Goal: Task Accomplishment & Management: Manage account settings

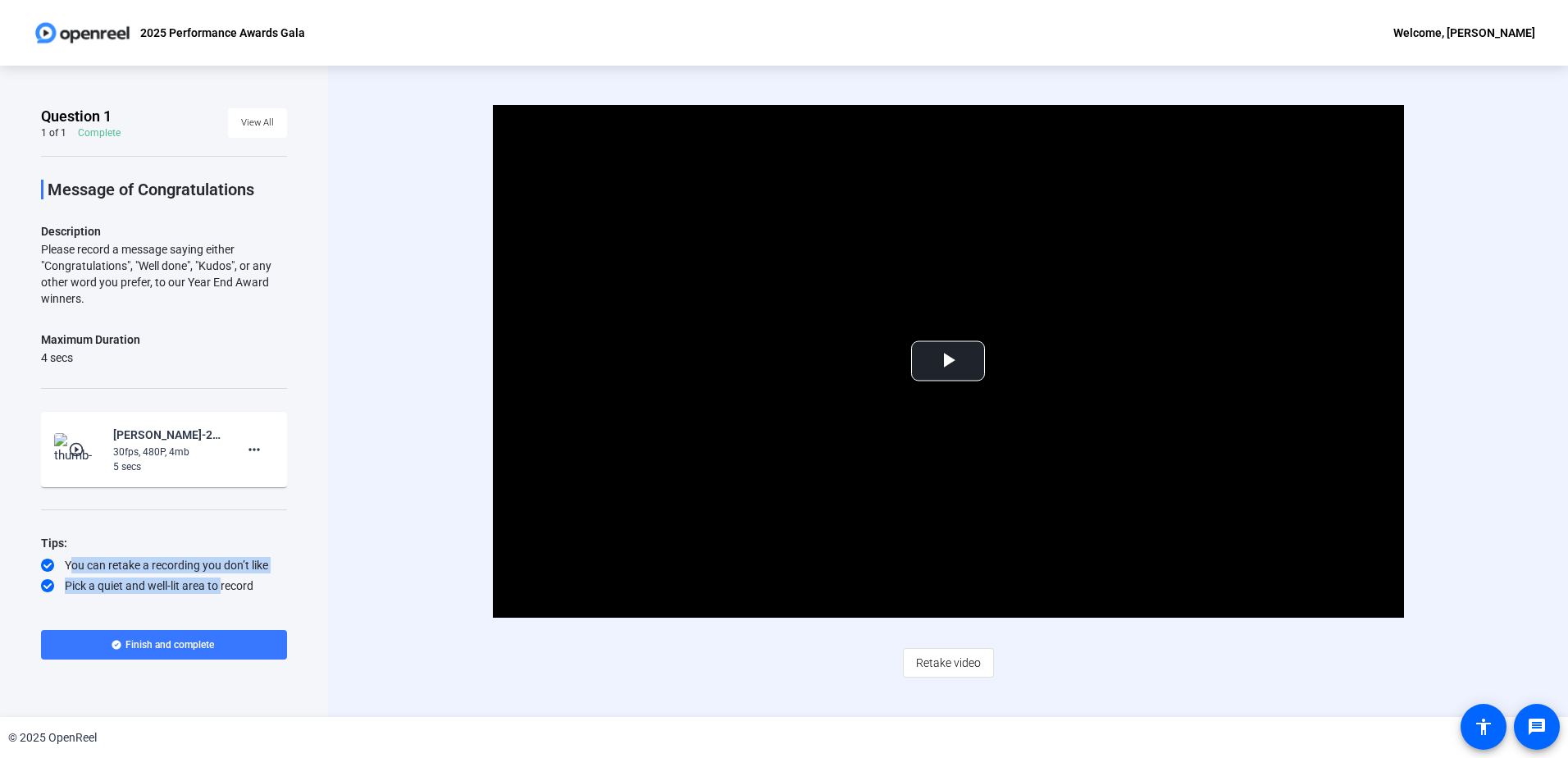
drag, startPoint x: 86, startPoint y: 557, endPoint x: 217, endPoint y: 582, distance: 133.4
click at [217, 582] on div "Tips: You can retake a recording you don’t like Pick a quiet and well-lit area …" at bounding box center [164, 573] width 246 height 81
drag, startPoint x: 217, startPoint y: 582, endPoint x: 203, endPoint y: 583, distance: 14.0
click at [217, 582] on div "Pick a quiet and well-lit area to record" at bounding box center [164, 585] width 246 height 16
drag, startPoint x: 90, startPoint y: 578, endPoint x: 159, endPoint y: 578, distance: 69.0
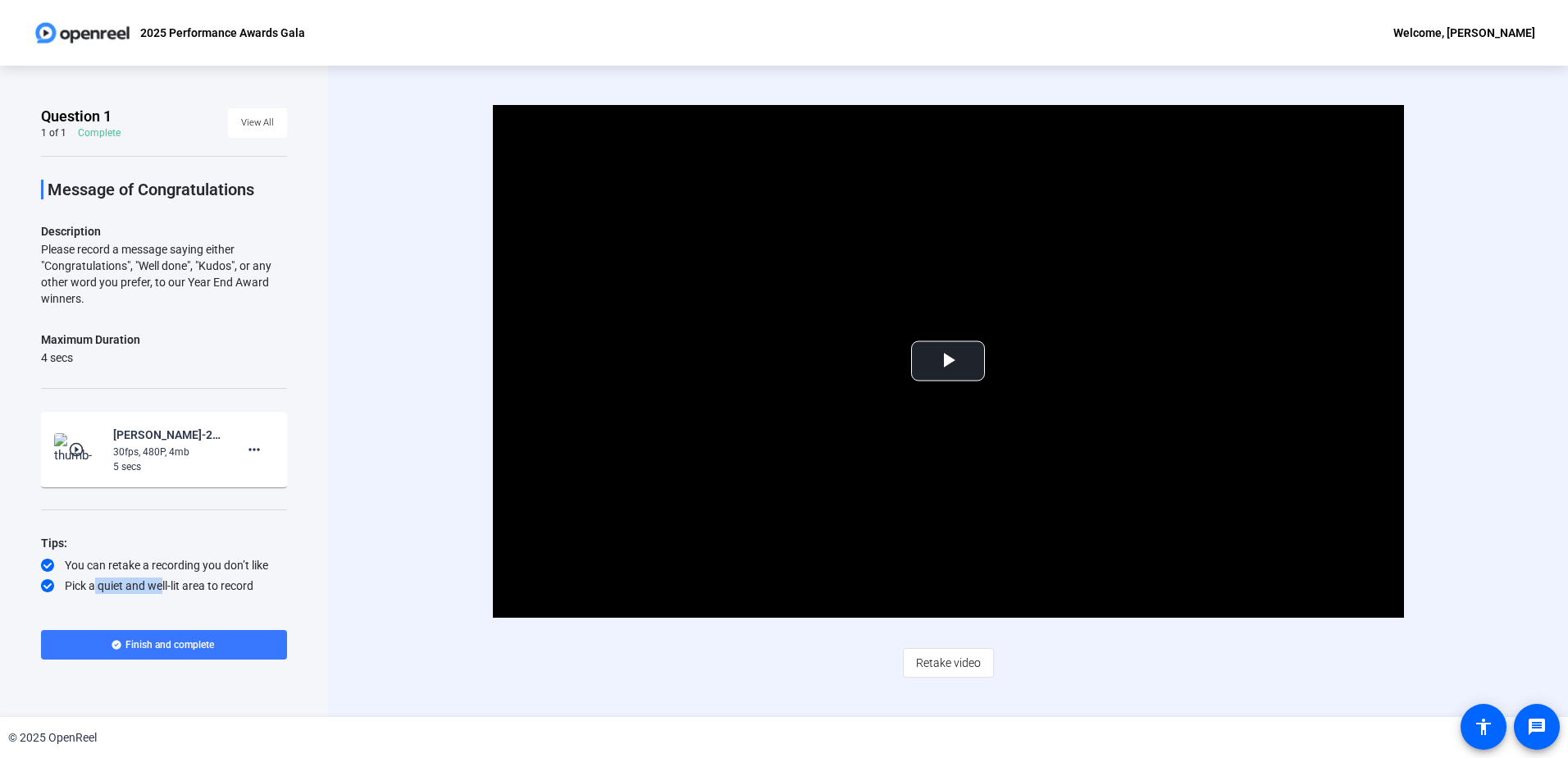
click at [159, 578] on div "Pick a quiet and well-lit area to record" at bounding box center [164, 585] width 246 height 16
drag, startPoint x: 159, startPoint y: 578, endPoint x: 155, endPoint y: 545, distance: 33.2
click at [159, 578] on div "Pick a quiet and well-lit area to record" at bounding box center [164, 585] width 246 height 16
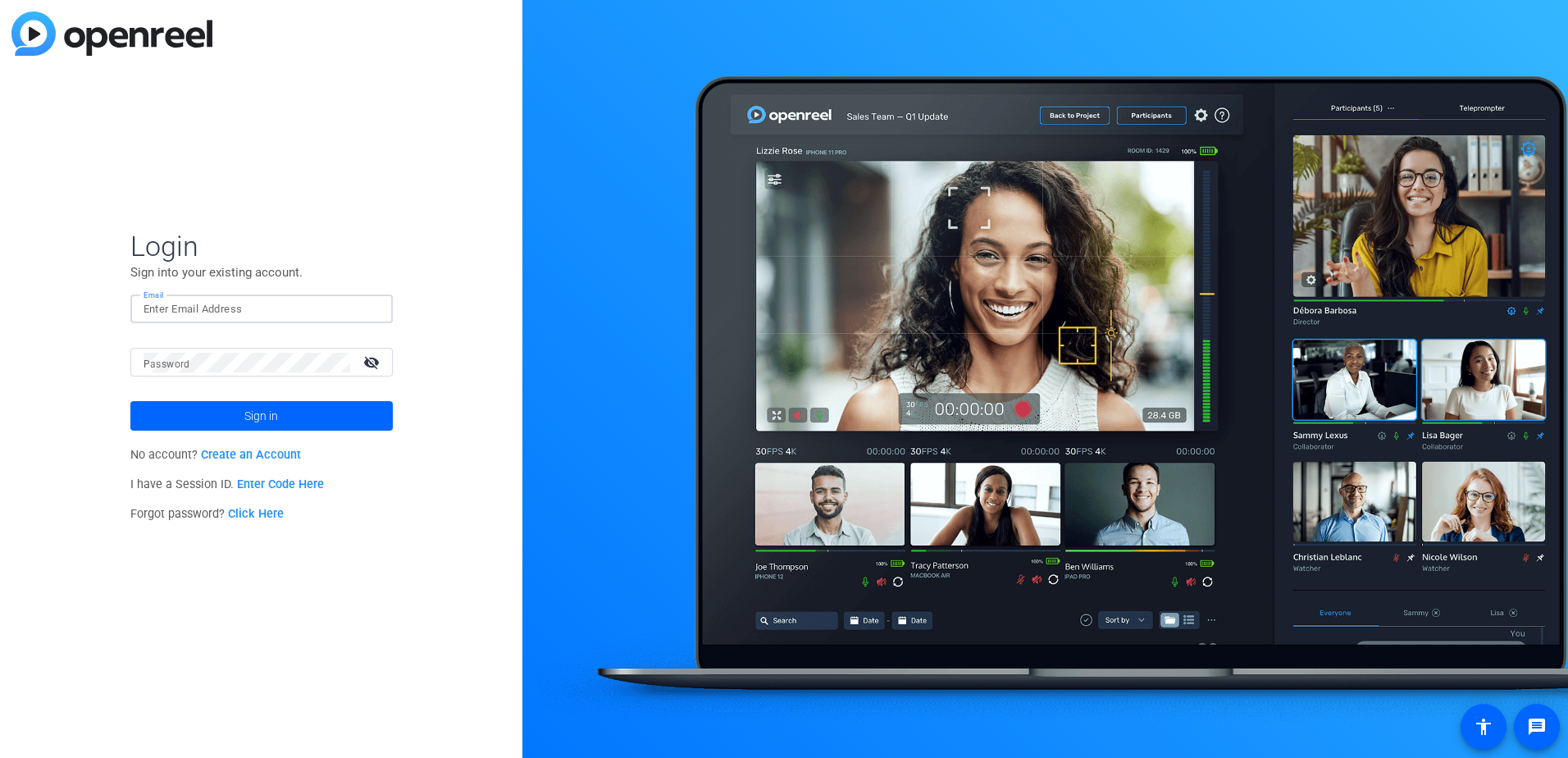
click at [235, 306] on input "Email" at bounding box center [262, 309] width 236 height 20
type input "[PERSON_NAME][EMAIL_ADDRESS][PERSON_NAME][DOMAIN_NAME]"
click at [171, 365] on mat-label "Password" at bounding box center [166, 364] width 46 height 12
click at [370, 362] on mat-icon "visibility_off" at bounding box center [373, 362] width 39 height 24
click at [0, 360] on html "Accessibility Screen-Reader Guide, Feedback, and Issue Reporting | New window L…" at bounding box center [784, 379] width 1568 height 758
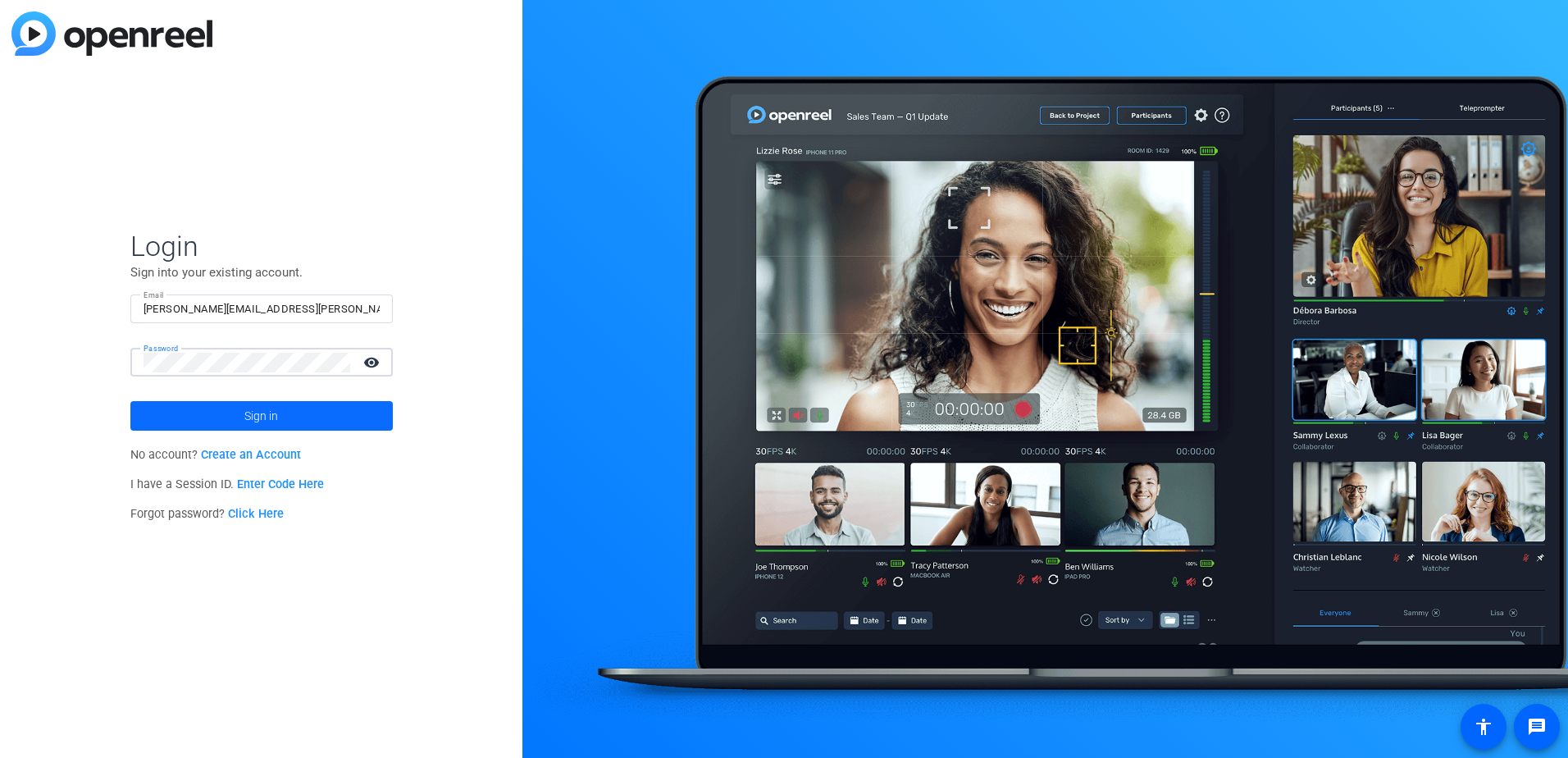
click at [246, 415] on span "Sign in" at bounding box center [261, 415] width 34 height 41
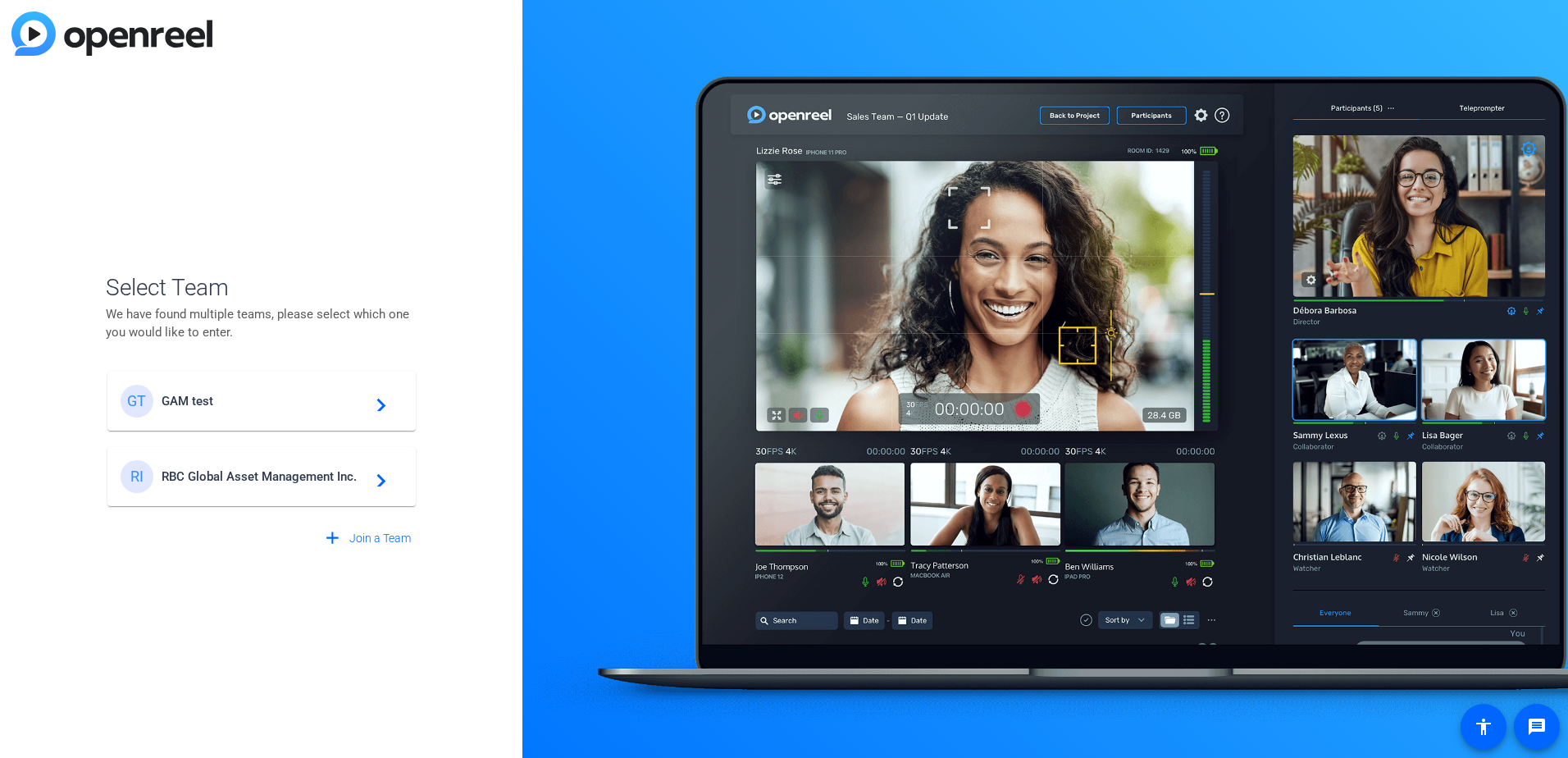
click at [256, 472] on span "RBC Global Asset Management Inc." at bounding box center [265, 476] width 205 height 15
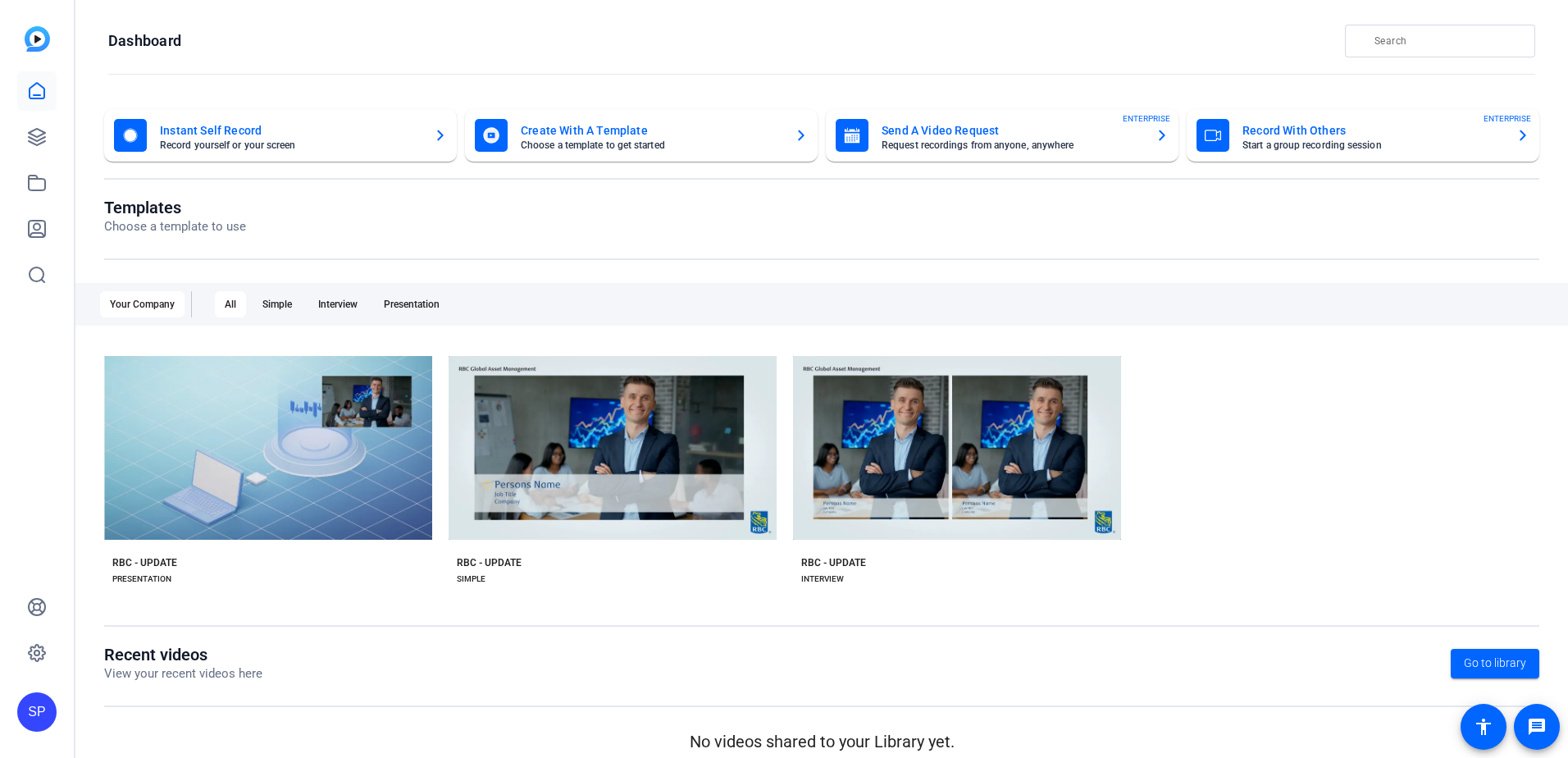
click at [424, 221] on openreel-page-title "Templates Choose a template to use" at bounding box center [822, 216] width 1435 height 38
click at [946, 128] on mat-card-title "Send A Video Request" at bounding box center [1012, 131] width 261 height 20
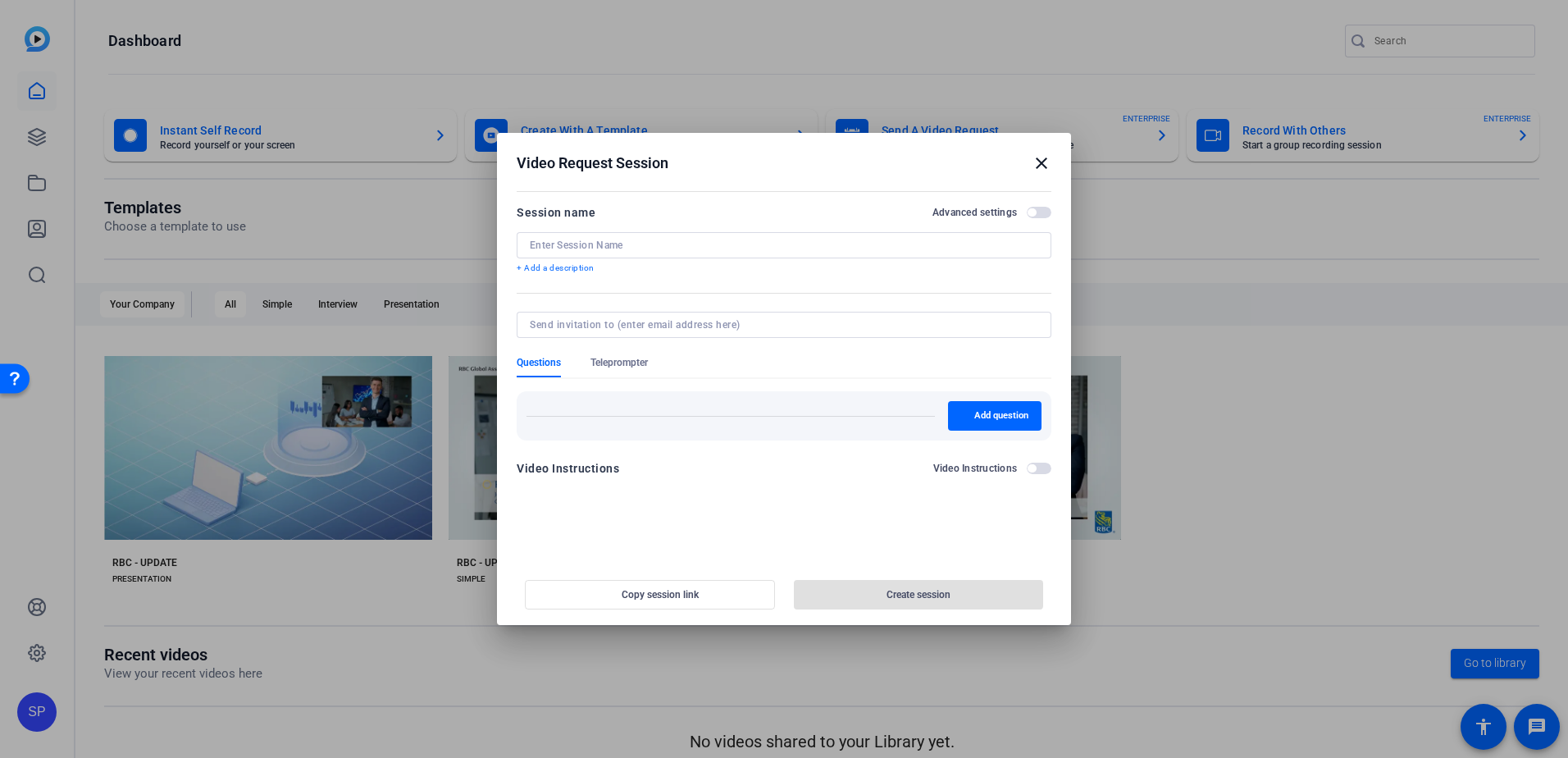
click at [718, 241] on input at bounding box center [784, 245] width 508 height 13
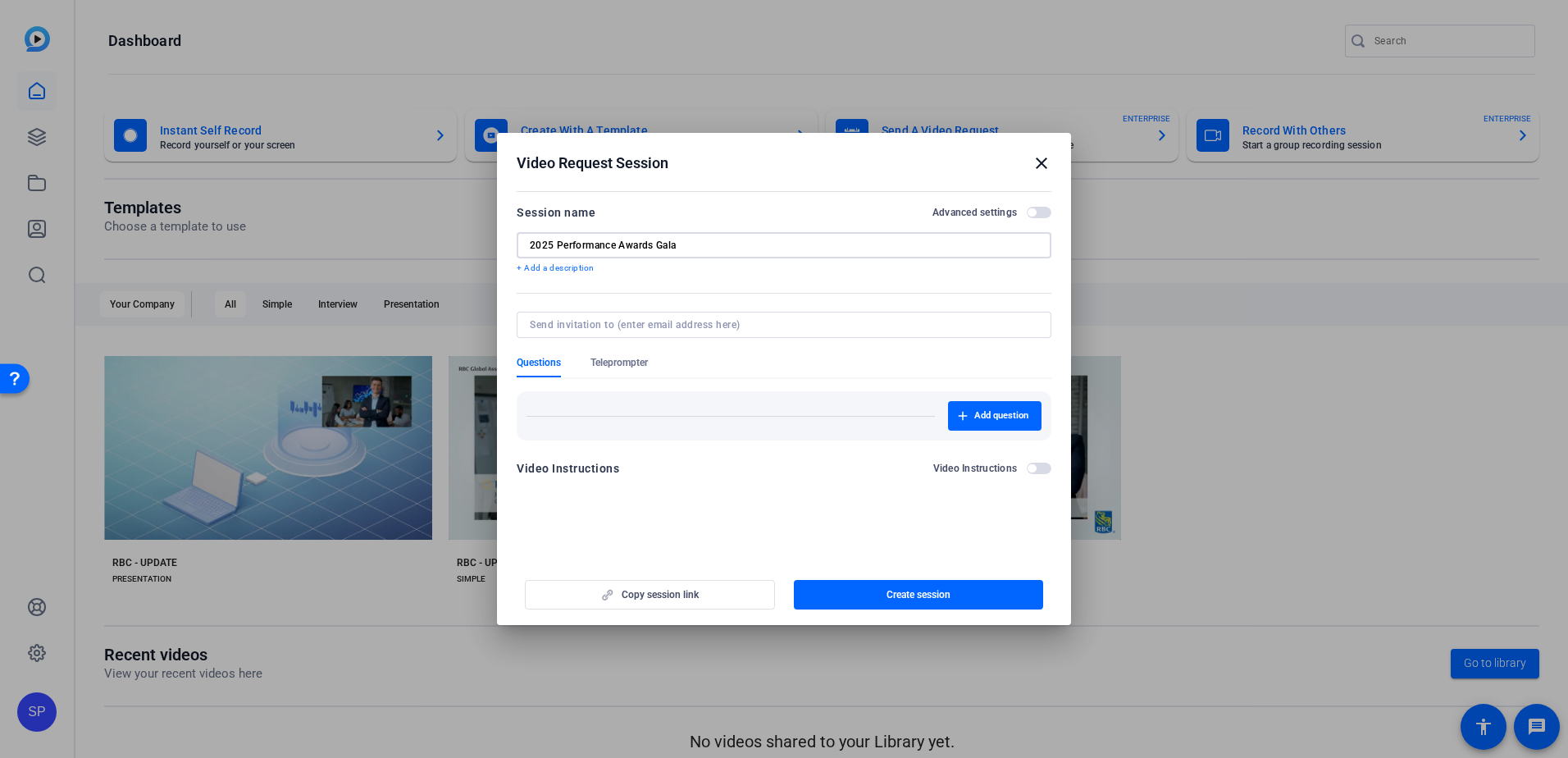
type input "2025 Performance Awards Gala"
drag, startPoint x: 706, startPoint y: 155, endPoint x: 594, endPoint y: 122, distance: 116.8
click at [594, 122] on div "Video Request Session close Session name Advanced settings 2025 Performance Awa…" at bounding box center [784, 379] width 1568 height 758
click at [714, 147] on h2 "Video Request Session close" at bounding box center [784, 159] width 574 height 54
click at [985, 415] on span "Add question" at bounding box center [1002, 415] width 55 height 13
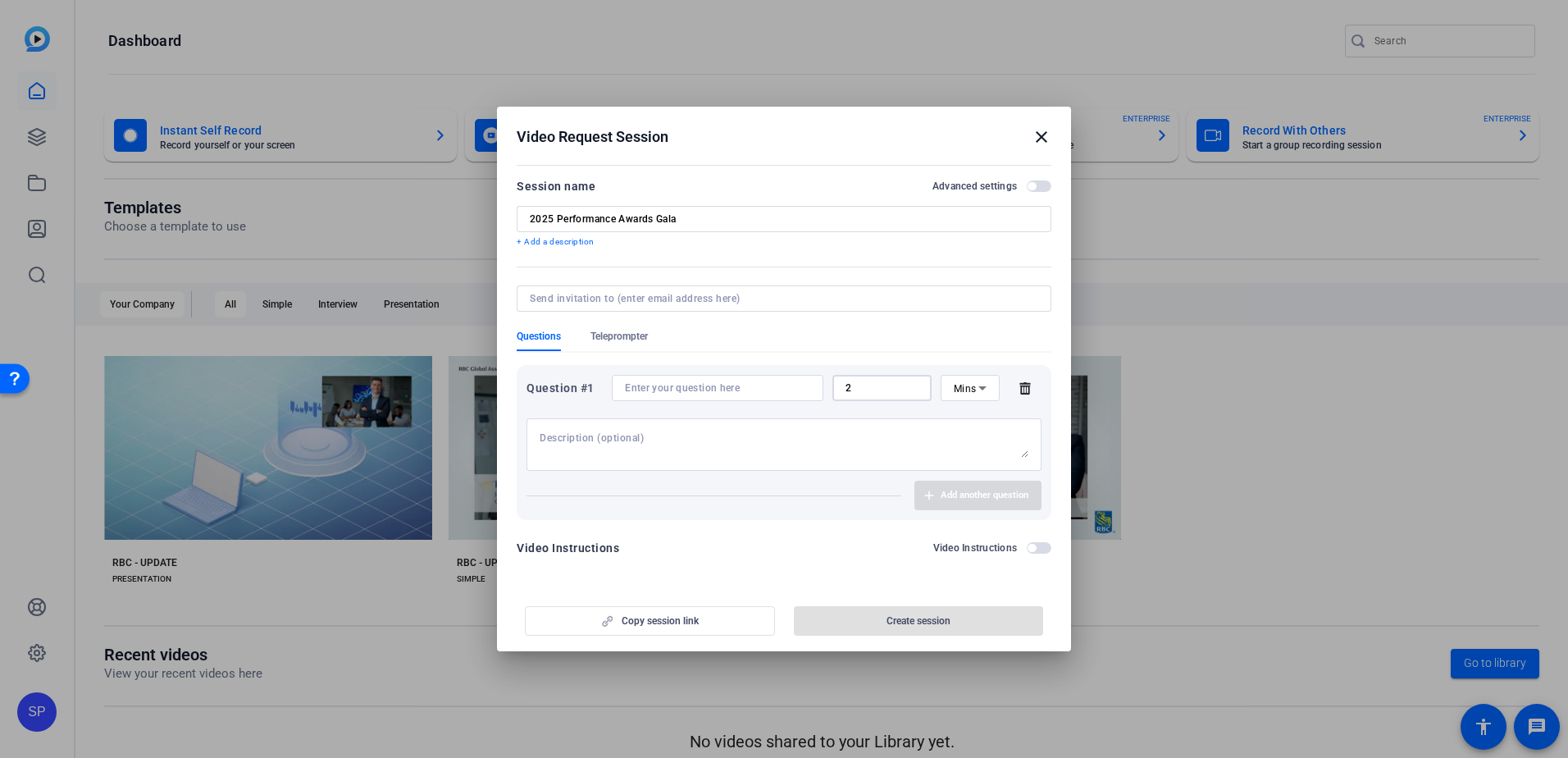
drag, startPoint x: 876, startPoint y: 389, endPoint x: 731, endPoint y: 382, distance: 145.2
click at [731, 382] on div "Question #1 2 Mins" at bounding box center [784, 387] width 515 height 26
type input "5"
click at [884, 393] on input "number" at bounding box center [882, 388] width 73 height 13
type input "4"
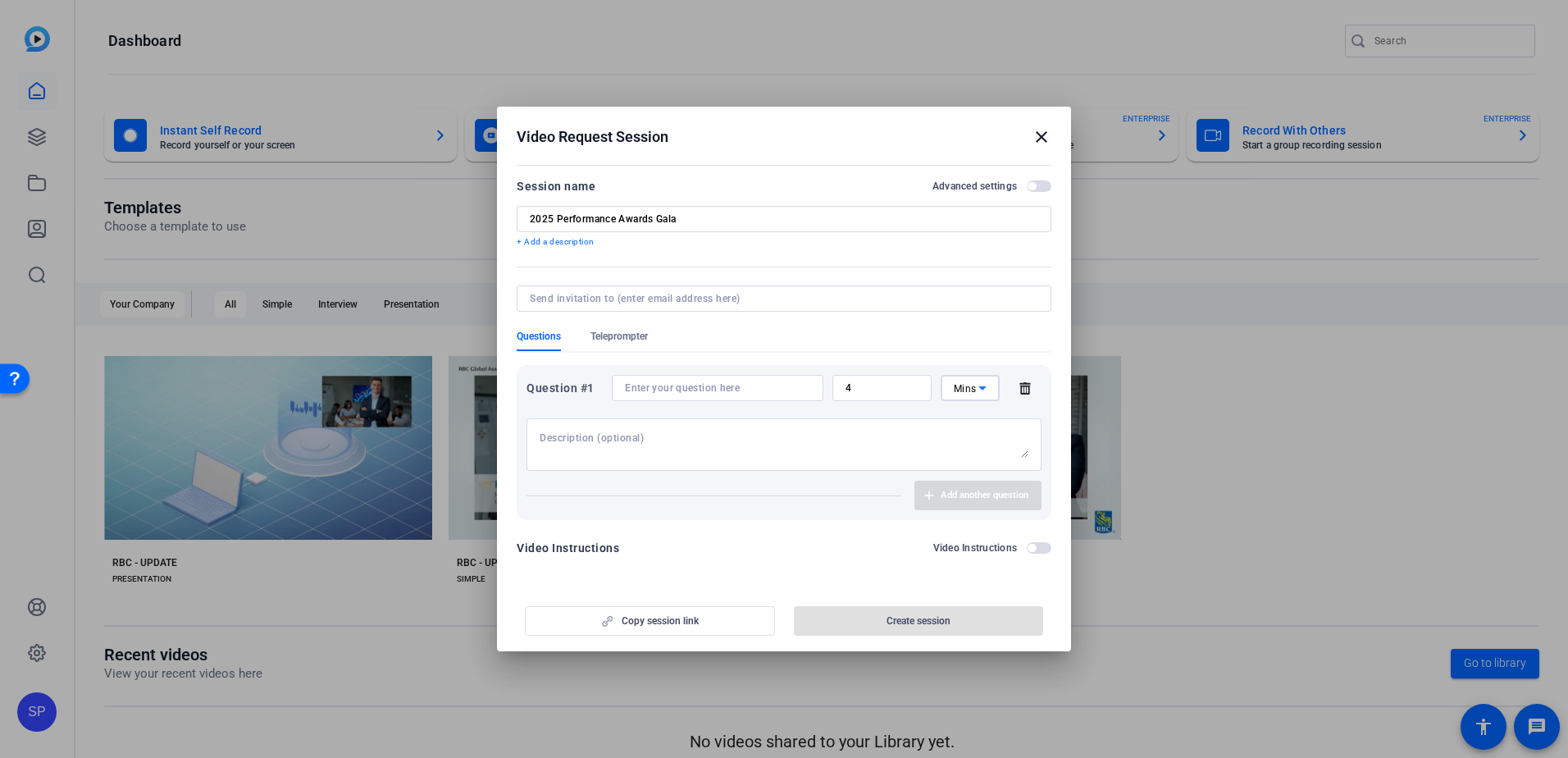
click at [966, 391] on span "Mins" at bounding box center [964, 388] width 23 height 12
click at [967, 421] on span "Sec" at bounding box center [962, 421] width 16 height 20
click at [727, 388] on input at bounding box center [718, 388] width 185 height 13
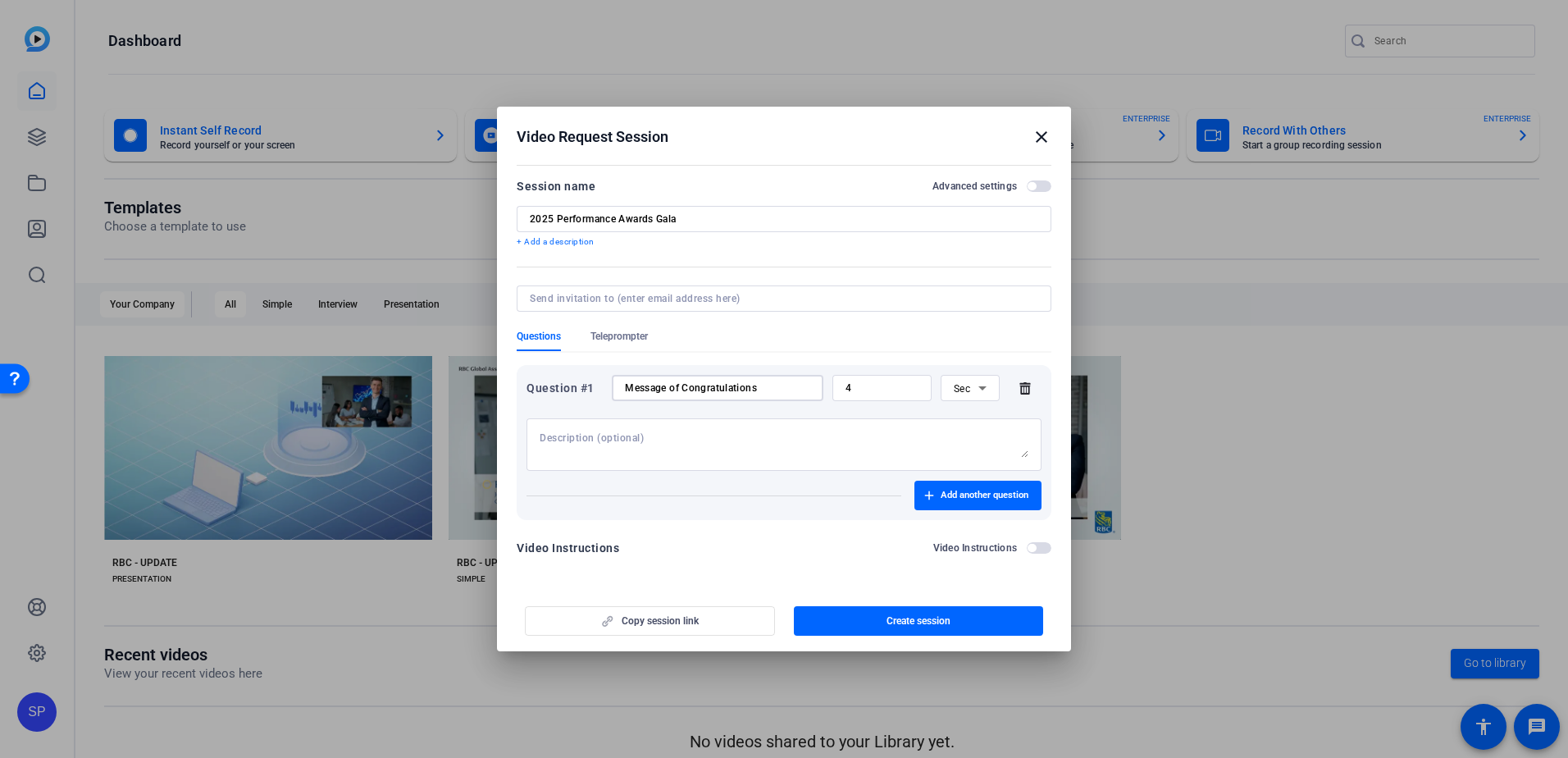
type input "Message of Congratulations"
click at [626, 439] on textarea at bounding box center [784, 444] width 489 height 26
paste textarea "Please record a message saying either "Congratulations", "Well done", "Kudos", …"
type textarea "Please record a message saying either "Congratulations", "Well done", "Kudos", …"
click at [1033, 549] on span "button" at bounding box center [1032, 547] width 8 height 8
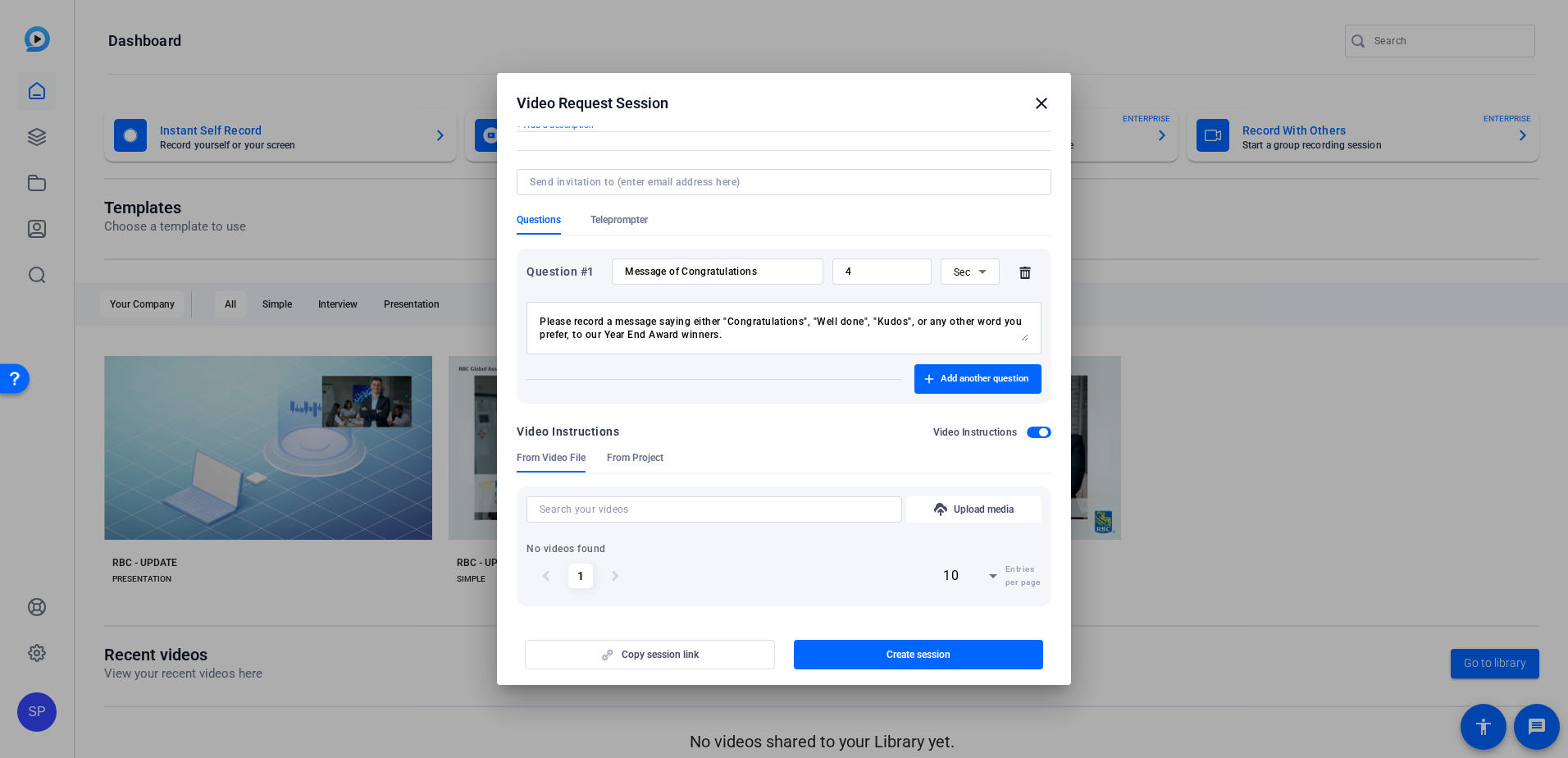
scroll to position [88, 0]
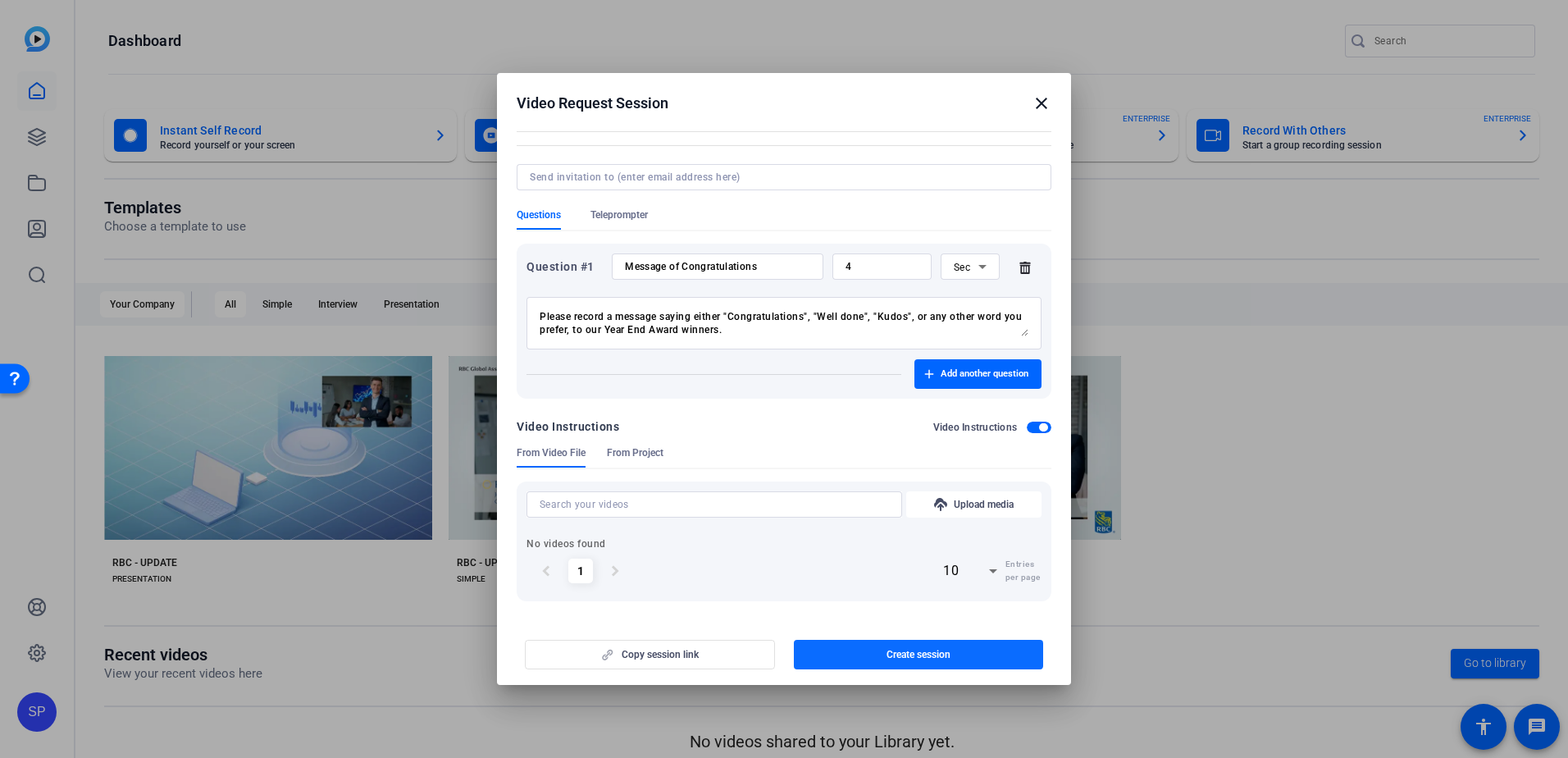
click at [880, 649] on span "button" at bounding box center [918, 653] width 250 height 39
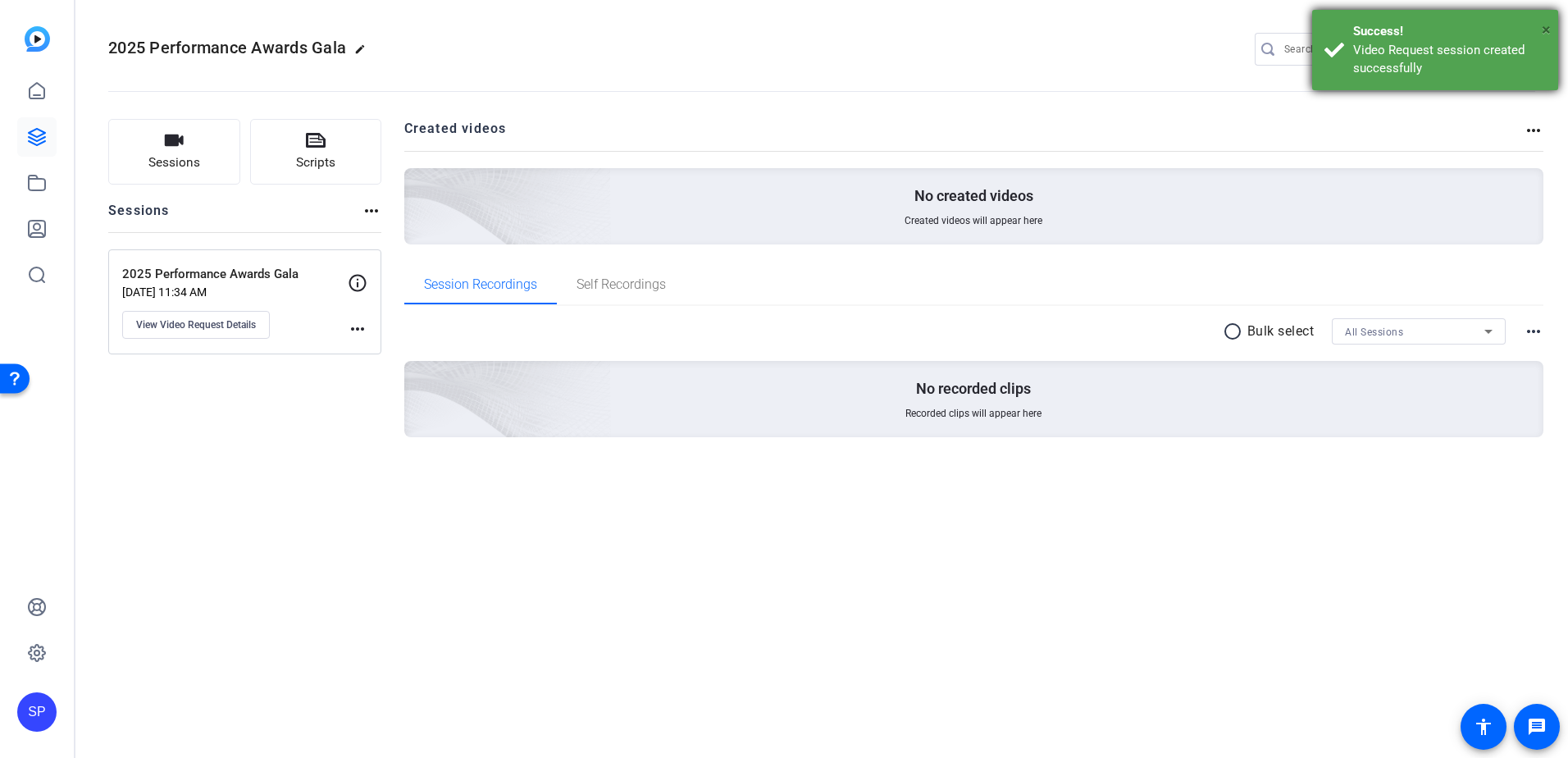
click at [1548, 30] on span "×" at bounding box center [1546, 30] width 9 height 20
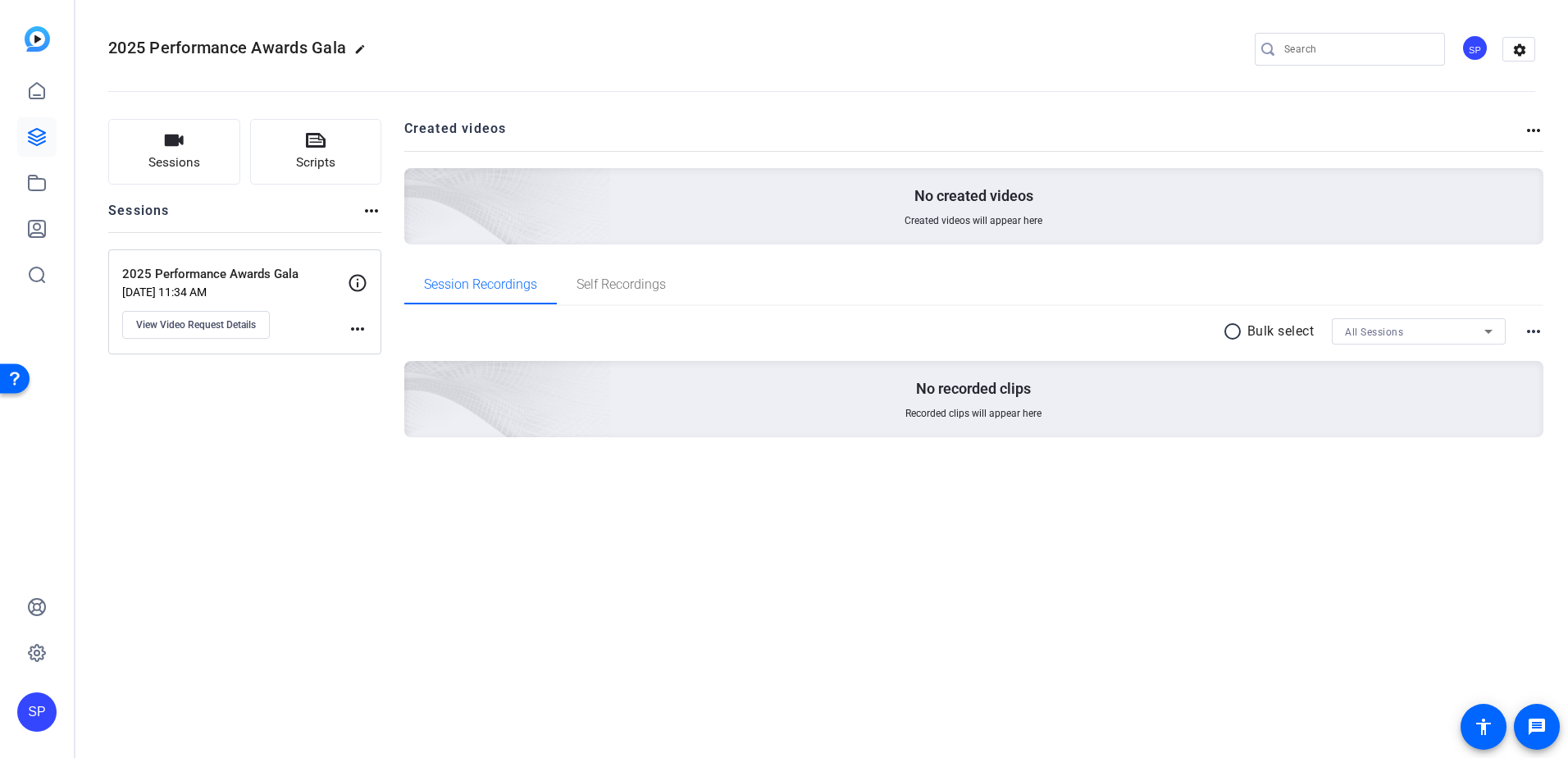
click at [289, 451] on div "Sessions Scripts Sessions more_horiz 2025 Performance Awards Gala [DATE] 11:34 …" at bounding box center [245, 304] width 273 height 371
click at [227, 328] on span "View Video Request Details" at bounding box center [196, 324] width 120 height 13
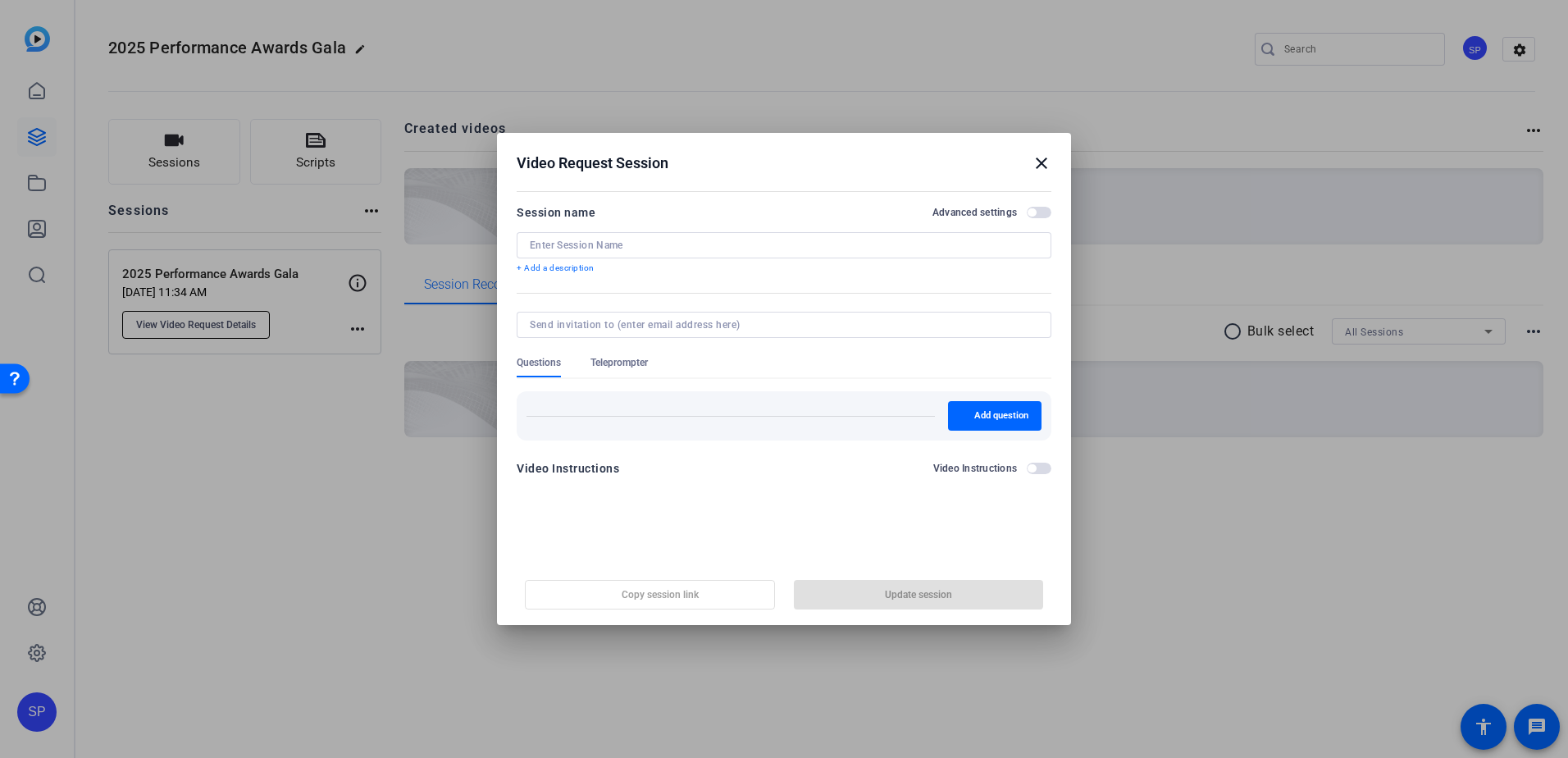
type input "2025 Performance Awards Gala"
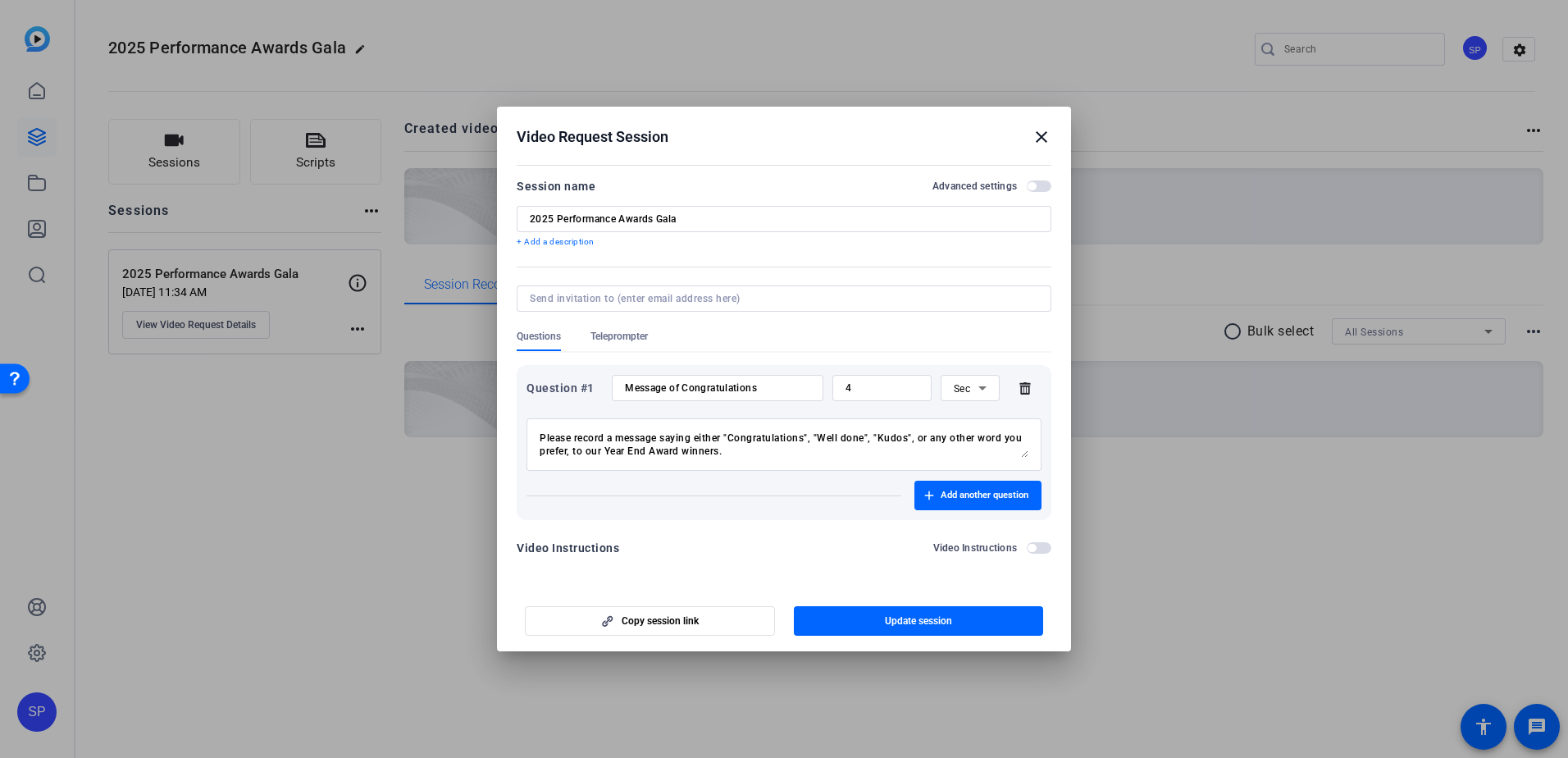
click at [1040, 139] on mat-icon "close" at bounding box center [1042, 137] width 20 height 20
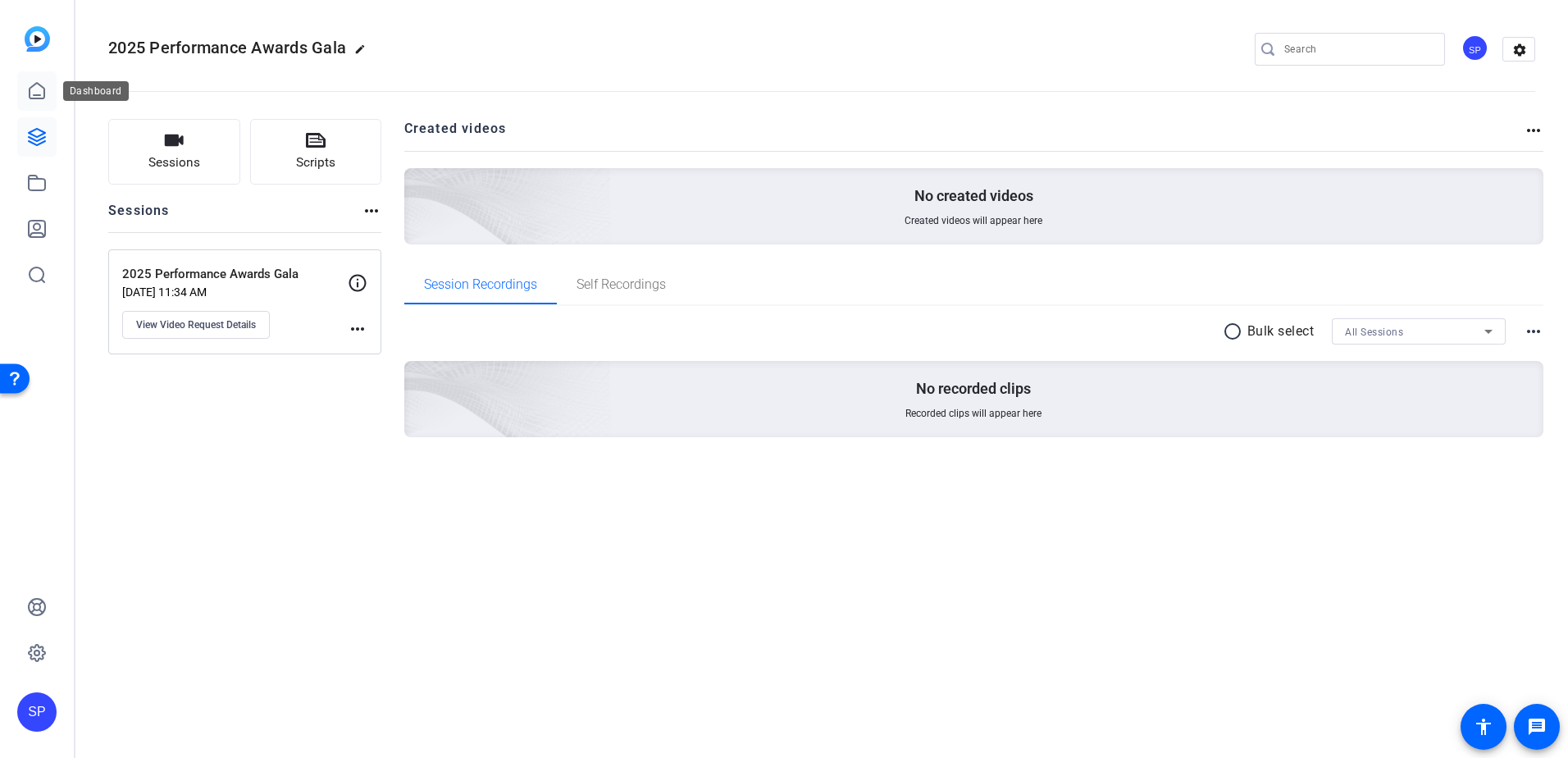
click at [43, 92] on icon at bounding box center [37, 91] width 20 height 20
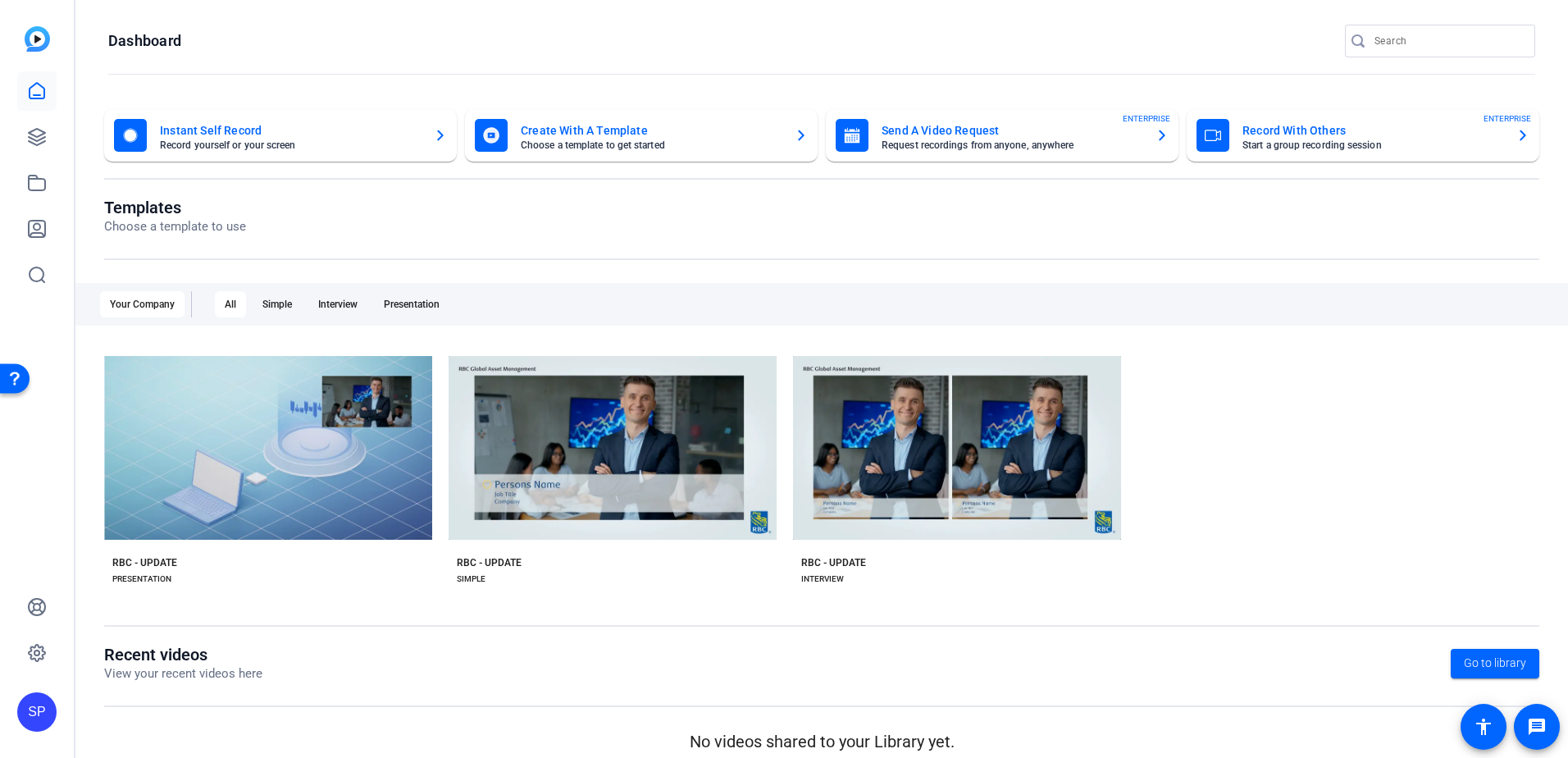
click at [917, 130] on mat-card-title "Send A Video Request" at bounding box center [1012, 131] width 261 height 20
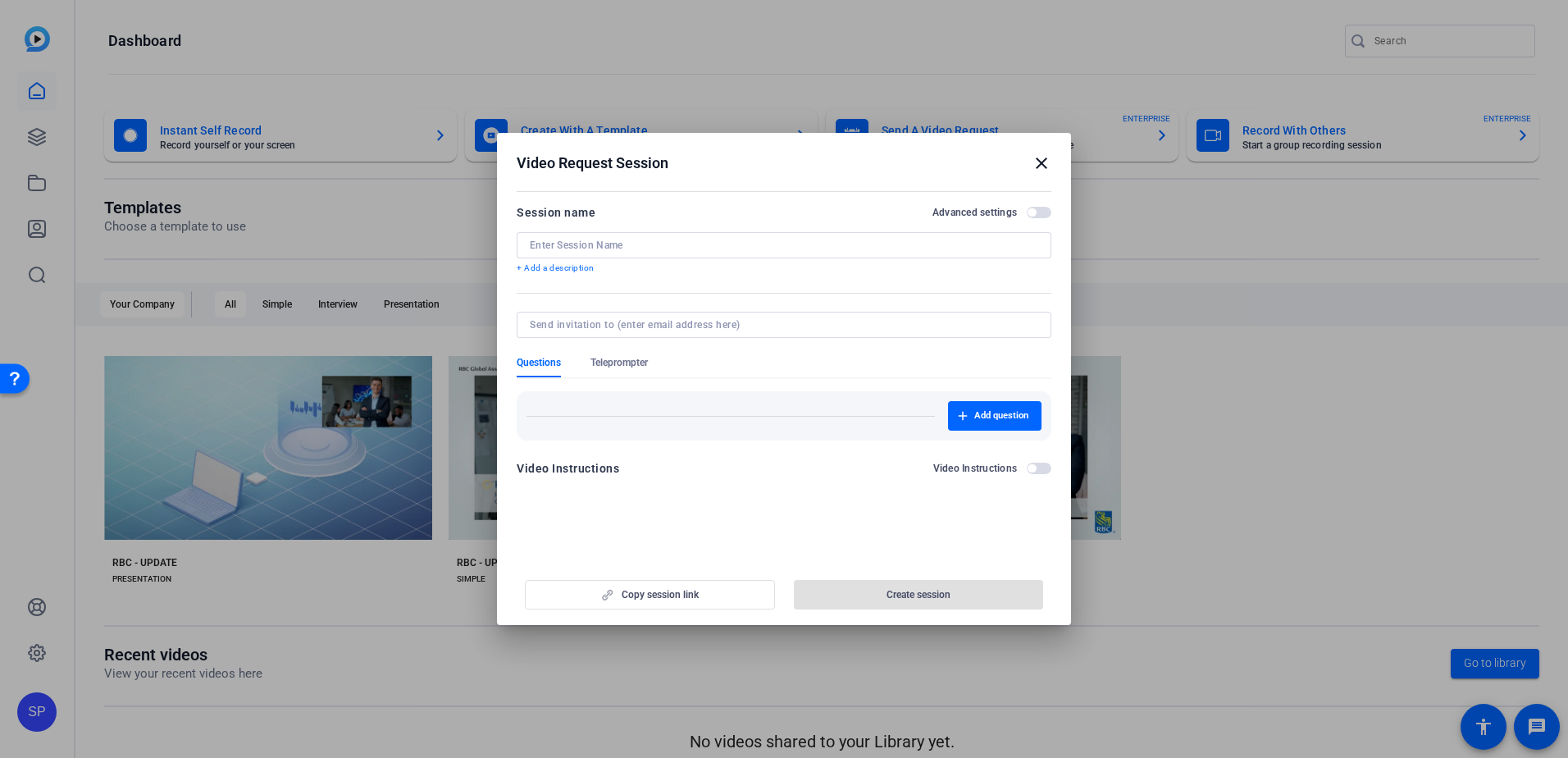
click at [674, 247] on input at bounding box center [784, 245] width 508 height 13
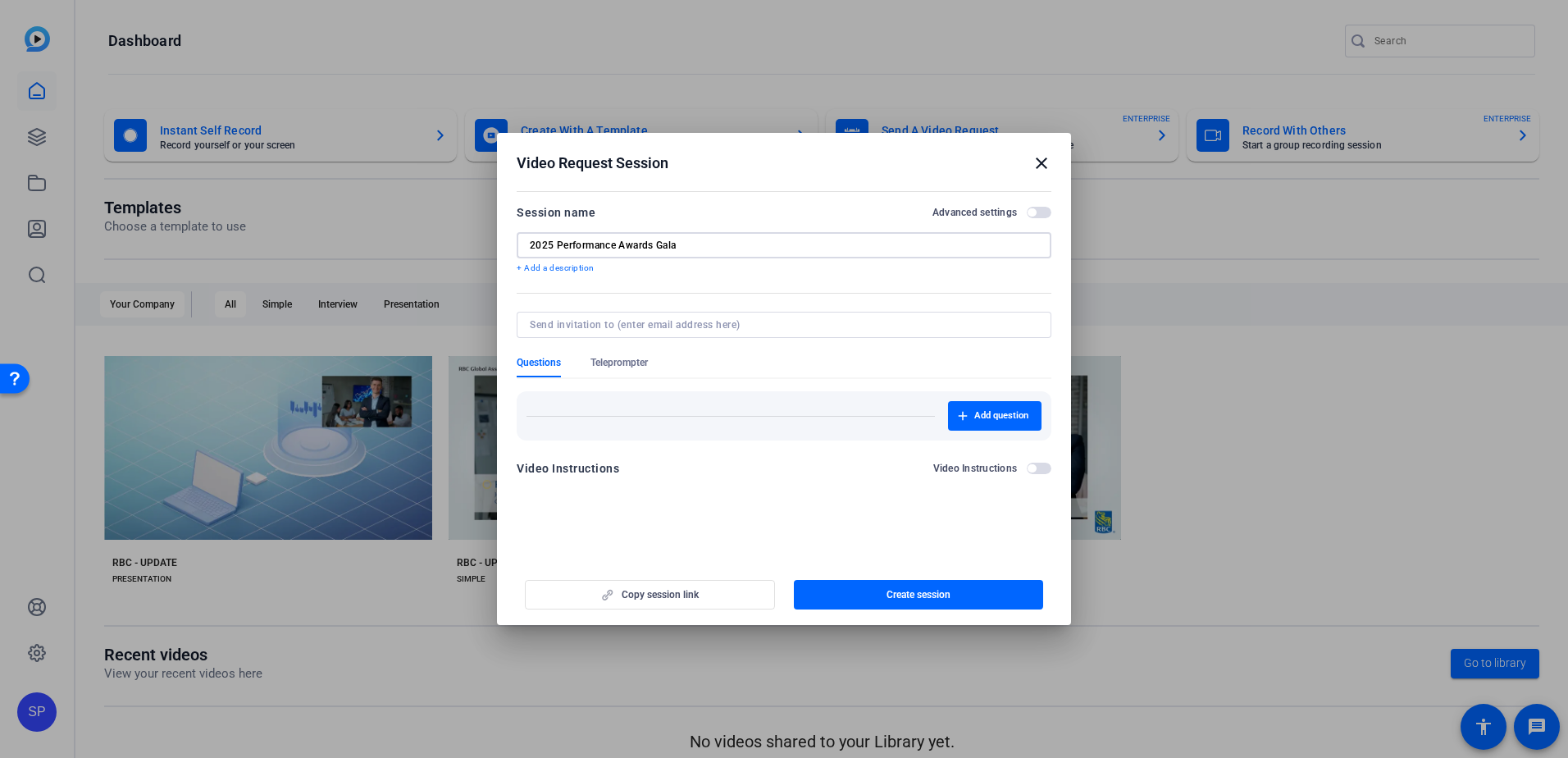
type input "2025 Performance Awards Gala"
click at [978, 419] on span "Add question" at bounding box center [1002, 415] width 55 height 13
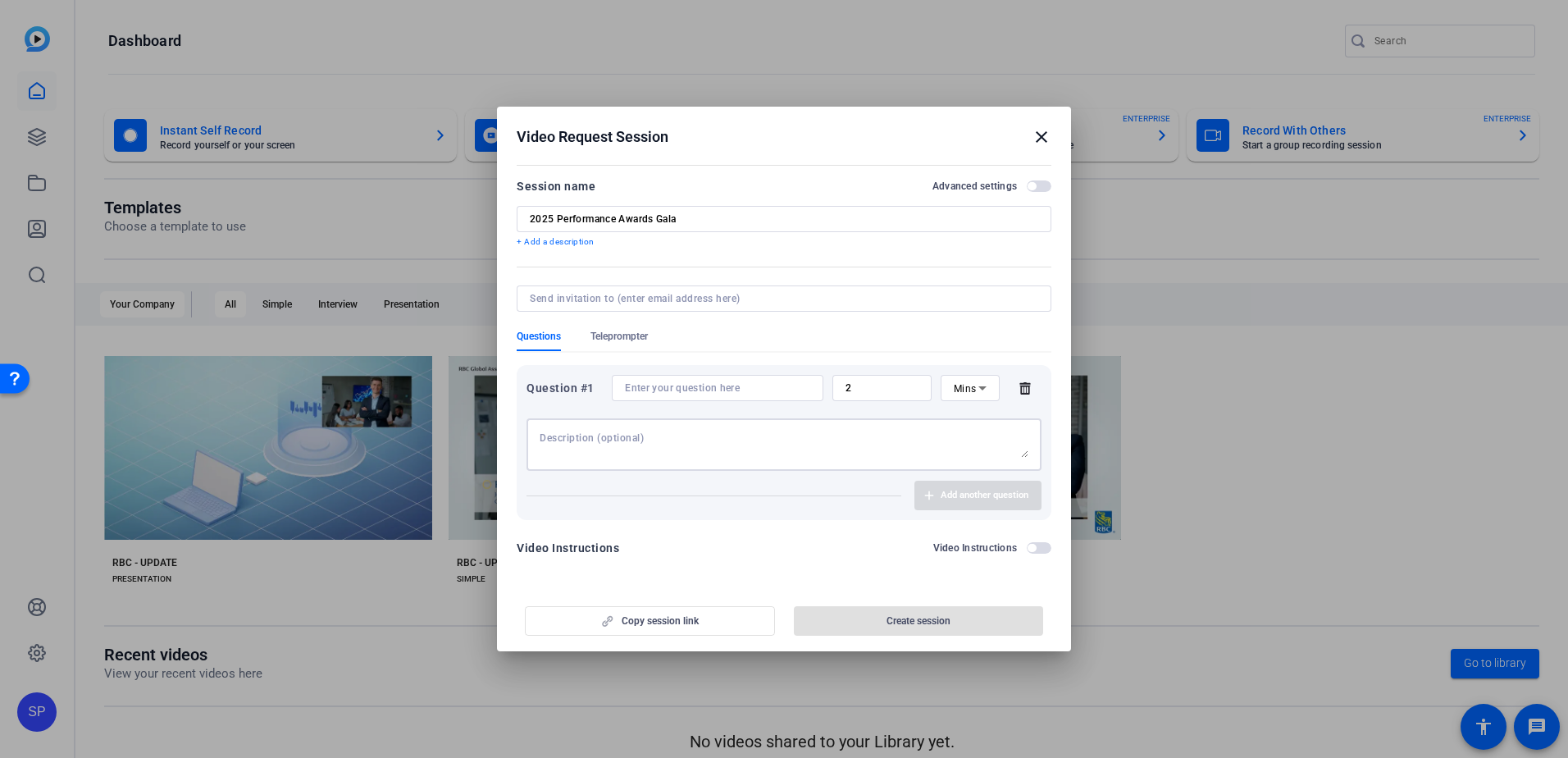
click at [564, 434] on textarea at bounding box center [784, 444] width 489 height 26
paste textarea "Please record a brief message congratulating our Year End Award winners and you…"
type textarea "Please record a brief message congratulating our Year End Award winners and you…"
click at [656, 391] on input at bounding box center [718, 388] width 185 height 13
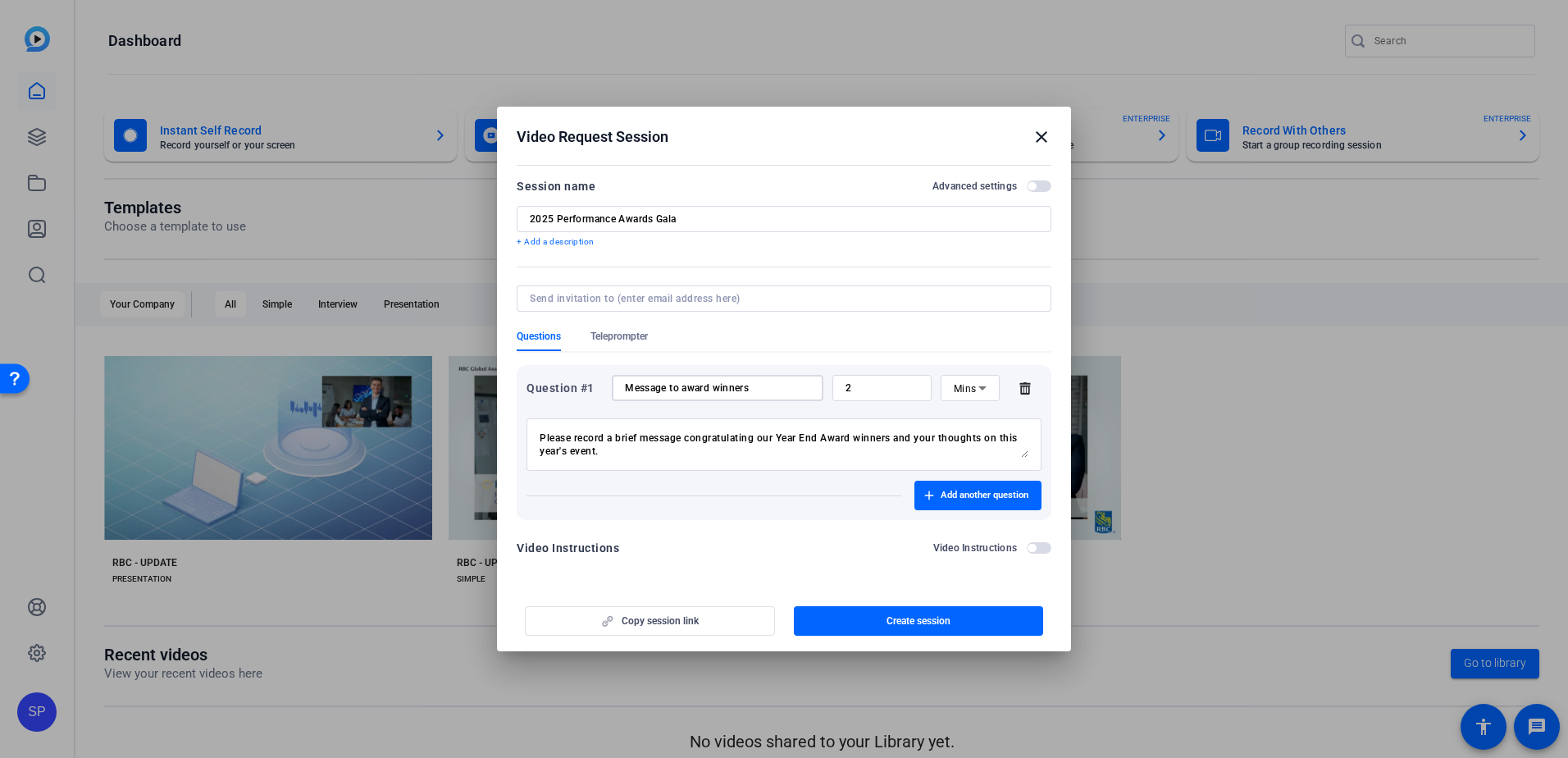
type input "Message to award winners"
drag, startPoint x: 884, startPoint y: 385, endPoint x: 699, endPoint y: 385, distance: 185.0
click at [699, 385] on div "Question #1 Message to award winners 2 Mins" at bounding box center [784, 387] width 515 height 26
type input "20"
click at [985, 389] on icon at bounding box center [983, 388] width 20 height 20
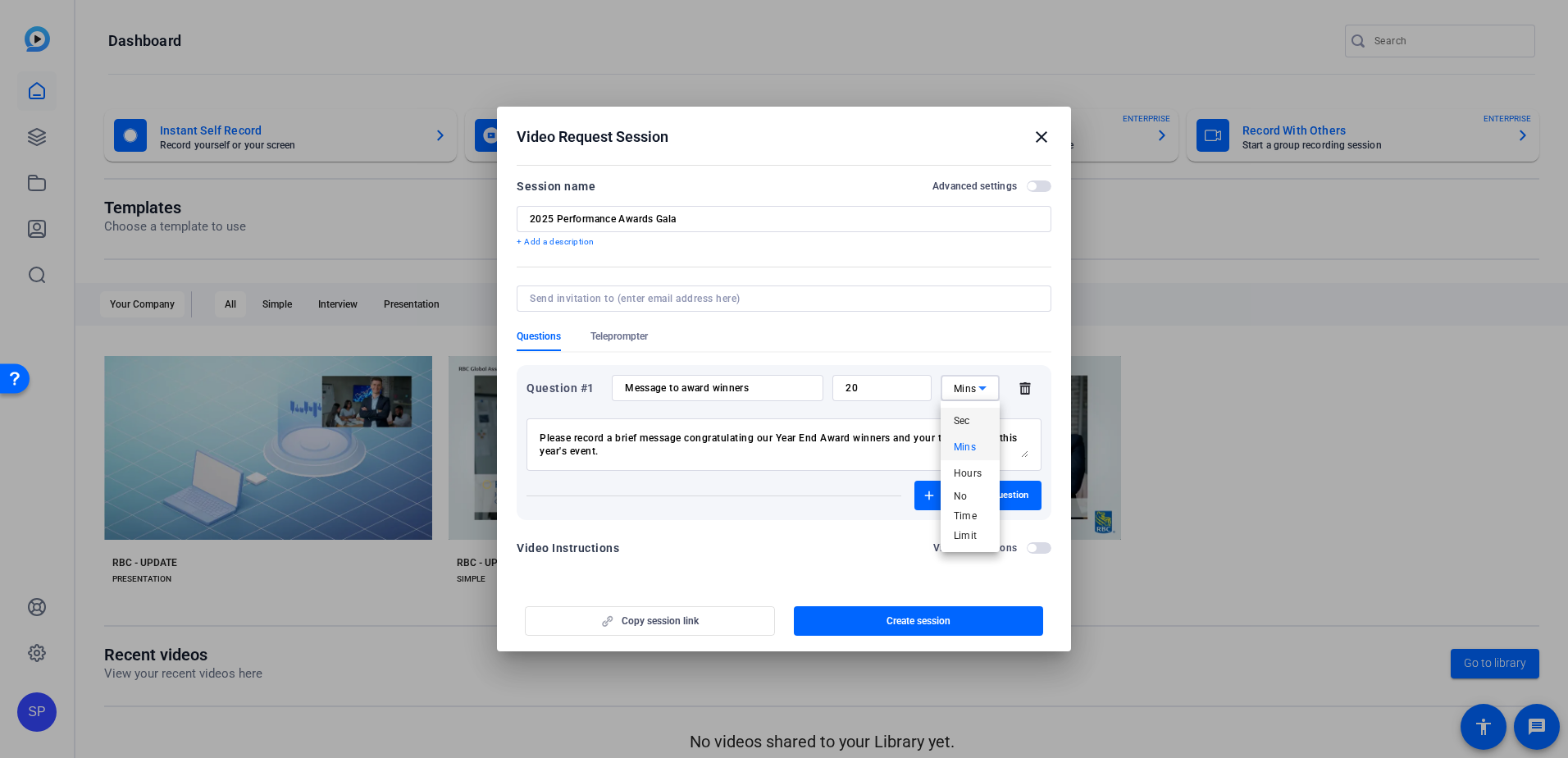
click at [966, 419] on span "Sec" at bounding box center [962, 421] width 16 height 20
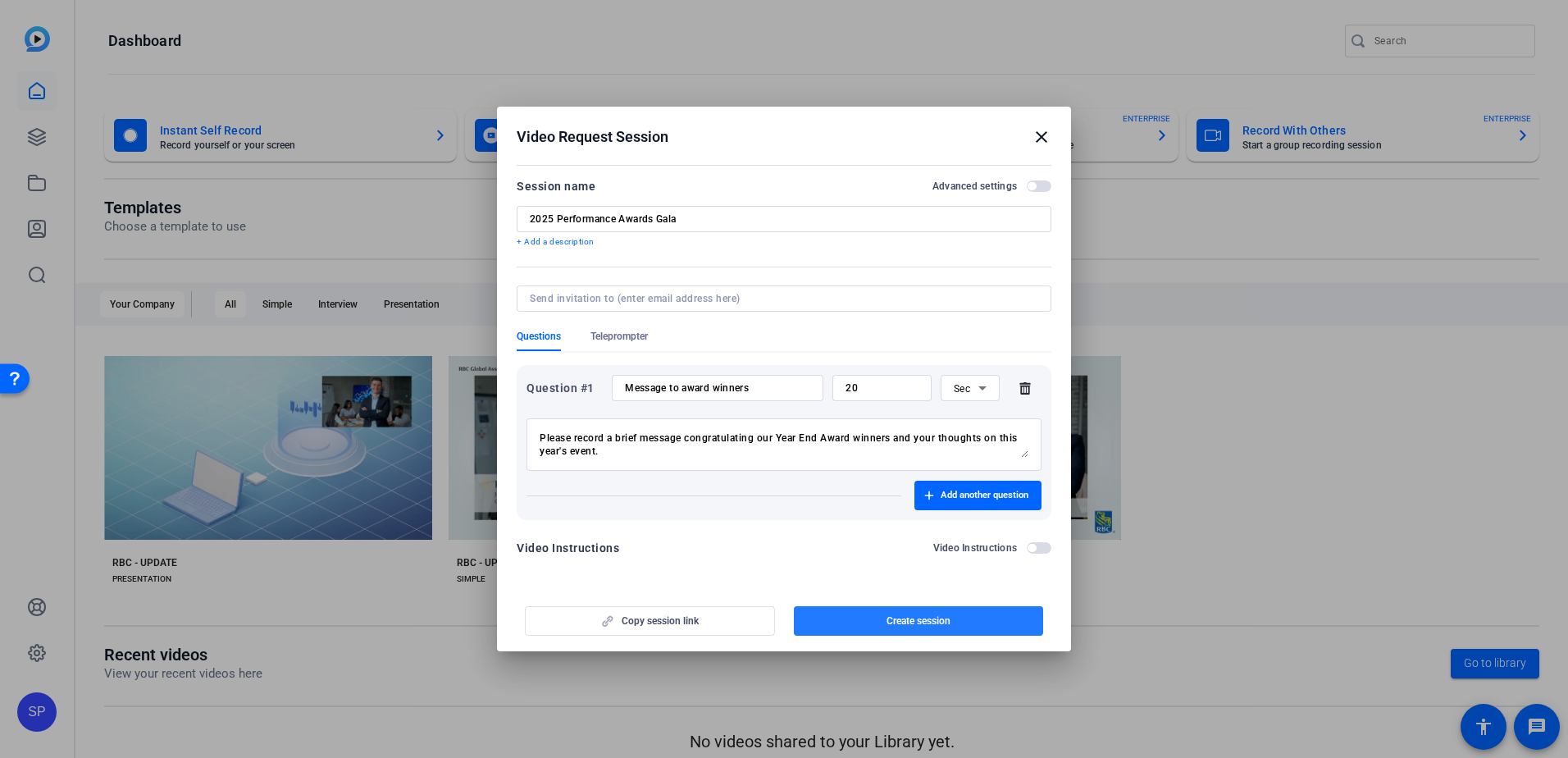
click at [909, 623] on span "Create session" at bounding box center [918, 621] width 64 height 13
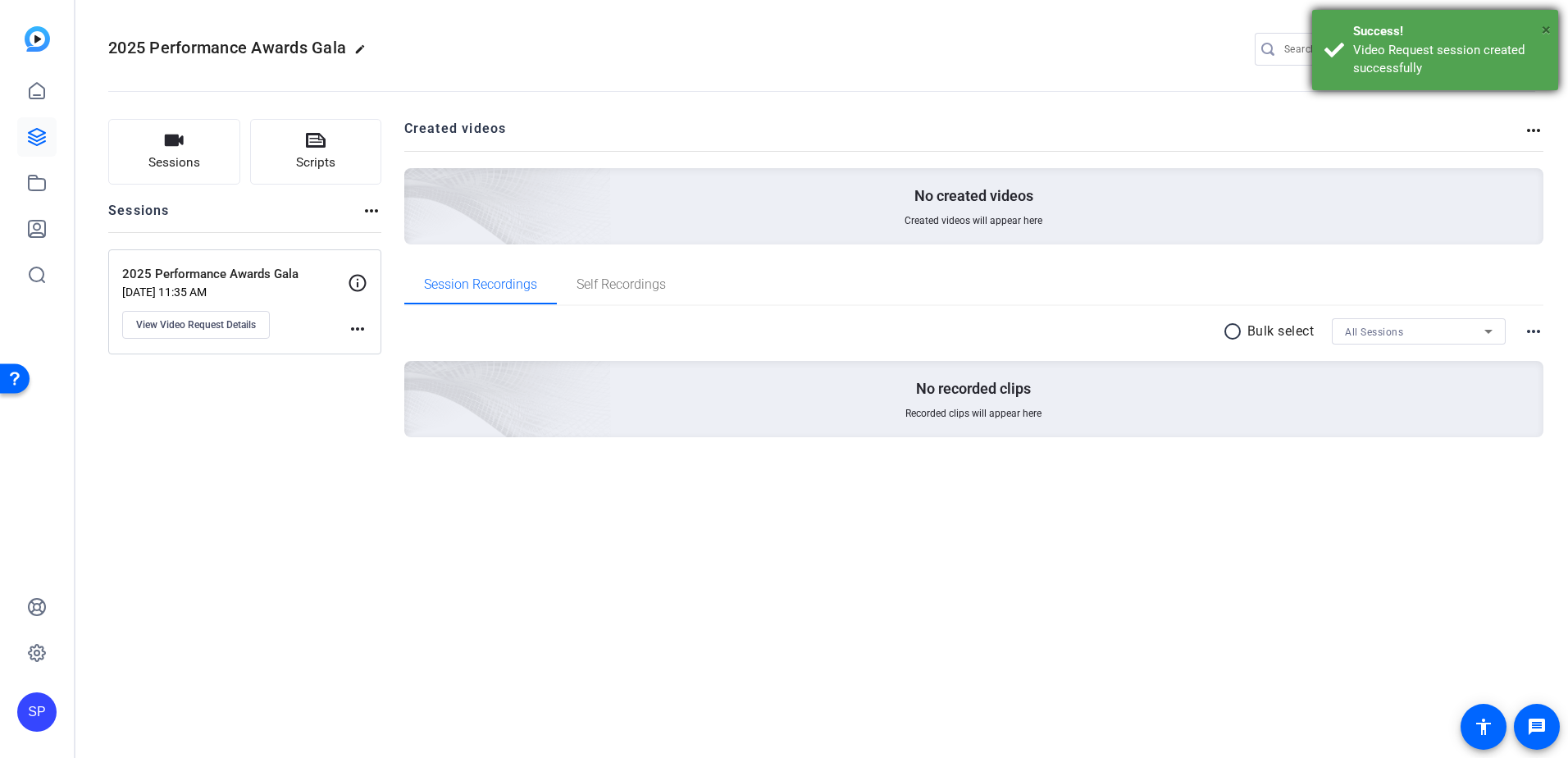
click at [1547, 33] on span "×" at bounding box center [1546, 30] width 9 height 20
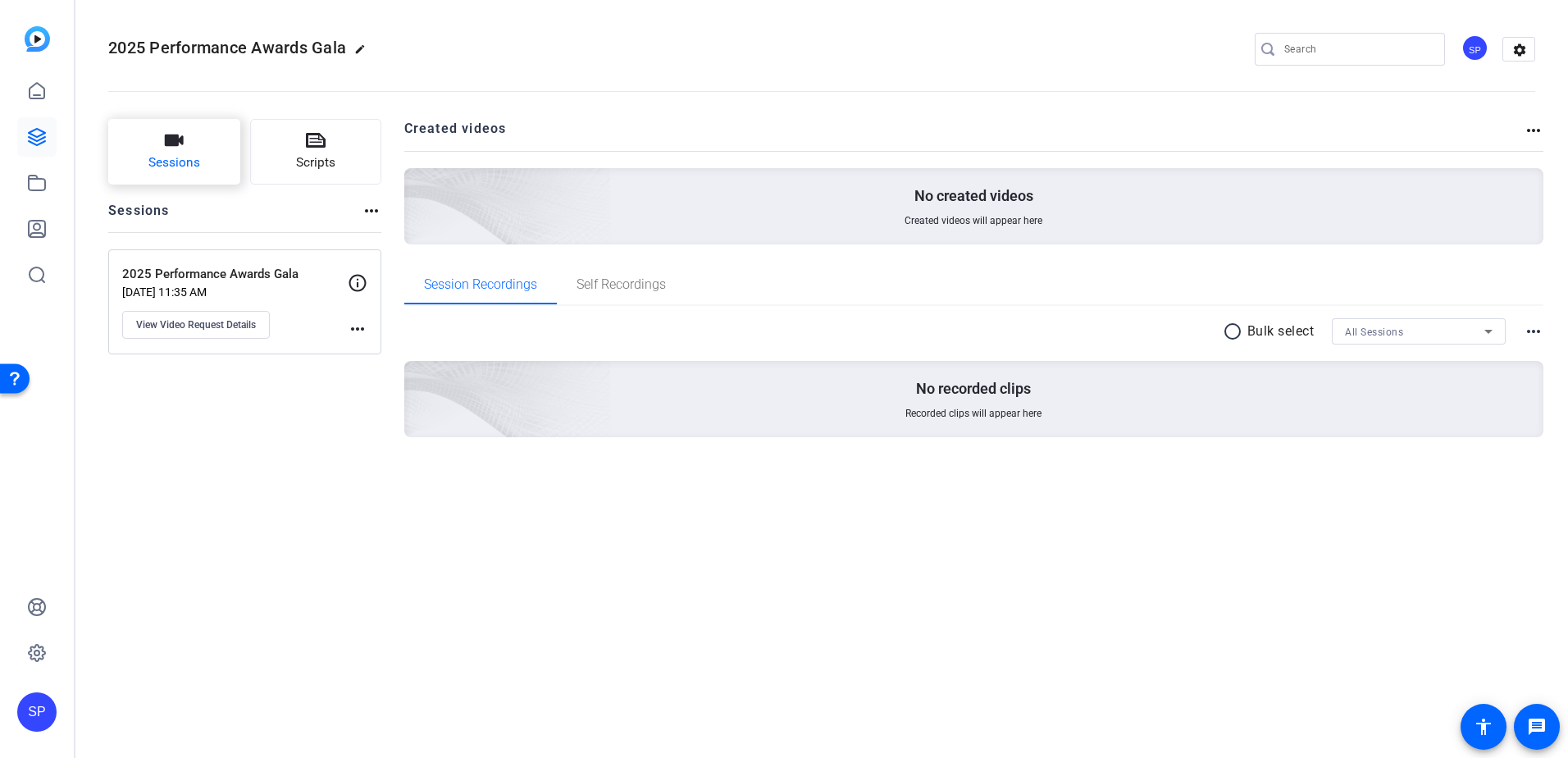
click at [172, 152] on button "Sessions" at bounding box center [174, 152] width 132 height 65
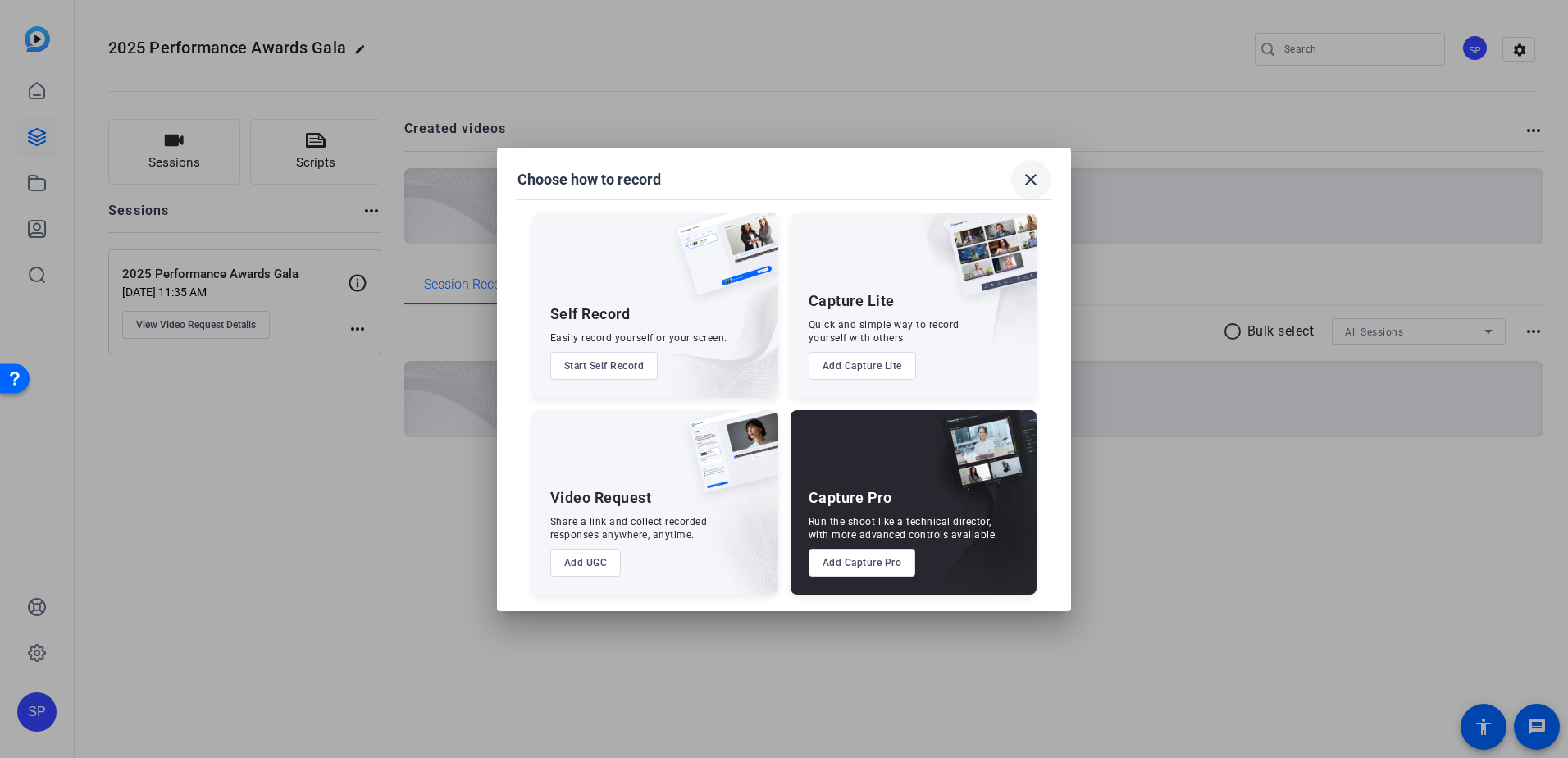
click at [1028, 184] on mat-icon "close" at bounding box center [1031, 180] width 20 height 20
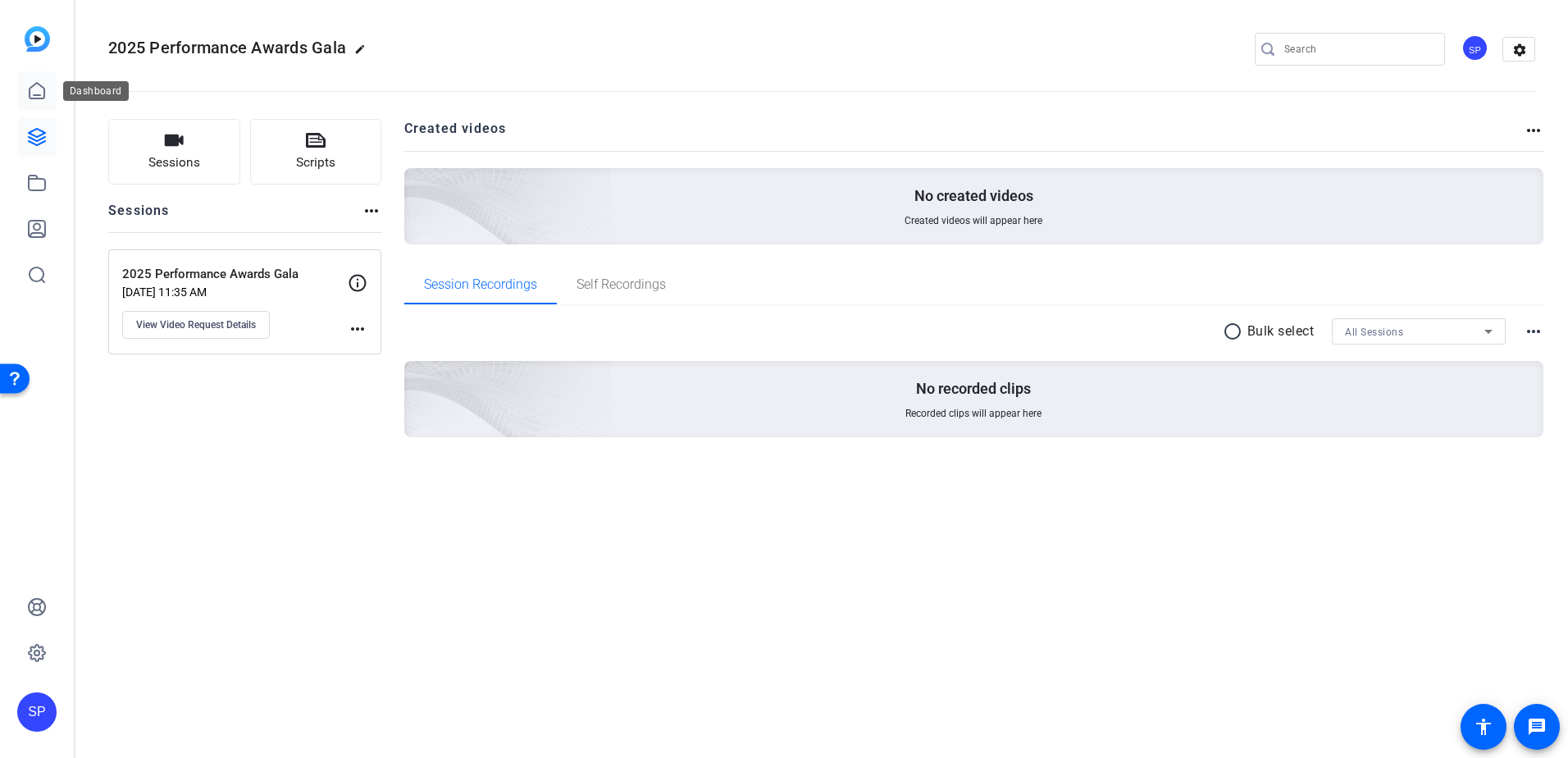
click at [41, 96] on icon at bounding box center [37, 91] width 20 height 20
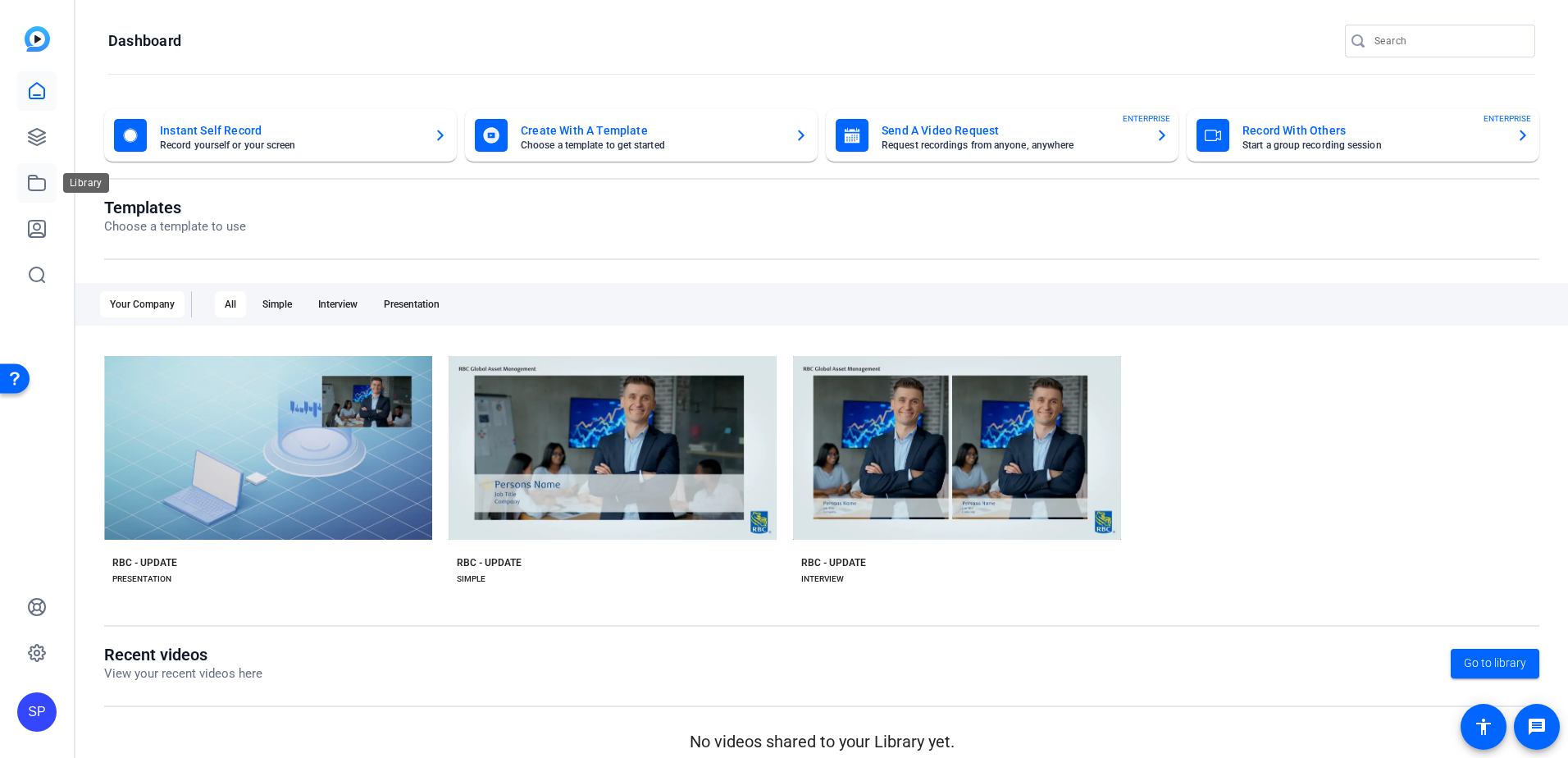
click at [45, 185] on icon at bounding box center [37, 183] width 16 height 15
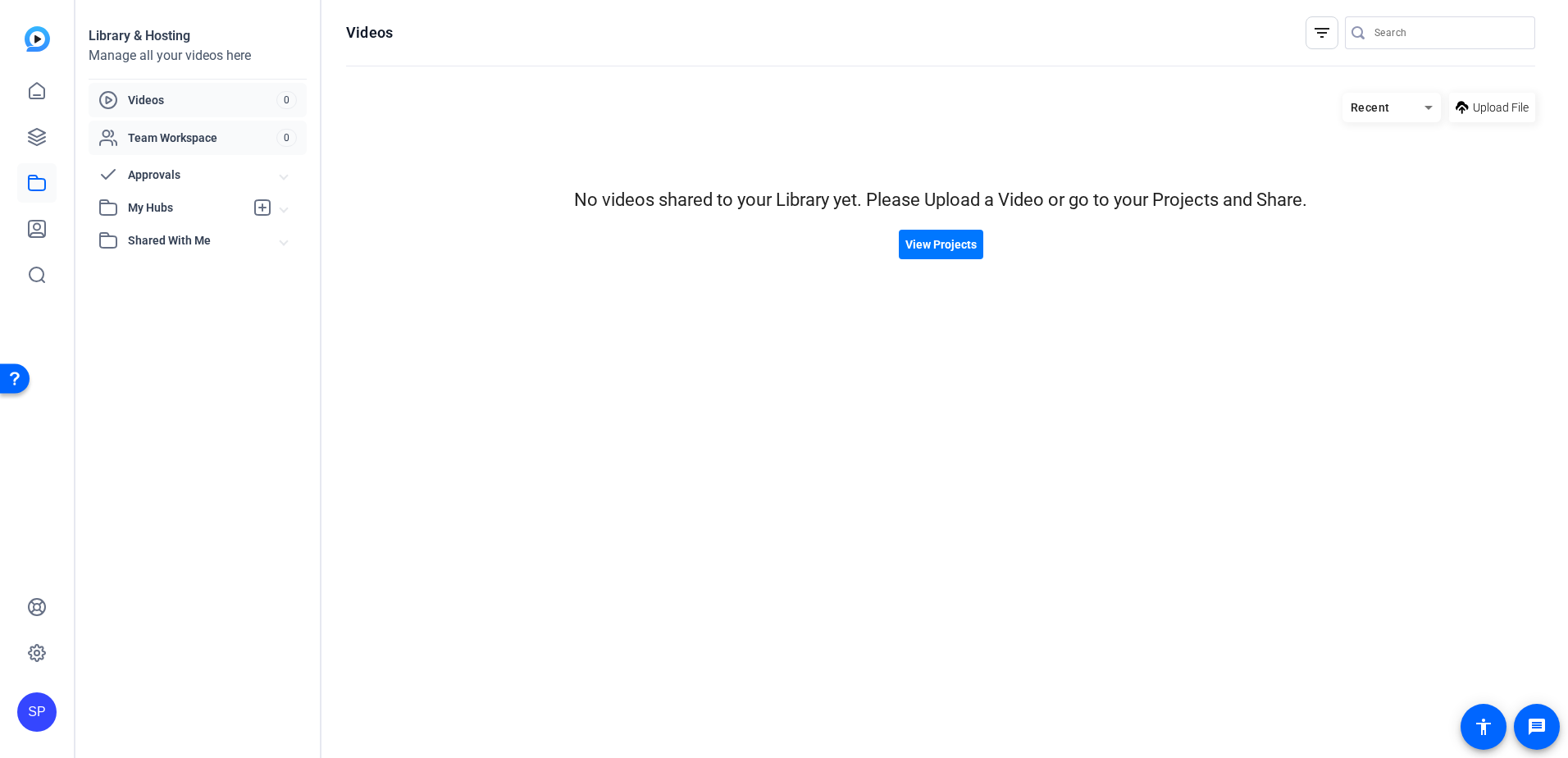
click at [172, 136] on span "Team Workspace" at bounding box center [202, 138] width 148 height 16
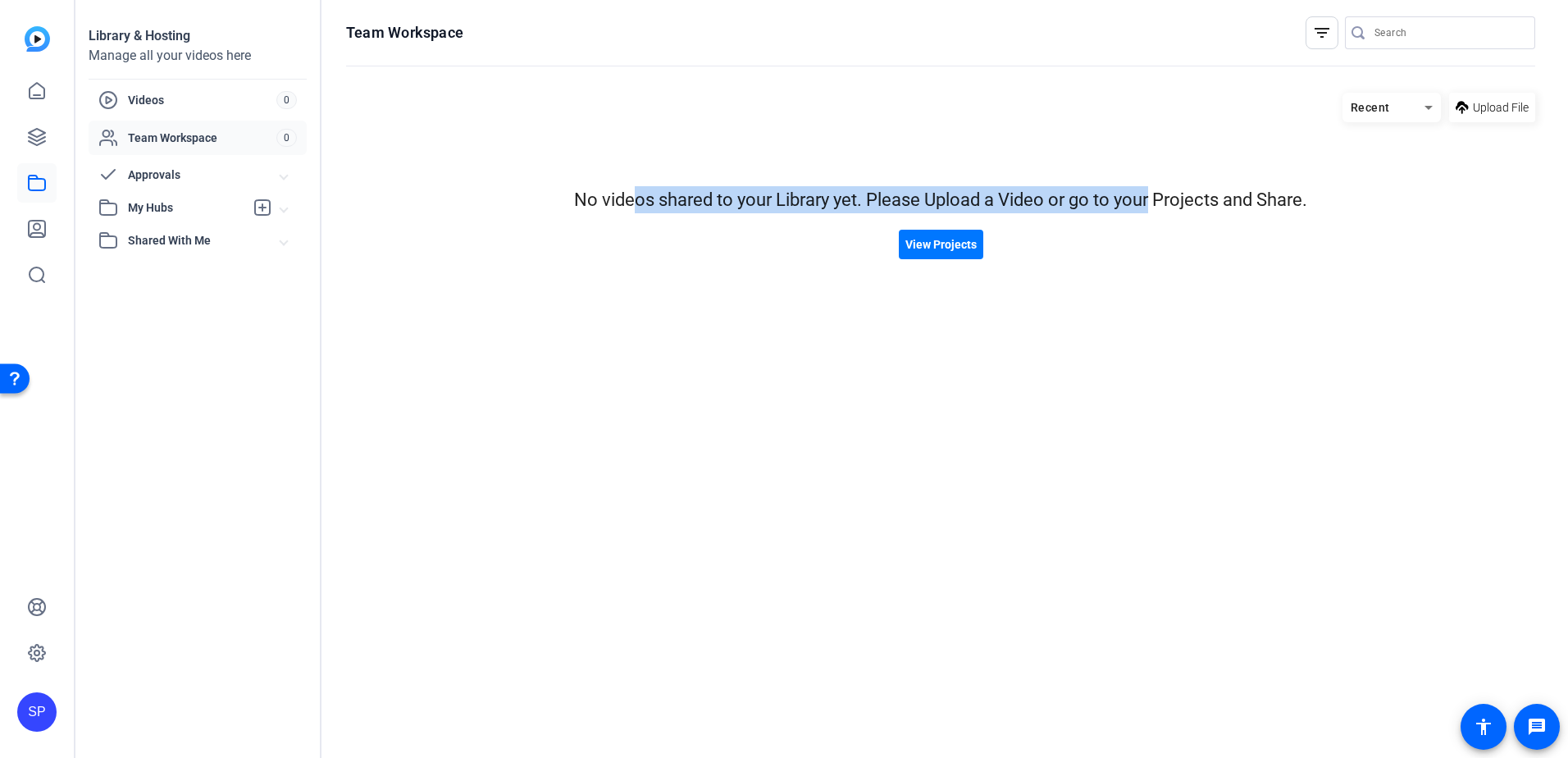
drag, startPoint x: 624, startPoint y: 200, endPoint x: 1147, endPoint y: 200, distance: 523.0
click at [1147, 200] on div "No videos shared to your Library yet. Please Upload a Video or go to your Proje…" at bounding box center [941, 200] width 1189 height 27
drag, startPoint x: 1147, startPoint y: 200, endPoint x: 1138, endPoint y: 202, distance: 9.2
click at [1147, 200] on div "No videos shared to your Library yet. Please Upload a Video or go to your Proje…" at bounding box center [941, 200] width 1189 height 27
drag, startPoint x: 818, startPoint y: 190, endPoint x: 1254, endPoint y: 188, distance: 436.0
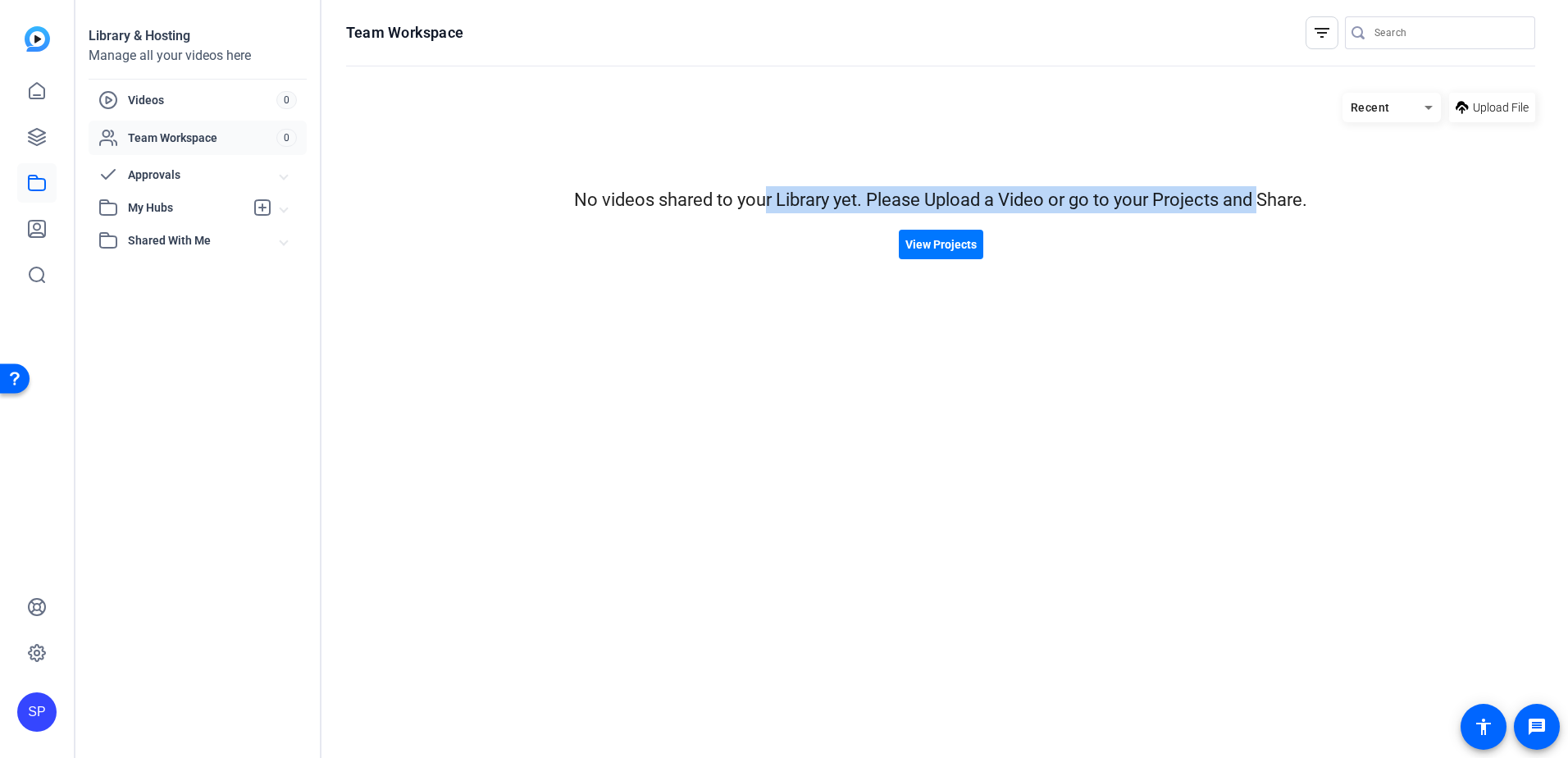
click at [1254, 188] on div "No videos shared to your Library yet. Please Upload a Video or go to your Proje…" at bounding box center [941, 200] width 1189 height 27
click at [166, 136] on span "Team Workspace" at bounding box center [202, 138] width 148 height 16
click at [949, 250] on span "View Projects" at bounding box center [941, 244] width 71 height 17
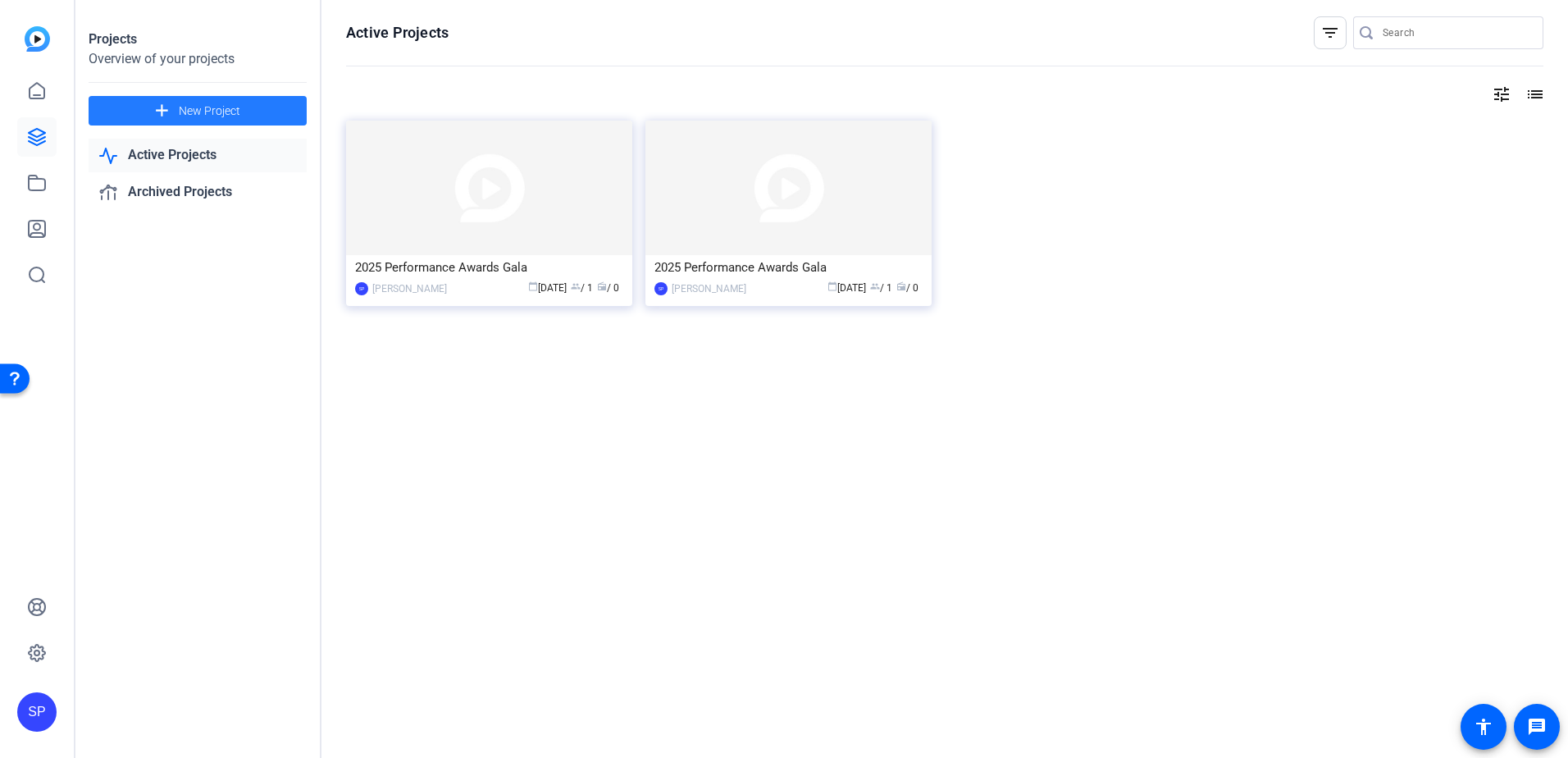
click at [200, 113] on span "New Project" at bounding box center [210, 111] width 62 height 17
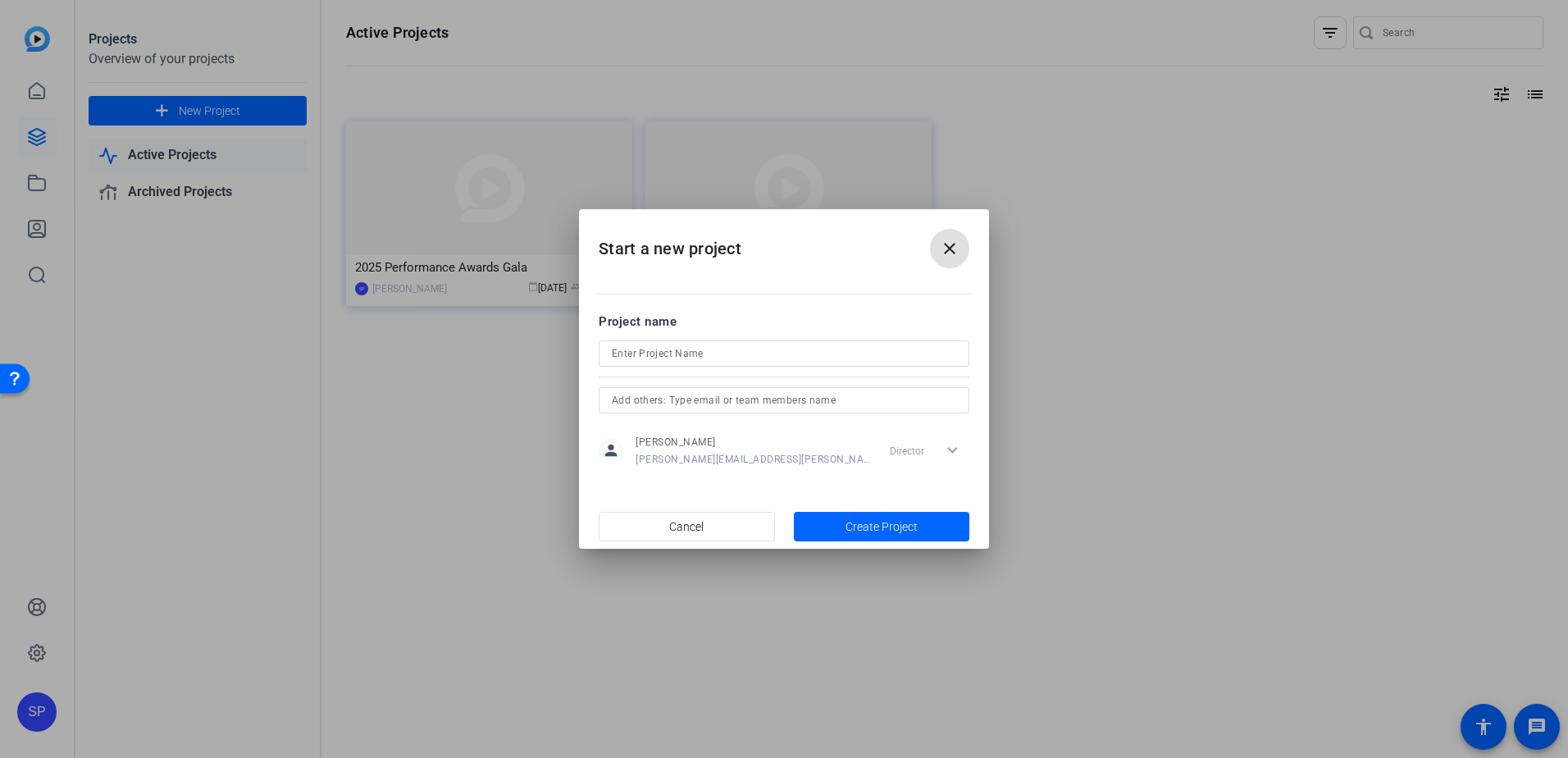
click at [751, 355] on input at bounding box center [784, 354] width 345 height 20
type input "2025 Performance Awards Gala"
click at [769, 401] on input "text" at bounding box center [784, 400] width 345 height 20
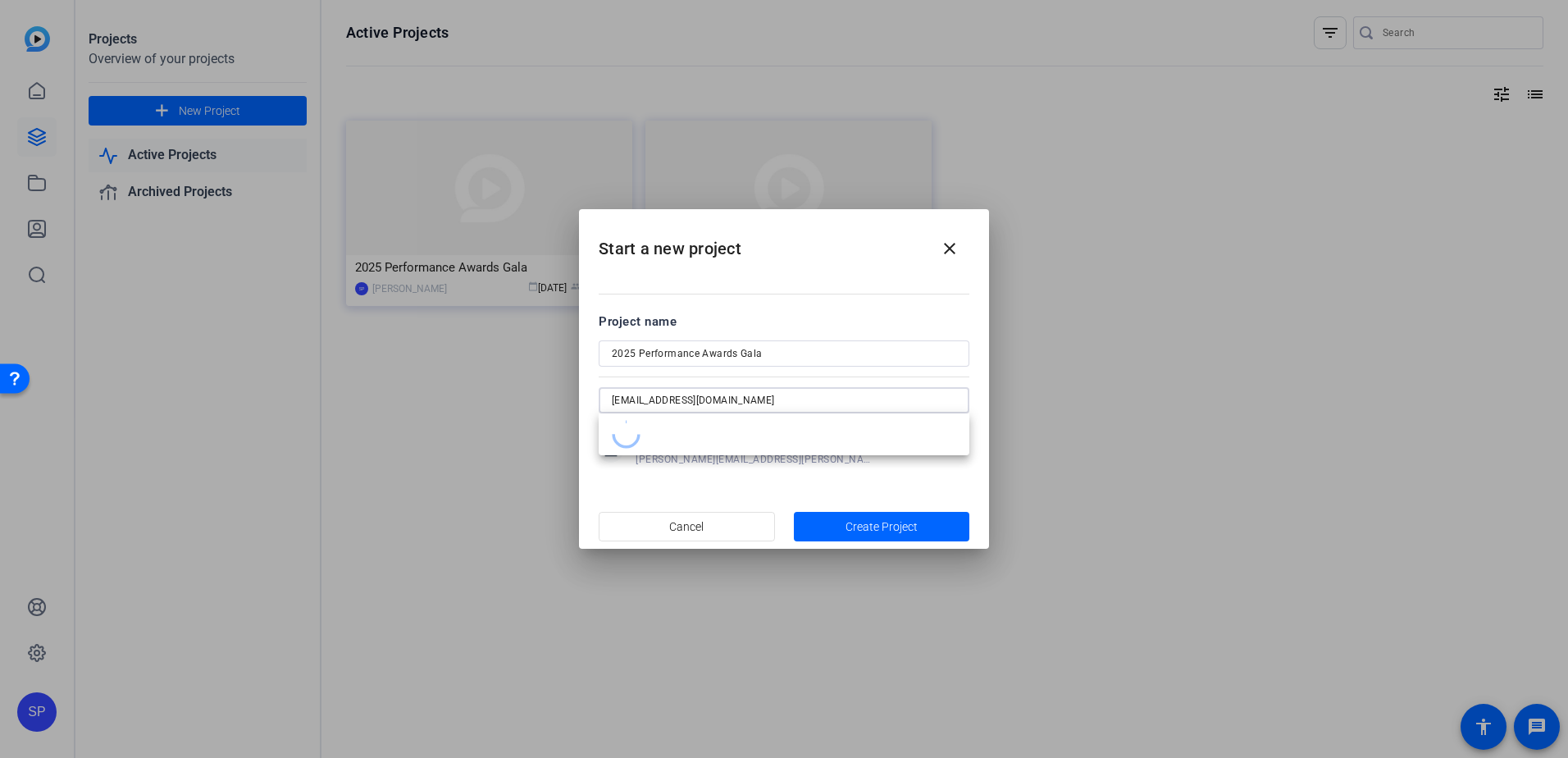
type input "[EMAIL_ADDRESS][DOMAIN_NAME]"
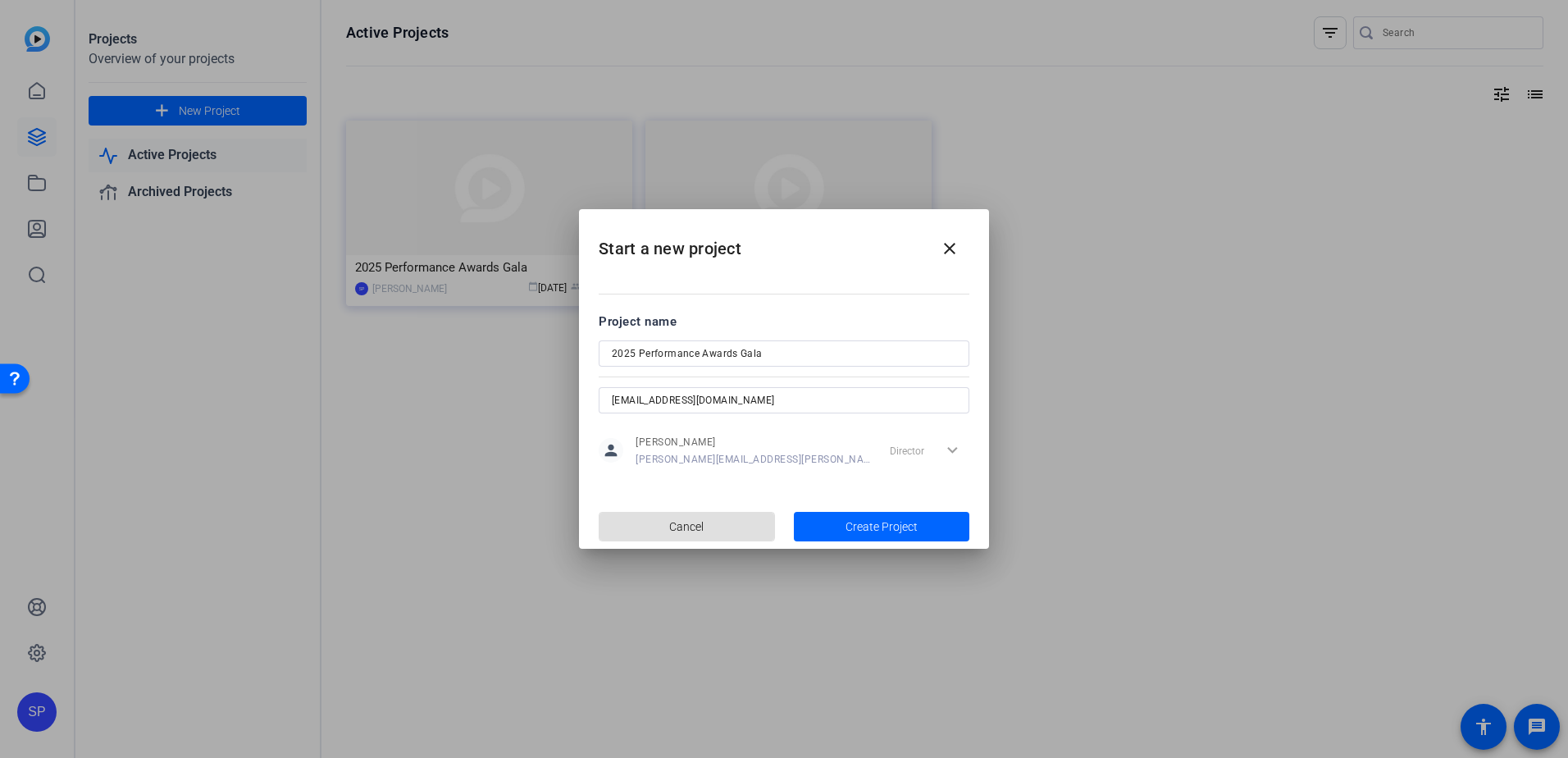
click at [774, 400] on input "[EMAIL_ADDRESS][DOMAIN_NAME]" at bounding box center [784, 400] width 345 height 20
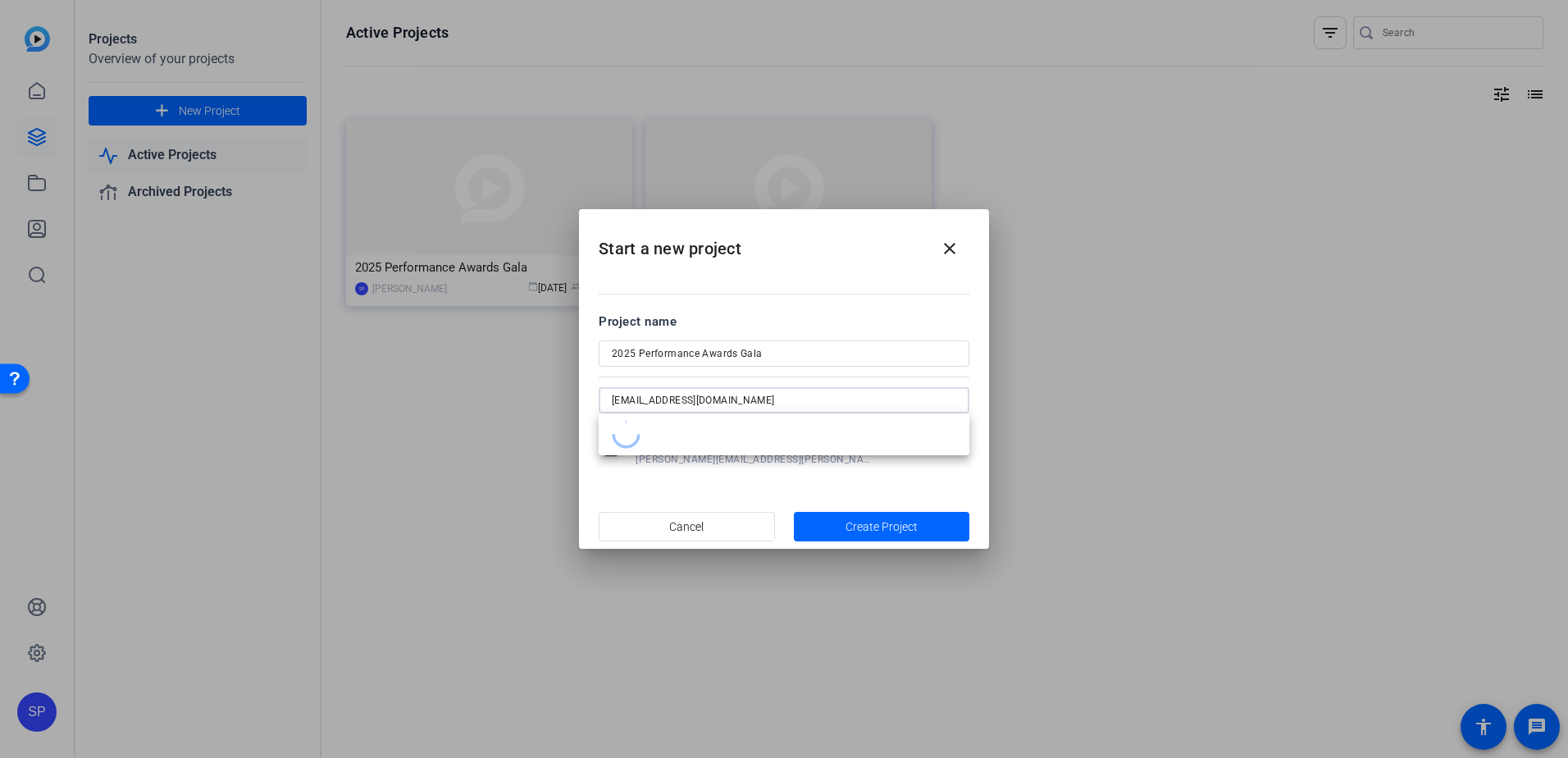
click at [773, 401] on input "[EMAIL_ADDRESS][DOMAIN_NAME]" at bounding box center [784, 400] width 345 height 20
type input "[EMAIL_ADDRESS][DOMAIN_NAME]"
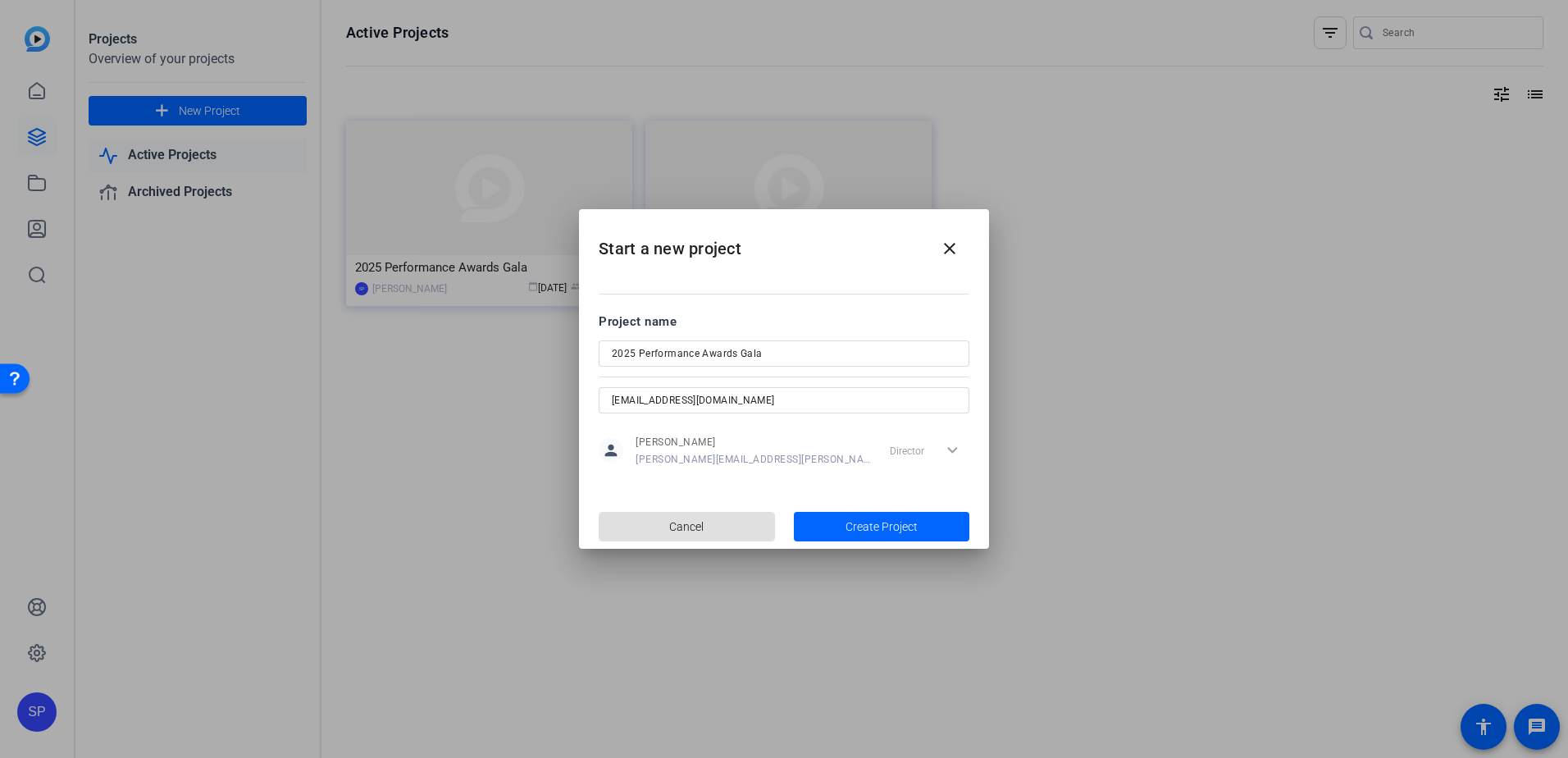
click at [762, 397] on input "[EMAIL_ADDRESS][DOMAIN_NAME]" at bounding box center [784, 400] width 345 height 20
click at [780, 398] on input "[EMAIL_ADDRESS][DOMAIN_NAME]" at bounding box center [784, 400] width 345 height 20
click at [860, 524] on span "Create Project" at bounding box center [881, 526] width 72 height 17
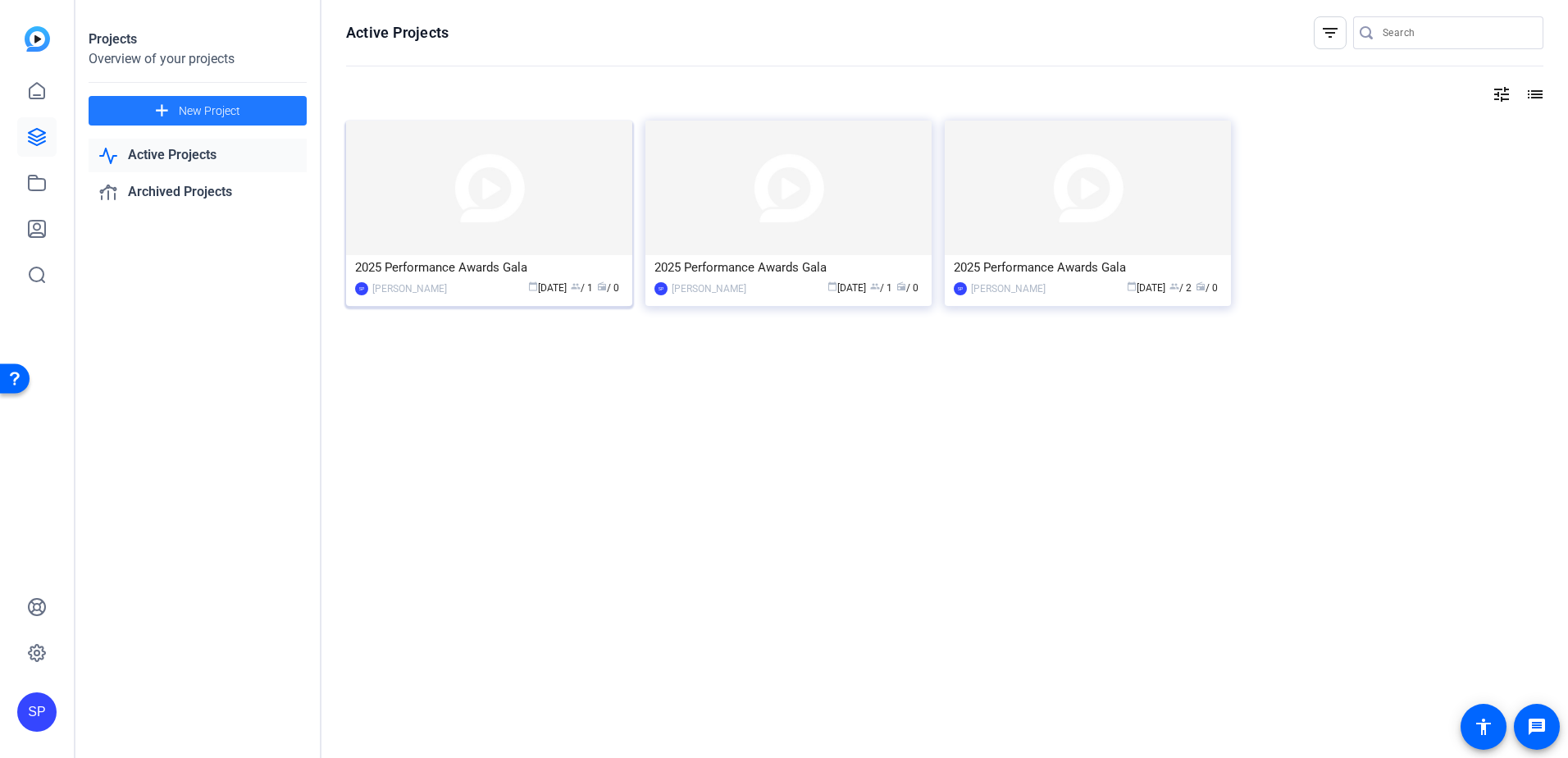
click at [494, 217] on img at bounding box center [489, 188] width 286 height 135
click at [485, 270] on div "2025 Performance Awards Gala" at bounding box center [489, 267] width 268 height 25
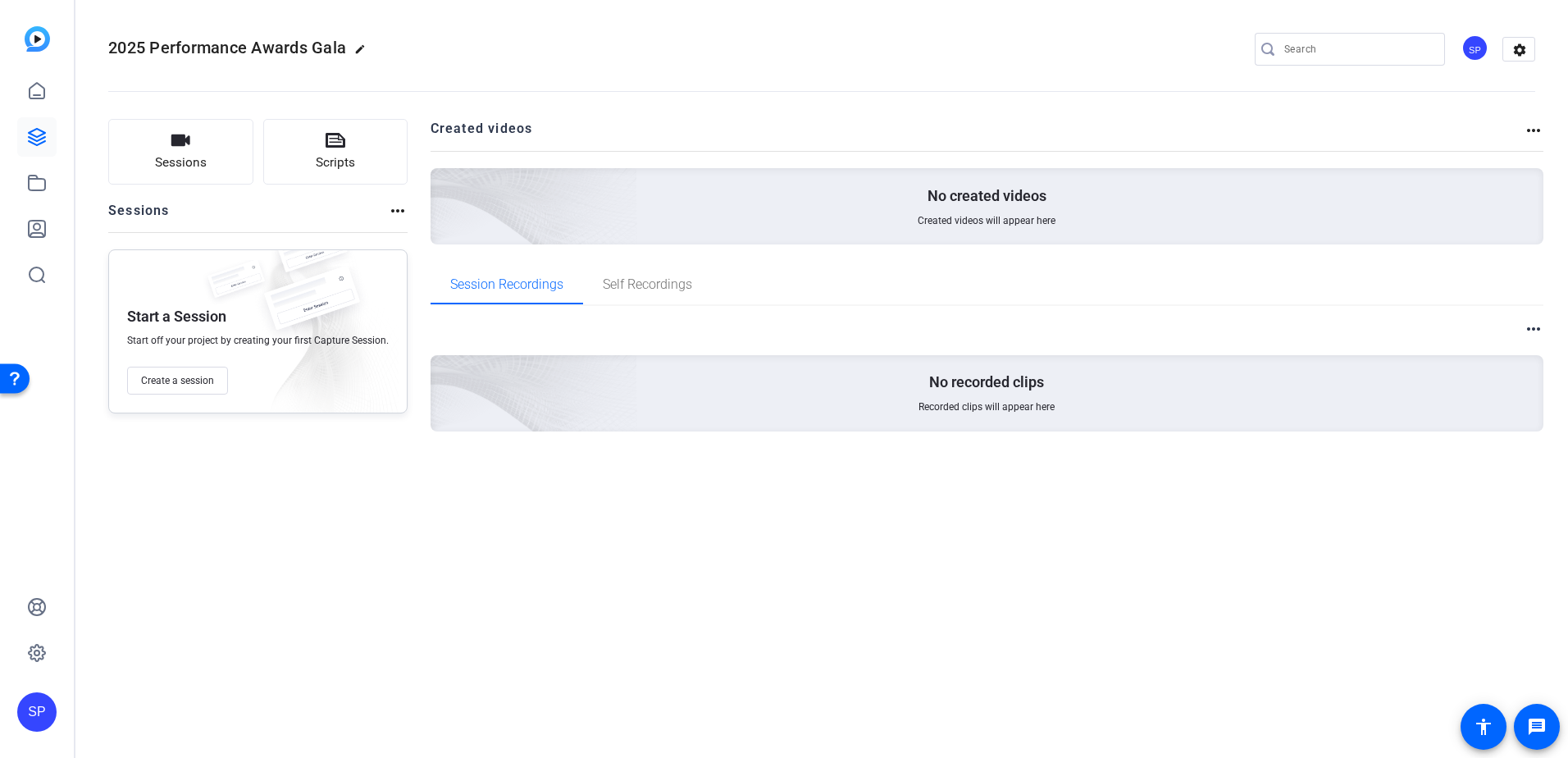
click at [362, 46] on mat-icon "edit" at bounding box center [365, 54] width 20 height 20
click at [279, 52] on span "clear" at bounding box center [281, 49] width 20 height 20
click at [1519, 51] on mat-icon "settings" at bounding box center [1520, 50] width 33 height 25
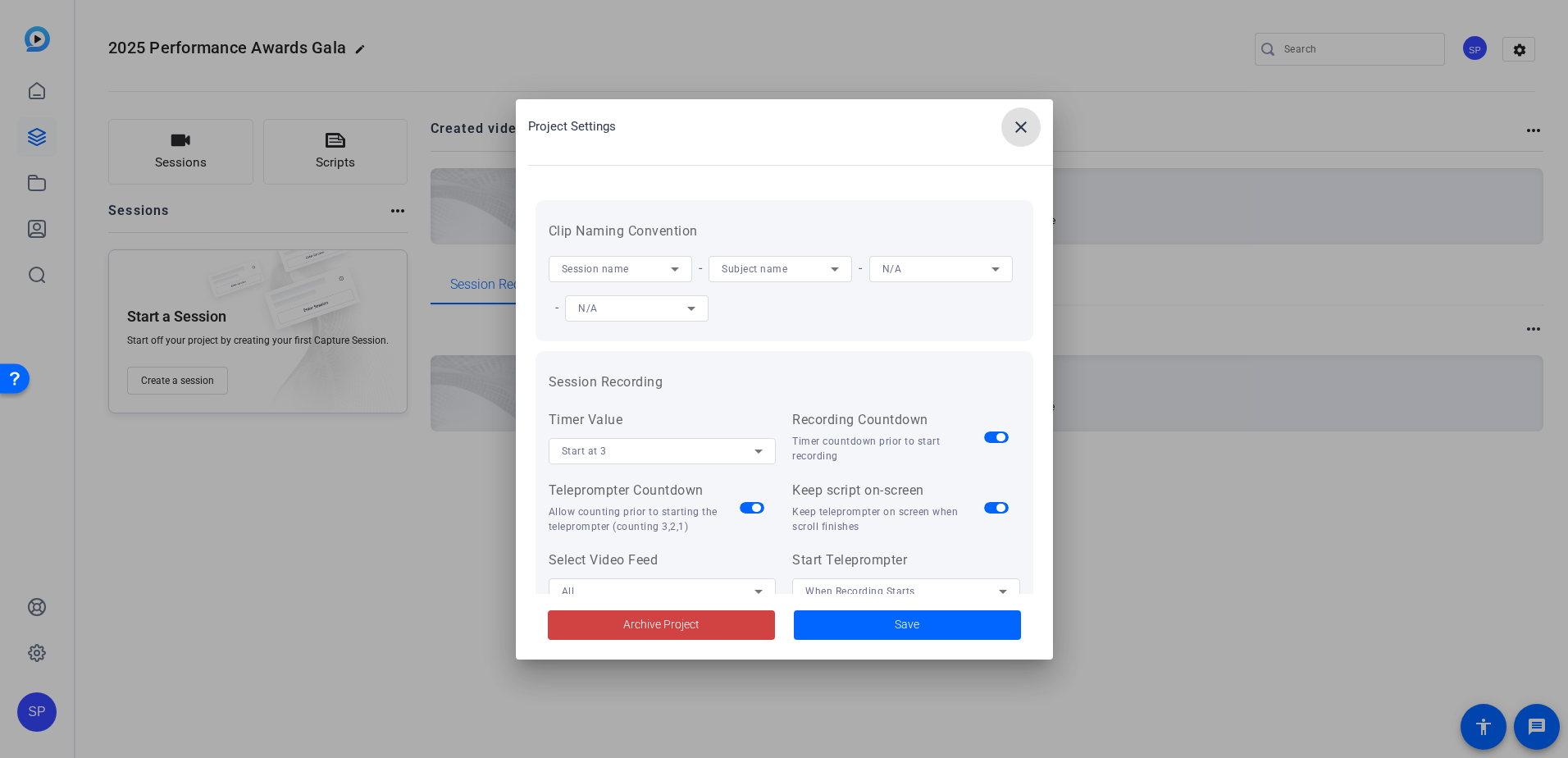
click at [662, 264] on div "Session name" at bounding box center [616, 268] width 109 height 21
click at [736, 136] on div at bounding box center [784, 379] width 1568 height 758
click at [1022, 131] on mat-icon "close" at bounding box center [1021, 127] width 20 height 20
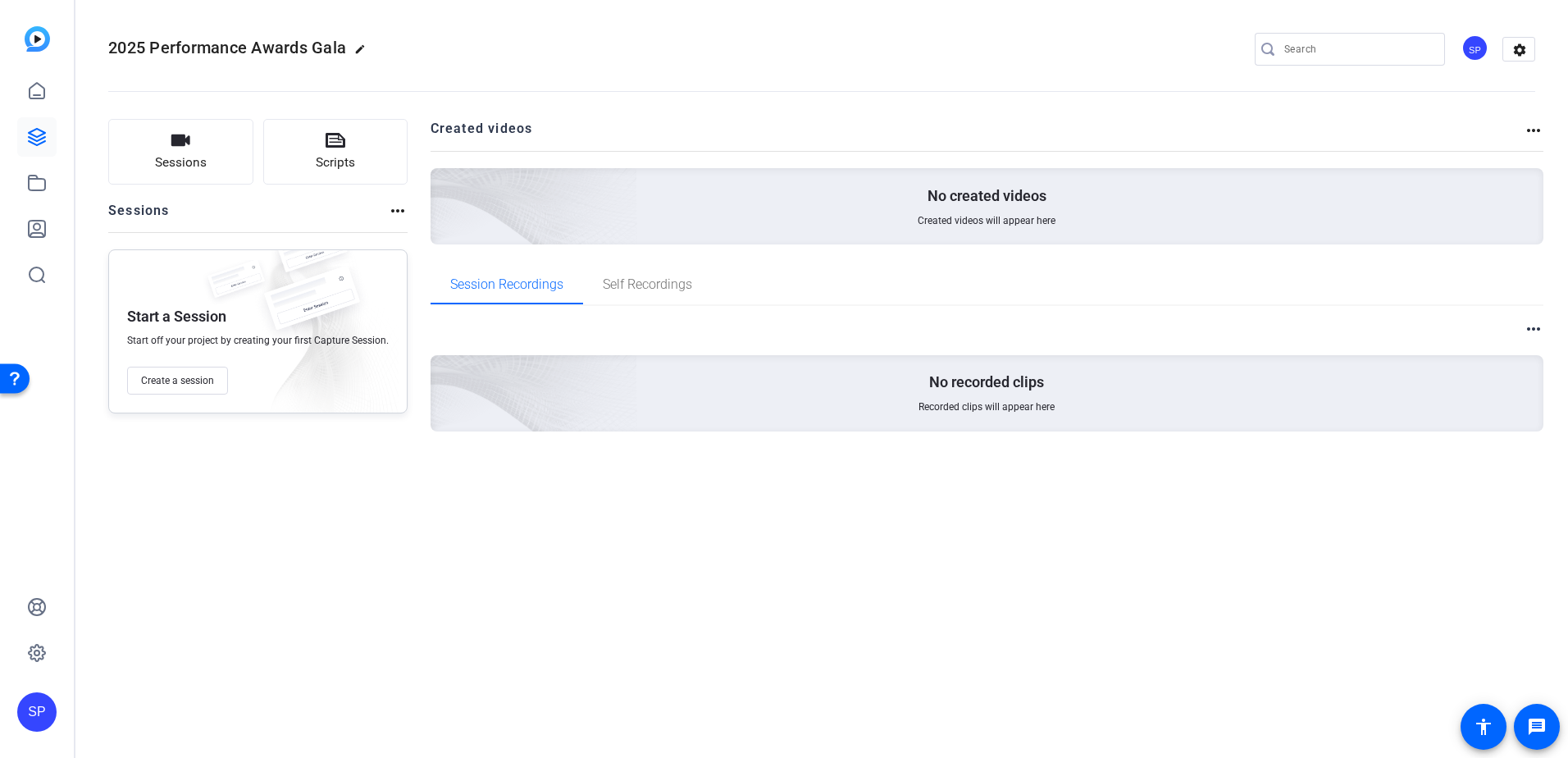
click at [1532, 135] on mat-icon "more_horiz" at bounding box center [1533, 131] width 20 height 20
click at [1532, 130] on div at bounding box center [784, 379] width 1568 height 758
click at [38, 137] on icon at bounding box center [37, 137] width 16 height 16
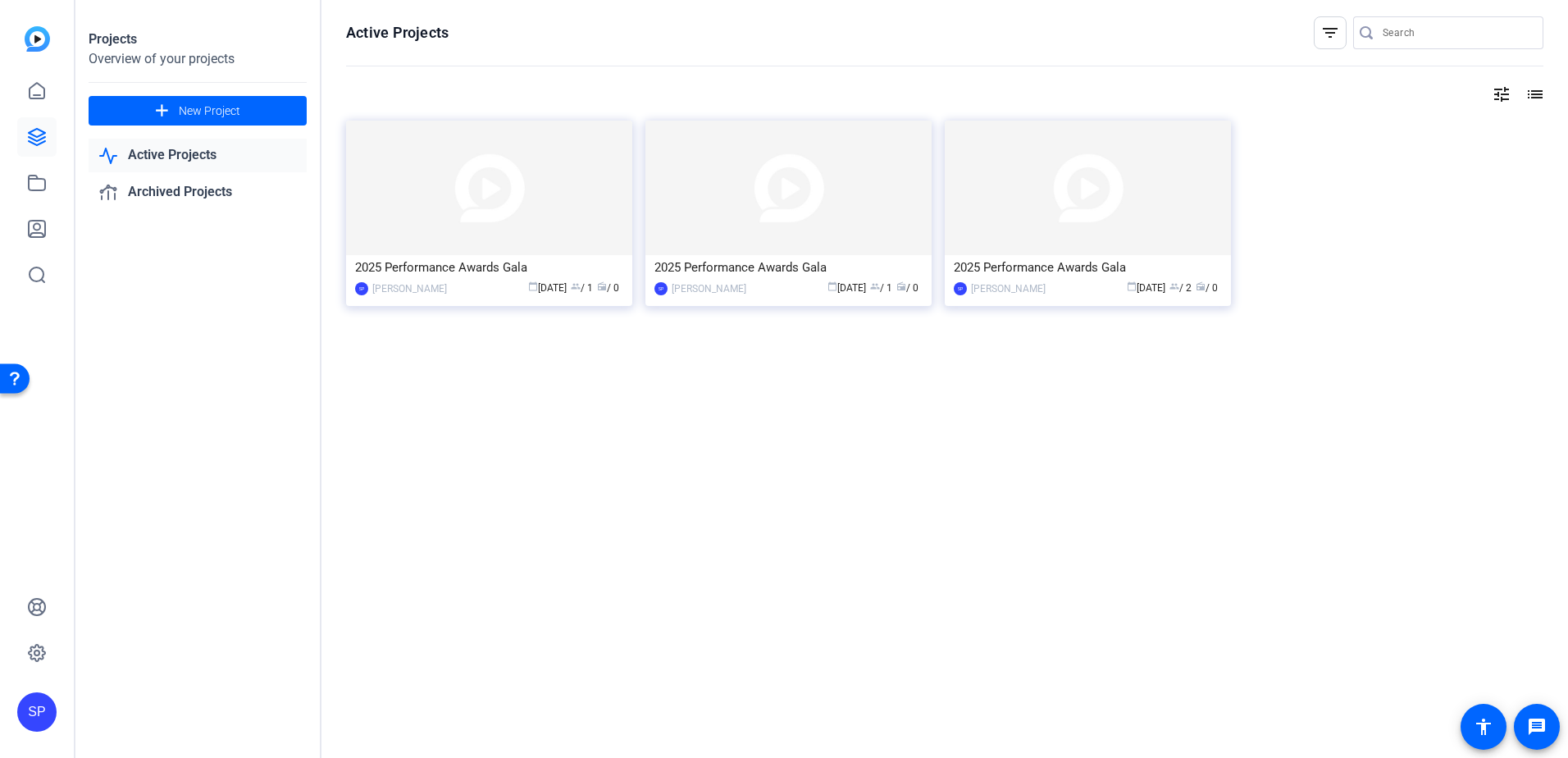
drag, startPoint x: 574, startPoint y: 234, endPoint x: 1355, endPoint y: 444, distance: 808.7
click at [1355, 444] on div "Active Projects filter_list tune list 2025 Performance Awards Gala SP [PERSON_N…" at bounding box center [944, 379] width 1246 height 758
click at [459, 173] on img at bounding box center [489, 188] width 286 height 135
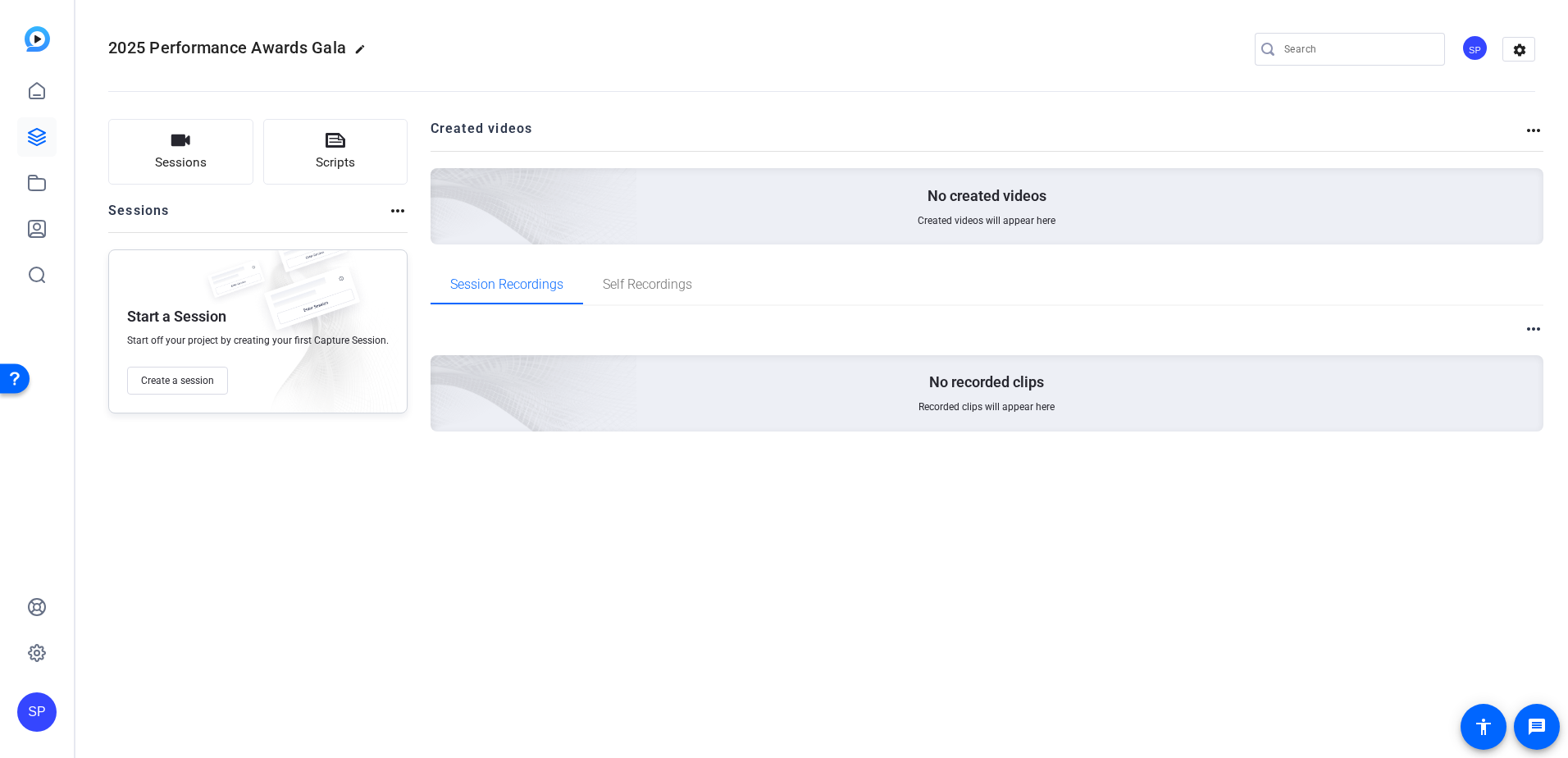
click at [1539, 130] on mat-icon "more_horiz" at bounding box center [1533, 131] width 20 height 20
click at [1544, 338] on div at bounding box center [784, 379] width 1568 height 758
click at [1538, 332] on mat-icon "more_horiz" at bounding box center [1533, 329] width 20 height 20
click at [1538, 332] on div at bounding box center [784, 379] width 1568 height 758
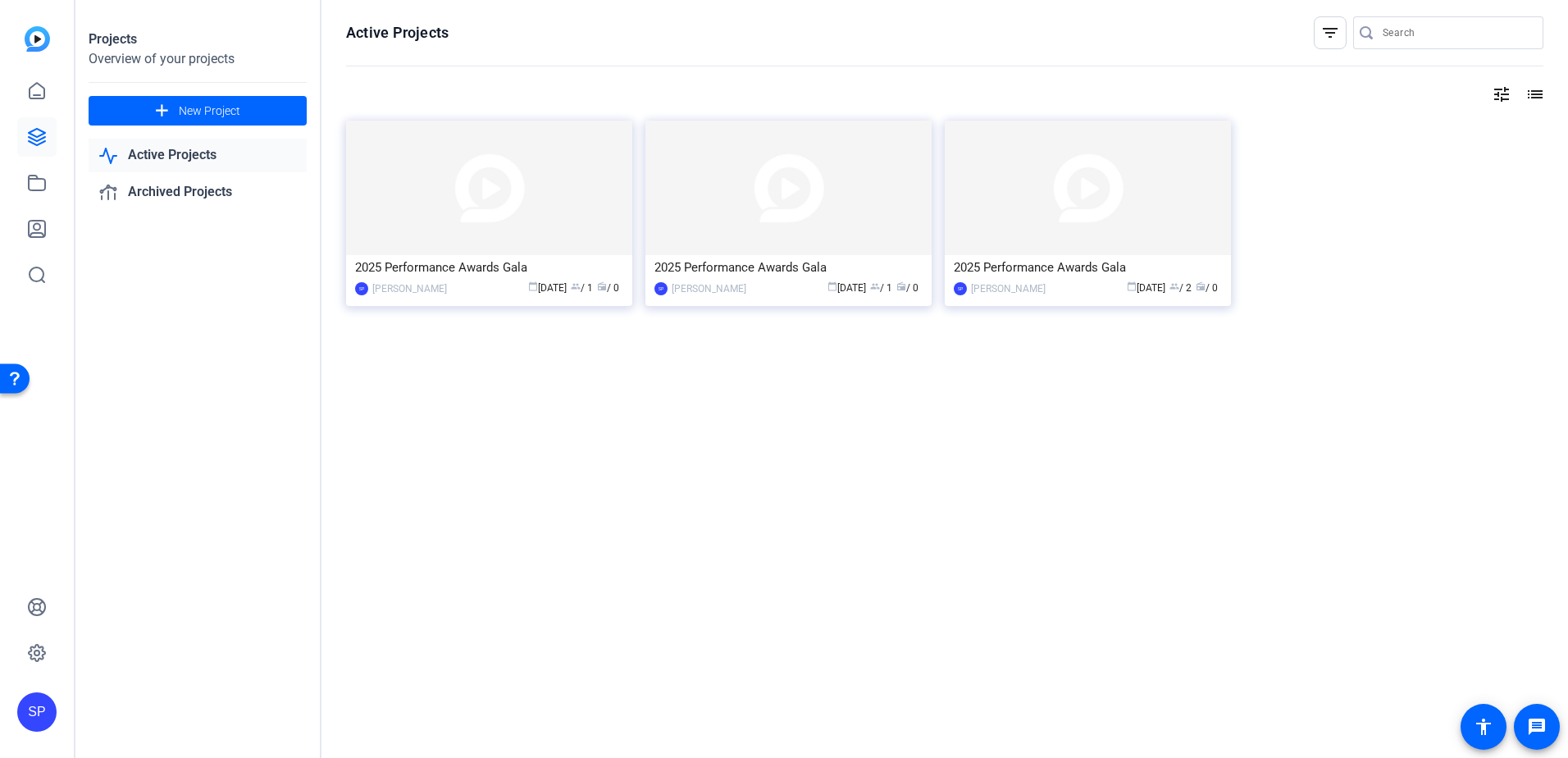
drag, startPoint x: 565, startPoint y: 196, endPoint x: 533, endPoint y: 182, distance: 34.9
click at [533, 182] on img at bounding box center [489, 188] width 286 height 135
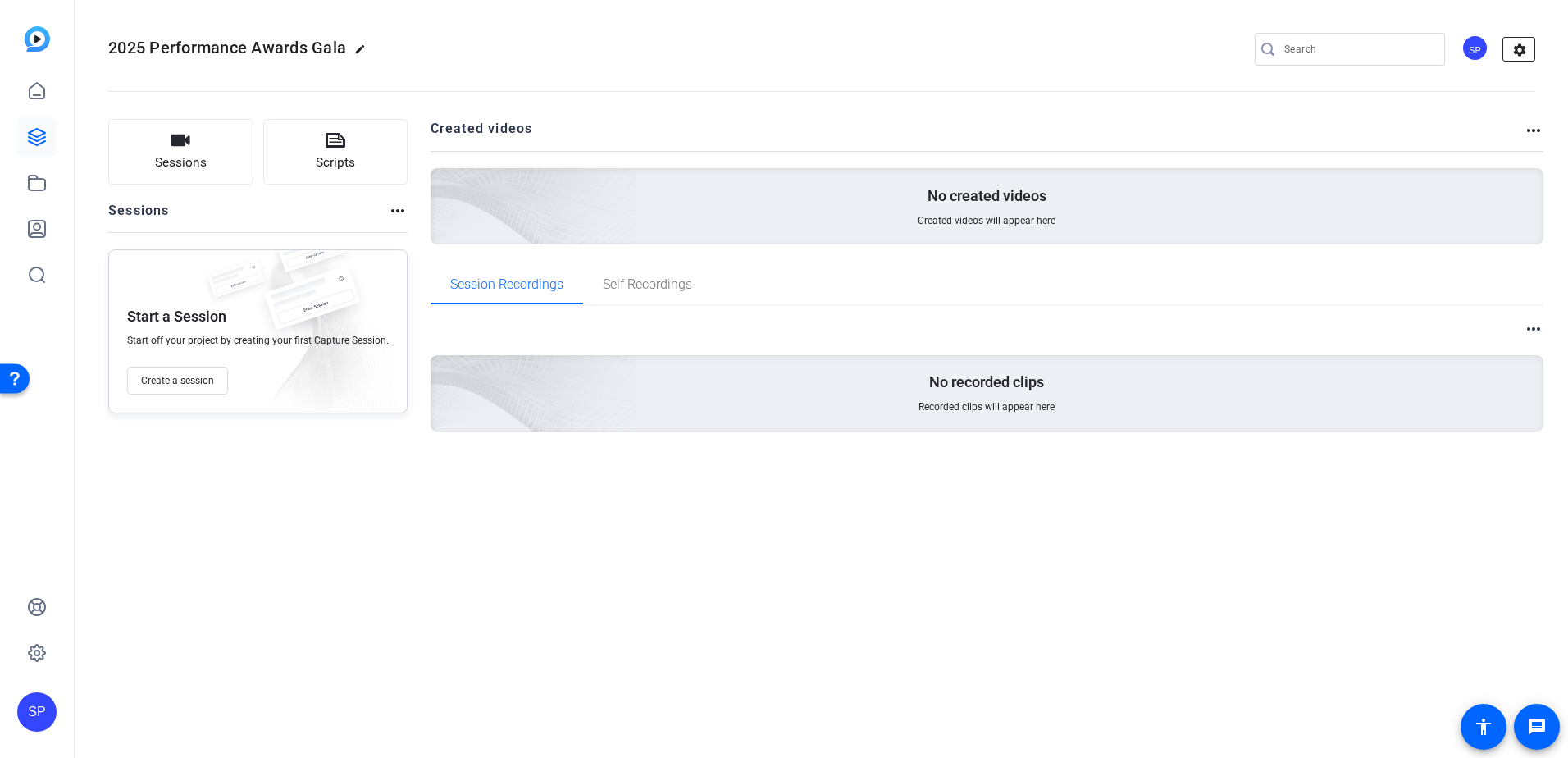
click at [1521, 51] on mat-icon "settings" at bounding box center [1520, 50] width 33 height 25
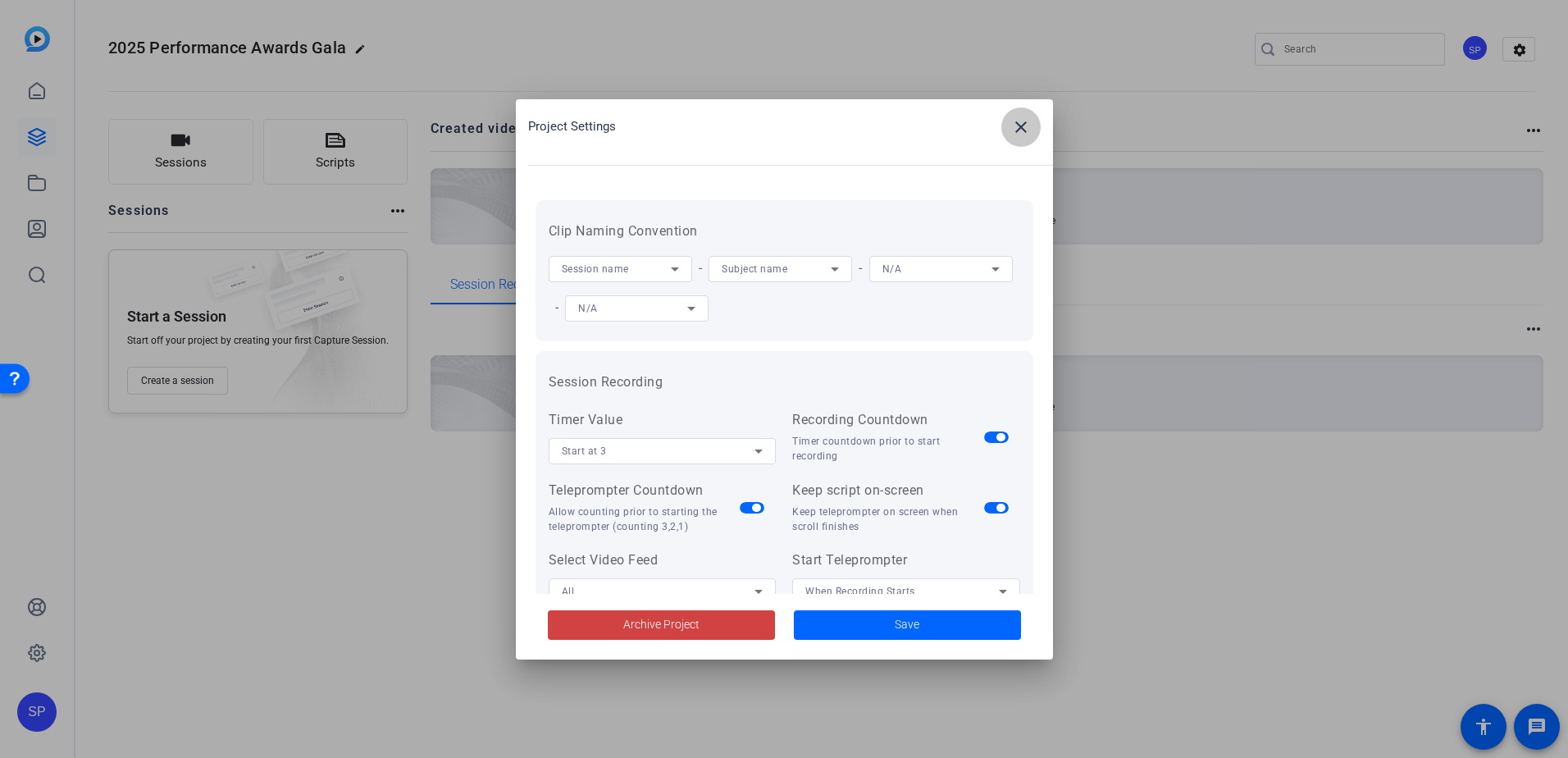
click at [1018, 131] on mat-icon "close" at bounding box center [1021, 127] width 20 height 20
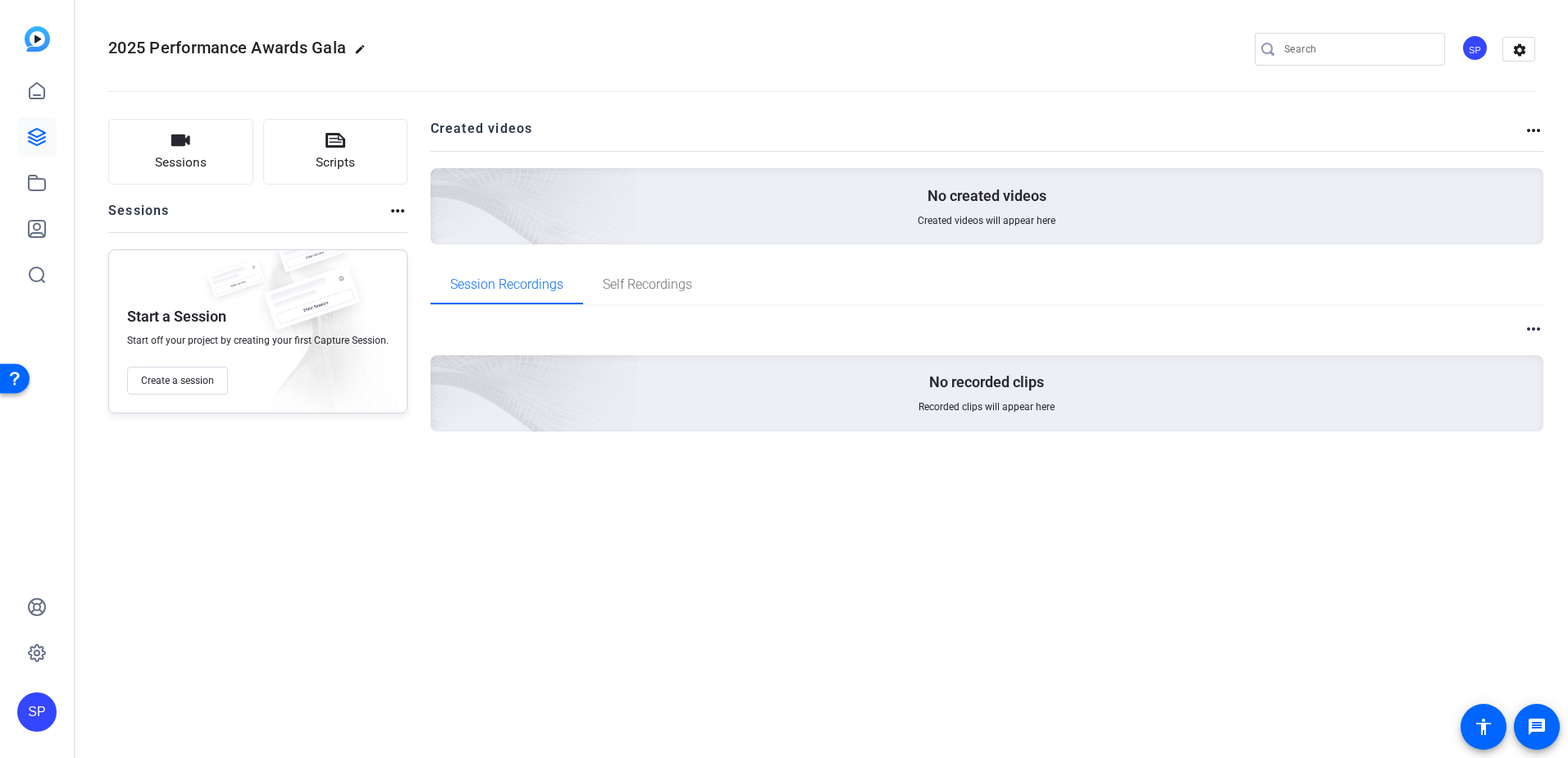
click at [1530, 332] on mat-icon "more_horiz" at bounding box center [1533, 329] width 20 height 20
click at [634, 275] on div at bounding box center [784, 379] width 1568 height 758
click at [654, 281] on span "Self Recordings" at bounding box center [647, 284] width 89 height 13
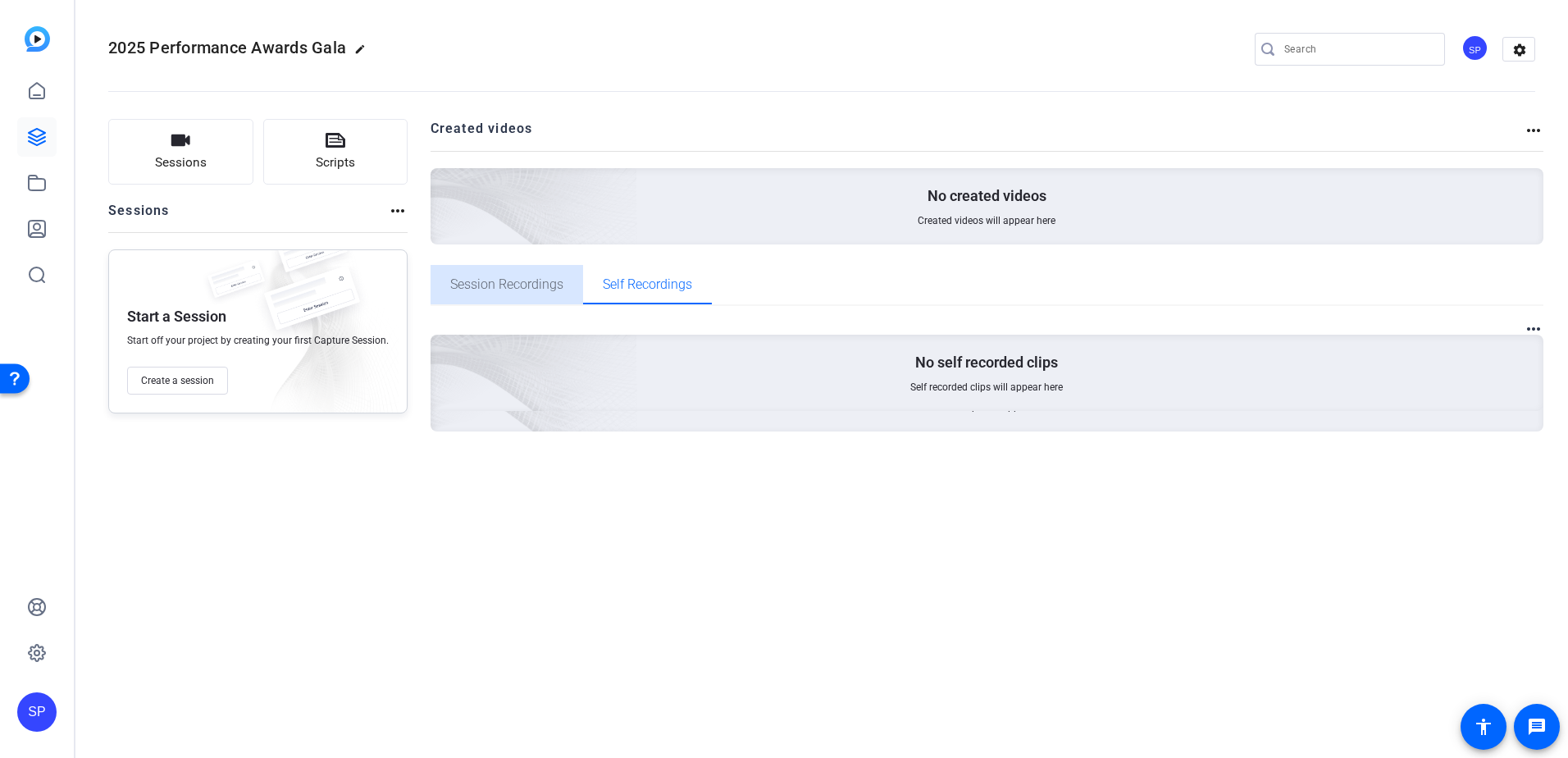
click at [494, 289] on span "Session Recordings" at bounding box center [506, 284] width 114 height 13
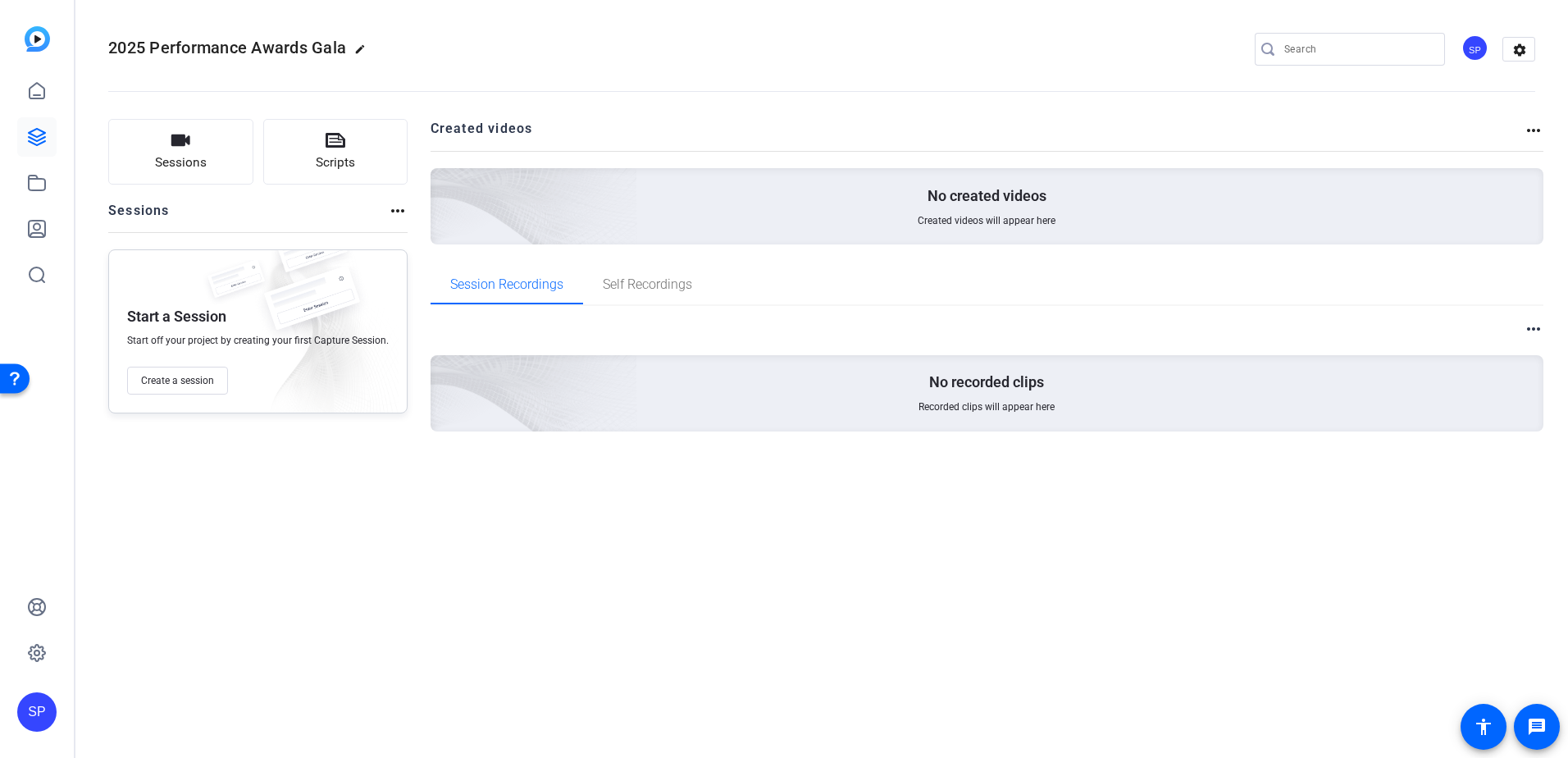
click at [360, 48] on mat-icon "edit" at bounding box center [365, 54] width 20 height 20
click at [215, 49] on input "2025 Performance Awards Gala" at bounding box center [175, 49] width 107 height 20
click at [153, 49] on input "AI" at bounding box center [175, 49] width 107 height 20
type input "AI Champions"
click at [251, 50] on span "check_circle" at bounding box center [256, 49] width 20 height 20
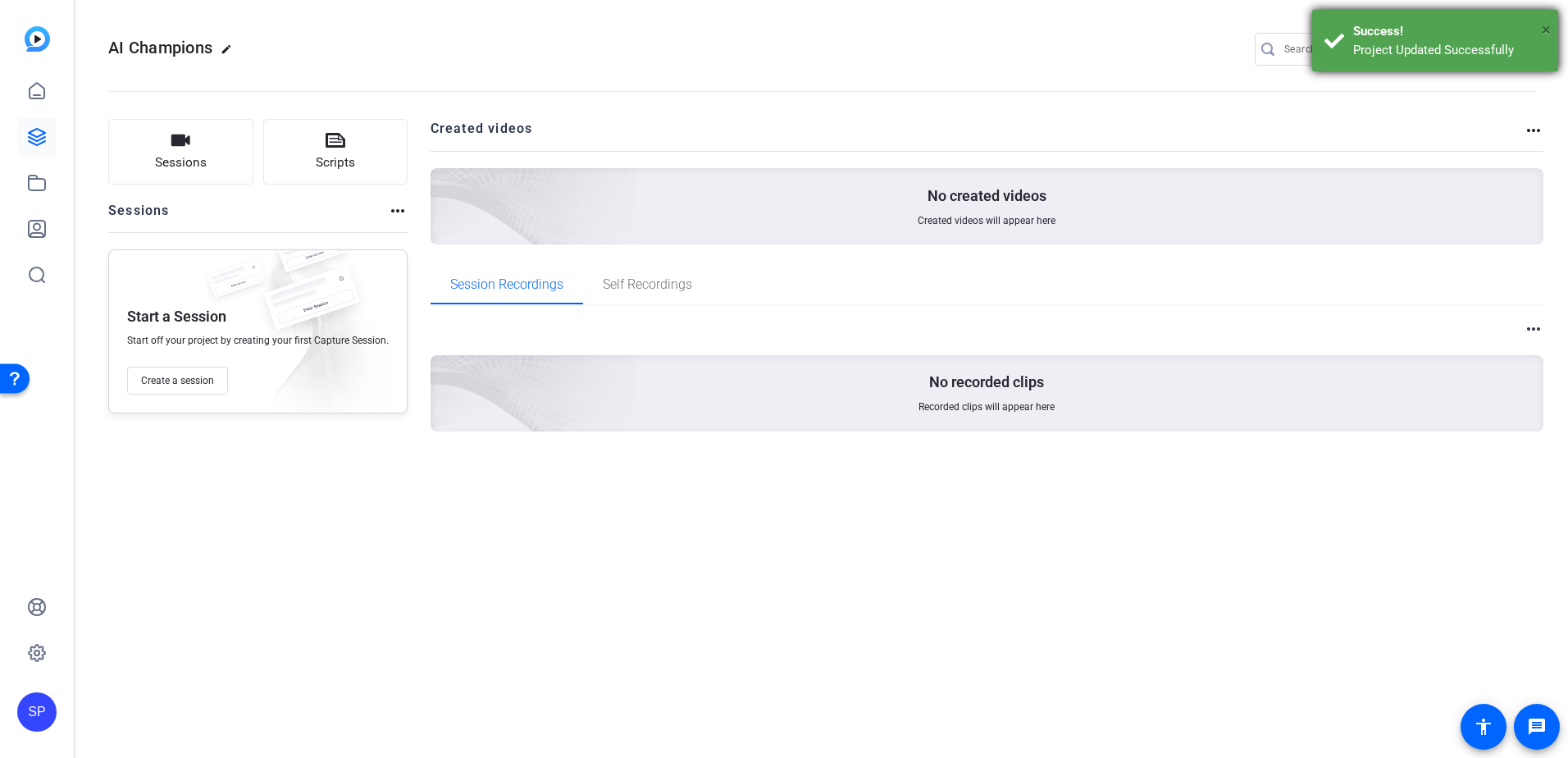
click at [1543, 30] on span "×" at bounding box center [1546, 30] width 9 height 20
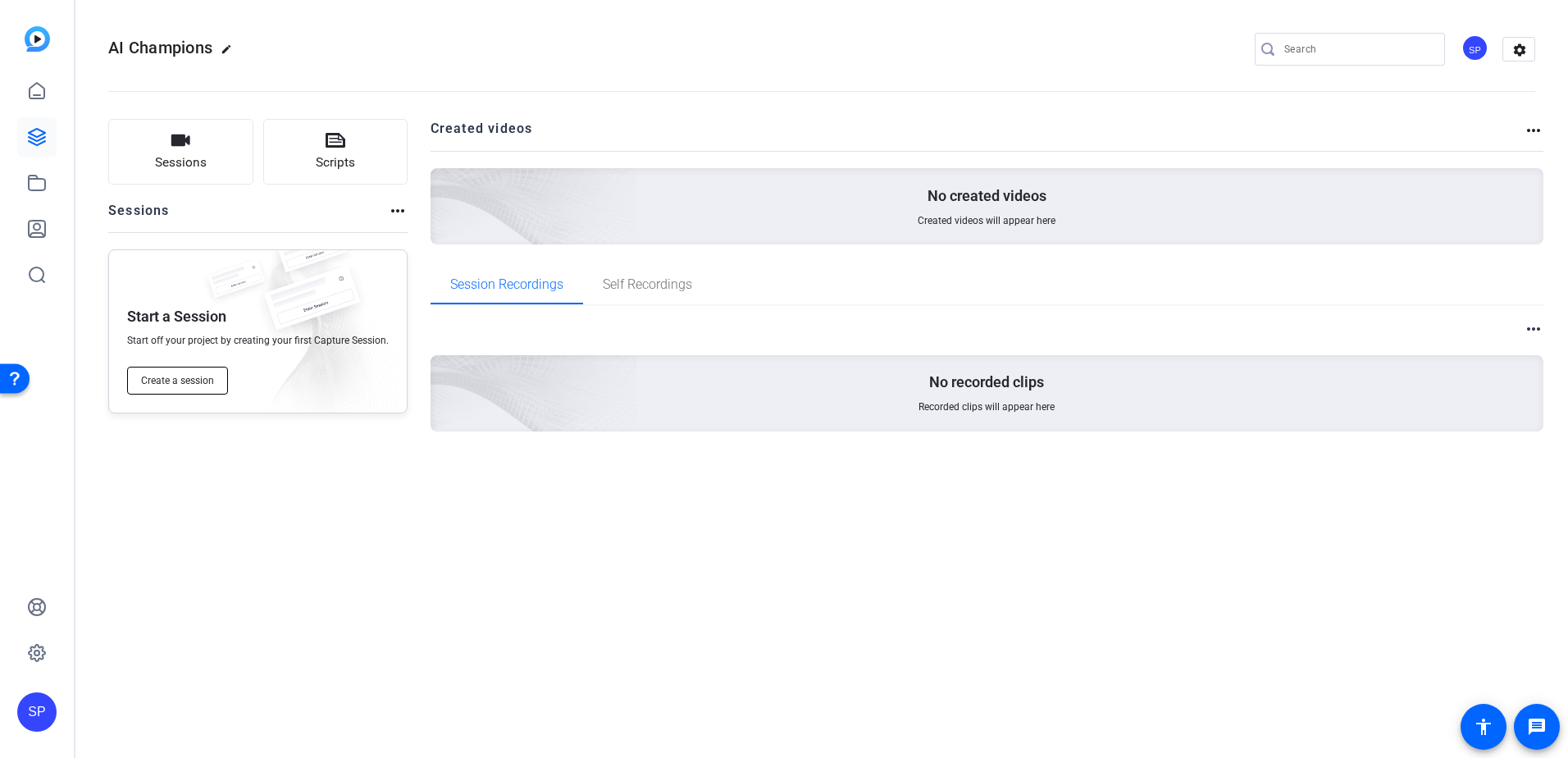
click at [176, 385] on span "Create a session" at bounding box center [177, 380] width 73 height 13
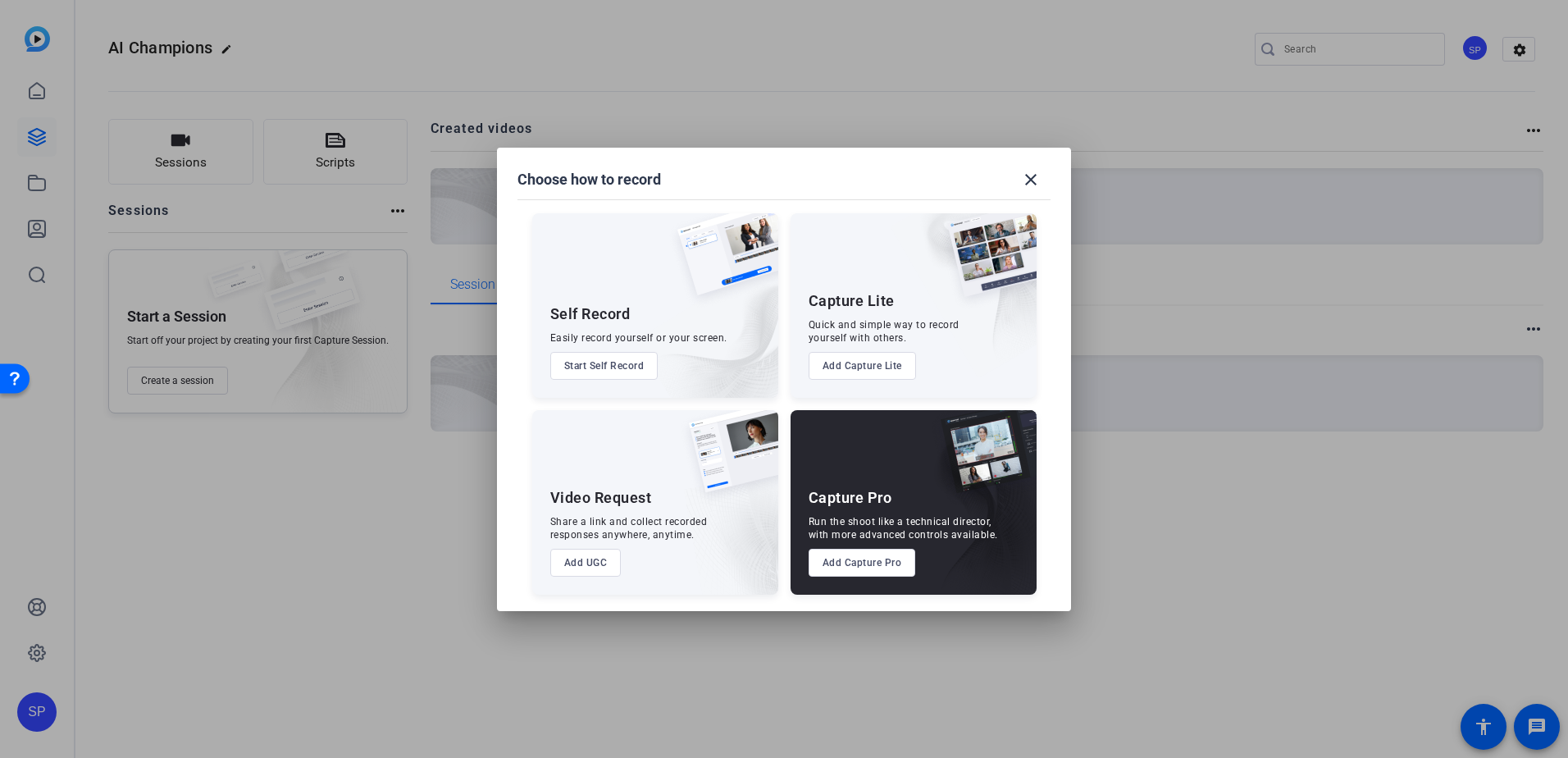
click at [583, 564] on button "Add UGC" at bounding box center [585, 563] width 71 height 28
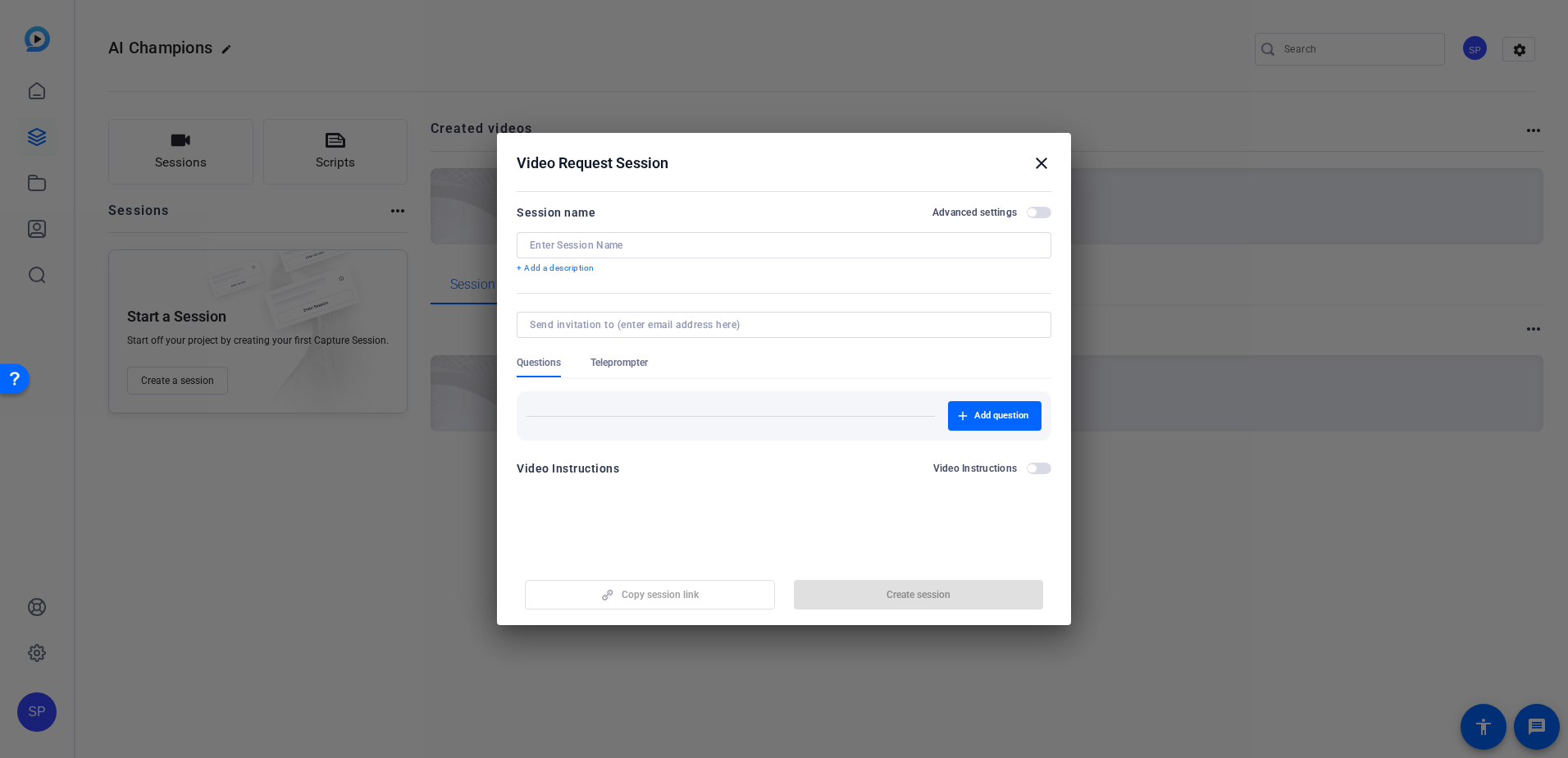
click at [631, 244] on input at bounding box center [784, 245] width 508 height 13
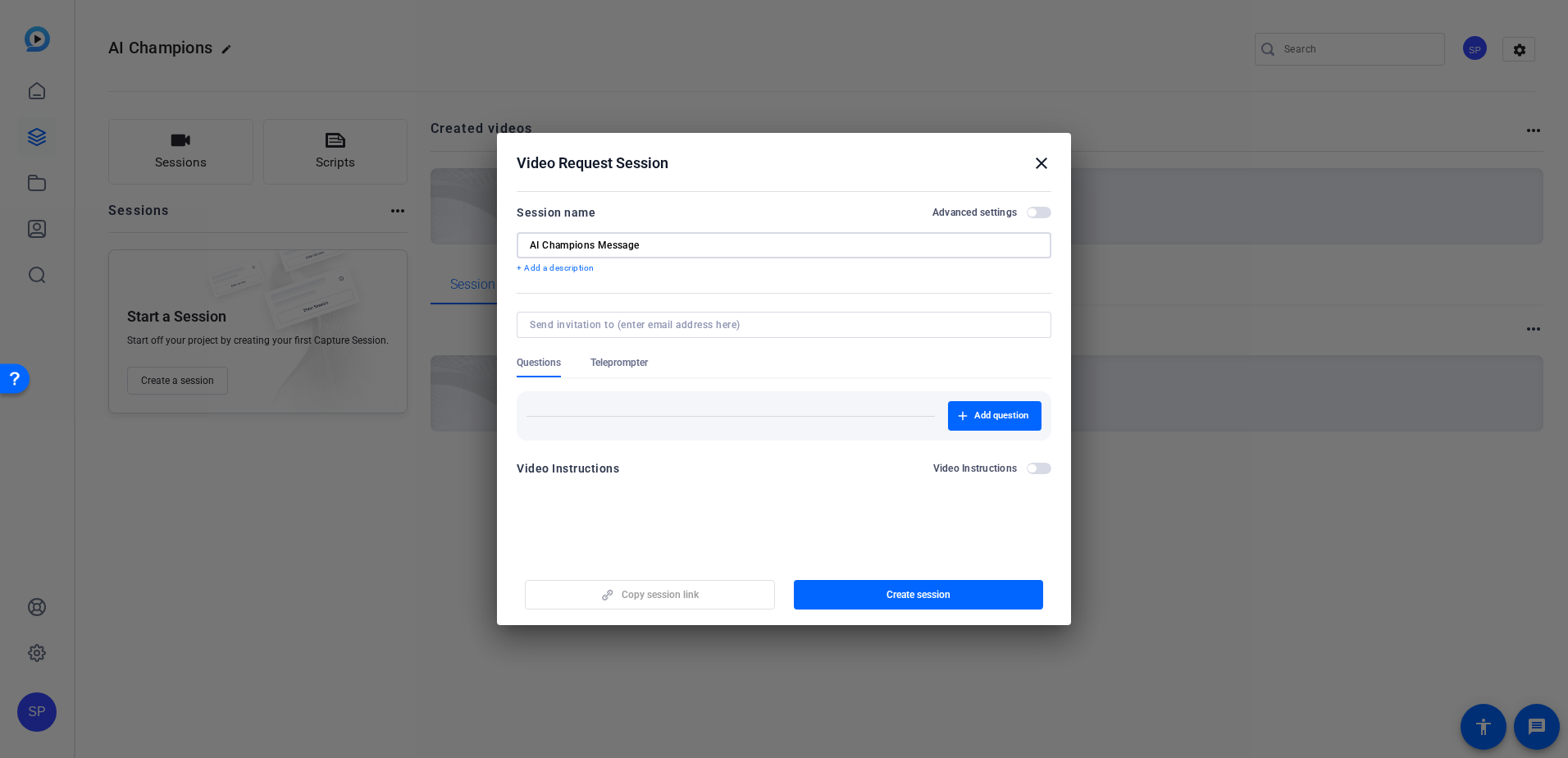
type input "AI Champions Message"
click at [1037, 467] on span "button" at bounding box center [1039, 468] width 25 height 12
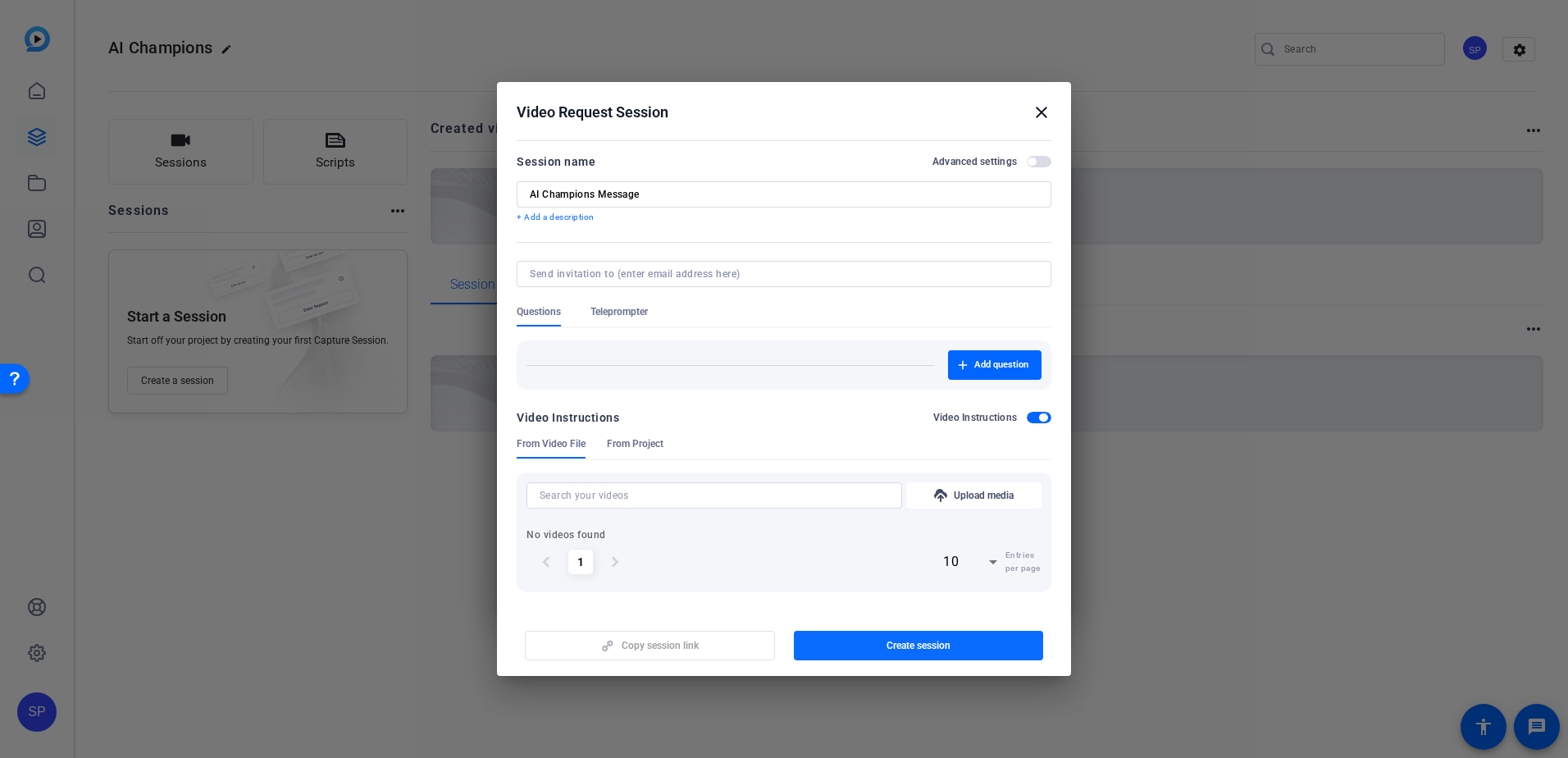
click at [896, 650] on span "Create session" at bounding box center [918, 645] width 64 height 13
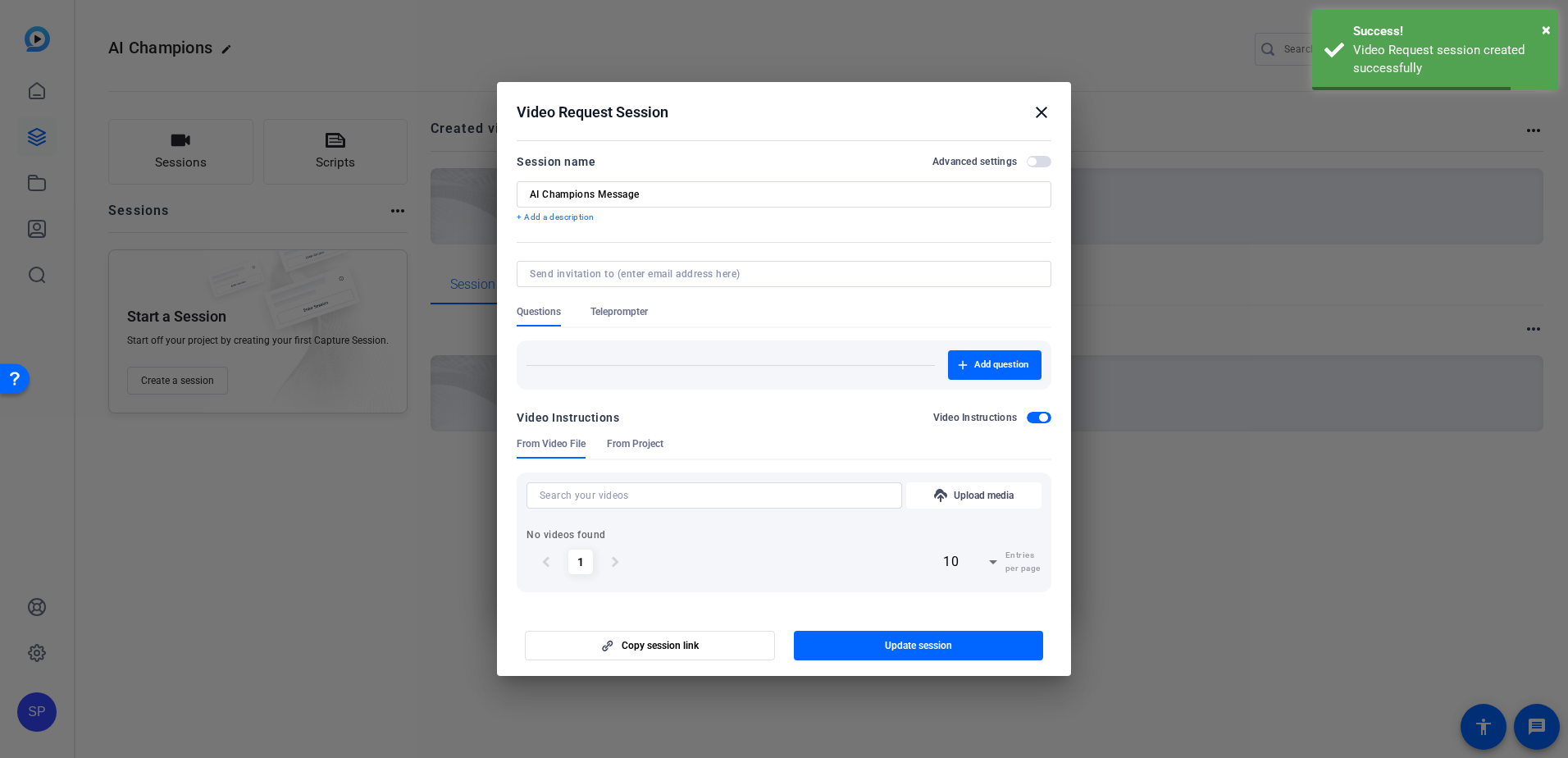
click at [1044, 110] on mat-icon "close" at bounding box center [1042, 113] width 20 height 20
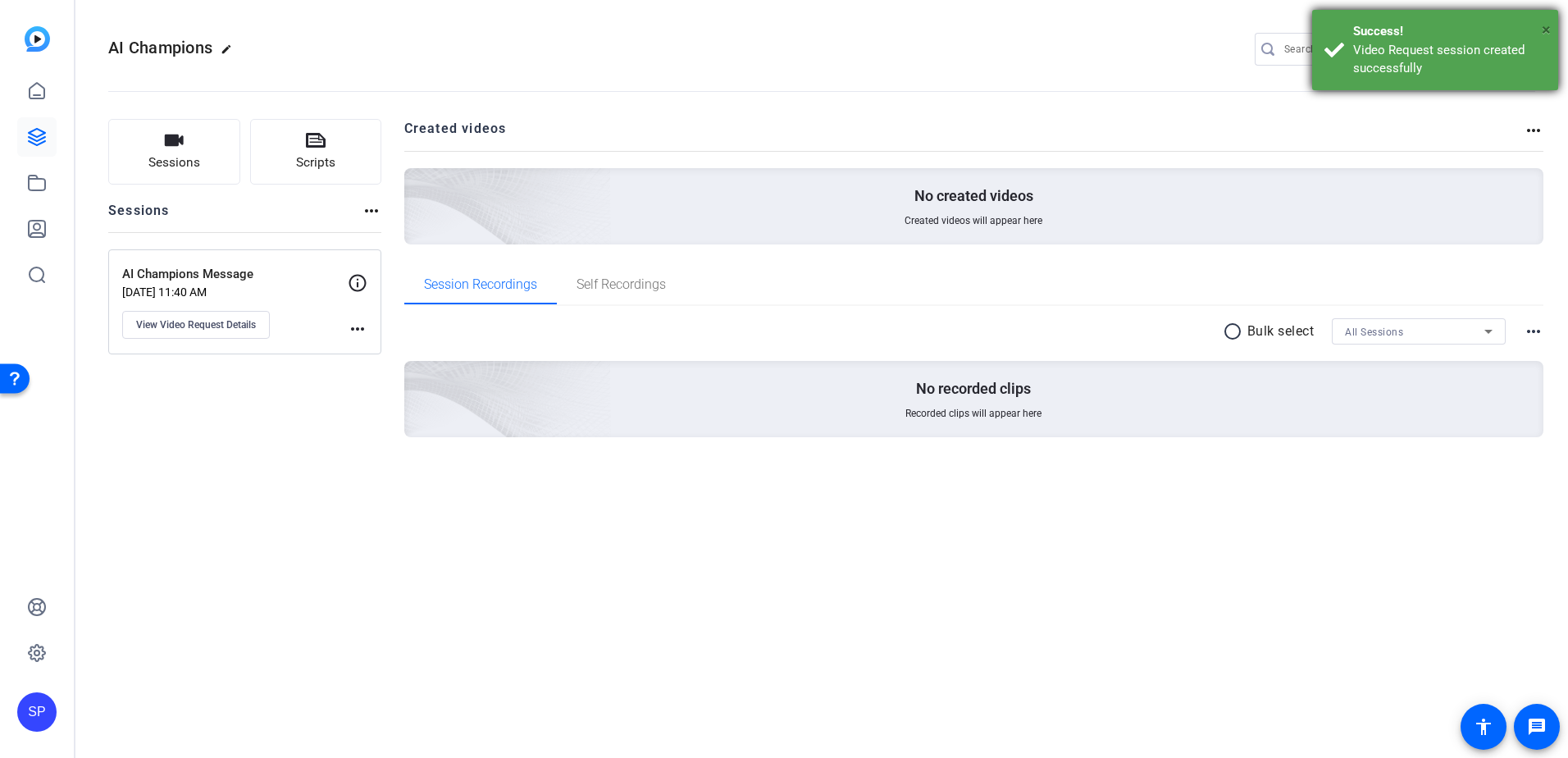
click at [1544, 26] on span "×" at bounding box center [1546, 30] width 9 height 20
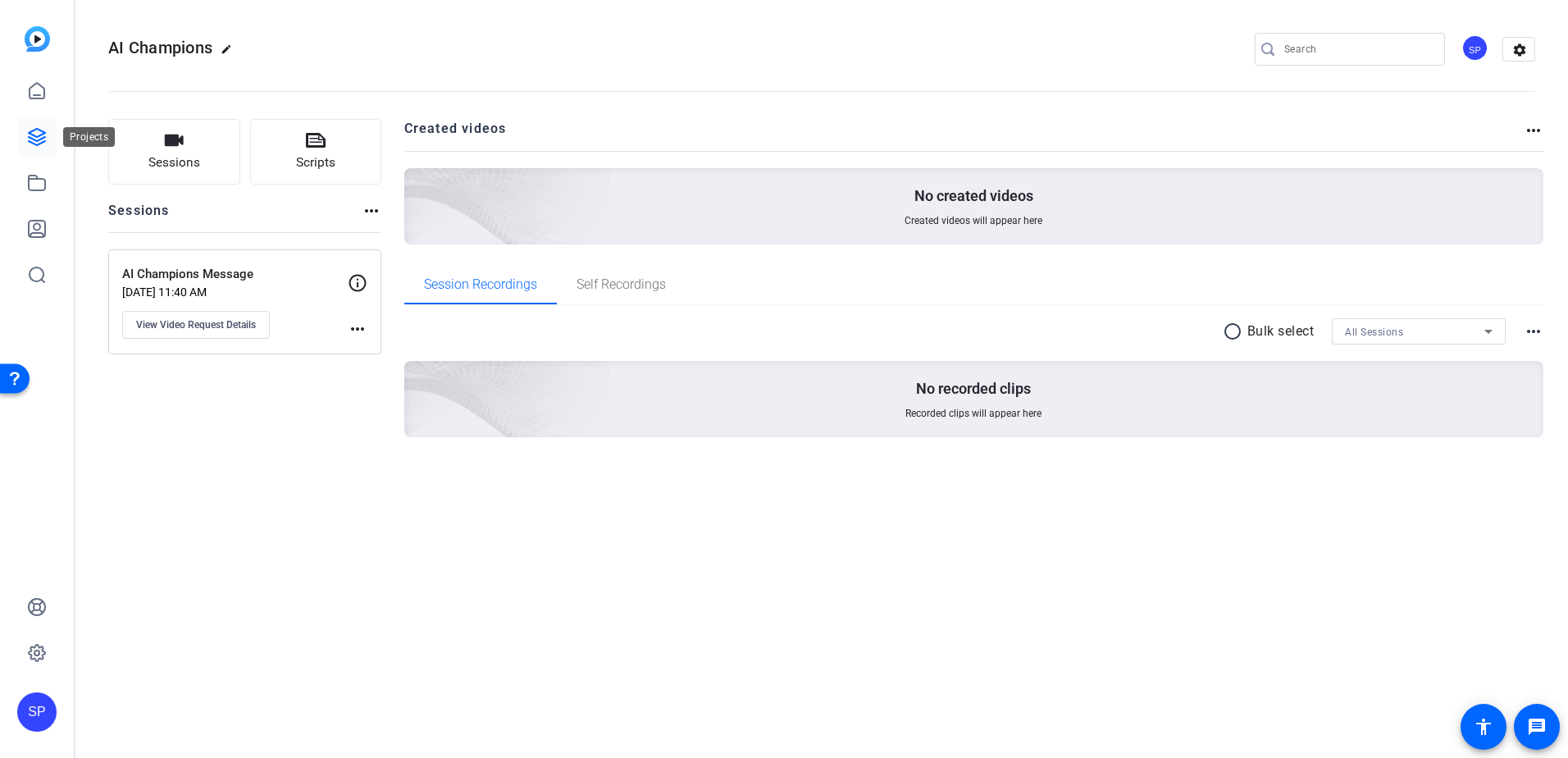
click at [37, 145] on icon at bounding box center [37, 137] width 16 height 16
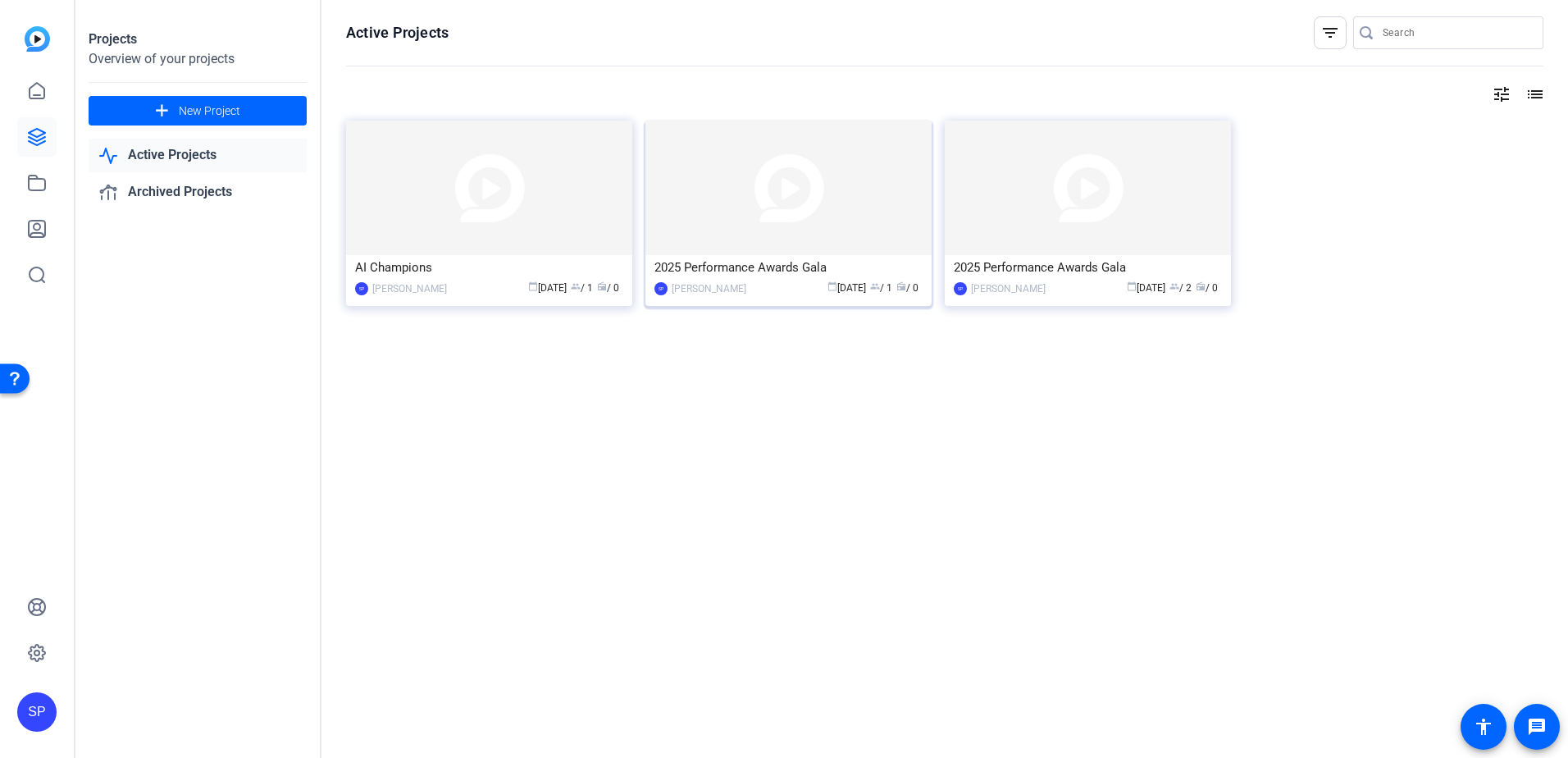
click at [794, 205] on img at bounding box center [788, 188] width 286 height 135
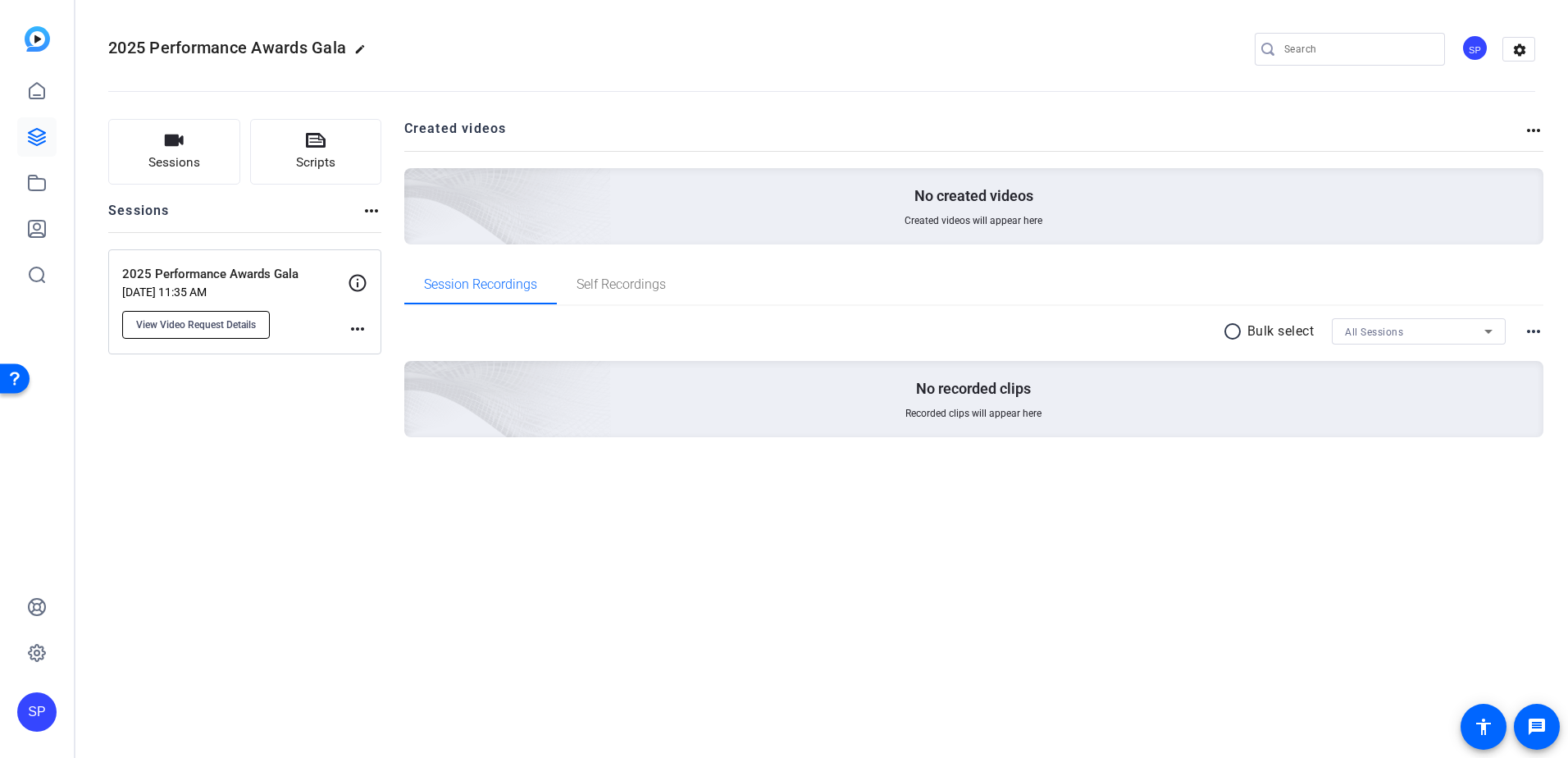
click at [215, 326] on span "View Video Request Details" at bounding box center [196, 324] width 120 height 13
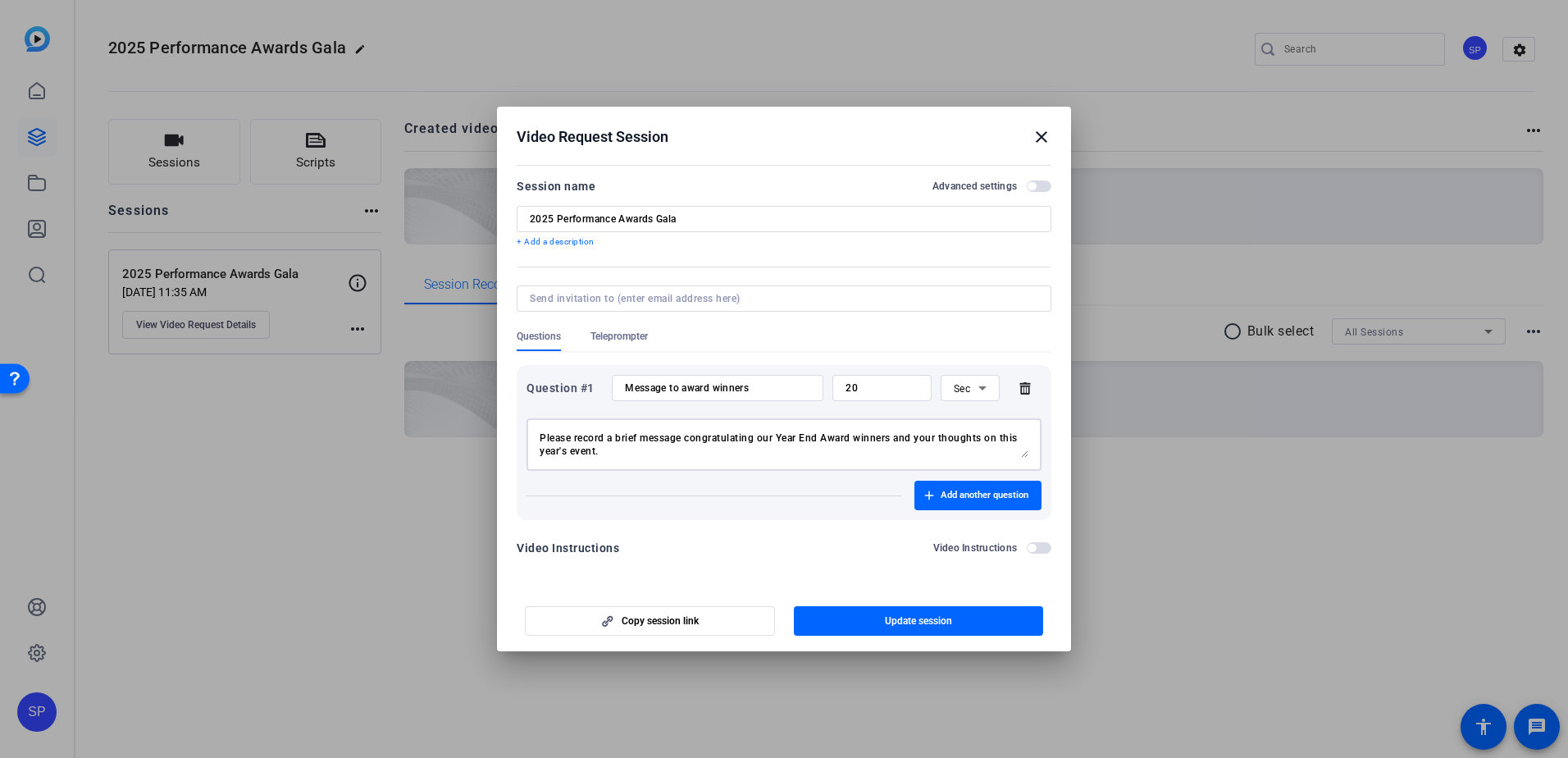
click at [723, 432] on textarea "Please record a brief message congratulating our Year End Award winners and you…" at bounding box center [784, 444] width 489 height 26
click at [732, 224] on input "2025 Performance Awards Gala" at bounding box center [784, 219] width 508 height 13
click at [734, 224] on input "2025 Performance Awards Gala Message" at bounding box center [784, 219] width 508 height 13
type input "2025 Performance Awards Gala Message"
click at [905, 618] on span "Update session" at bounding box center [919, 621] width 67 height 13
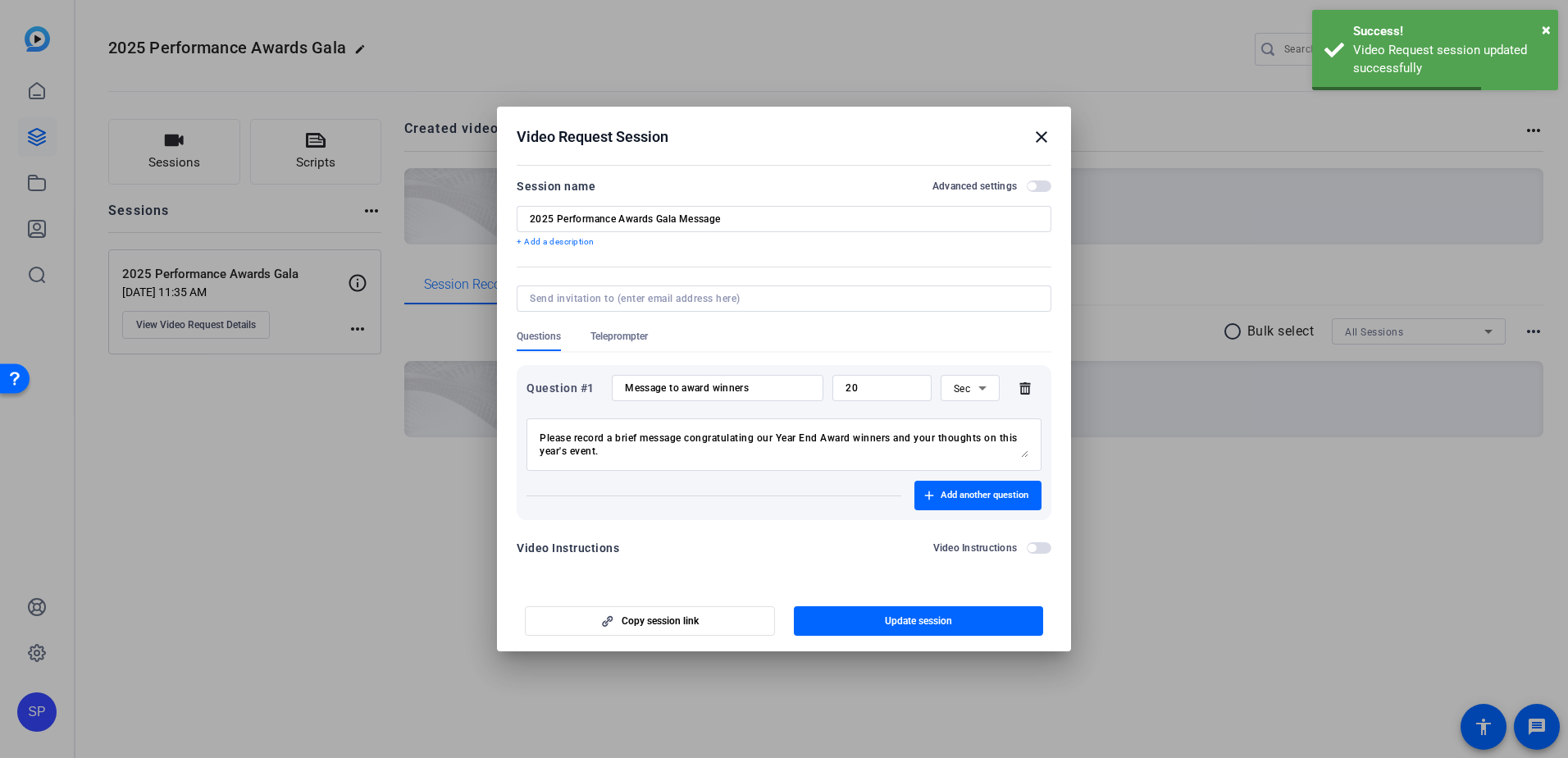
click at [1044, 138] on mat-icon "close" at bounding box center [1042, 137] width 20 height 20
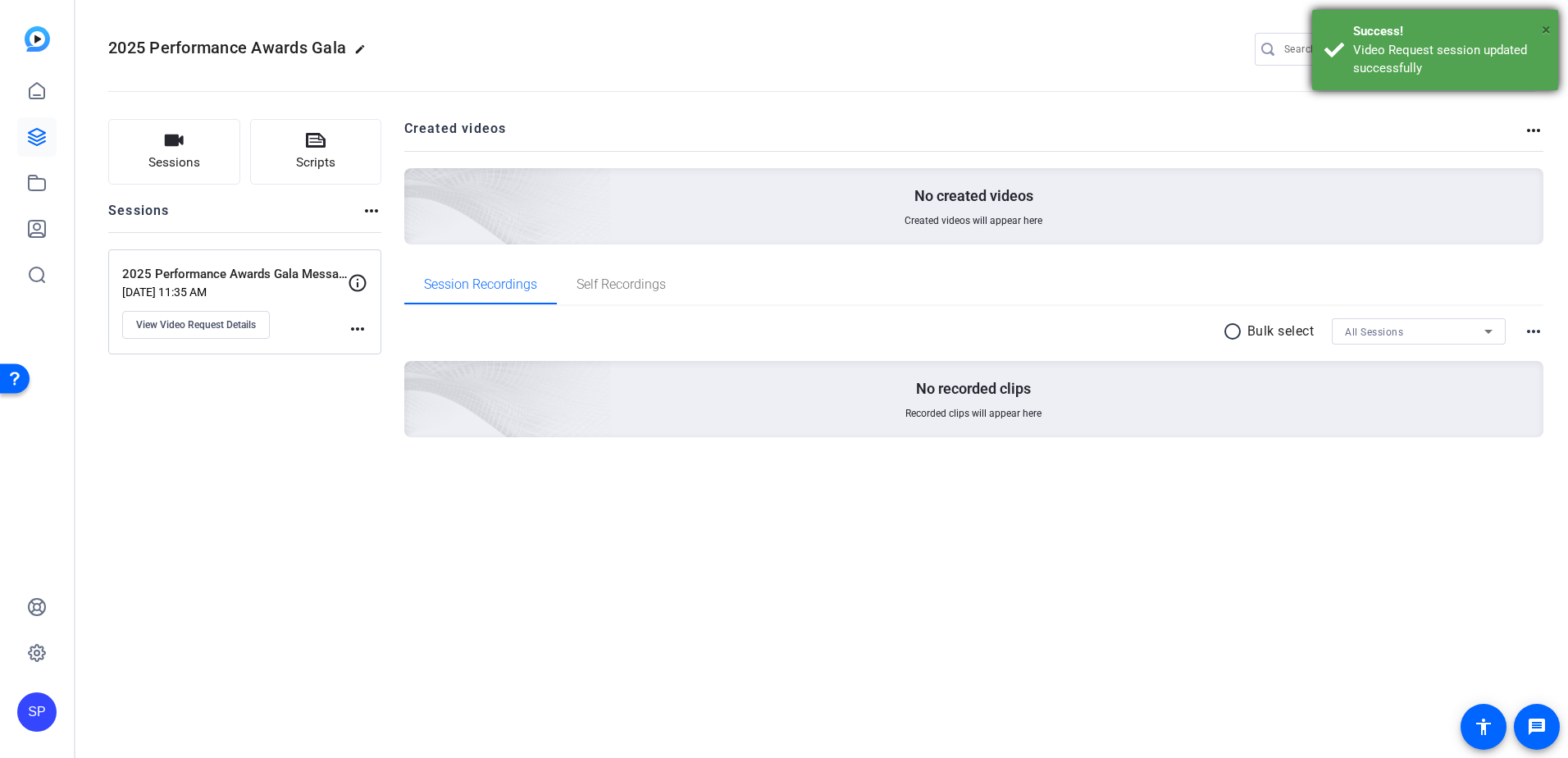
click at [1548, 29] on span "×" at bounding box center [1546, 30] width 9 height 20
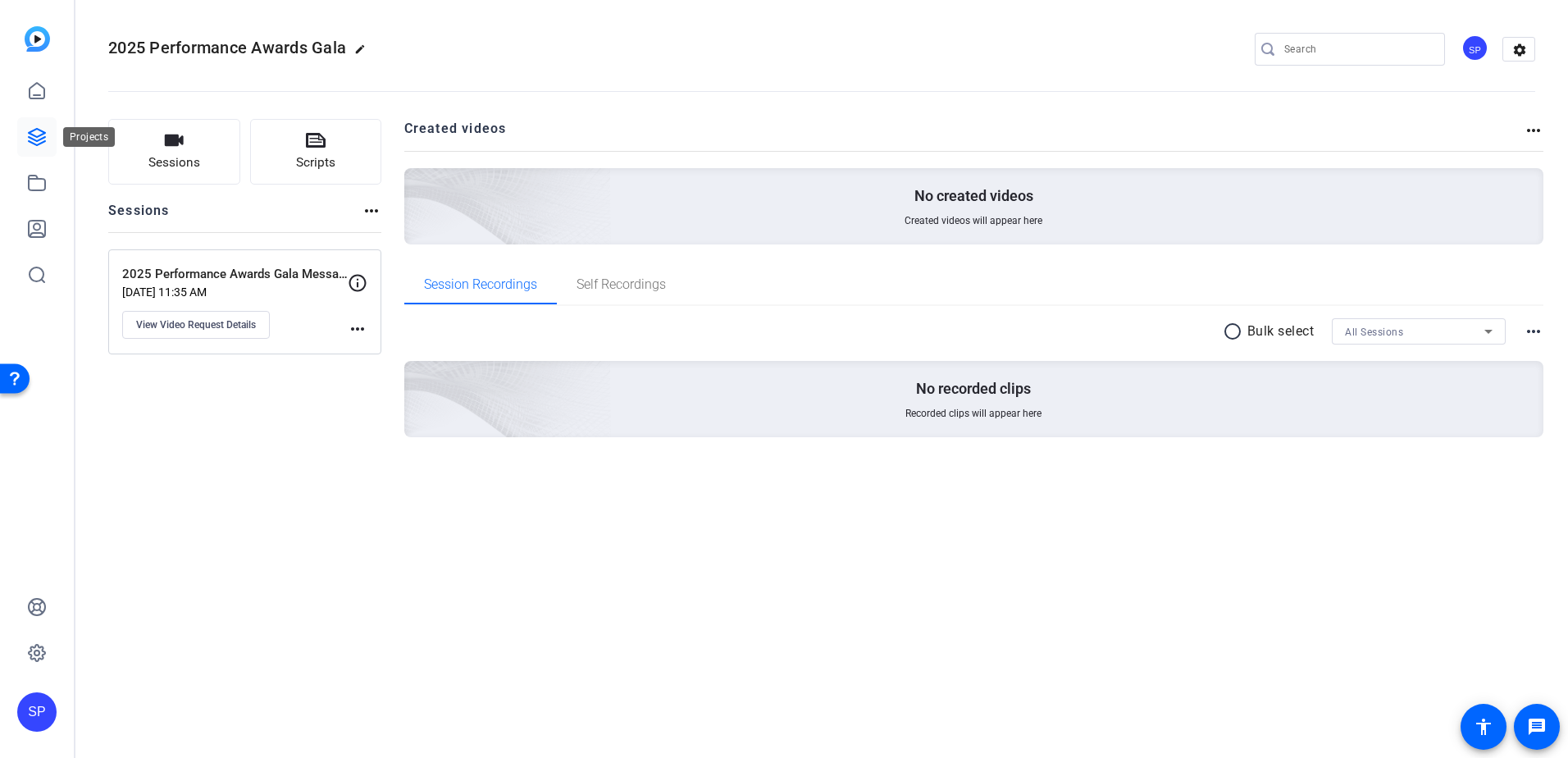
click at [39, 131] on icon at bounding box center [37, 137] width 20 height 20
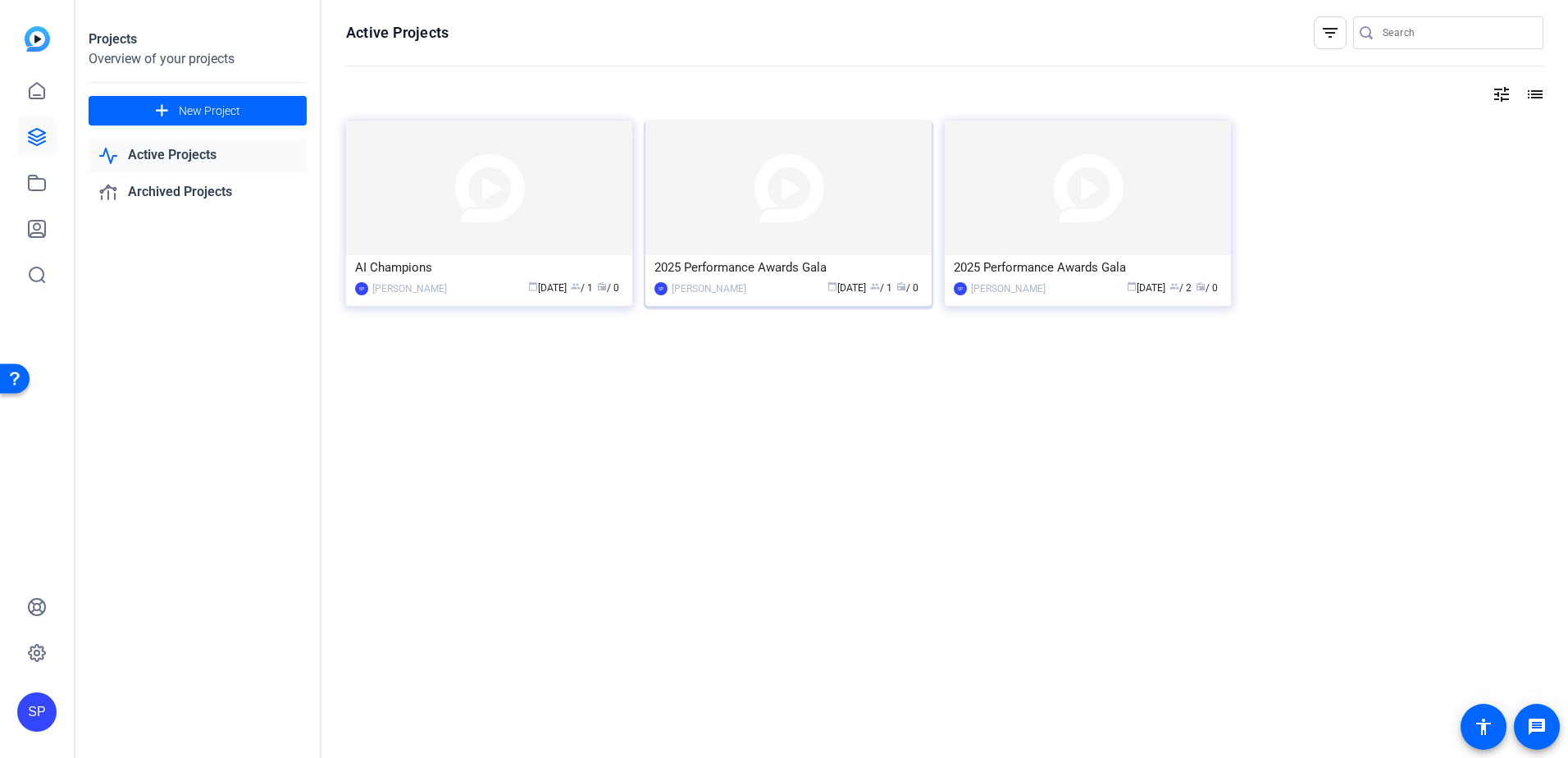
click at [768, 275] on div "2025 Performance Awards Gala" at bounding box center [788, 267] width 268 height 25
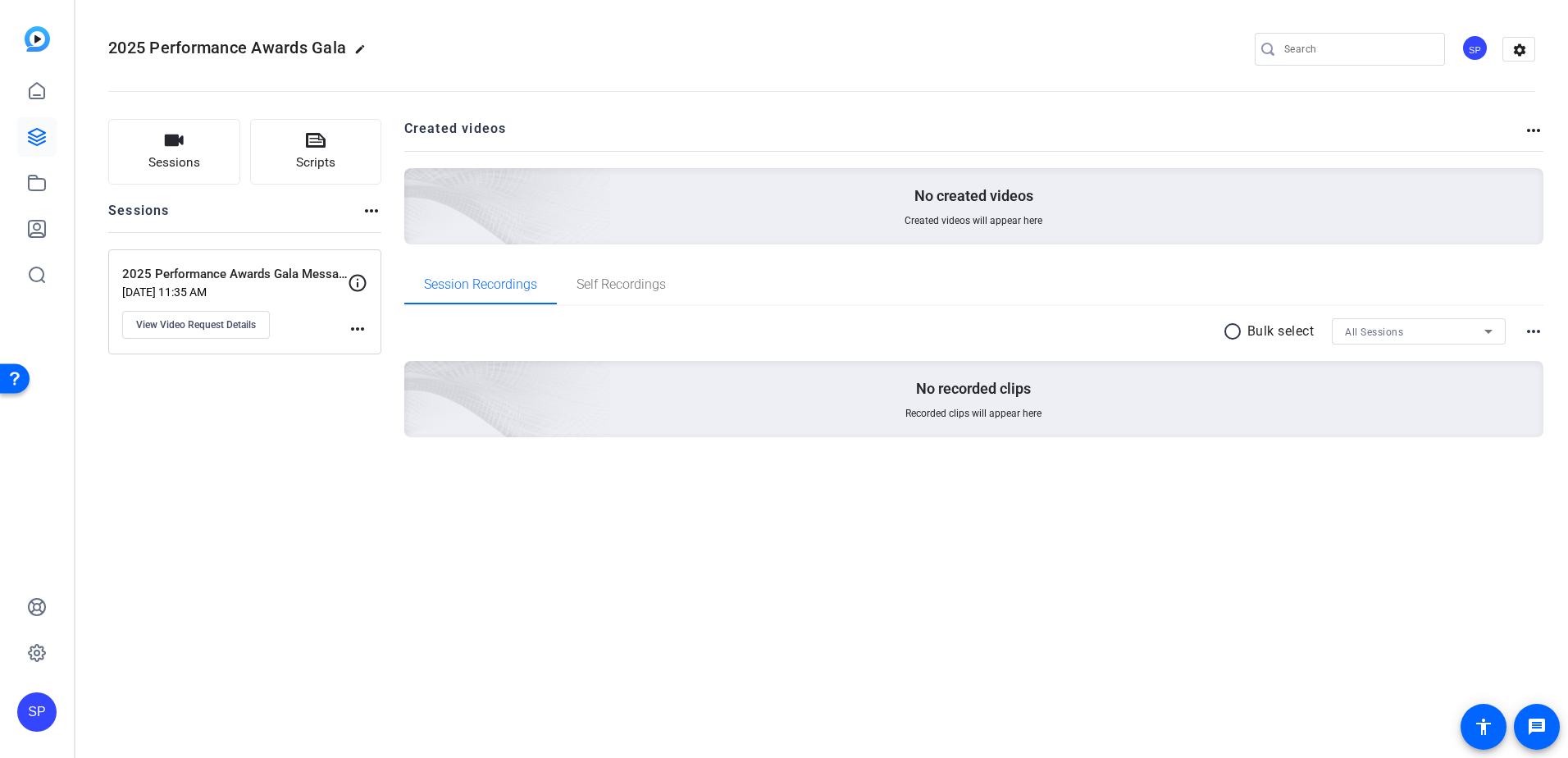
click at [357, 50] on mat-icon "edit" at bounding box center [365, 54] width 20 height 20
click at [218, 53] on input "2025 Performance Awards Gala" at bounding box center [175, 49] width 107 height 20
type input "2025 Performance Awards Gala - Message"
click at [259, 52] on span "check_circle" at bounding box center [256, 49] width 20 height 20
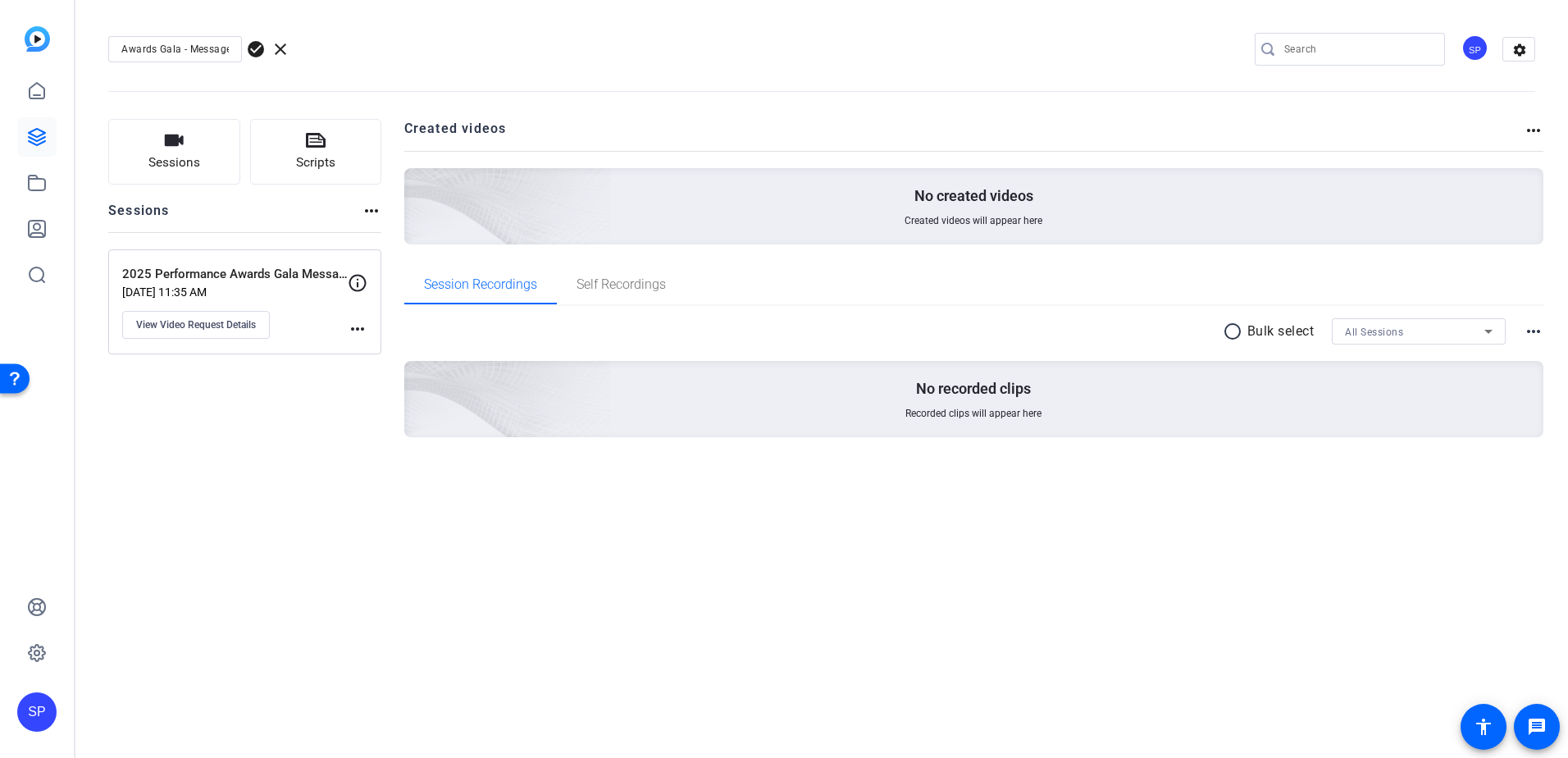
scroll to position [0, 0]
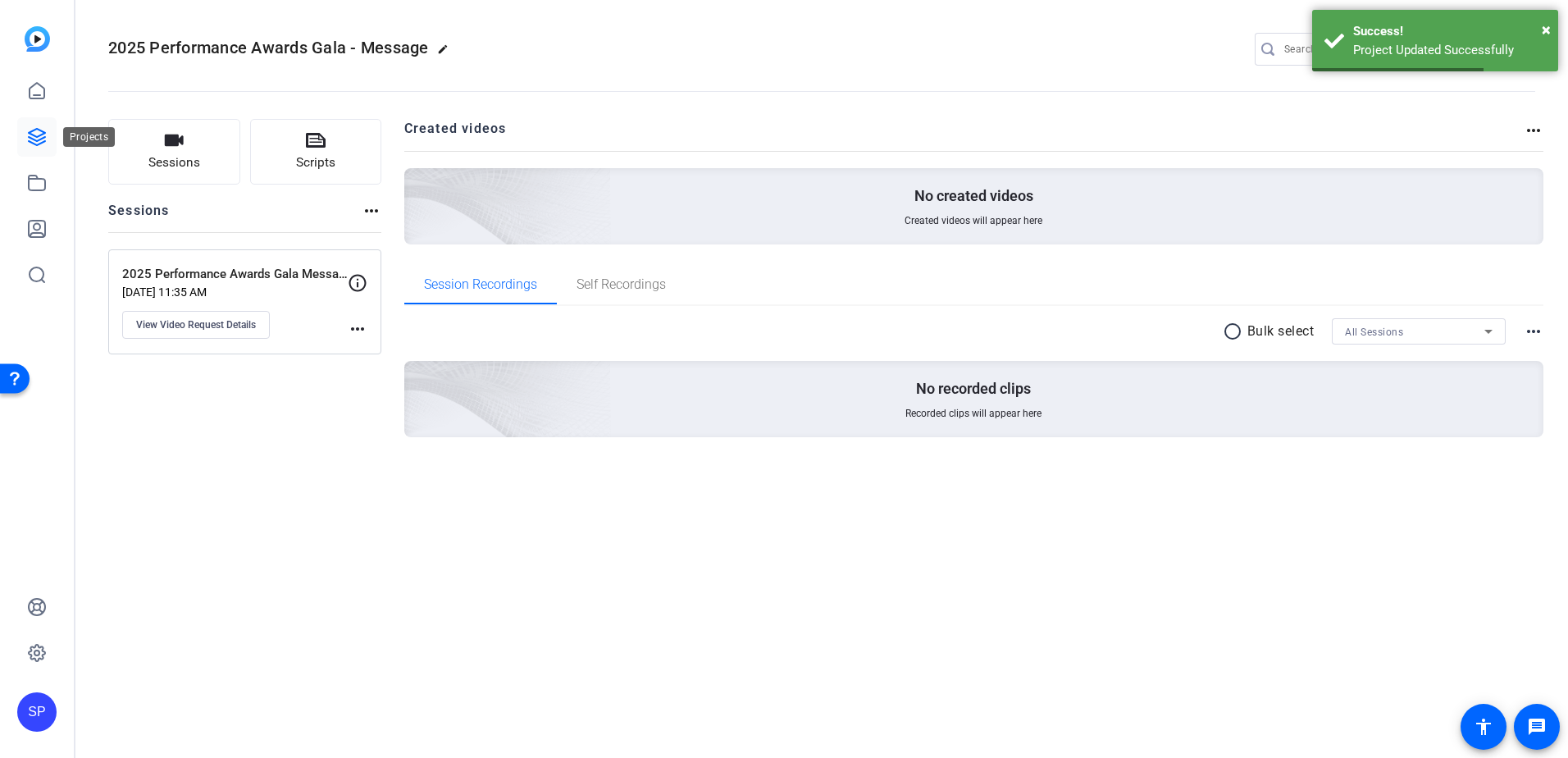
click at [28, 146] on icon at bounding box center [37, 137] width 20 height 20
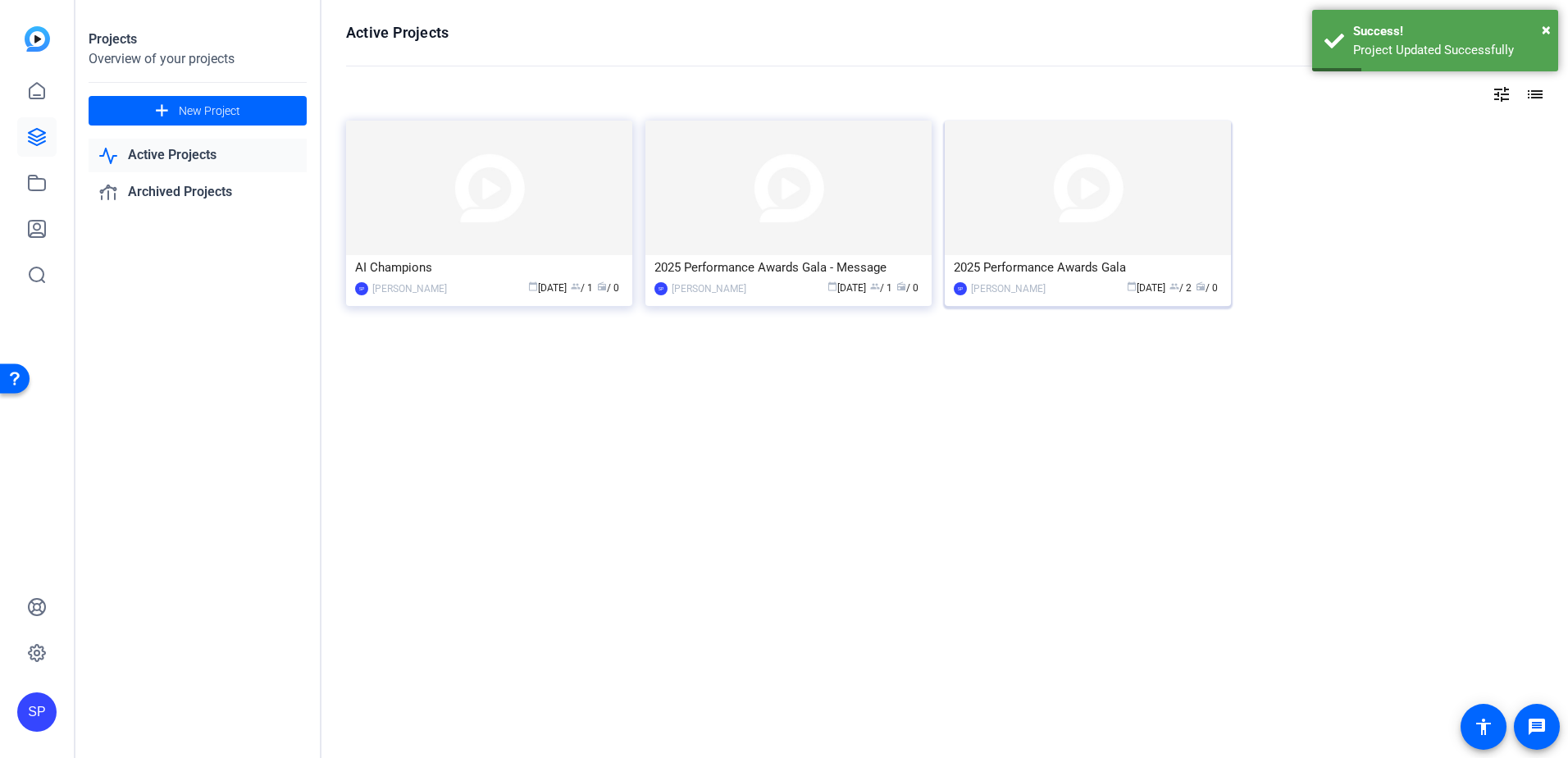
click at [1075, 213] on img at bounding box center [1087, 188] width 286 height 135
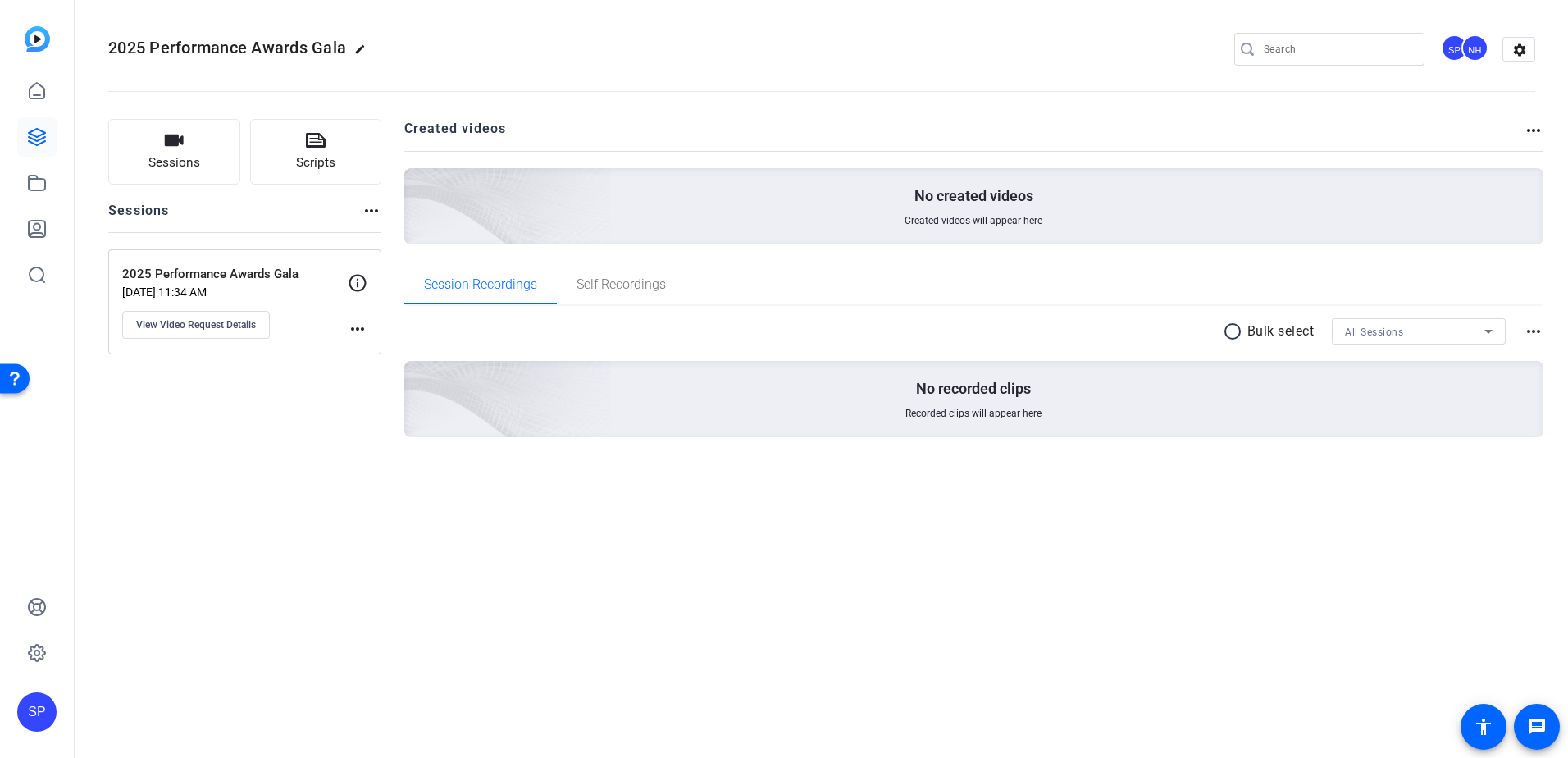
click at [362, 51] on mat-icon "edit" at bounding box center [365, 54] width 20 height 20
drag, startPoint x: 197, startPoint y: 55, endPoint x: 355, endPoint y: 55, distance: 158.0
click at [355, 55] on div "2025 Performance Awards Gala check_circle clear SP NH settings" at bounding box center [822, 49] width 1427 height 25
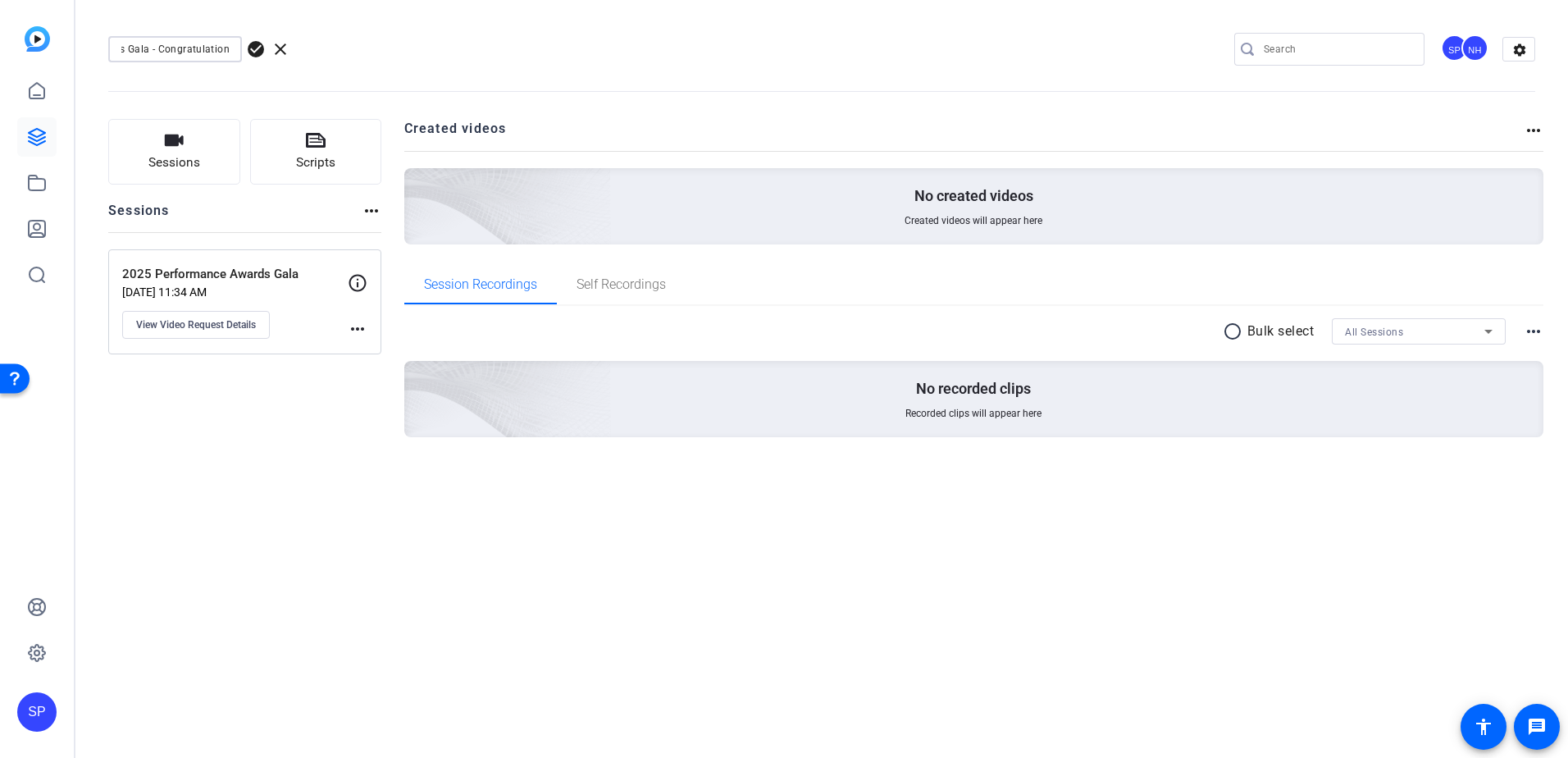
type input "2025 Performance Awards Gala - Congratulations"
click at [259, 50] on span "check_circle" at bounding box center [256, 49] width 20 height 20
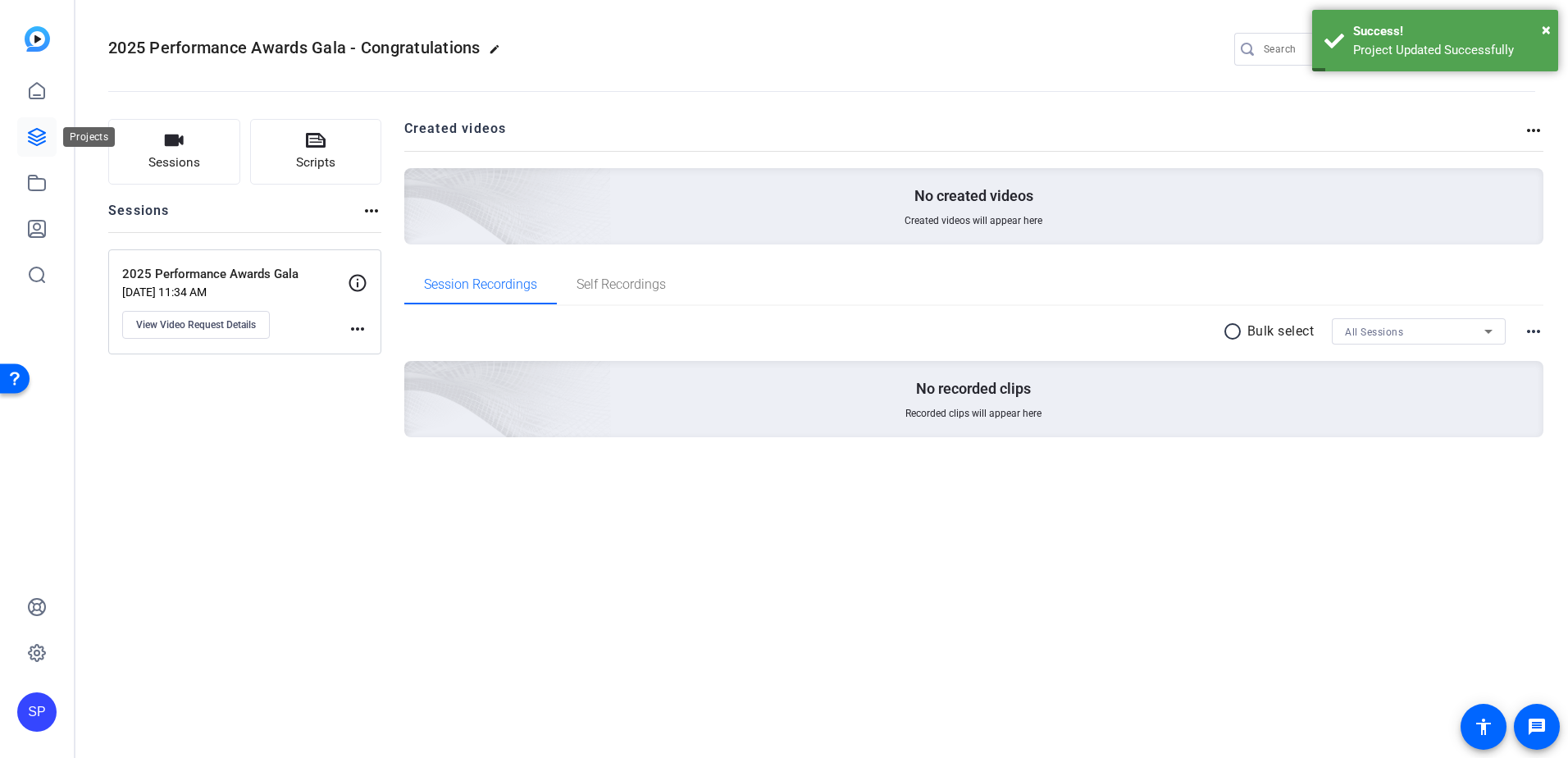
click at [45, 145] on icon at bounding box center [37, 137] width 20 height 20
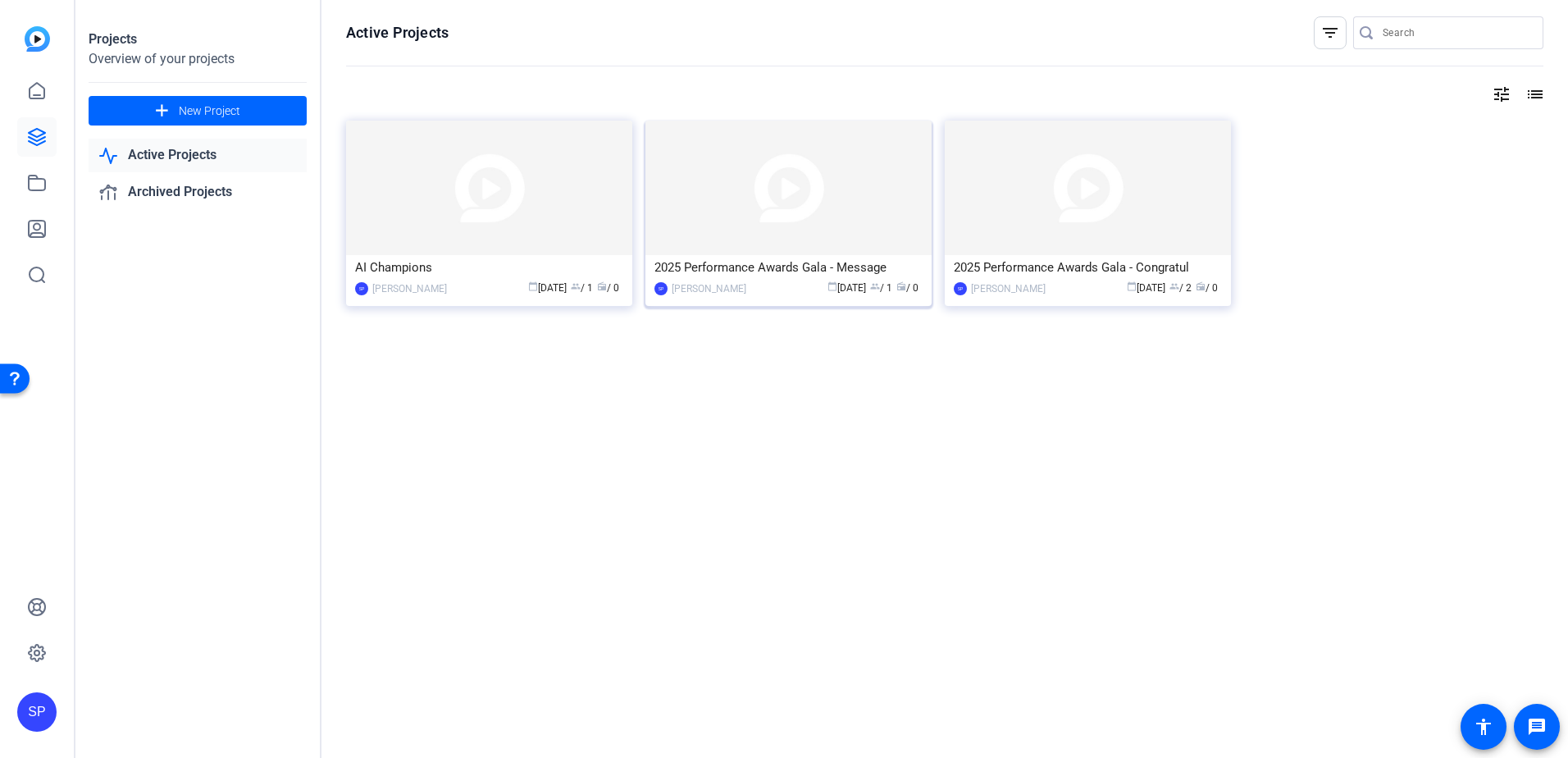
click at [743, 281] on div "[PERSON_NAME]" at bounding box center [709, 289] width 75 height 16
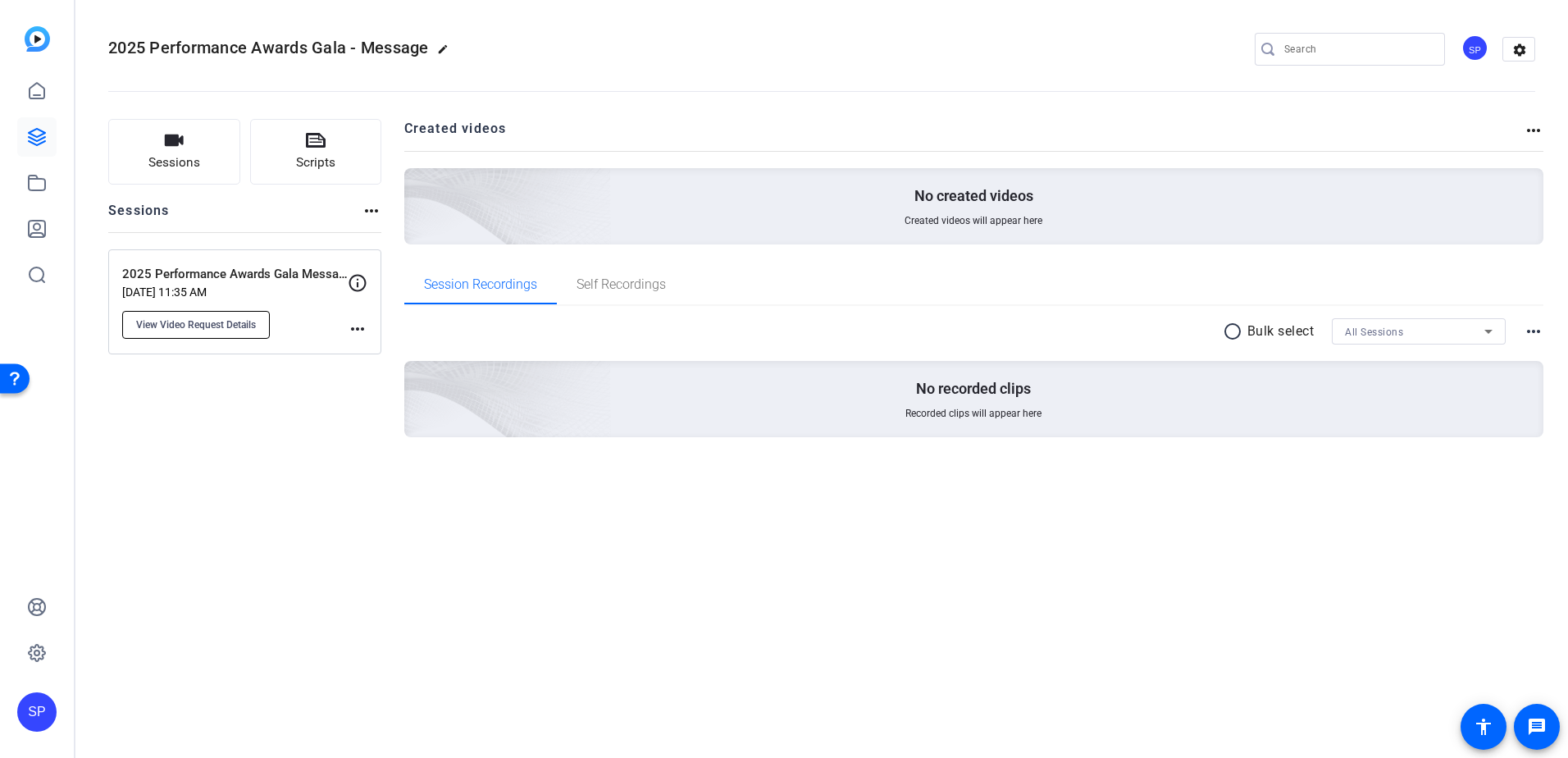
click at [231, 318] on span "View Video Request Details" at bounding box center [196, 324] width 120 height 13
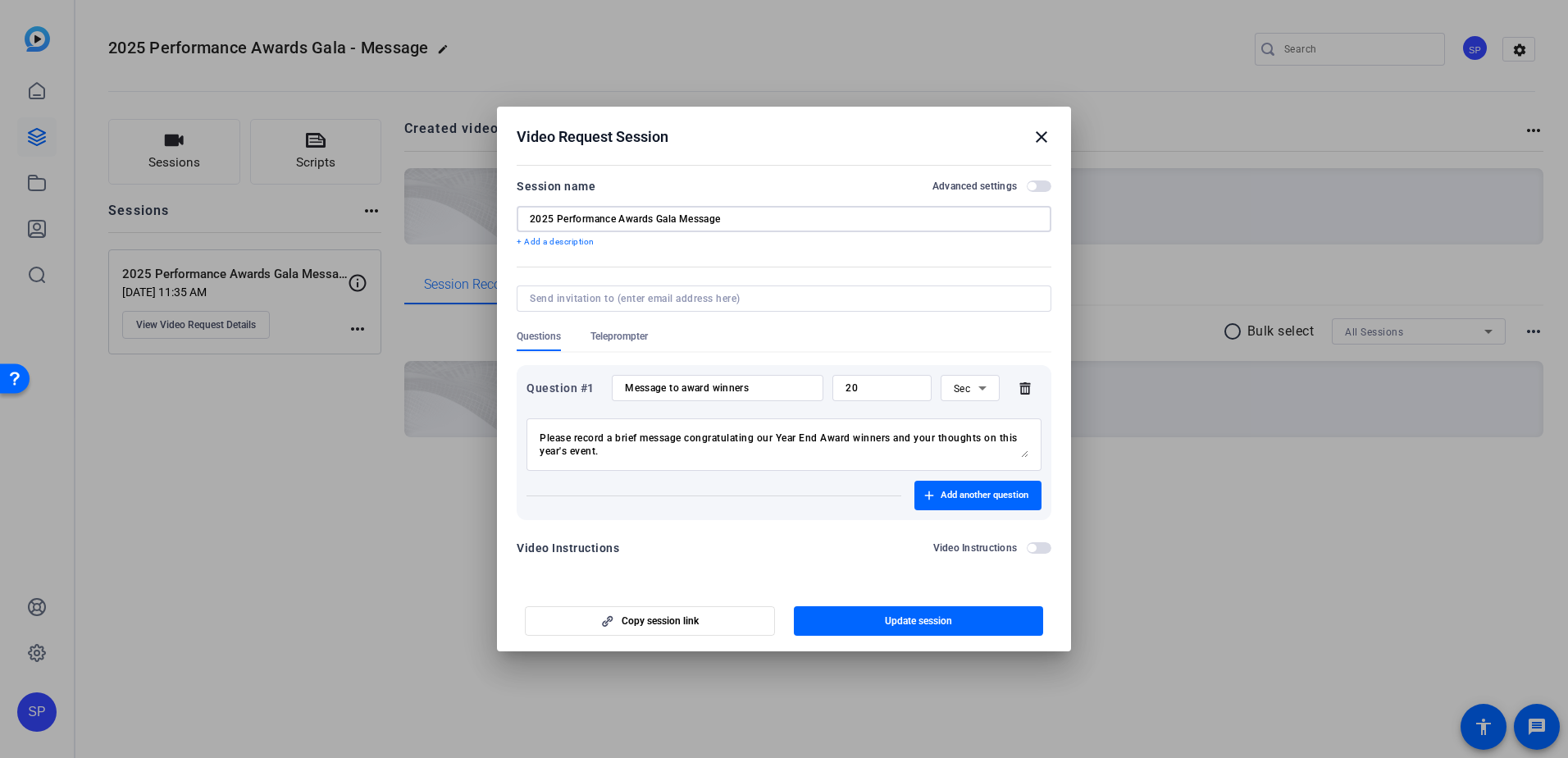
click at [690, 215] on input "2025 Performance Awards Gala Message" at bounding box center [784, 219] width 508 height 13
type input "2025 Performance Awards Gala"
click at [866, 624] on span "button" at bounding box center [918, 620] width 250 height 39
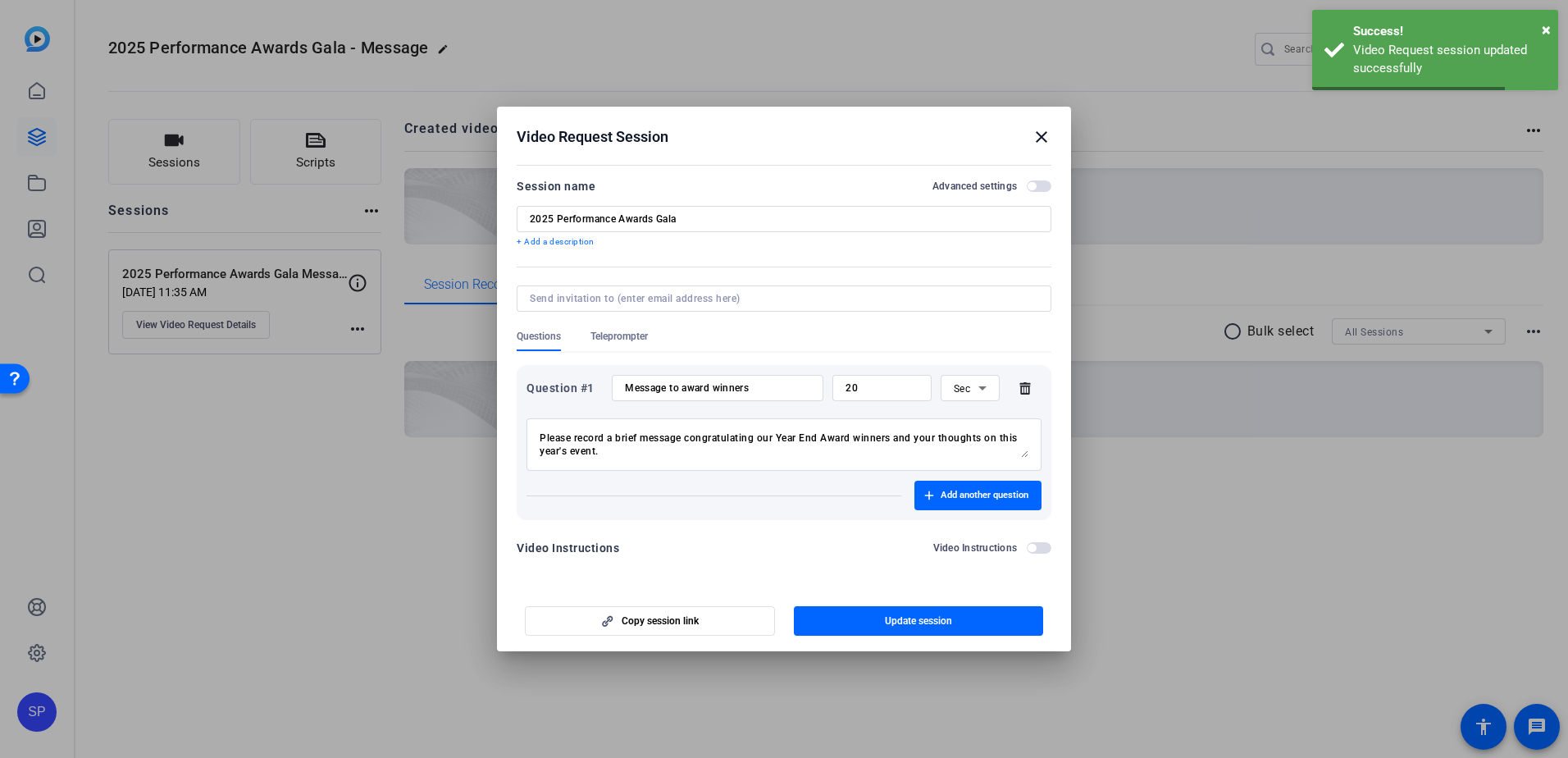
click at [1040, 135] on mat-icon "close" at bounding box center [1042, 137] width 20 height 20
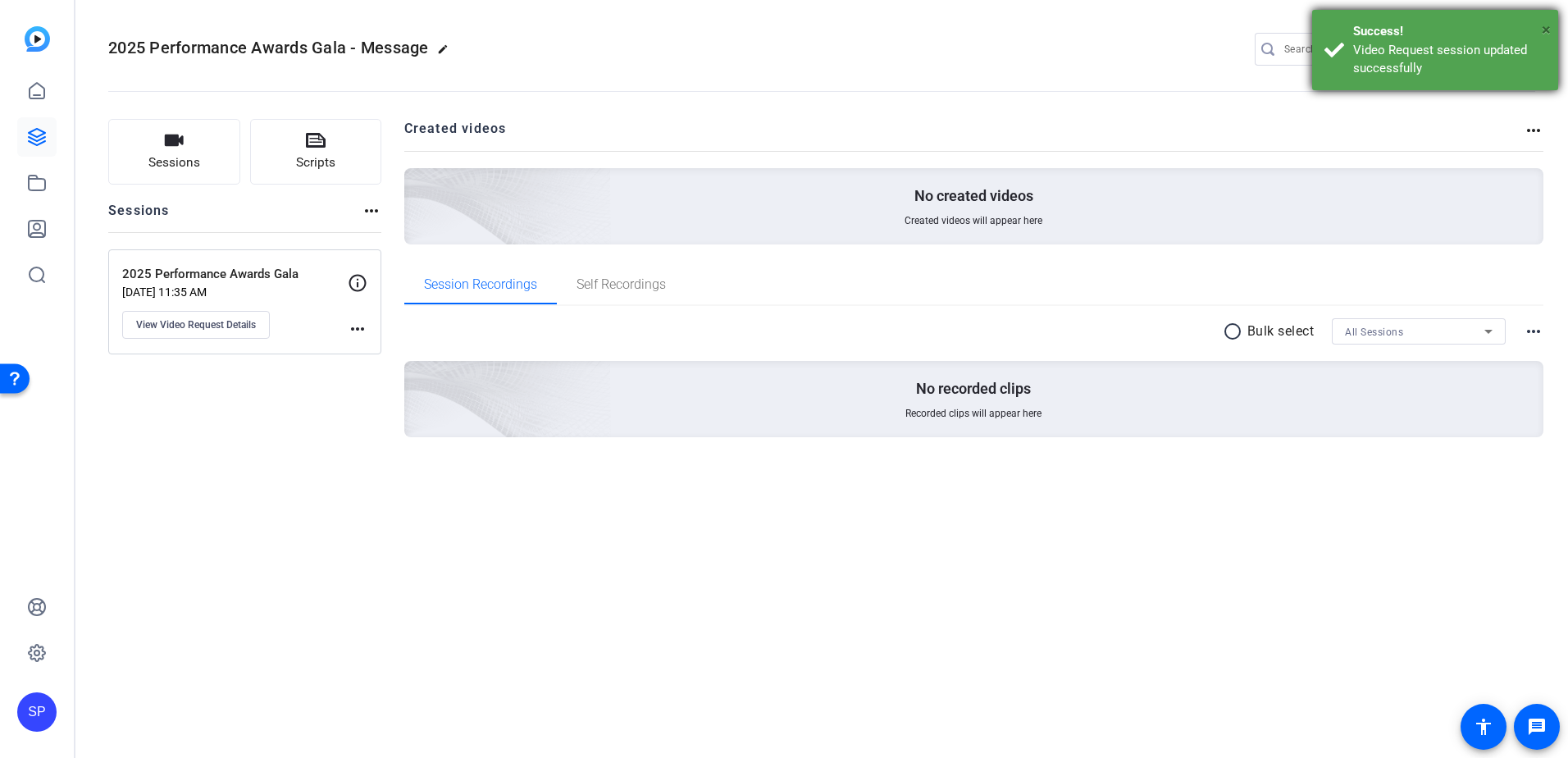
click at [1547, 28] on span "×" at bounding box center [1546, 30] width 9 height 20
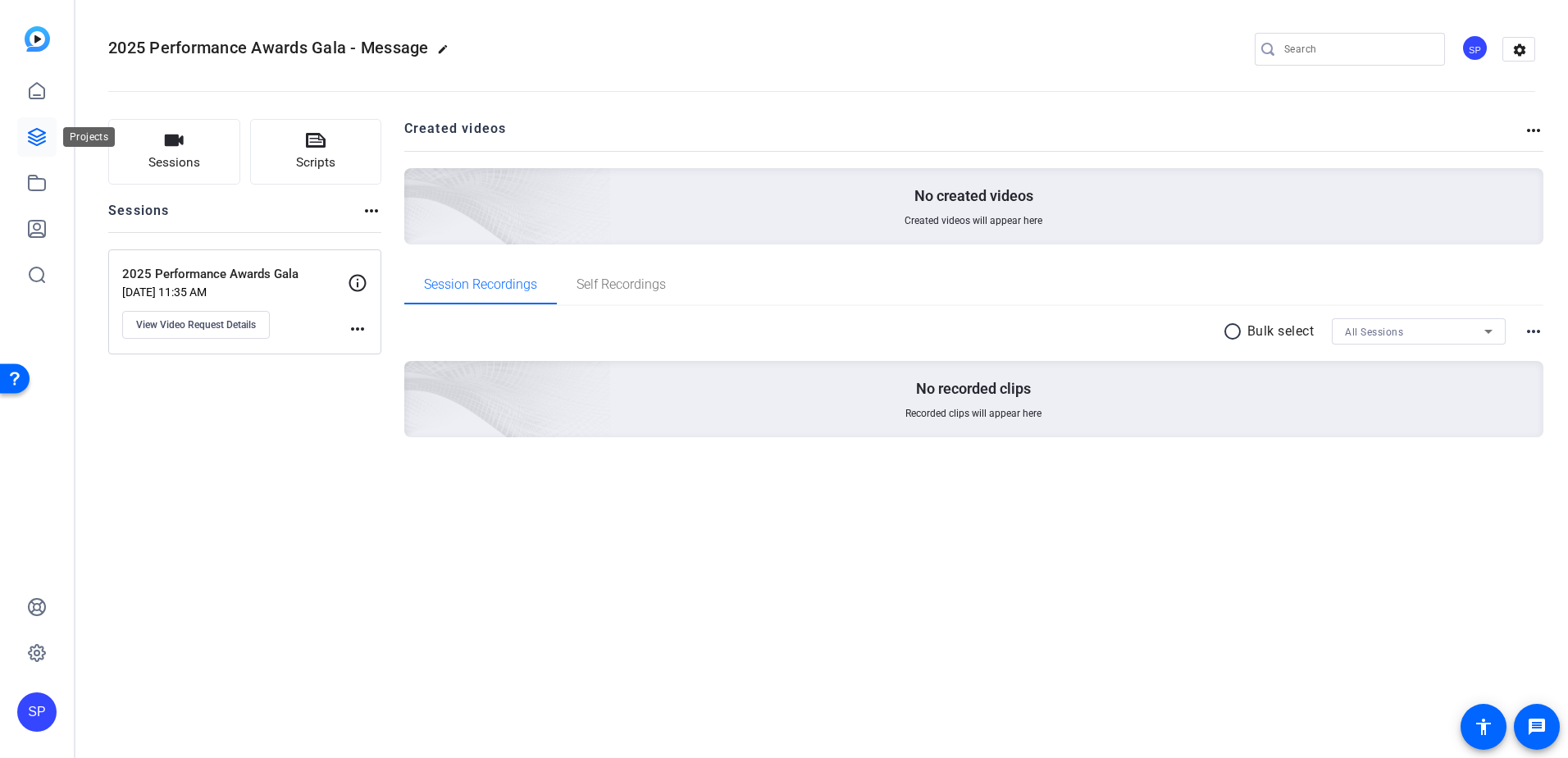
click at [47, 145] on link at bounding box center [36, 136] width 39 height 39
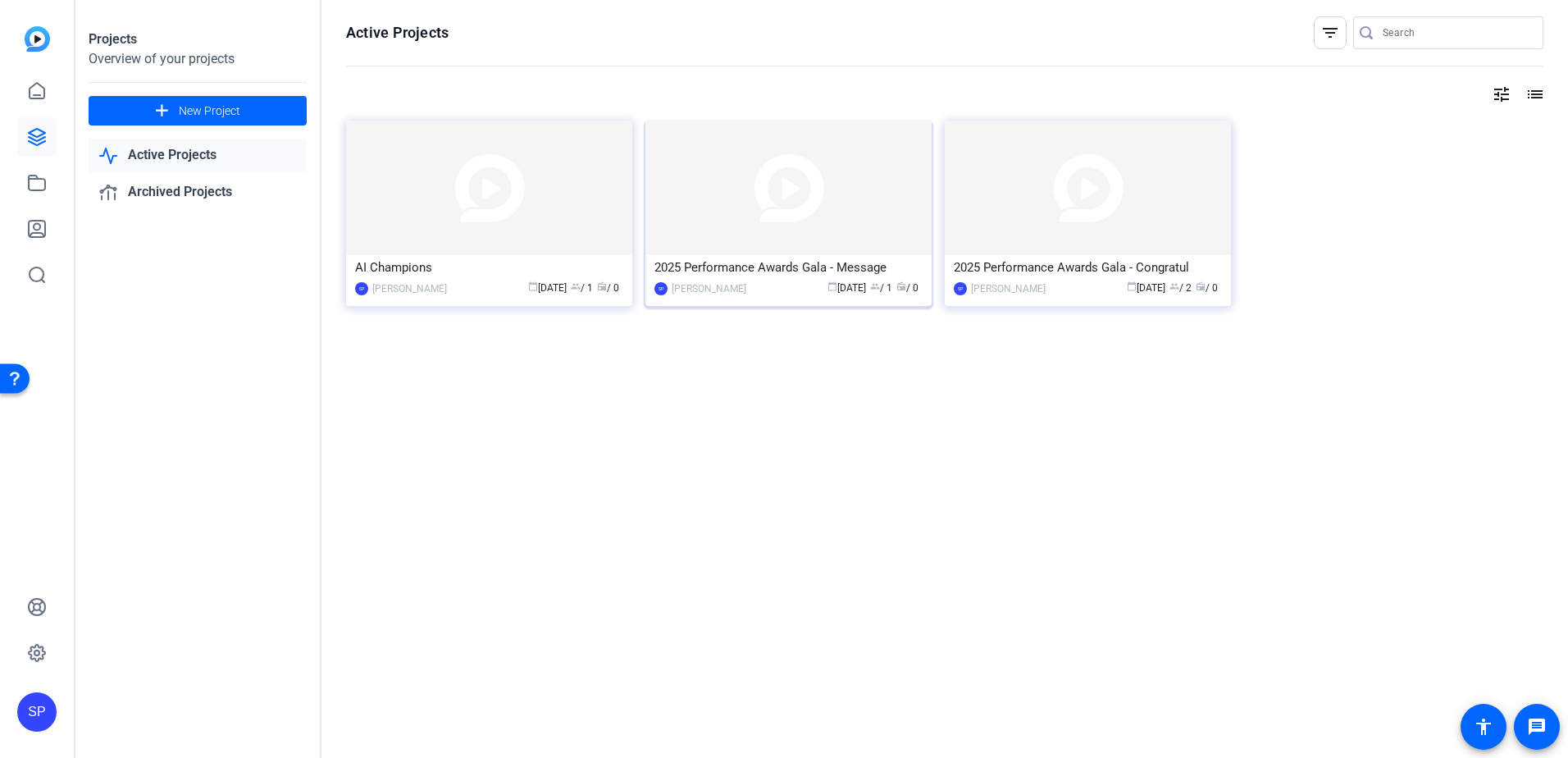
click at [804, 273] on div "2025 Performance Awards Gala - Message" at bounding box center [788, 267] width 268 height 25
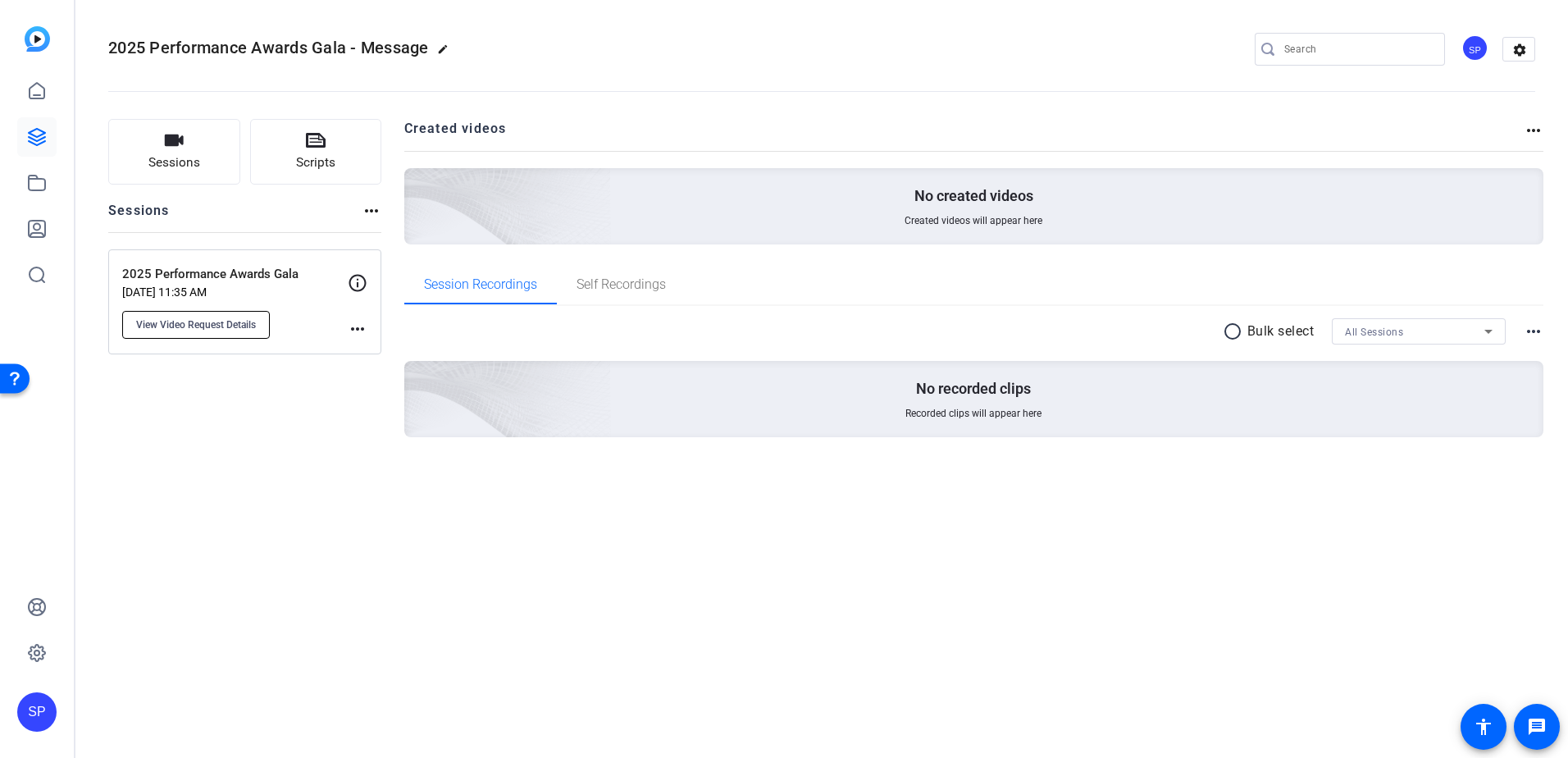
click at [204, 327] on span "View Video Request Details" at bounding box center [196, 324] width 120 height 13
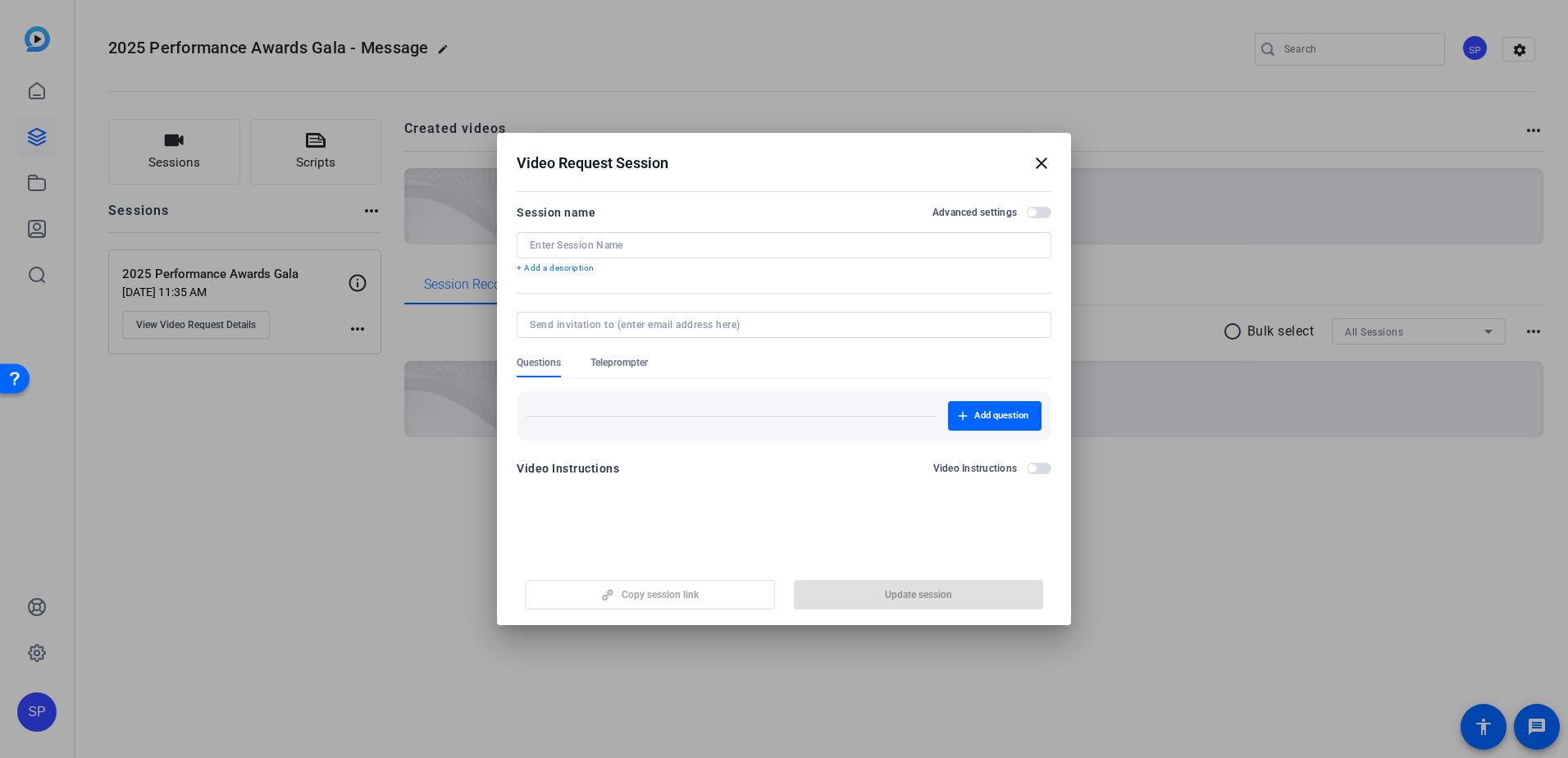
type input "2025 Performance Awards Gala"
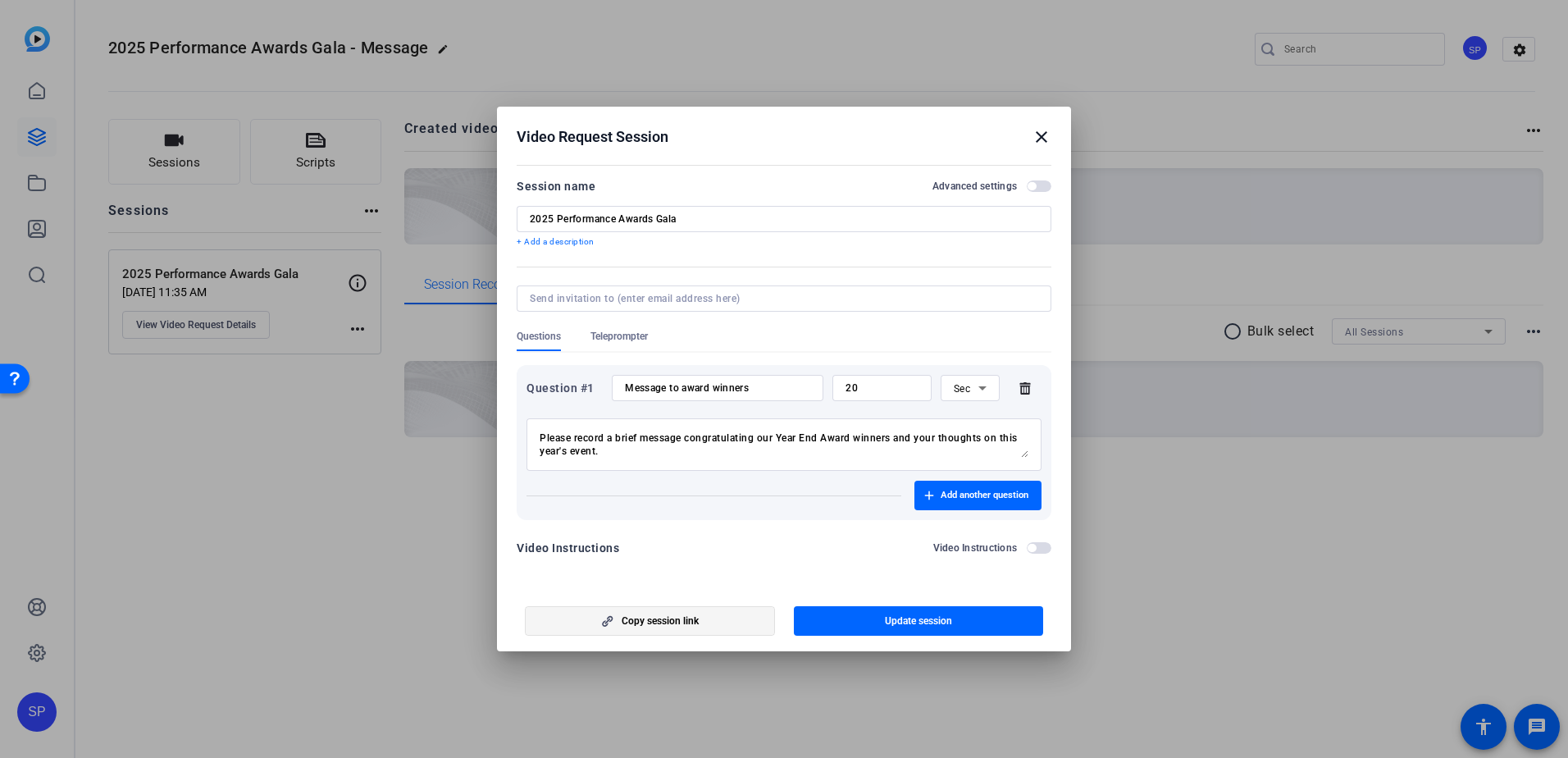
click at [648, 622] on span "Copy session link" at bounding box center [660, 621] width 77 height 13
click at [647, 624] on span "Copy session link" at bounding box center [660, 621] width 77 height 13
click at [1039, 136] on mat-icon "close" at bounding box center [1042, 137] width 20 height 20
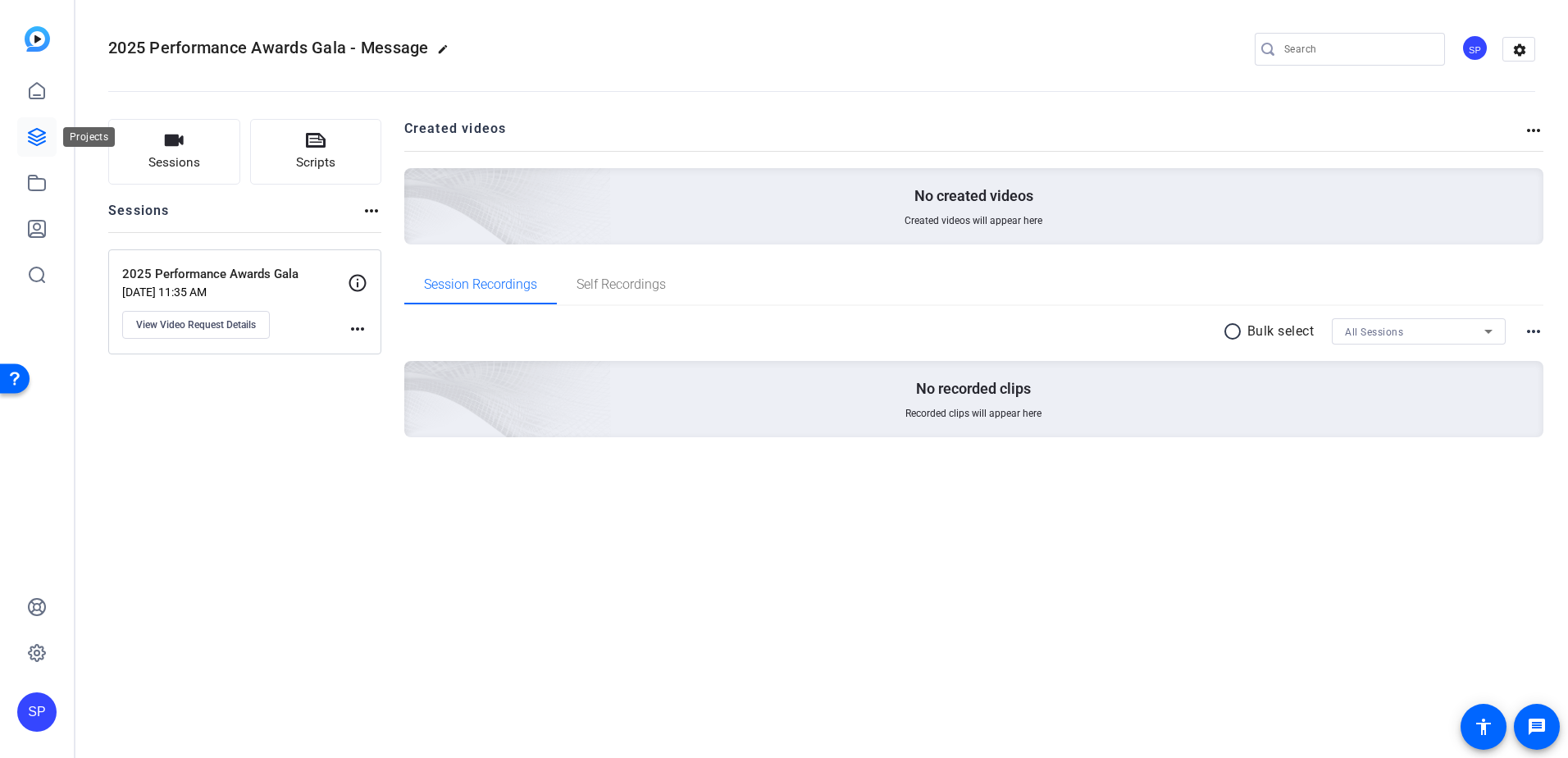
click at [35, 136] on icon at bounding box center [37, 137] width 16 height 16
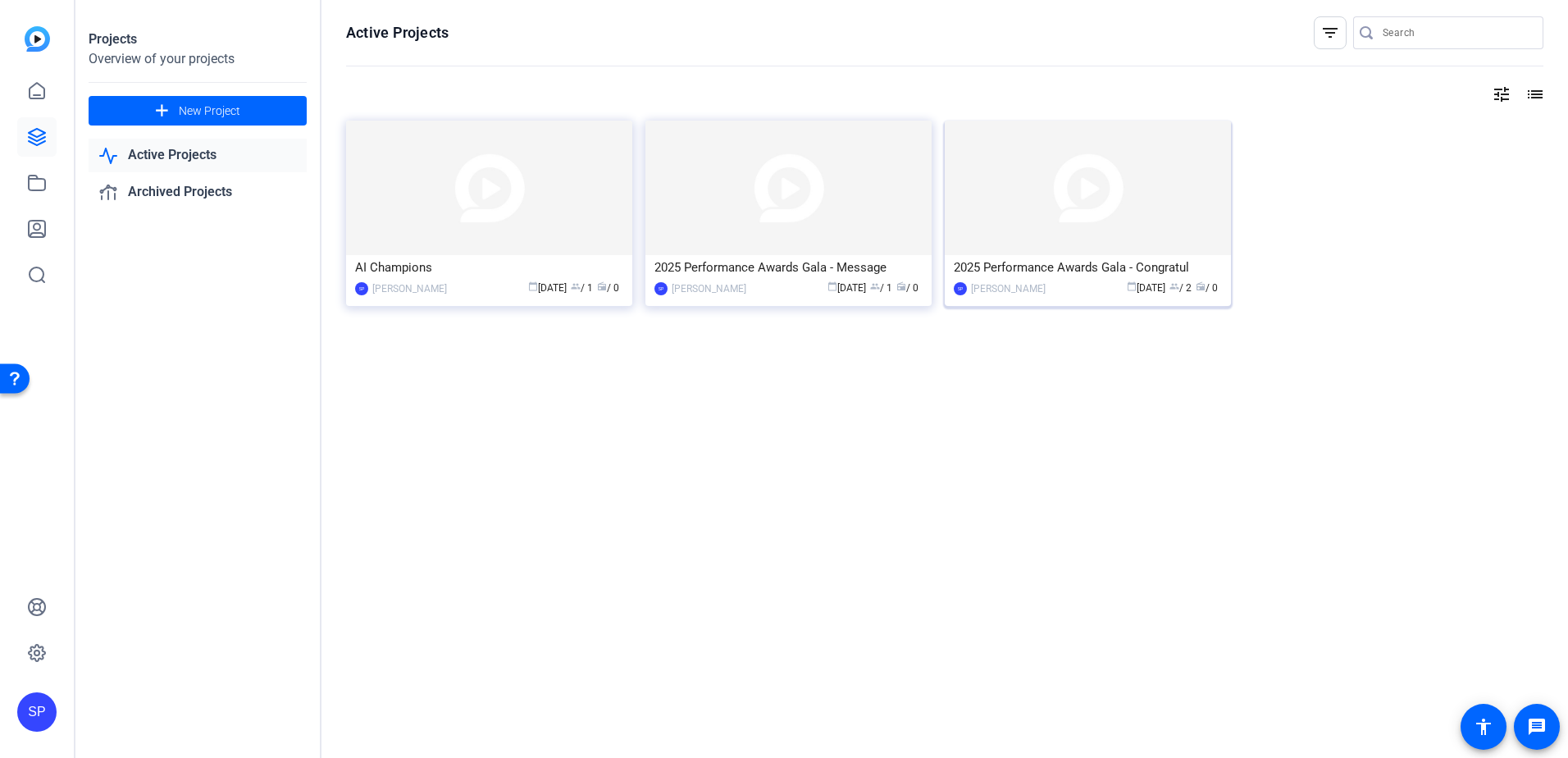
click at [1057, 209] on img at bounding box center [1087, 188] width 286 height 135
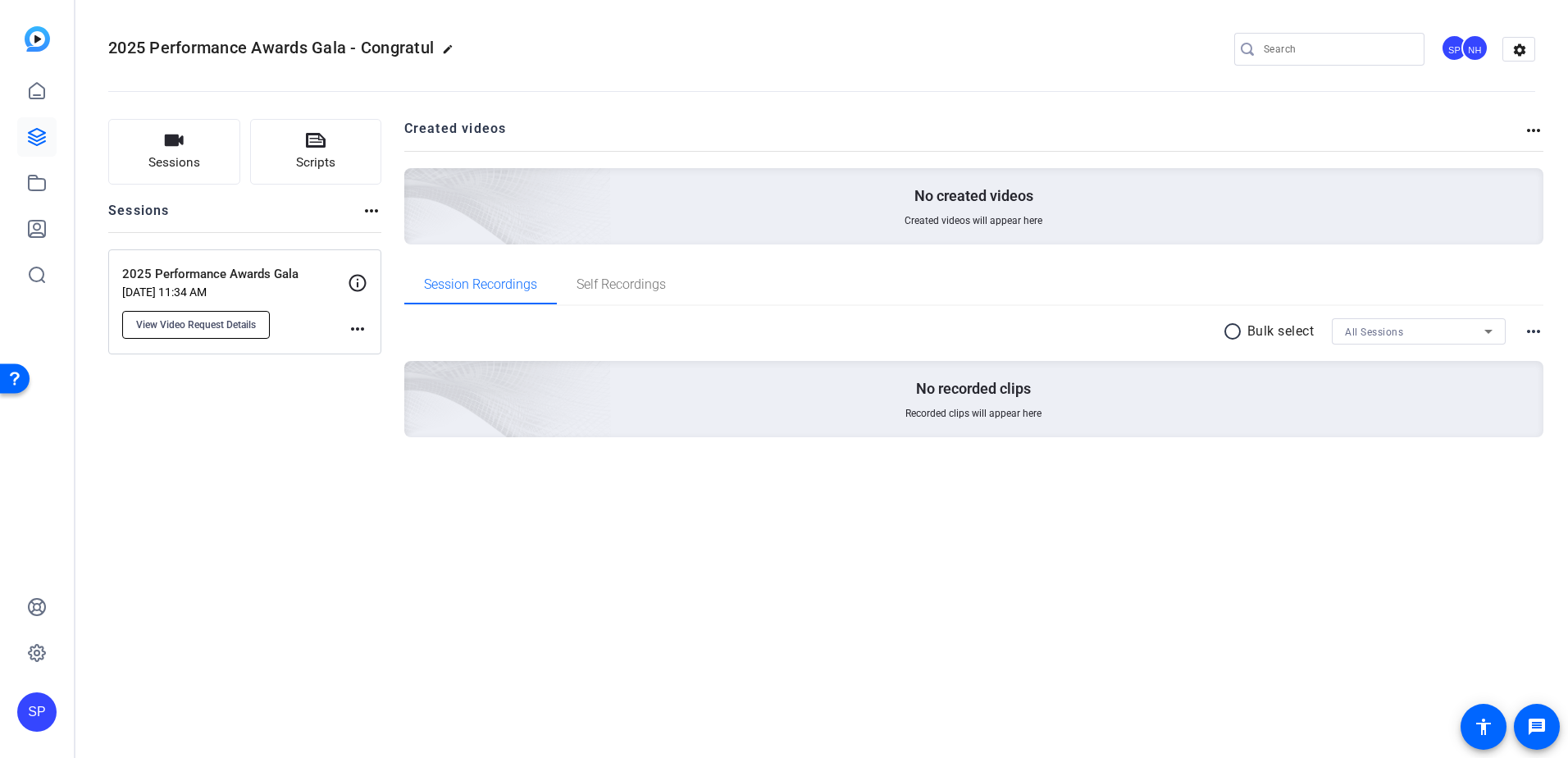
click at [230, 328] on span "View Video Request Details" at bounding box center [196, 324] width 120 height 13
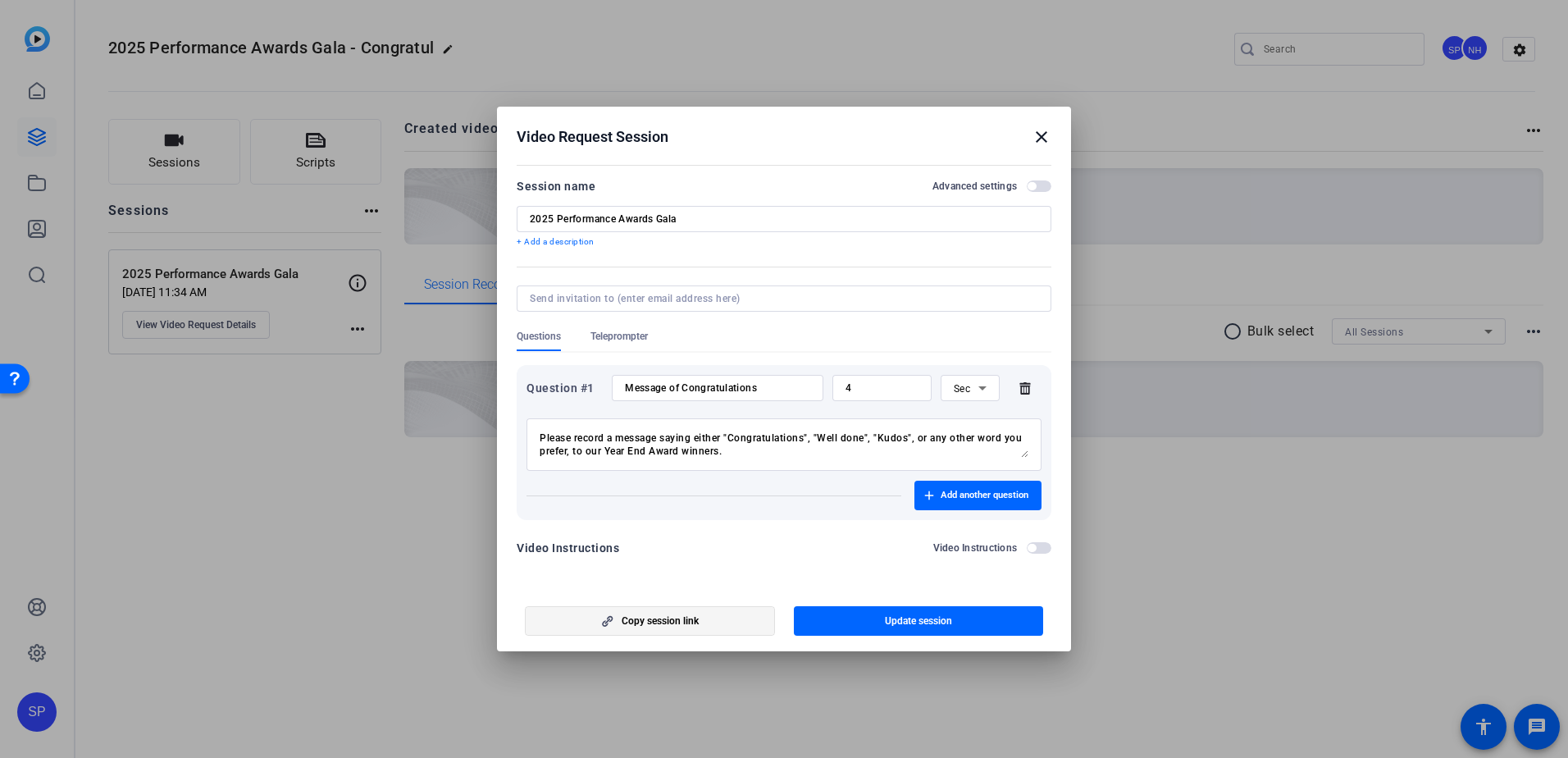
click at [669, 622] on span "Copy session link" at bounding box center [660, 621] width 77 height 13
click at [1041, 137] on mat-icon "close" at bounding box center [1042, 137] width 20 height 20
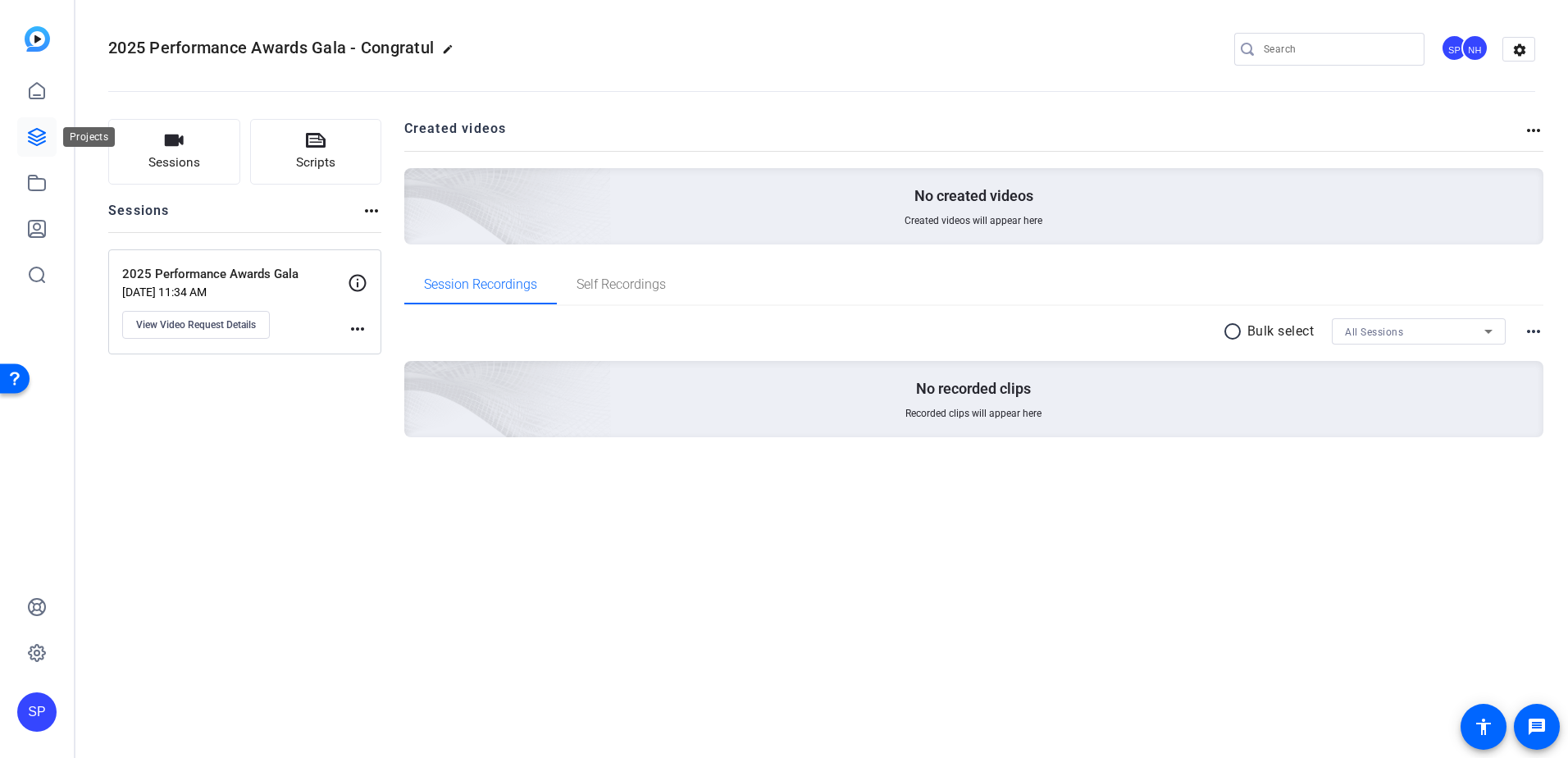
click at [35, 142] on icon at bounding box center [37, 137] width 20 height 20
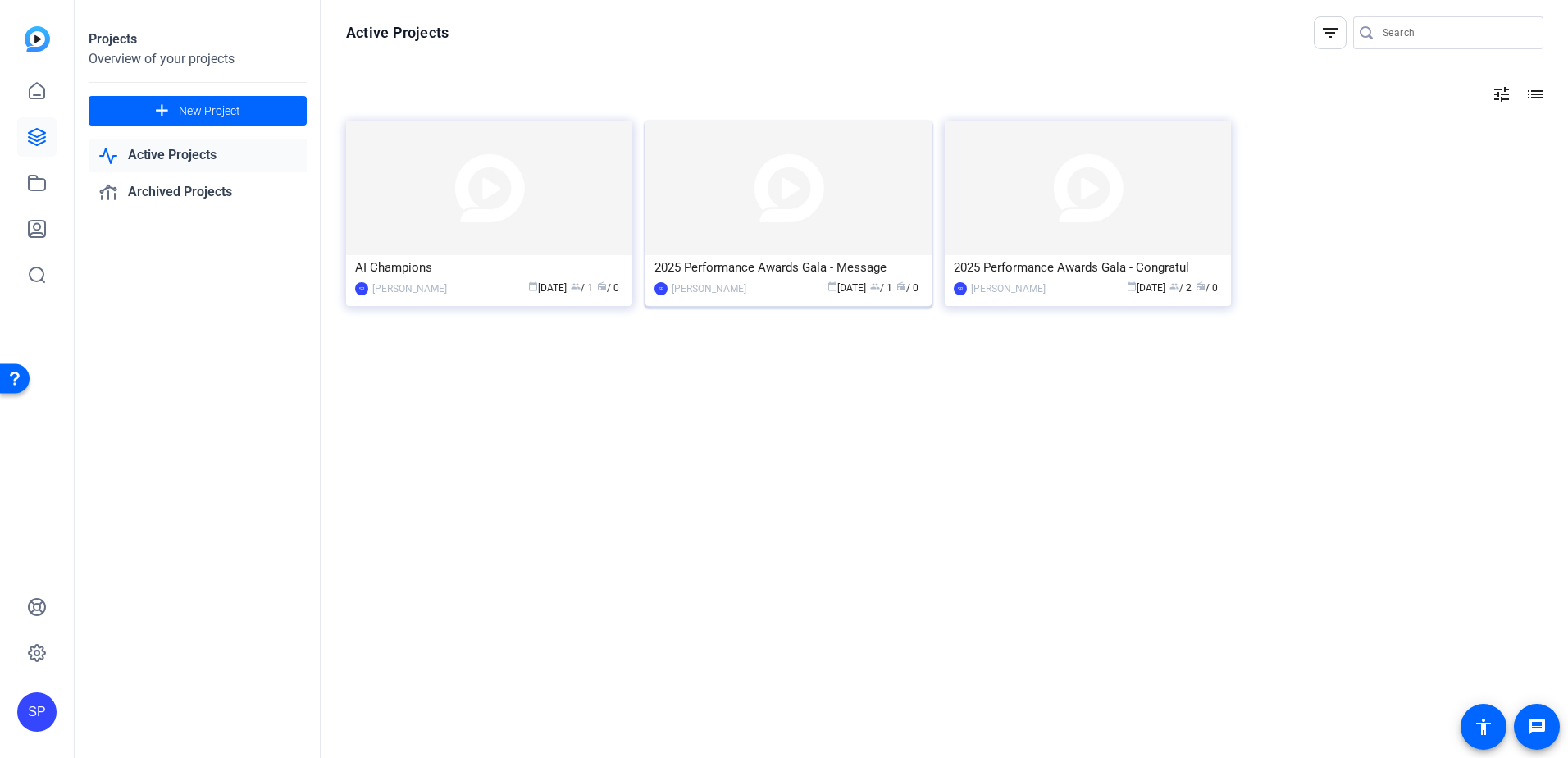
click at [774, 278] on div "2025 Performance Awards Gala - Message" at bounding box center [788, 267] width 268 height 25
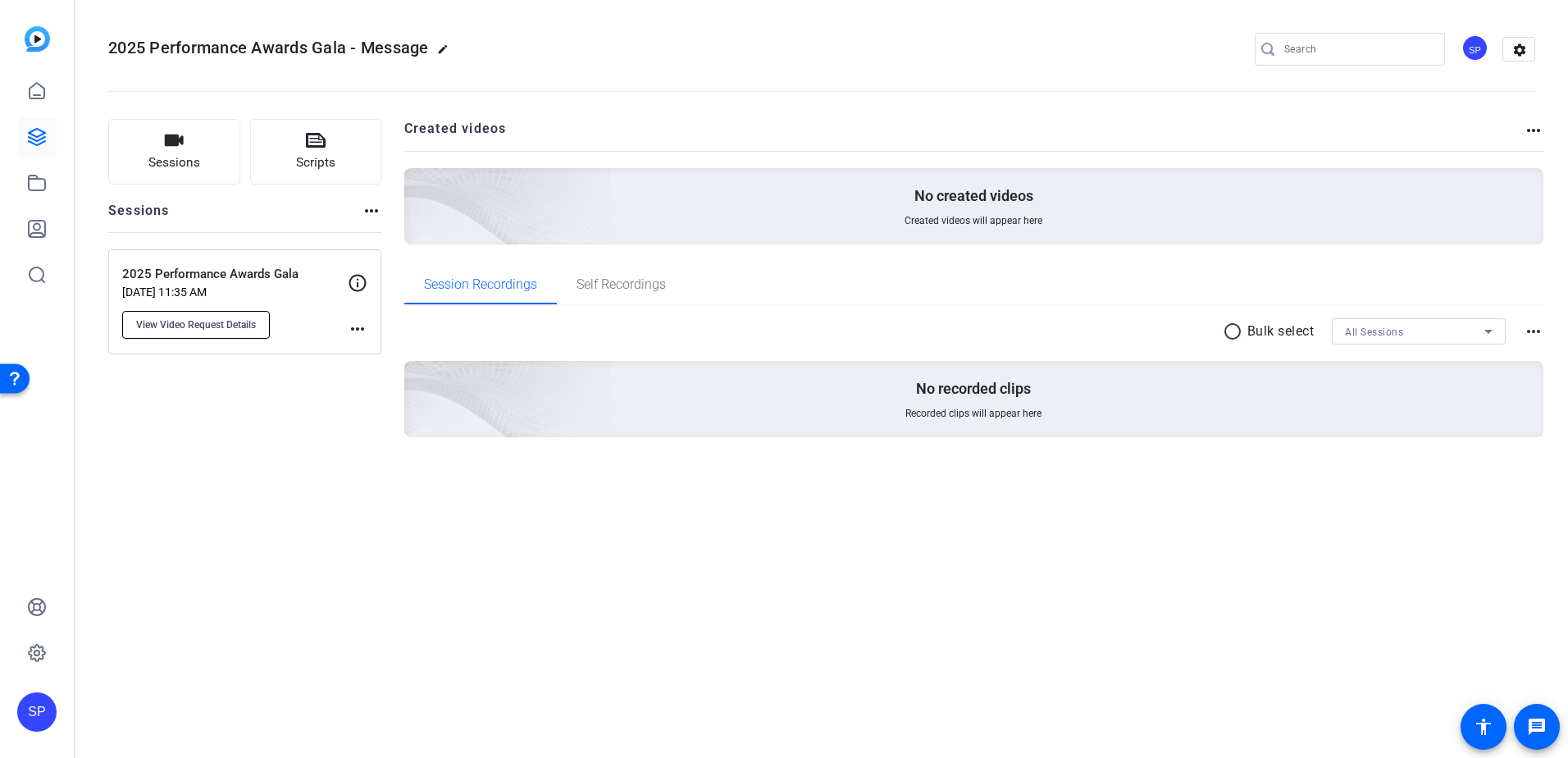
click at [222, 321] on span "View Video Request Details" at bounding box center [196, 324] width 120 height 13
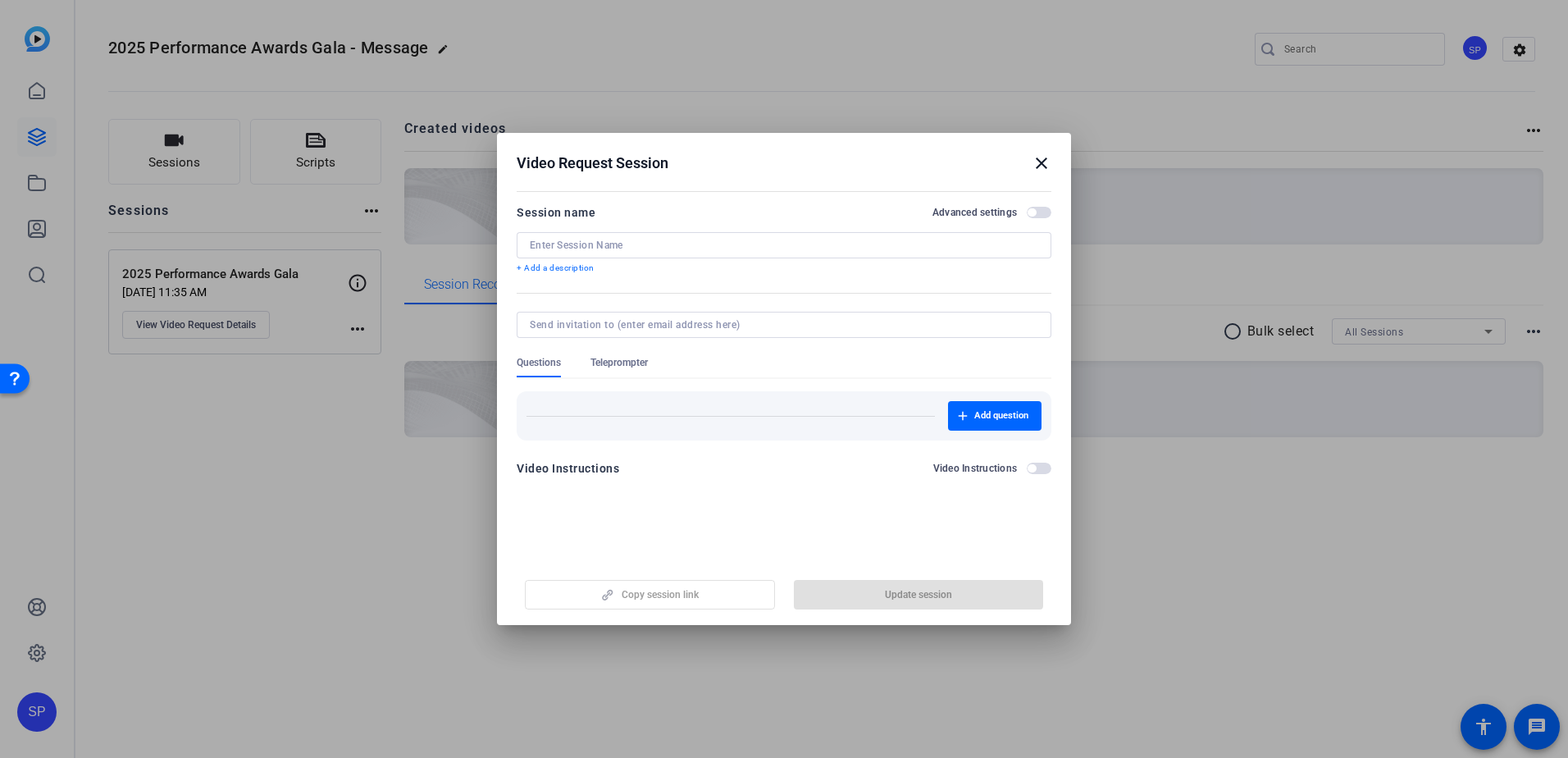
type input "2025 Performance Awards Gala"
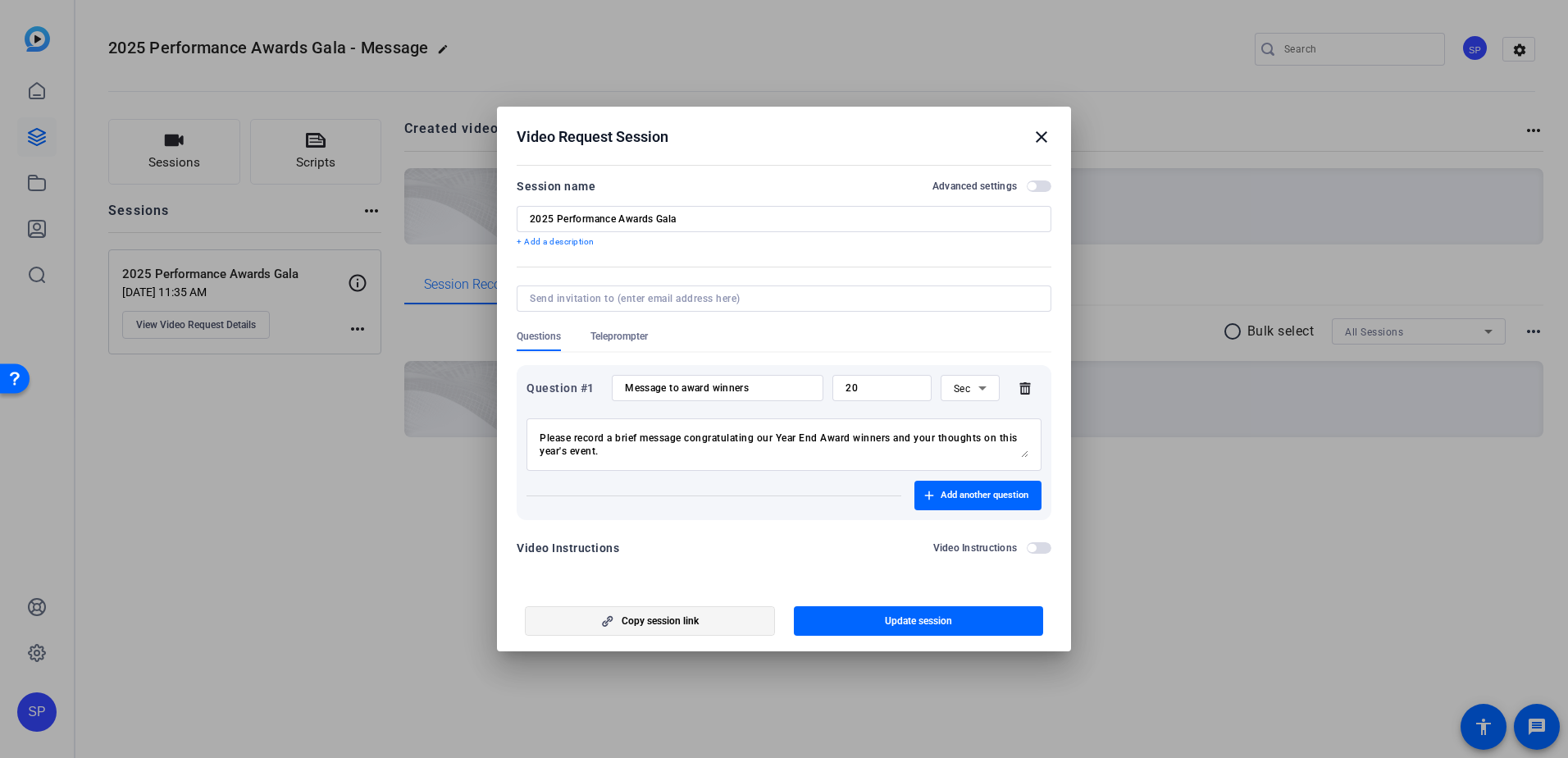
click at [655, 632] on span "button" at bounding box center [649, 620] width 248 height 39
click at [1044, 135] on mat-icon "close" at bounding box center [1042, 137] width 20 height 20
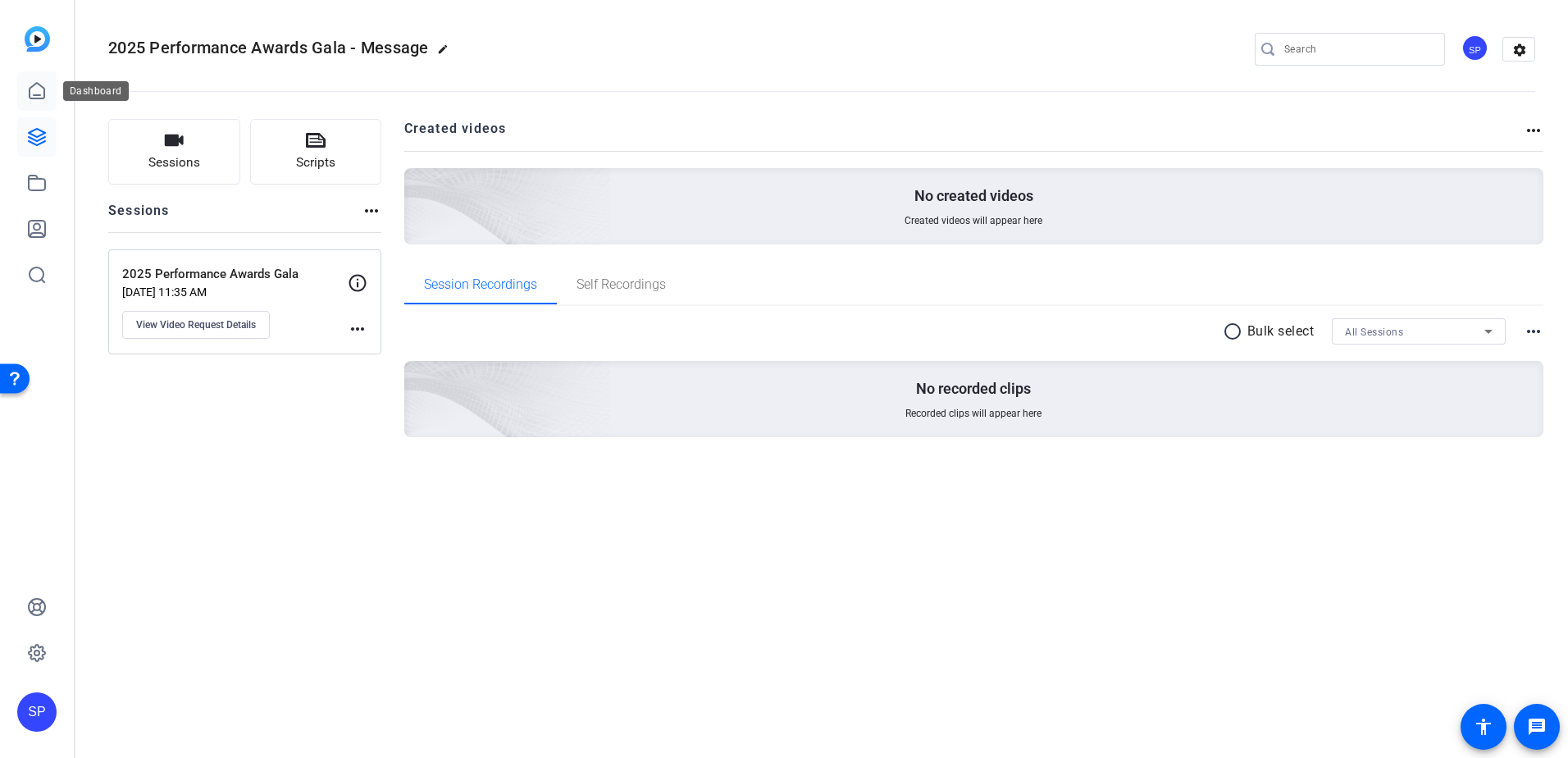
click at [36, 91] on icon at bounding box center [37, 91] width 20 height 20
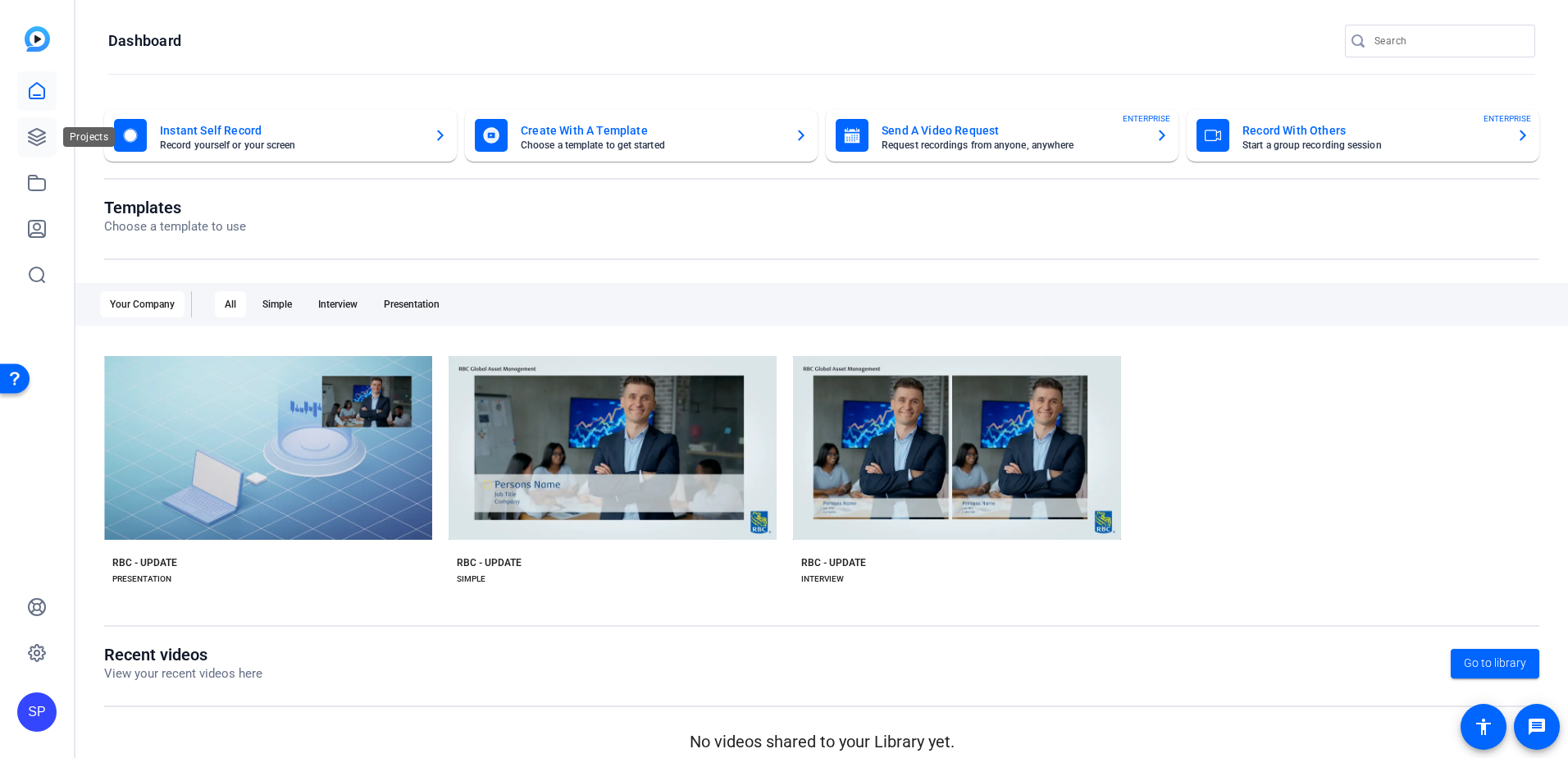
click at [41, 132] on icon at bounding box center [37, 137] width 20 height 20
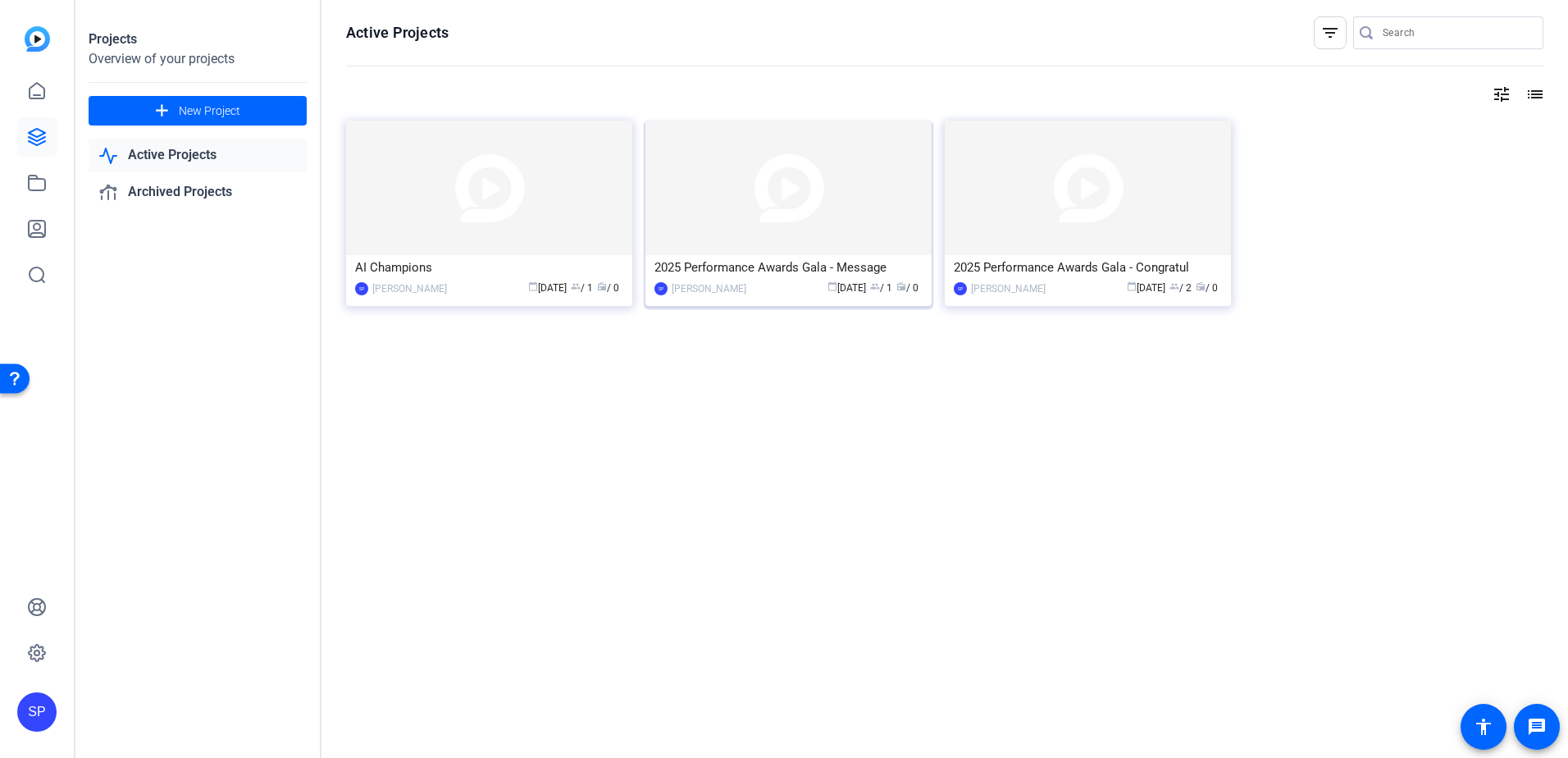
click at [753, 209] on img at bounding box center [788, 188] width 286 height 135
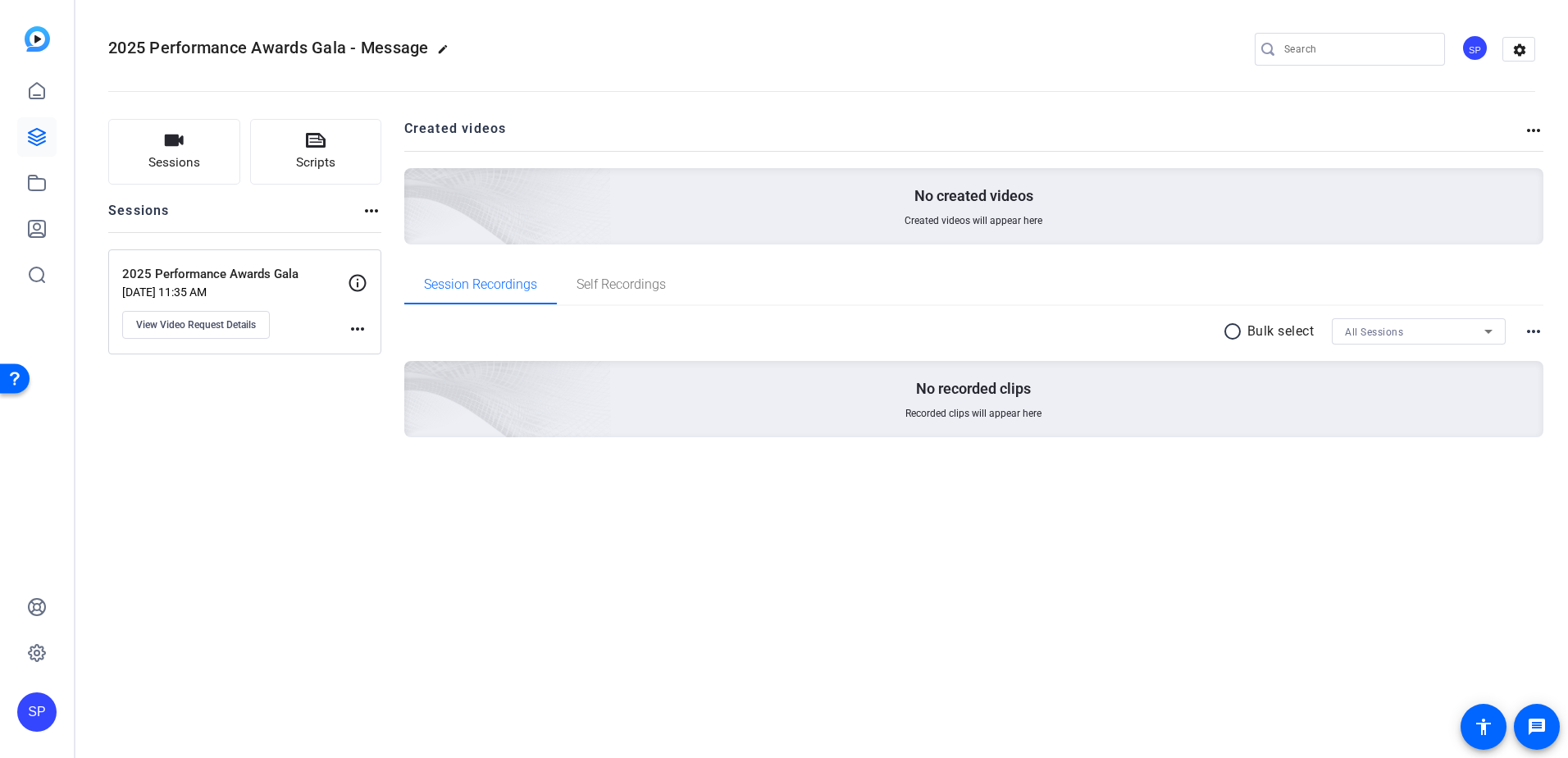
click at [1535, 133] on mat-icon "more_horiz" at bounding box center [1533, 131] width 20 height 20
click at [1419, 554] on div at bounding box center [784, 379] width 1568 height 758
click at [1534, 334] on mat-icon "more_horiz" at bounding box center [1533, 332] width 20 height 20
click at [1381, 630] on div at bounding box center [784, 379] width 1568 height 758
click at [1521, 53] on mat-icon "settings" at bounding box center [1520, 50] width 33 height 25
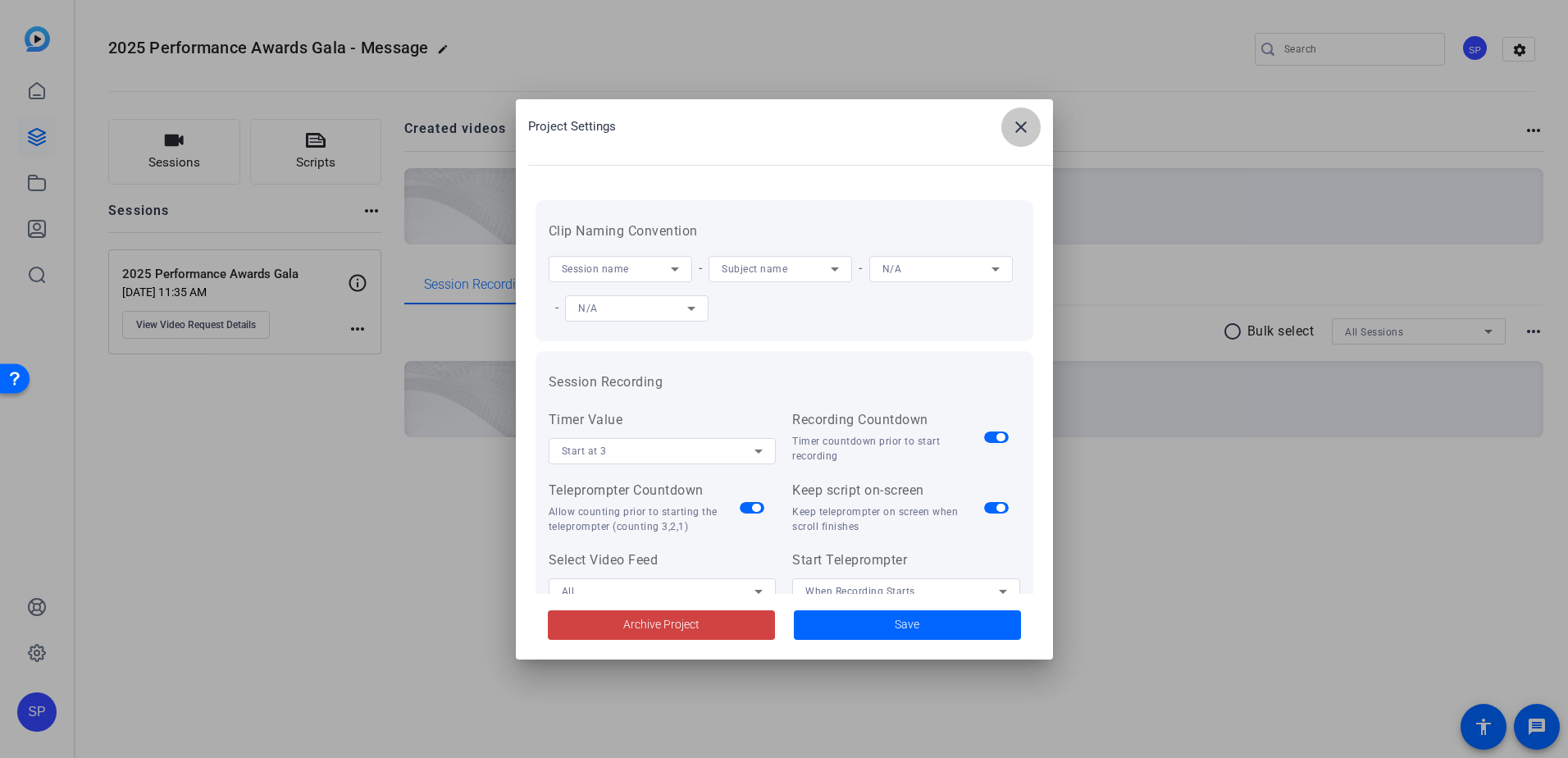
click at [1019, 126] on mat-icon "close" at bounding box center [1021, 127] width 20 height 20
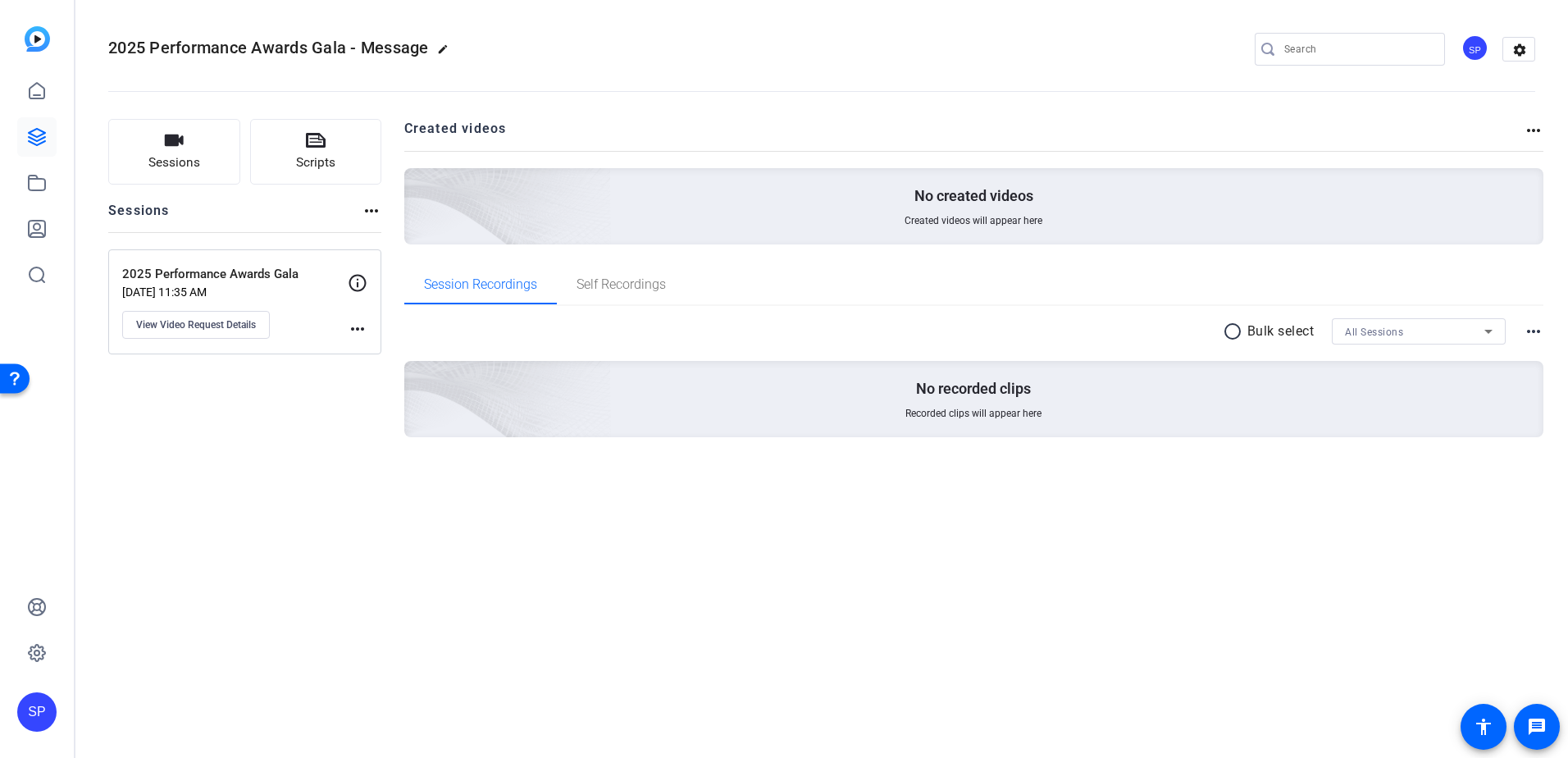
click at [368, 214] on mat-icon "more_horiz" at bounding box center [372, 211] width 20 height 20
click at [368, 214] on div at bounding box center [784, 379] width 1568 height 758
click at [235, 324] on span "View Video Request Details" at bounding box center [196, 324] width 120 height 13
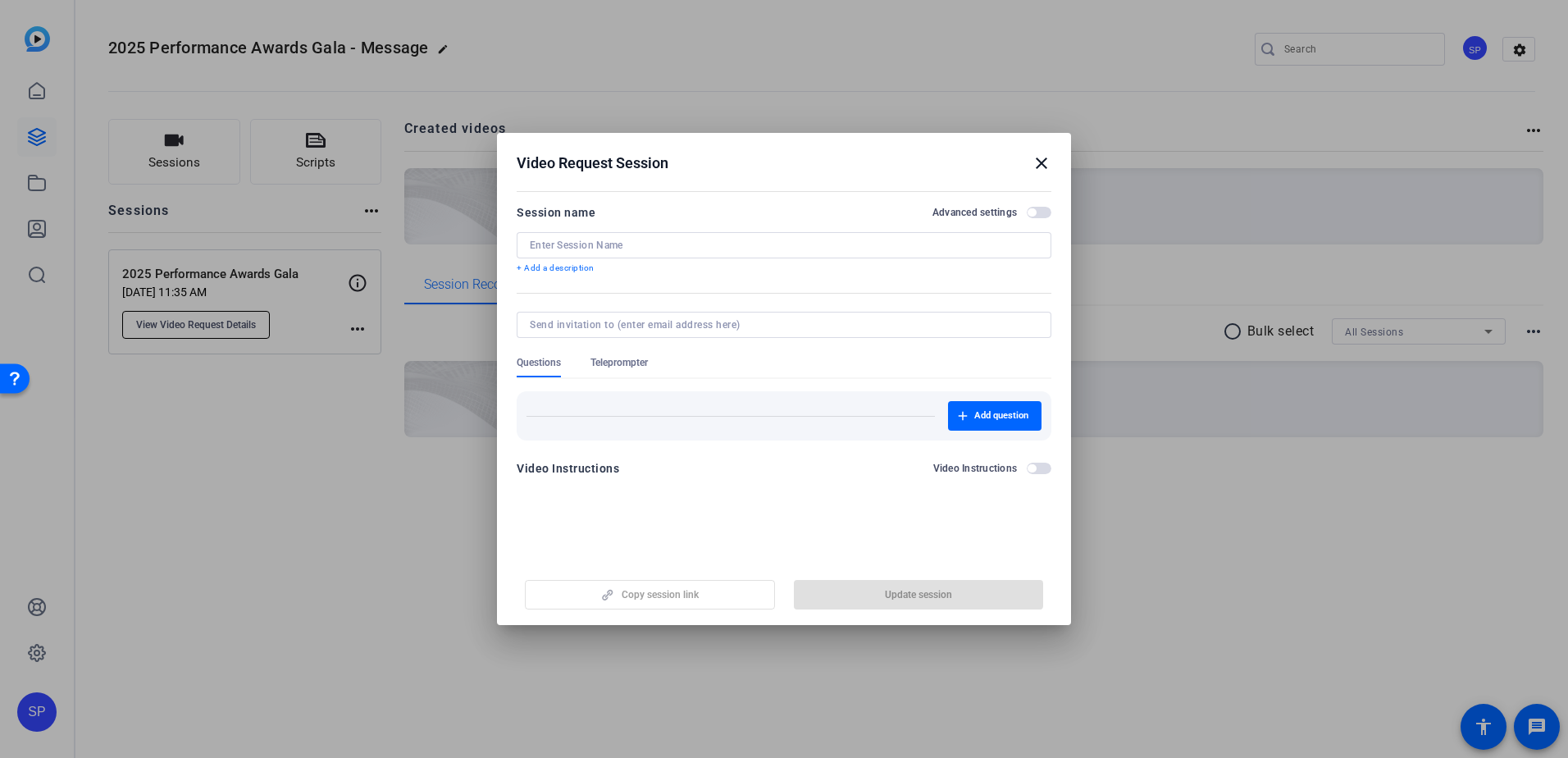
type input "2025 Performance Awards Gala"
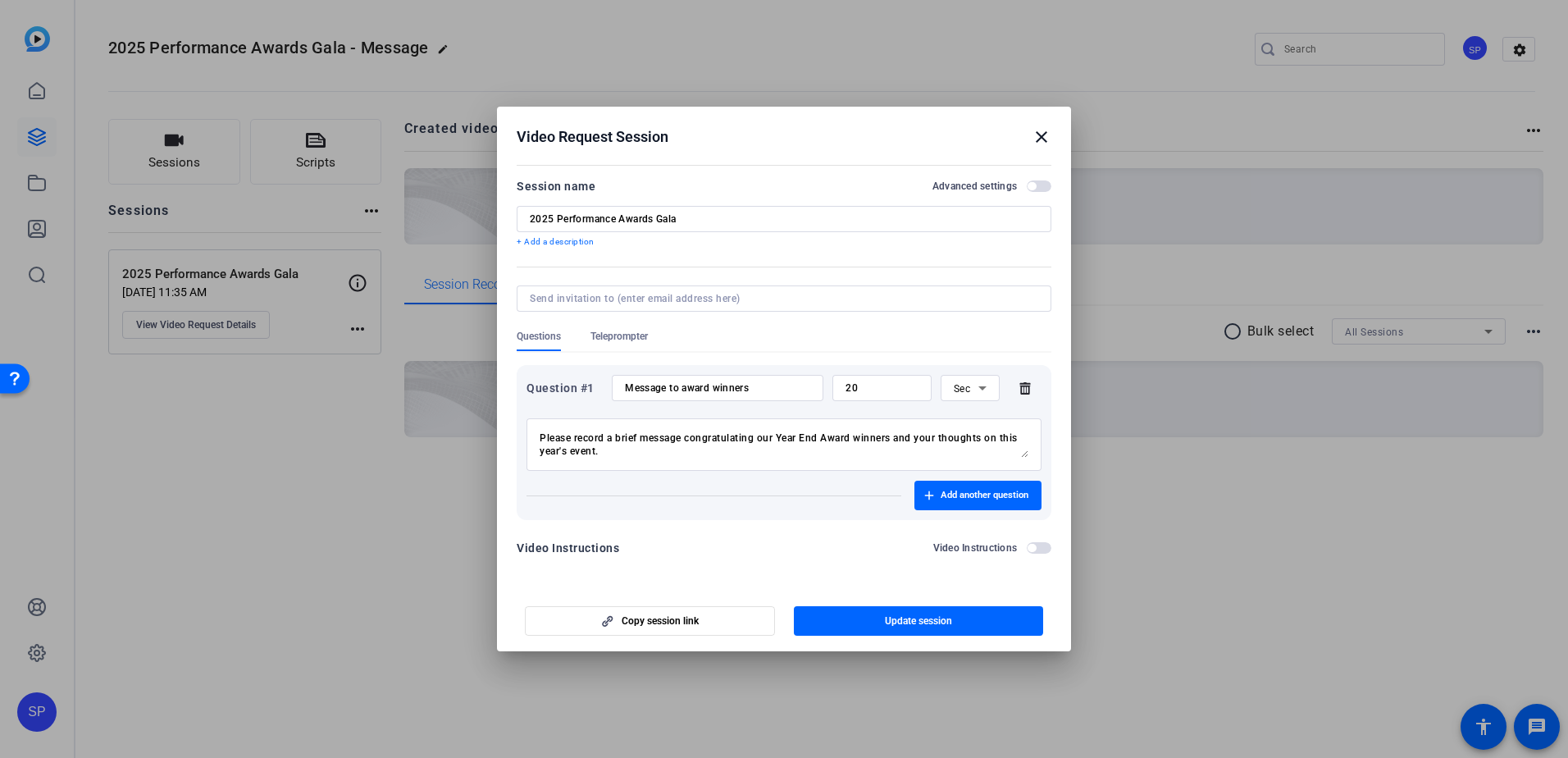
click at [1041, 140] on mat-icon "close" at bounding box center [1042, 137] width 20 height 20
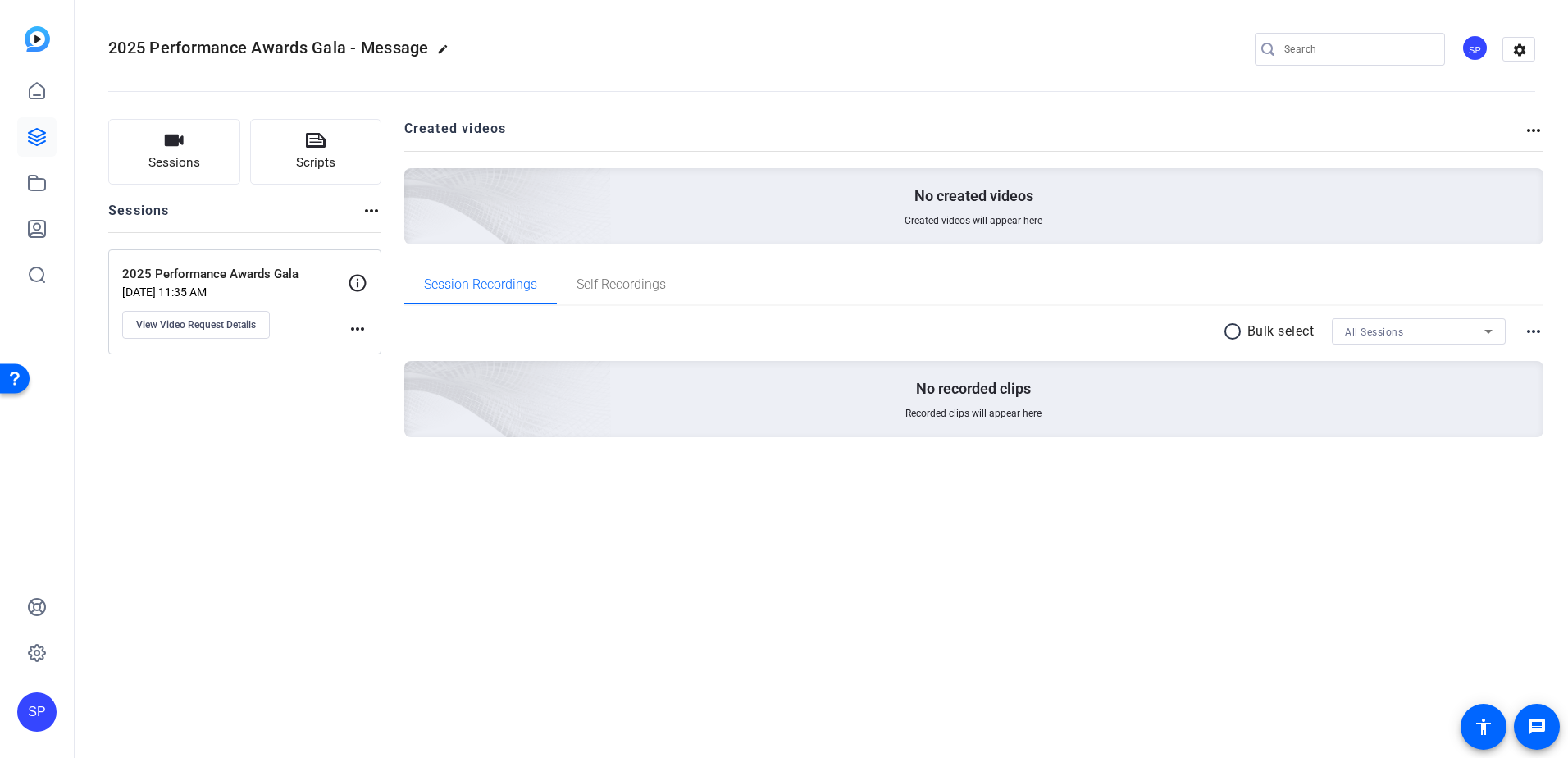
click at [1358, 594] on div "2025 Performance Awards Gala - Message edit SP settings Sessions Scripts Sessio…" at bounding box center [822, 379] width 1493 height 758
click at [1533, 136] on mat-icon "more_horiz" at bounding box center [1533, 131] width 20 height 20
click at [1417, 122] on div at bounding box center [784, 379] width 1568 height 758
click at [39, 654] on icon at bounding box center [36, 652] width 5 height 5
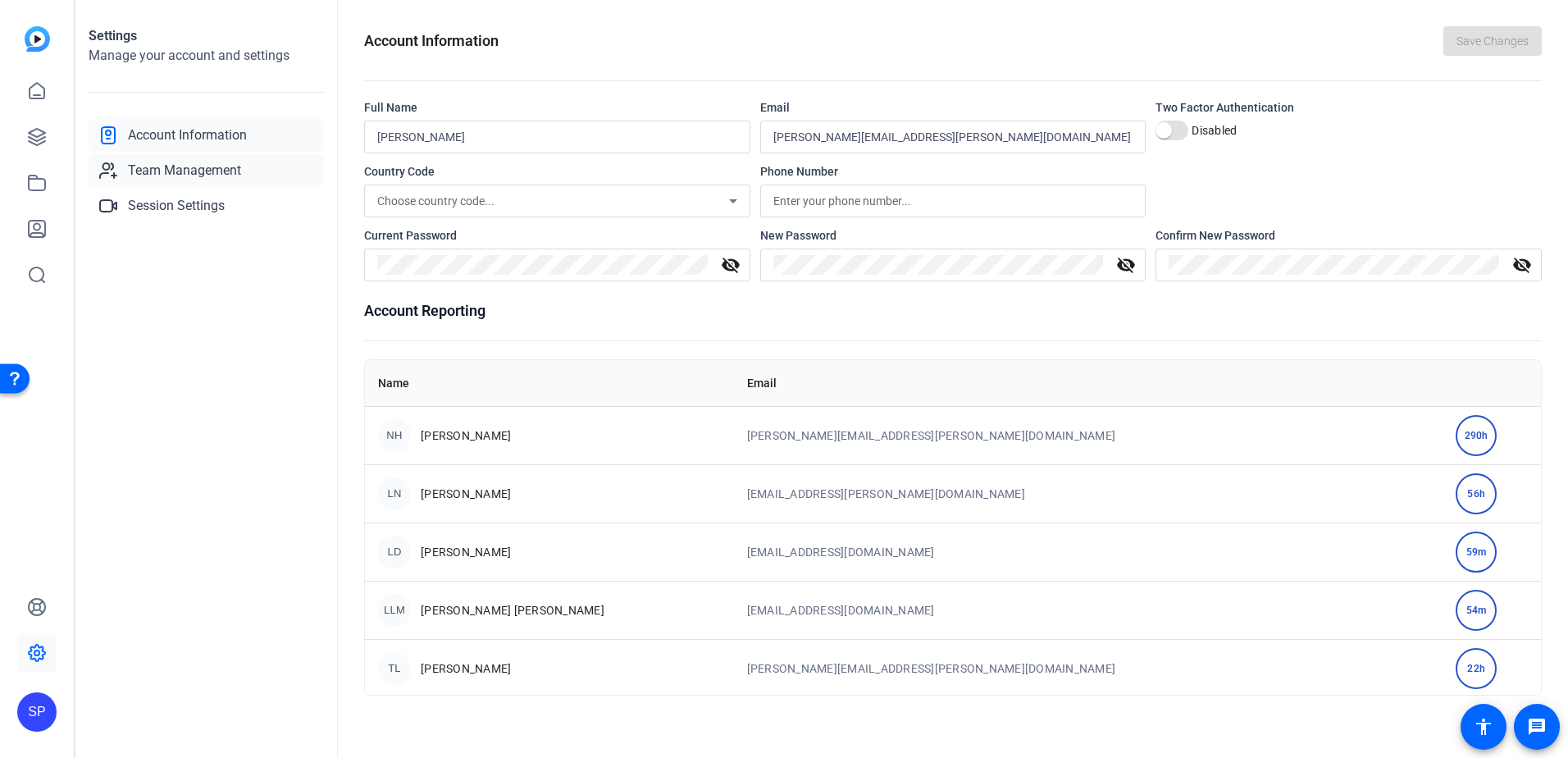
click at [210, 171] on span "Team Management" at bounding box center [185, 171] width 114 height 20
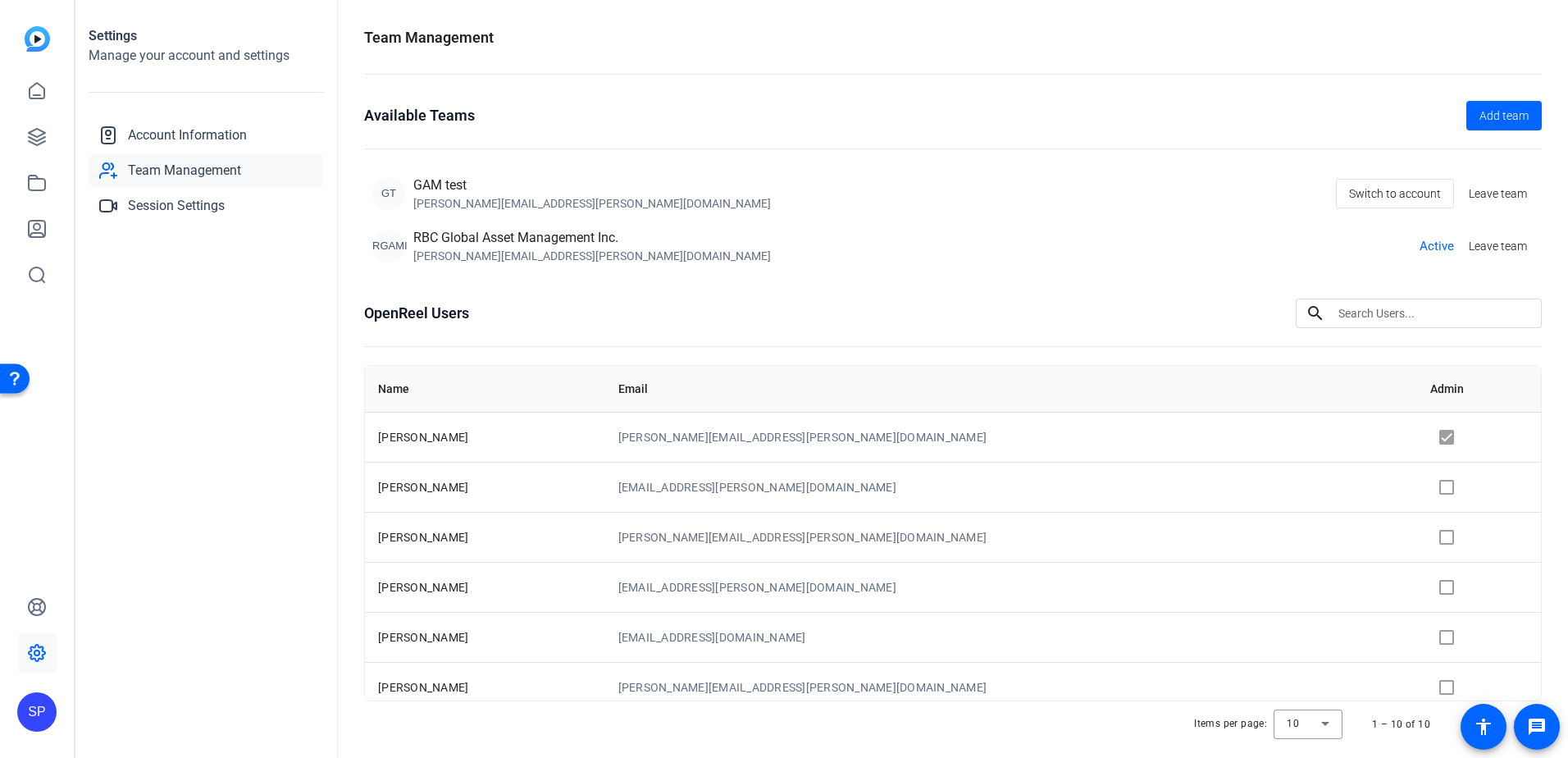
drag, startPoint x: 434, startPoint y: 197, endPoint x: 572, endPoint y: 207, distance: 138.4
click at [572, 207] on div "GT GAM test [PERSON_NAME][EMAIL_ADDRESS][PERSON_NAME][DOMAIN_NAME] Switch to ac…" at bounding box center [954, 194] width 1162 height 36
drag, startPoint x: 572, startPoint y: 207, endPoint x: 599, endPoint y: 206, distance: 27.0
click at [599, 206] on div "GT GAM test [PERSON_NAME][EMAIL_ADDRESS][PERSON_NAME][DOMAIN_NAME] Switch to ac…" at bounding box center [954, 194] width 1162 height 36
drag, startPoint x: 623, startPoint y: 206, endPoint x: 581, endPoint y: 202, distance: 42.2
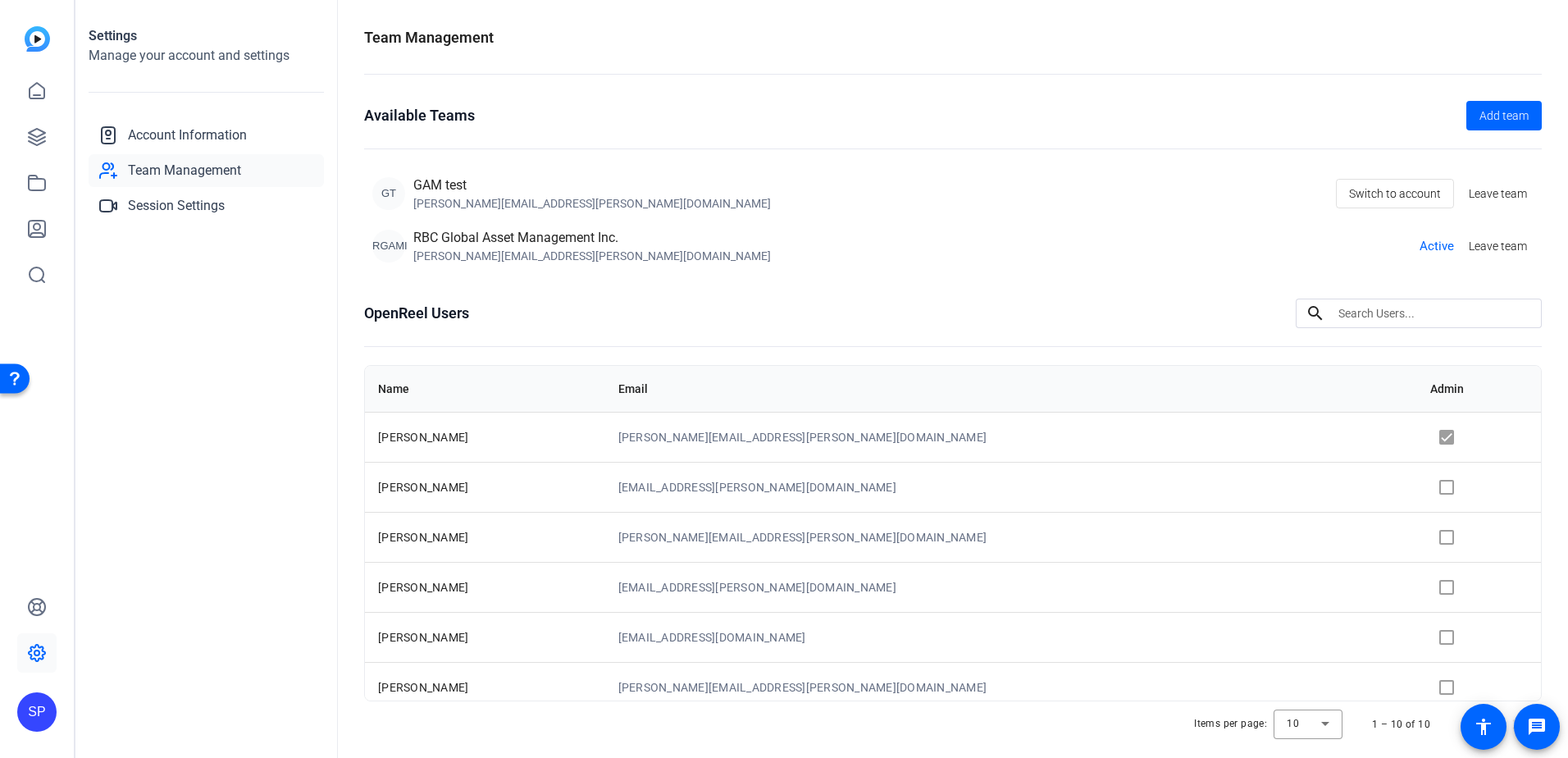
click at [581, 202] on div "GT GAM test [PERSON_NAME][EMAIL_ADDRESS][PERSON_NAME][DOMAIN_NAME] Switch to ac…" at bounding box center [954, 194] width 1162 height 36
drag, startPoint x: 613, startPoint y: 202, endPoint x: 560, endPoint y: 176, distance: 59.0
click at [560, 176] on div "GT GAM test [PERSON_NAME][EMAIL_ADDRESS][PERSON_NAME][DOMAIN_NAME] Switch to ac…" at bounding box center [954, 194] width 1162 height 36
drag, startPoint x: 560, startPoint y: 176, endPoint x: 583, endPoint y: 175, distance: 23.0
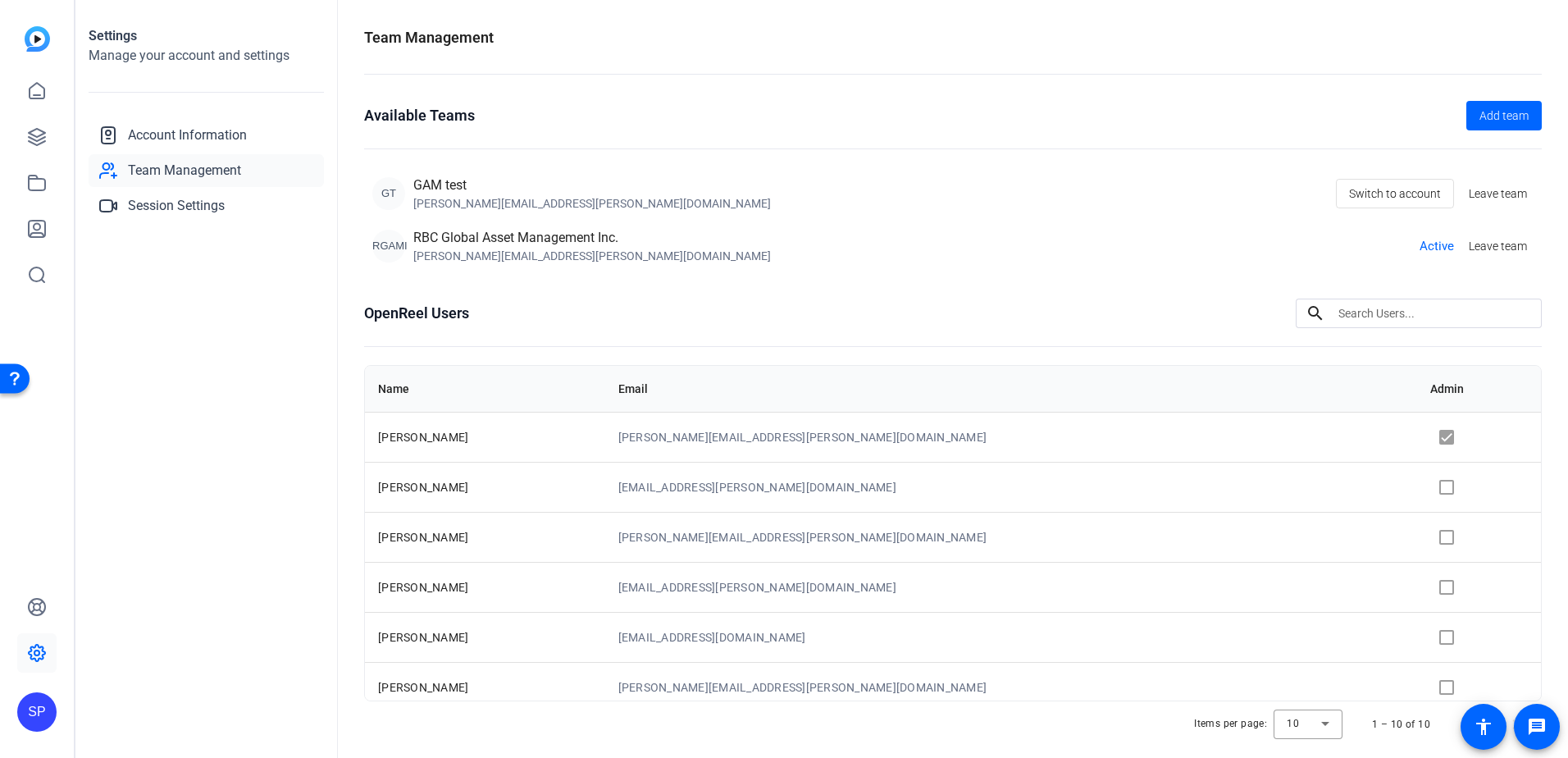
click at [583, 175] on div "GT GAM test [PERSON_NAME][EMAIL_ADDRESS][PERSON_NAME][DOMAIN_NAME] Switch to ac…" at bounding box center [954, 194] width 1162 height 36
click at [951, 250] on div "RGAMI RBC Global Asset Management Inc. [PERSON_NAME][EMAIL_ADDRESS][PERSON_NAME…" at bounding box center [954, 246] width 1162 height 36
click at [1497, 121] on span "Add team" at bounding box center [1504, 115] width 49 height 17
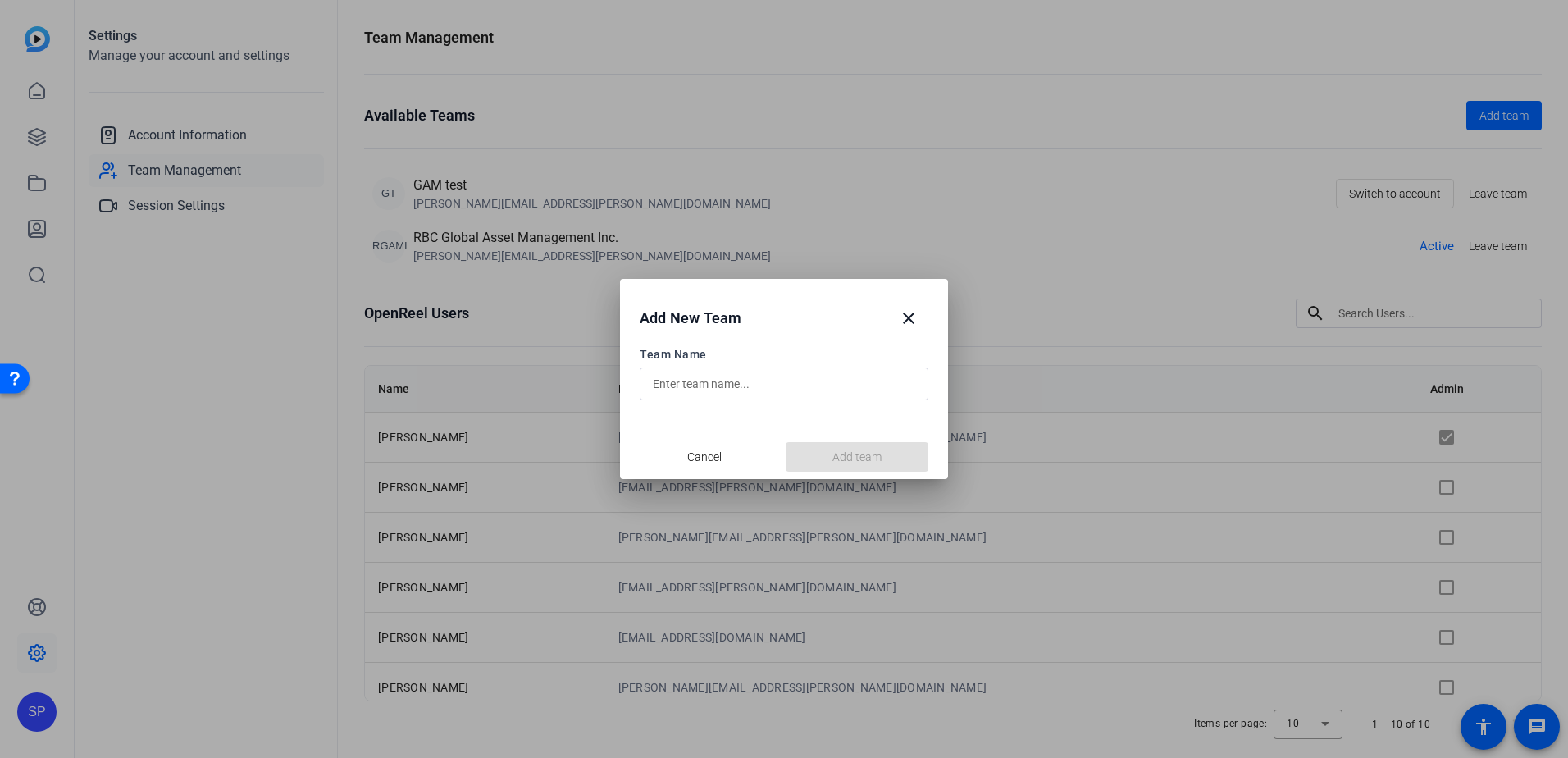
click at [787, 385] on input "text" at bounding box center [784, 384] width 263 height 20
click at [910, 316] on mat-icon "close" at bounding box center [909, 318] width 20 height 20
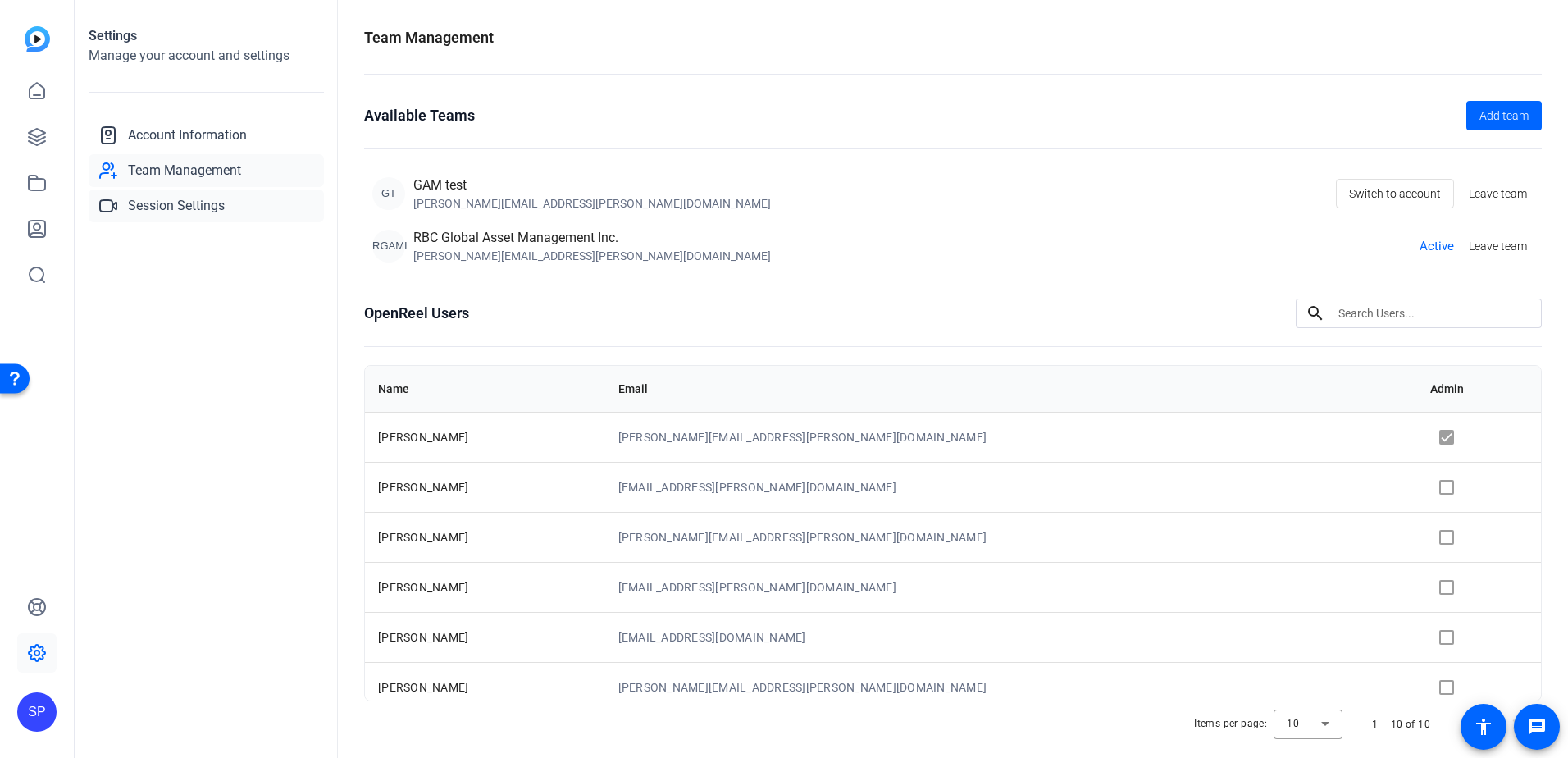
click at [164, 208] on span "Session Settings" at bounding box center [176, 206] width 96 height 20
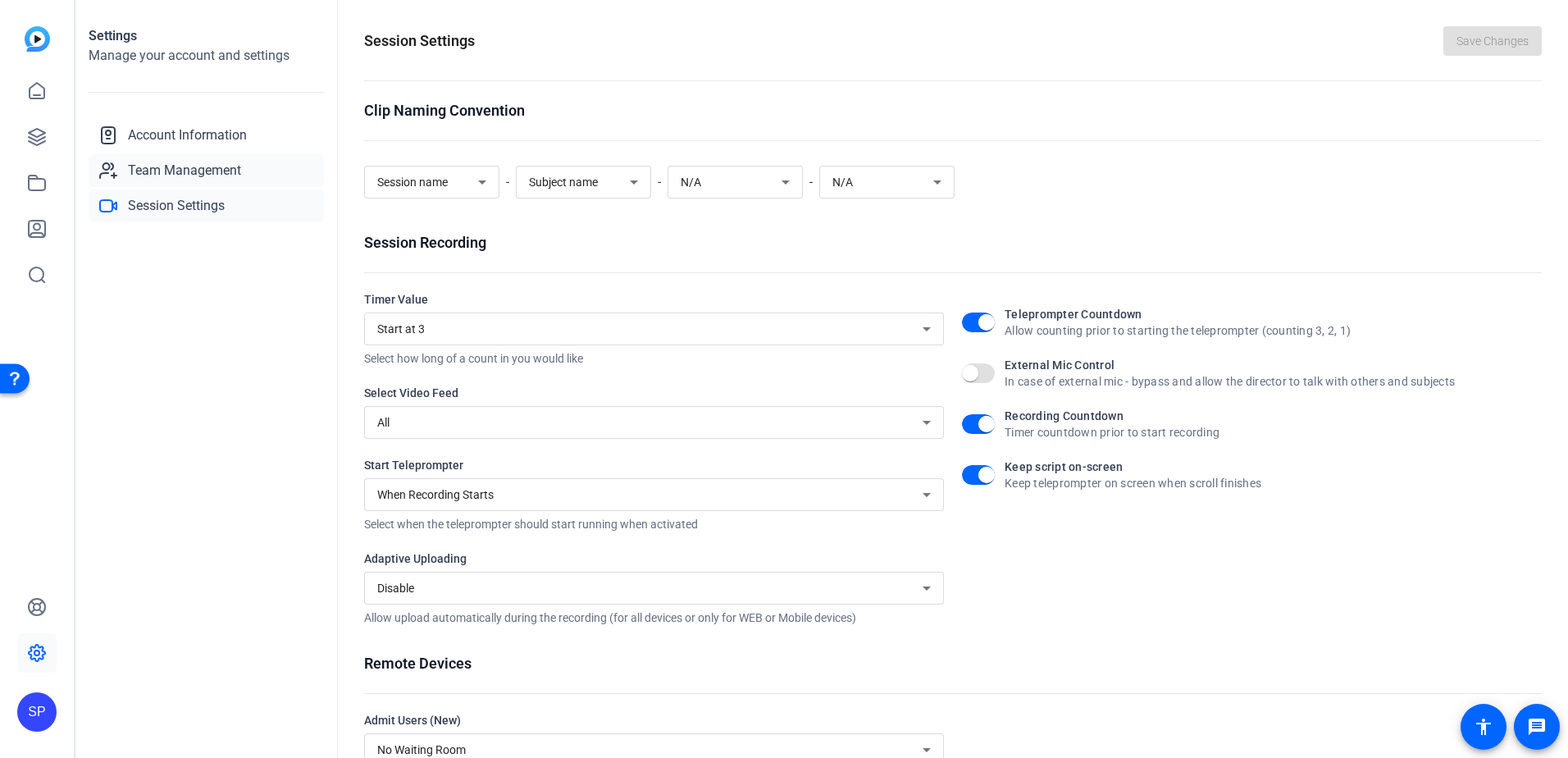
click at [175, 167] on span "Team Management" at bounding box center [185, 171] width 114 height 20
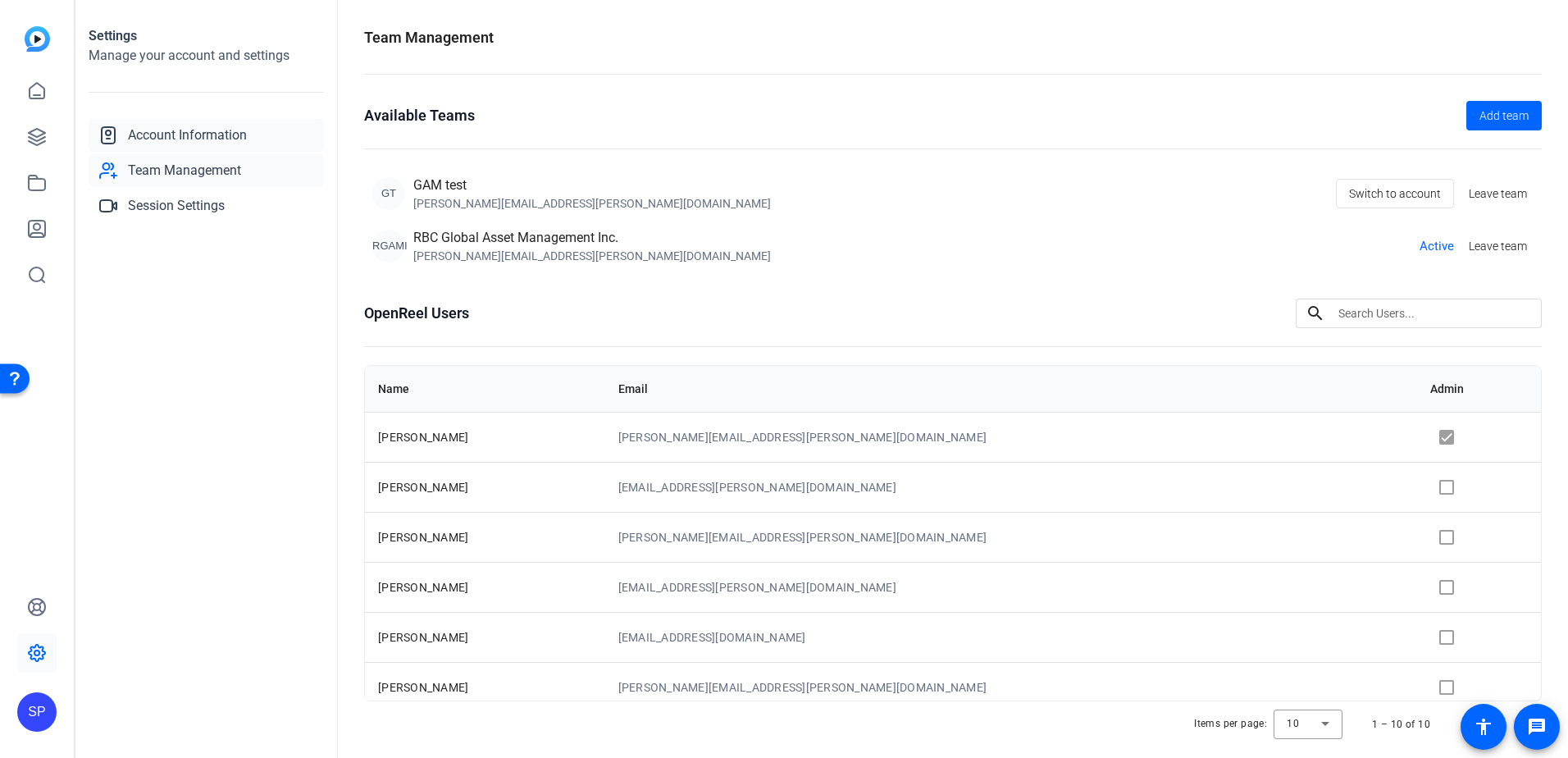
click at [174, 139] on span "Account Information" at bounding box center [187, 135] width 119 height 20
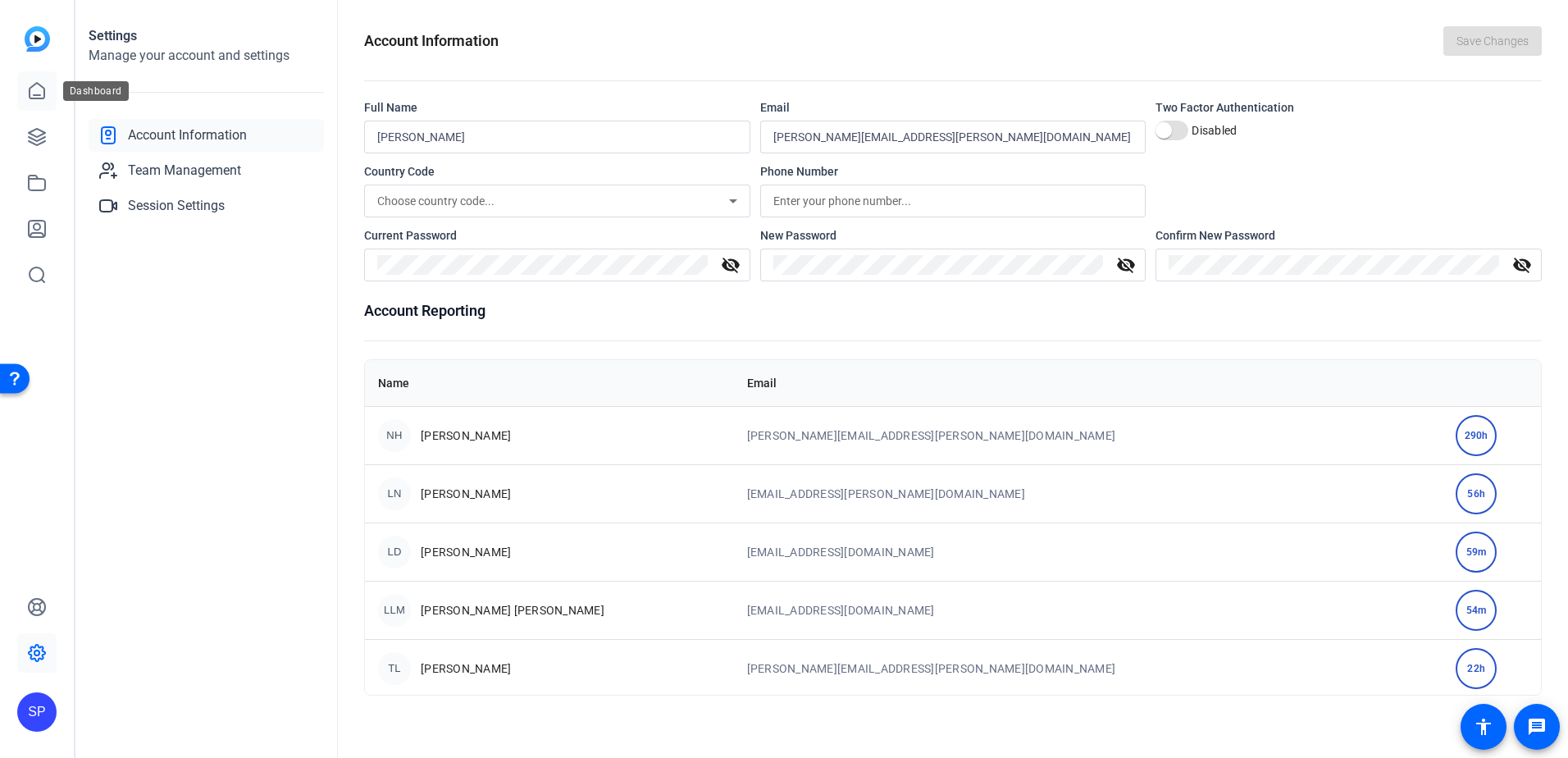
click at [43, 93] on icon at bounding box center [37, 91] width 20 height 20
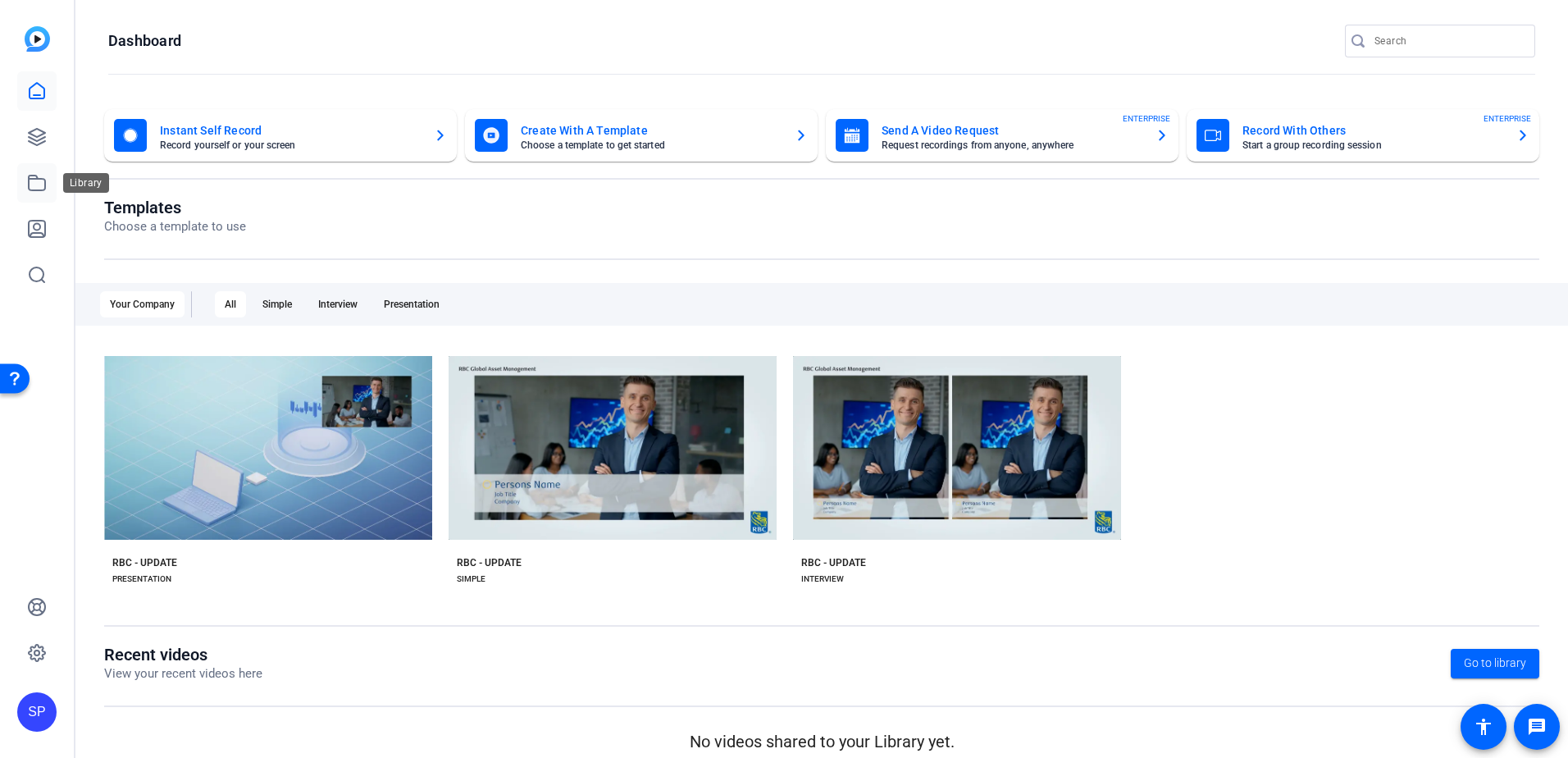
click at [30, 187] on icon at bounding box center [37, 183] width 20 height 20
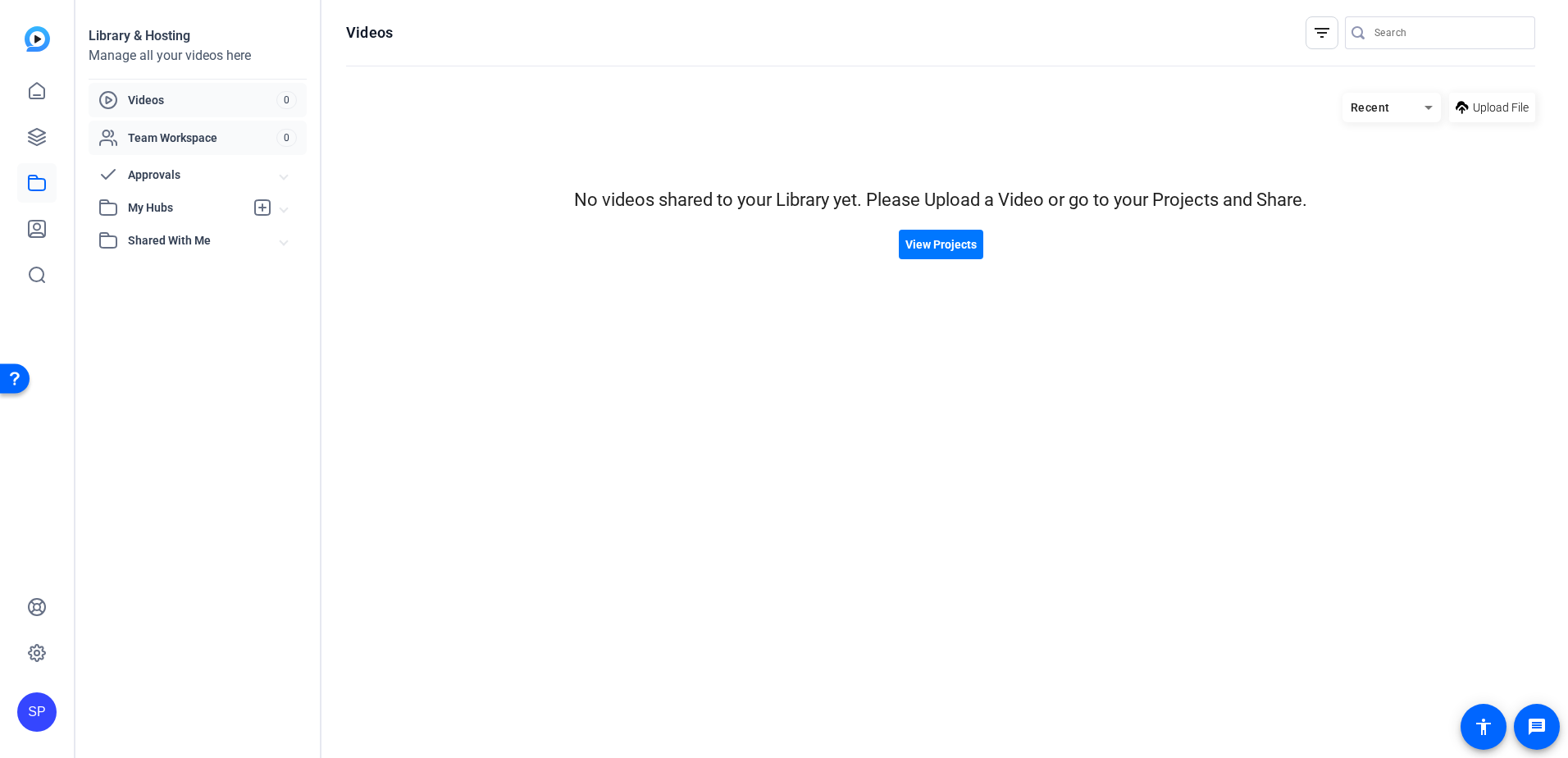
click at [190, 140] on span "Team Workspace" at bounding box center [202, 138] width 148 height 16
click at [41, 95] on icon at bounding box center [36, 90] width 15 height 15
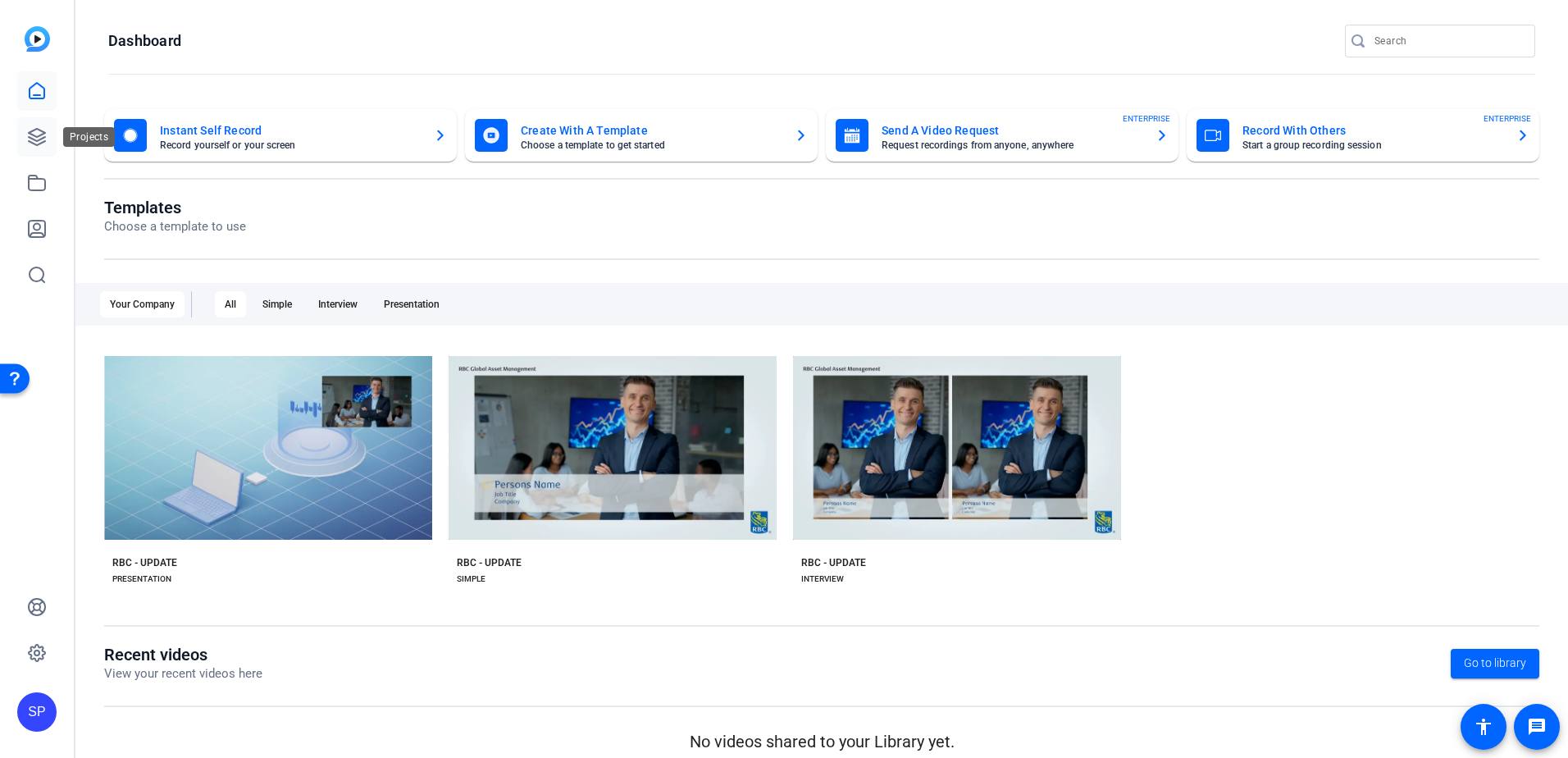
click at [45, 140] on icon at bounding box center [37, 137] width 20 height 20
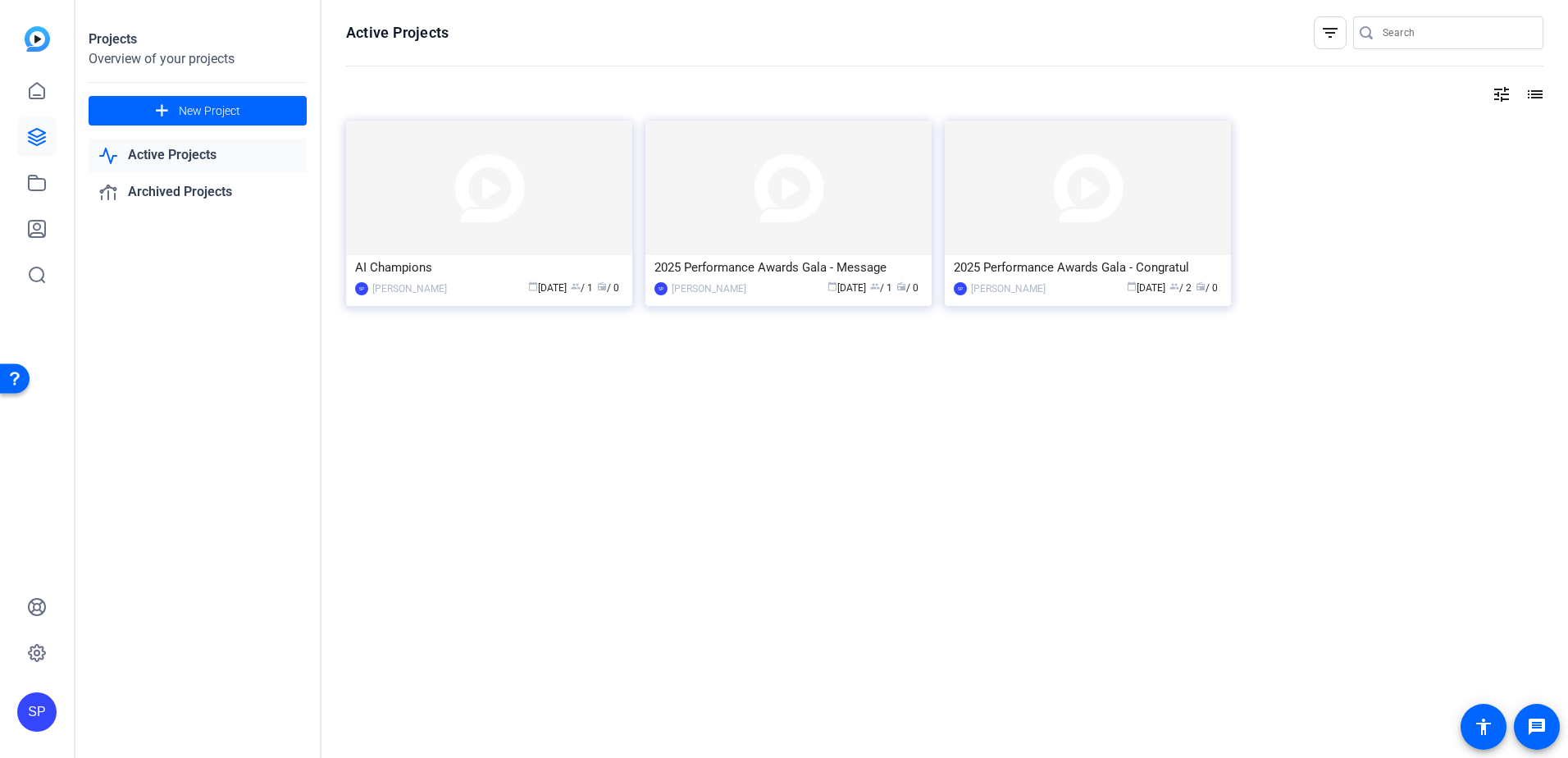
click at [212, 153] on link "Active Projects" at bounding box center [197, 155] width 218 height 34
click at [566, 240] on img at bounding box center [489, 188] width 286 height 135
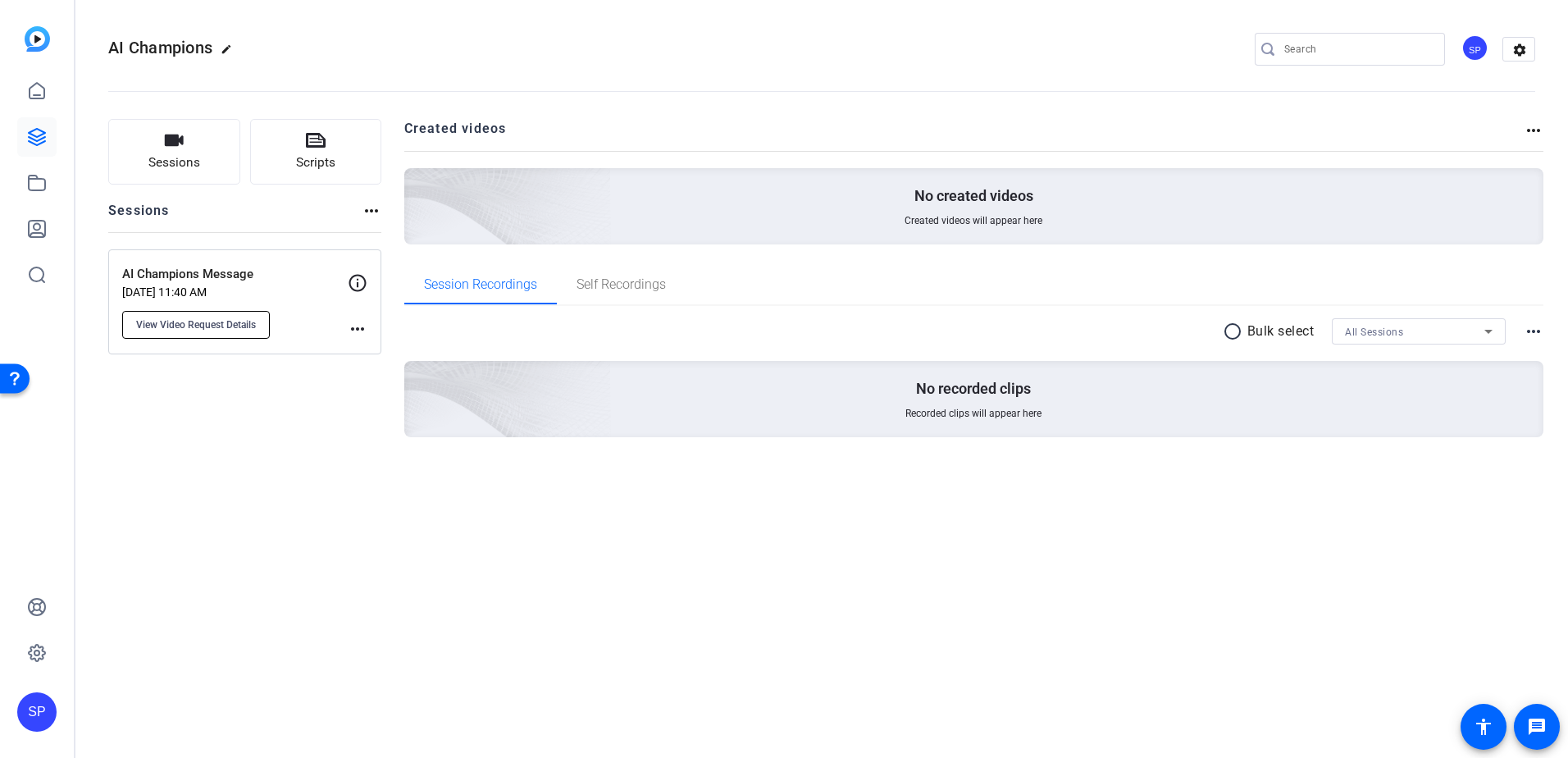
click at [217, 324] on span "View Video Request Details" at bounding box center [196, 324] width 120 height 13
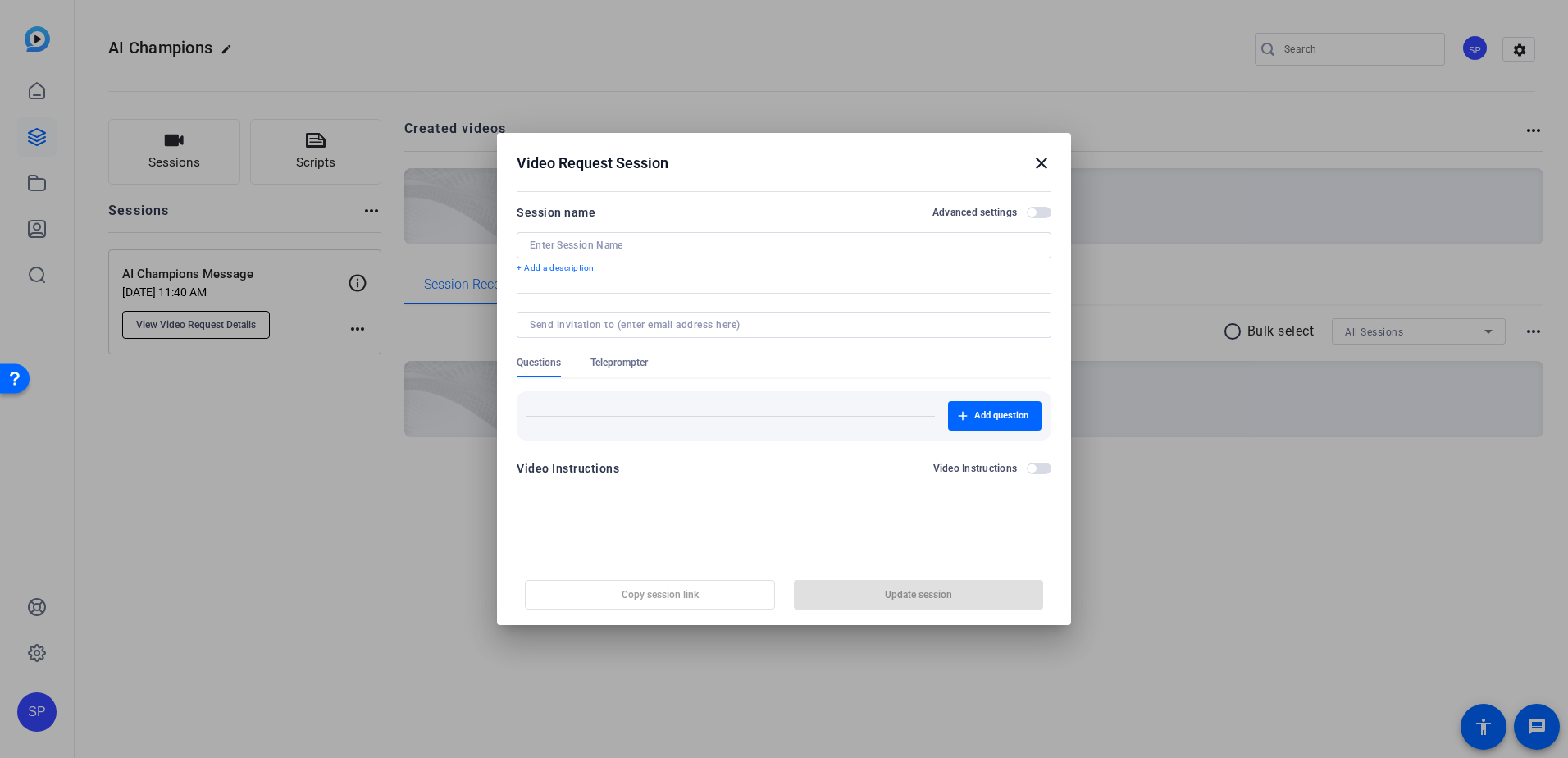
type input "AI Champions Message"
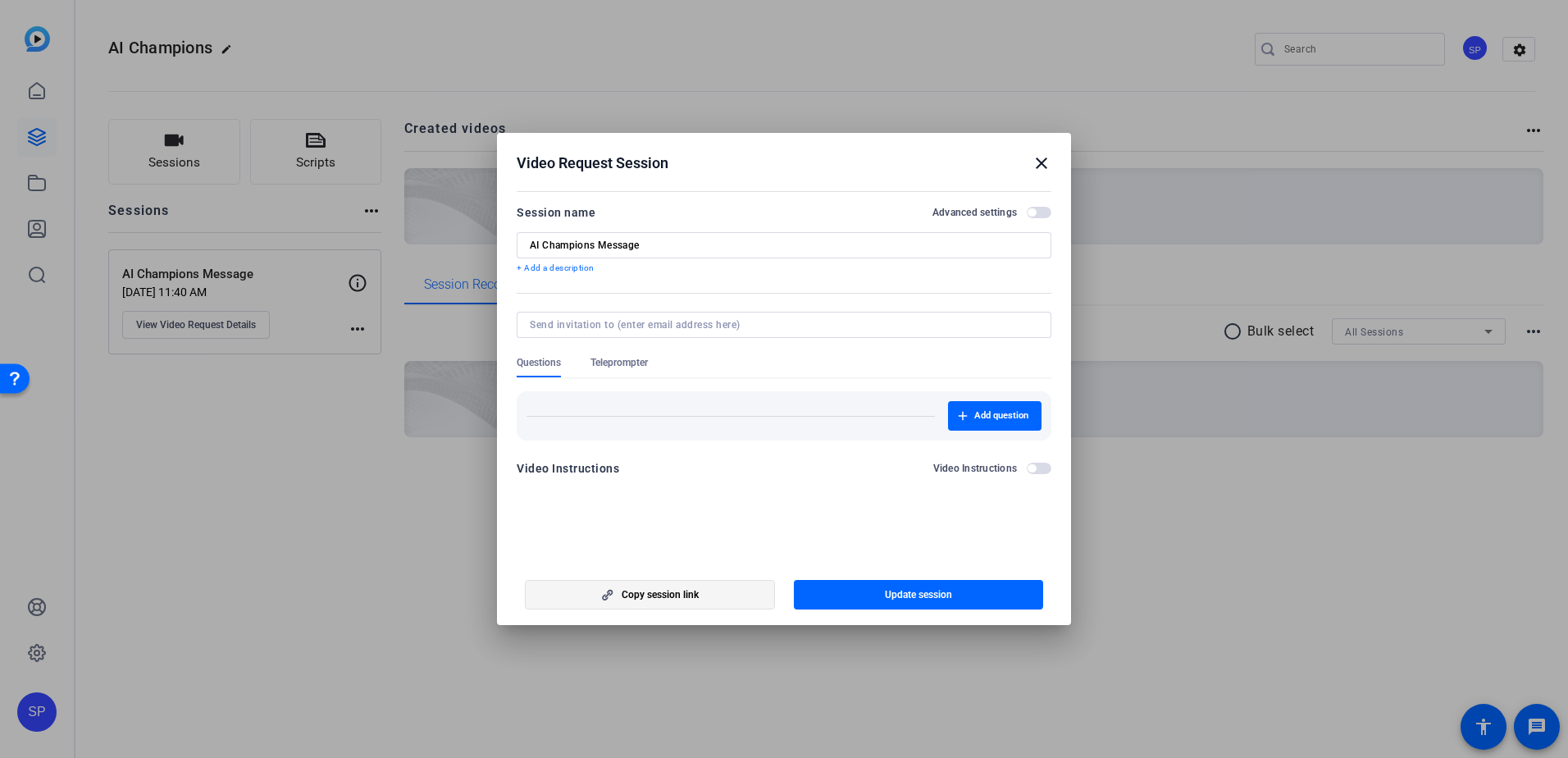
click at [661, 586] on span "button" at bounding box center [649, 593] width 248 height 39
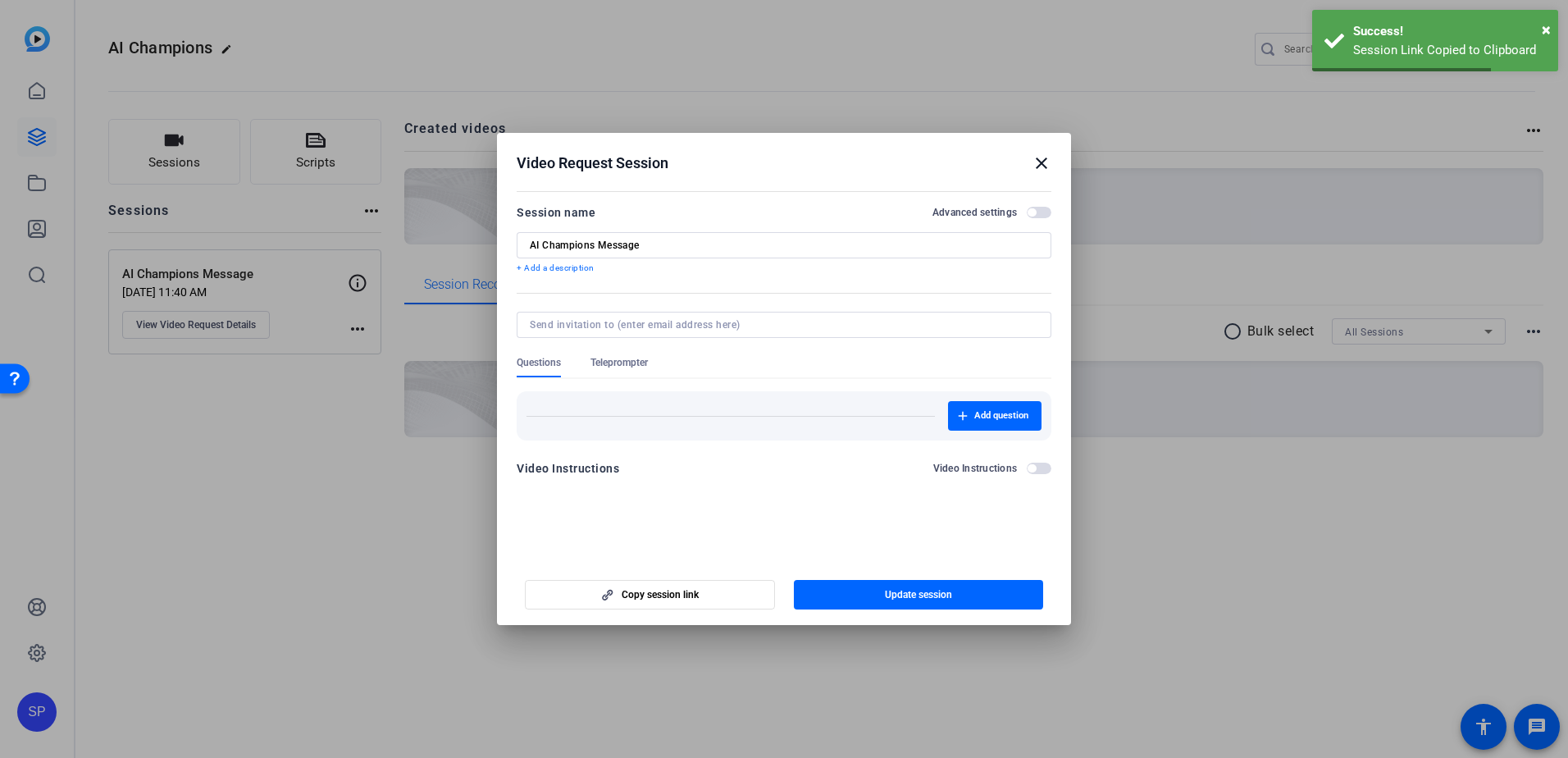
click at [1043, 159] on mat-icon "close" at bounding box center [1042, 164] width 20 height 20
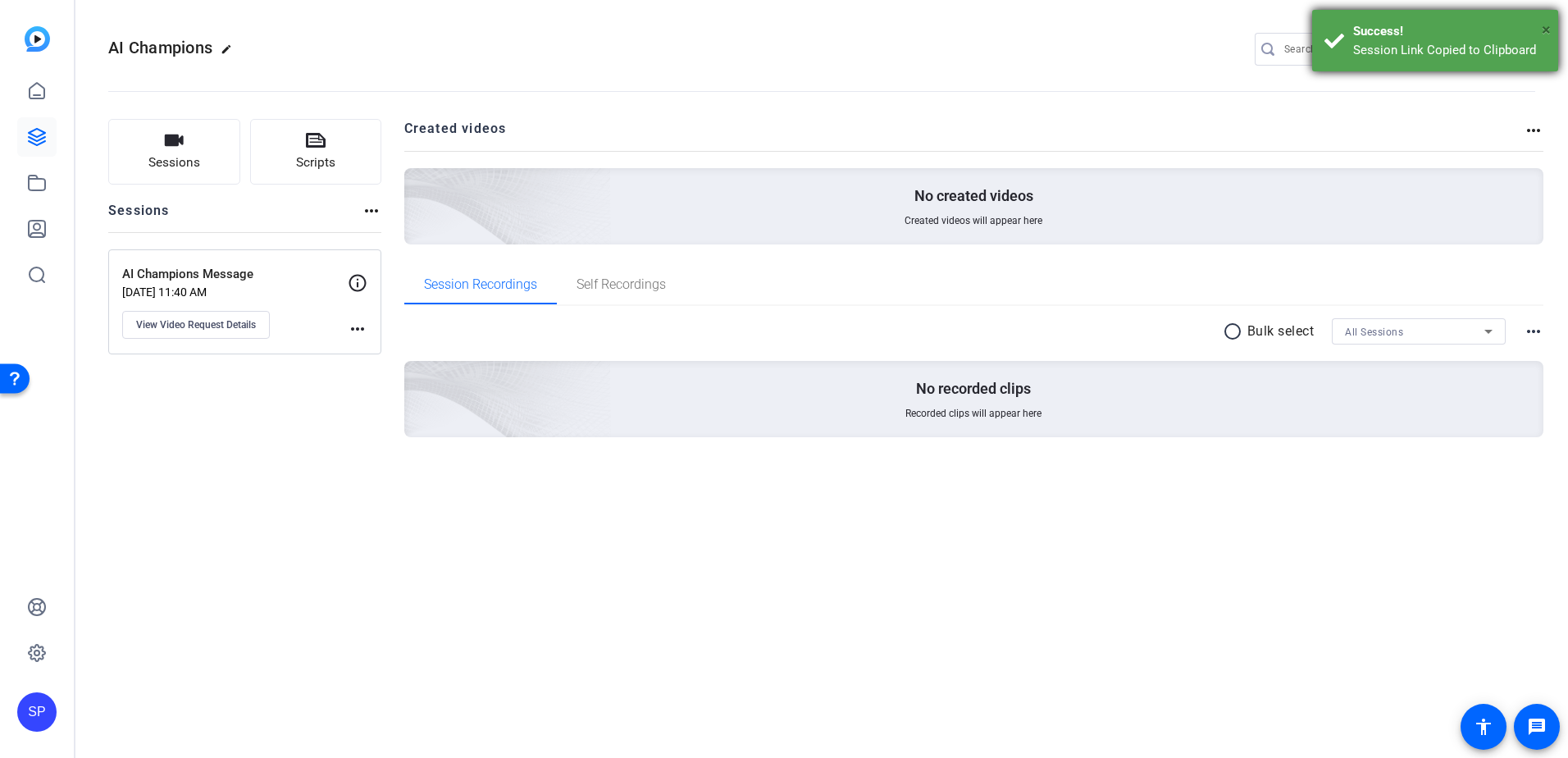
click at [1548, 29] on span "×" at bounding box center [1546, 30] width 9 height 20
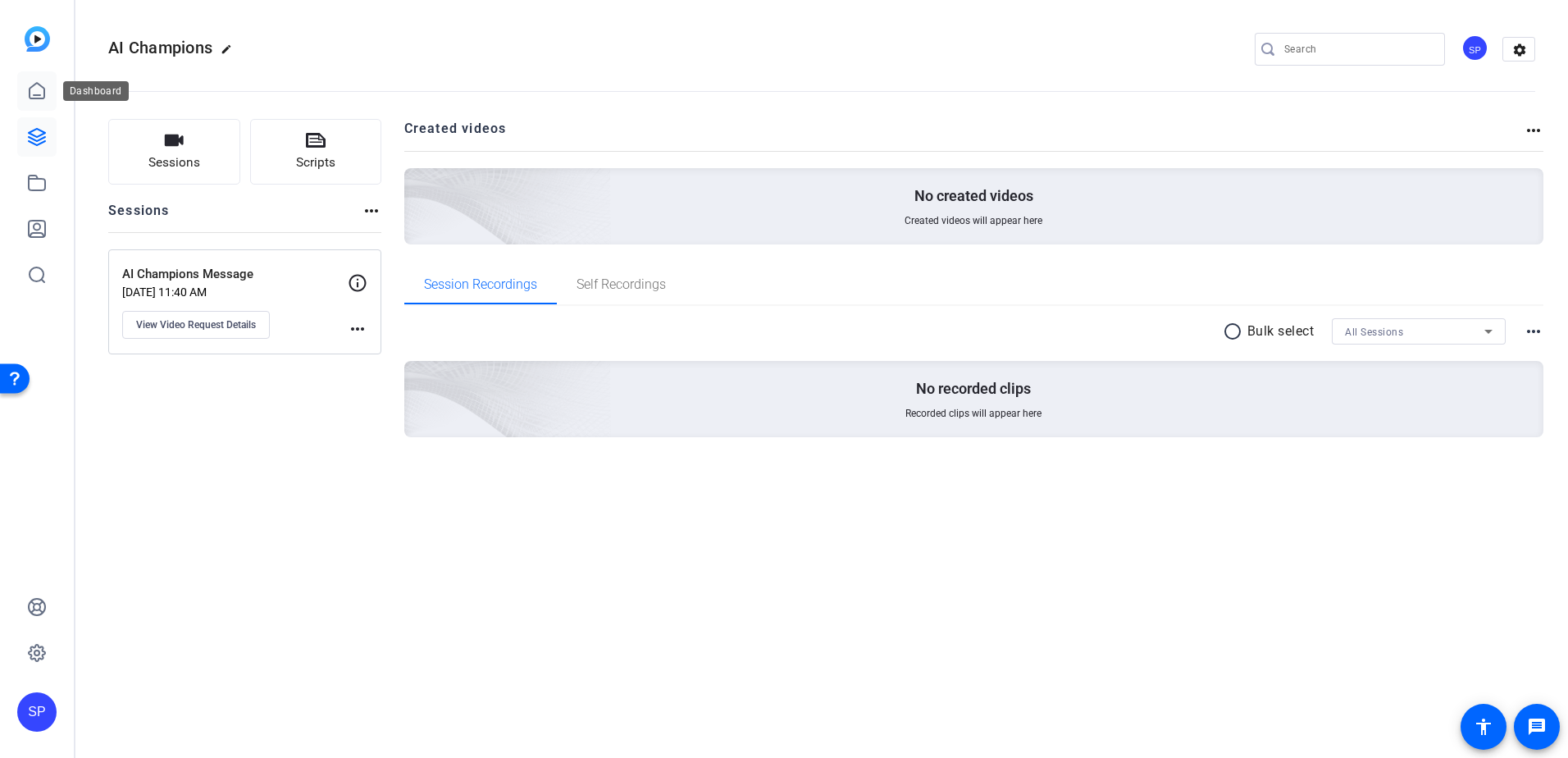
click at [38, 92] on icon at bounding box center [37, 91] width 20 height 20
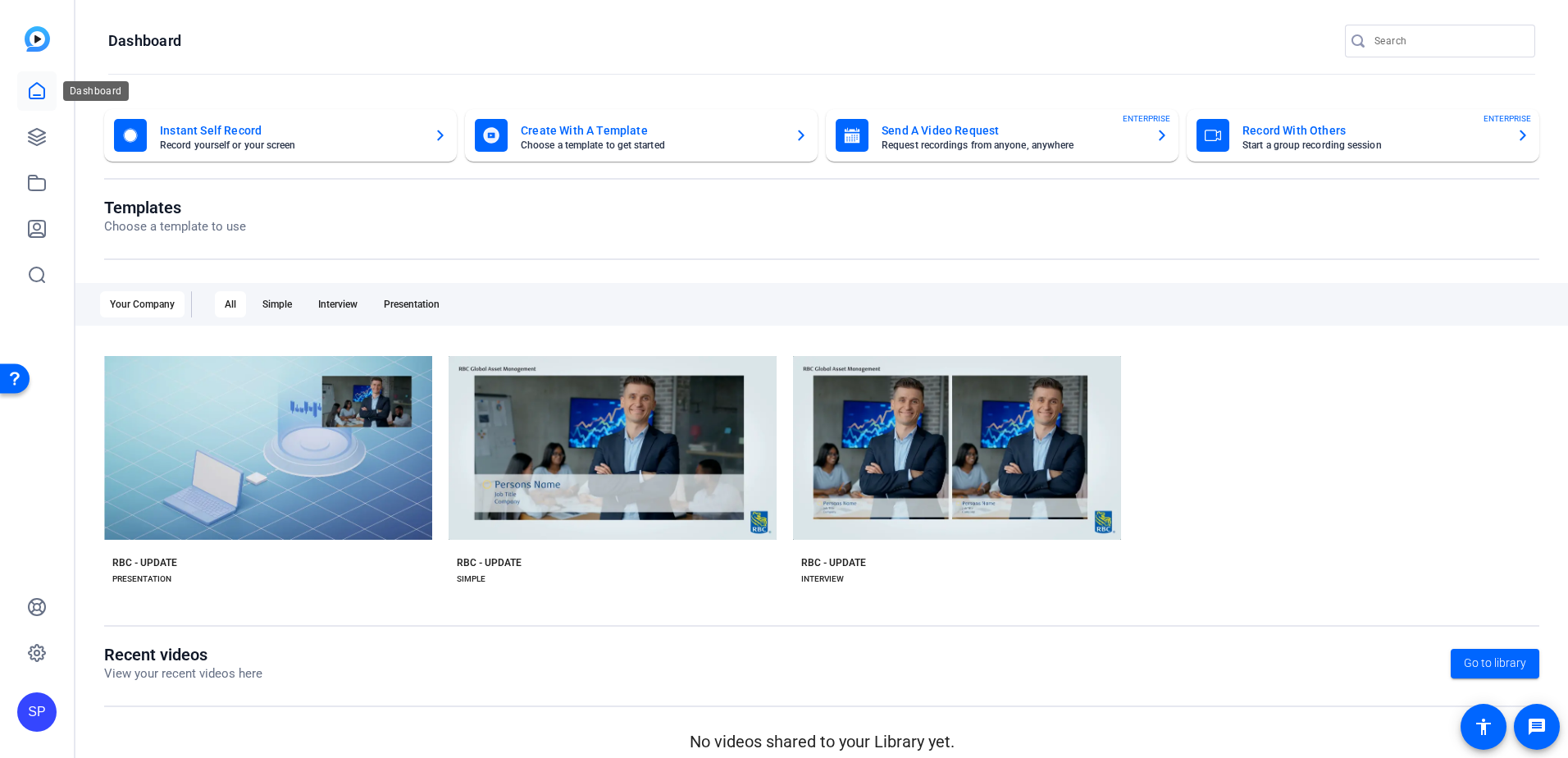
click at [40, 96] on icon at bounding box center [36, 90] width 15 height 15
click at [40, 140] on icon at bounding box center [37, 137] width 16 height 16
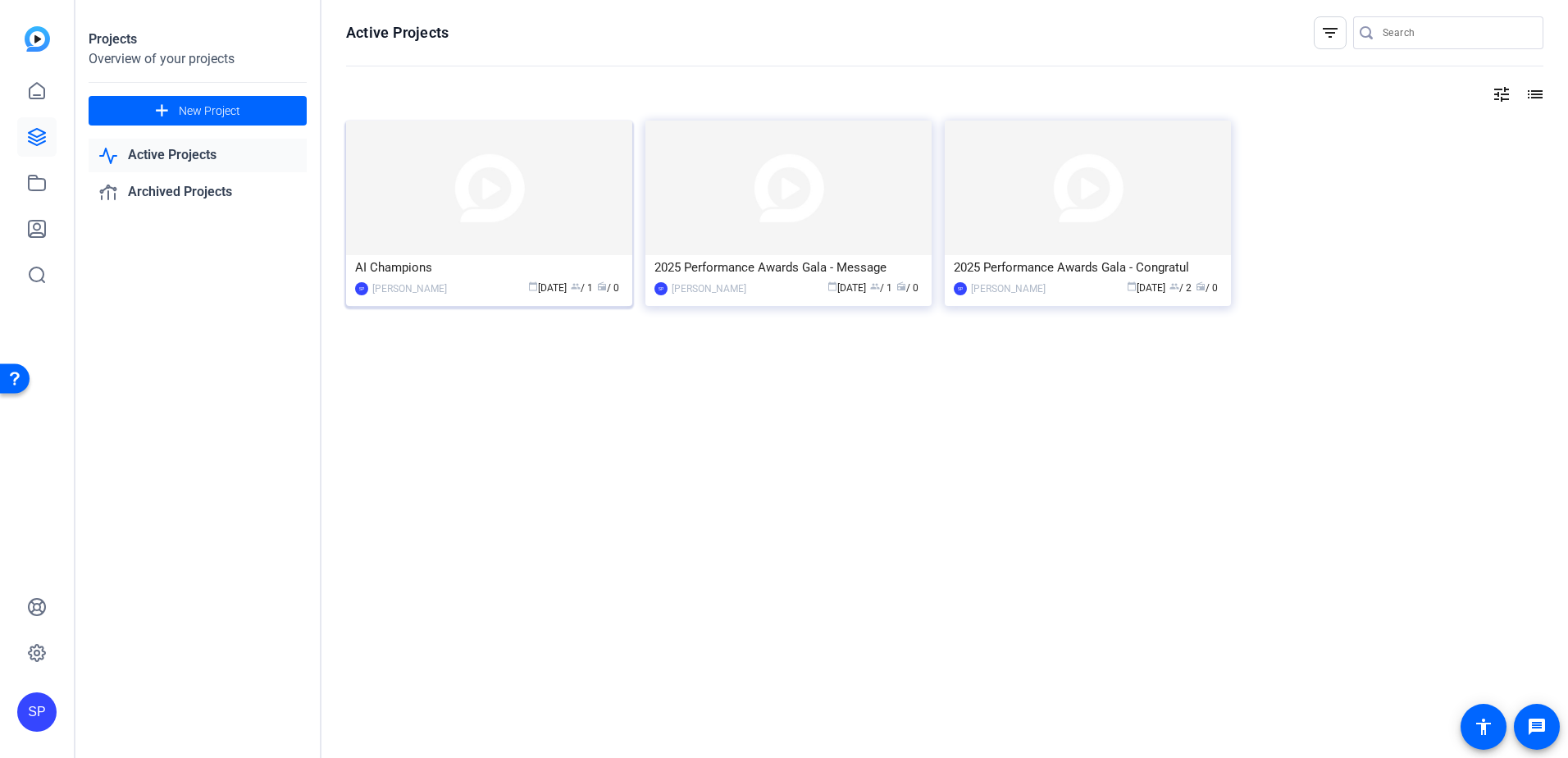
click at [499, 189] on img at bounding box center [489, 188] width 286 height 135
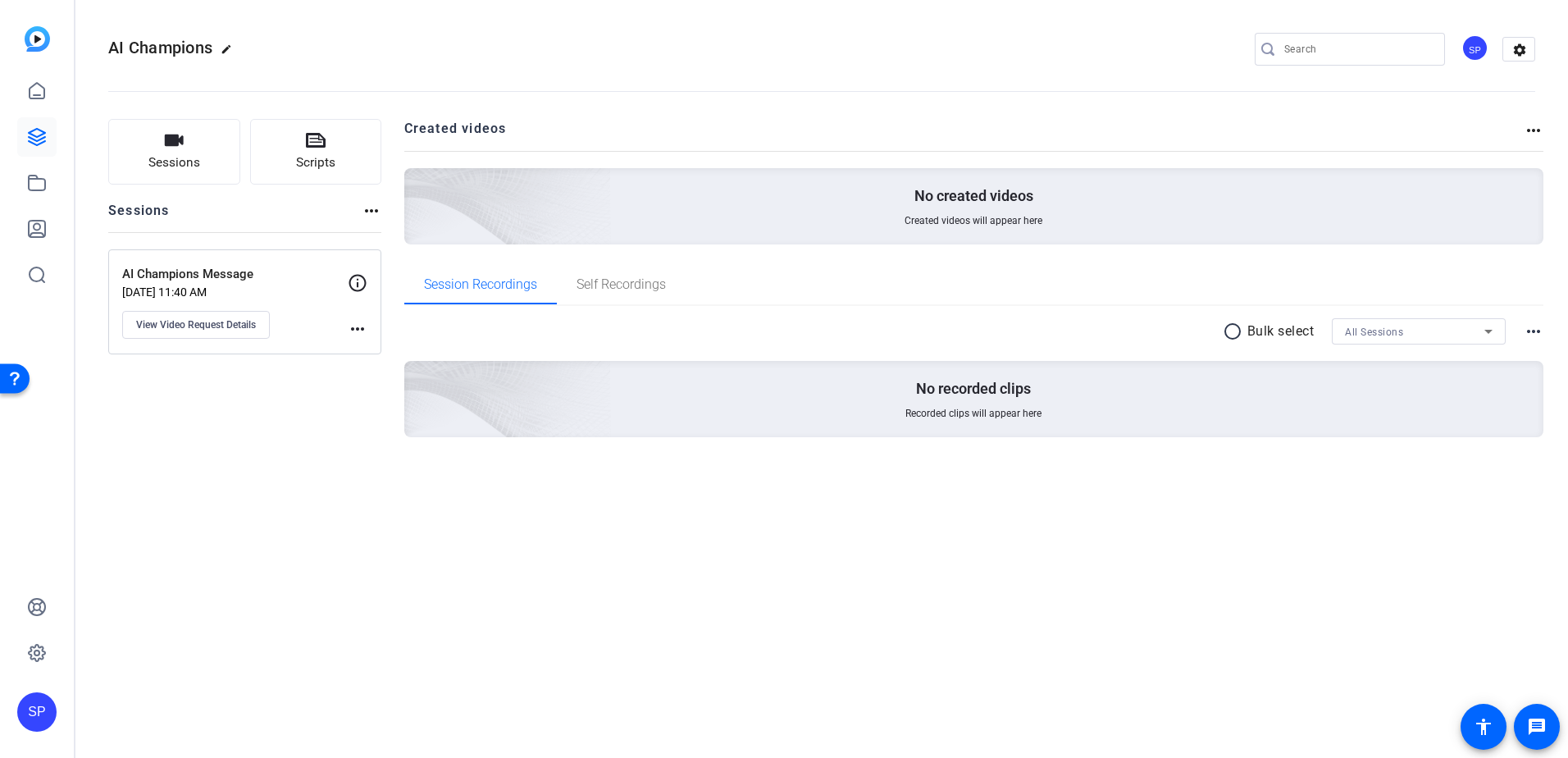
click at [367, 214] on mat-icon "more_horiz" at bounding box center [372, 211] width 20 height 20
click at [371, 214] on div at bounding box center [784, 379] width 1568 height 758
click at [235, 323] on span "View Video Request Details" at bounding box center [196, 324] width 120 height 13
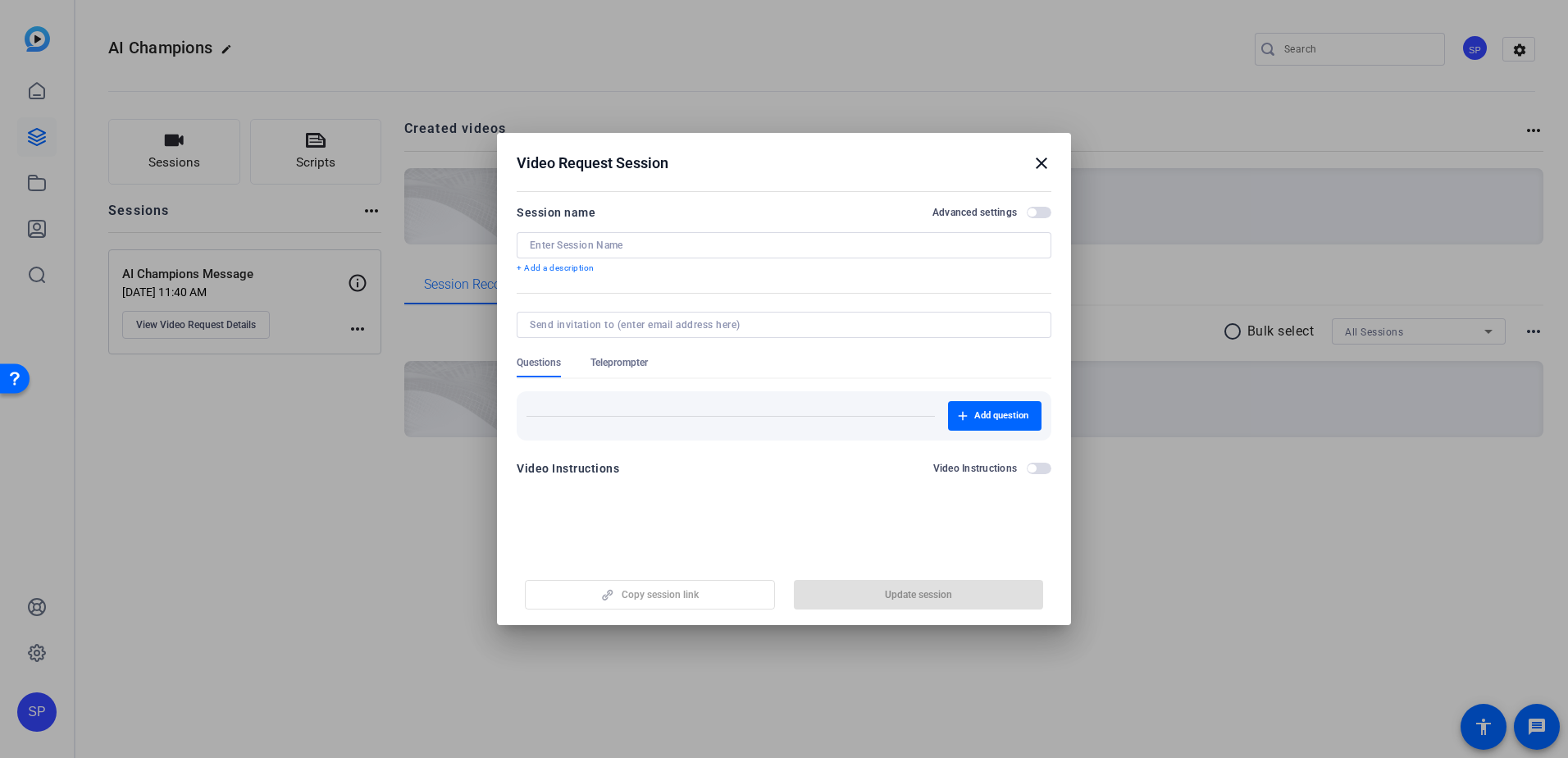
type input "AI Champions Message"
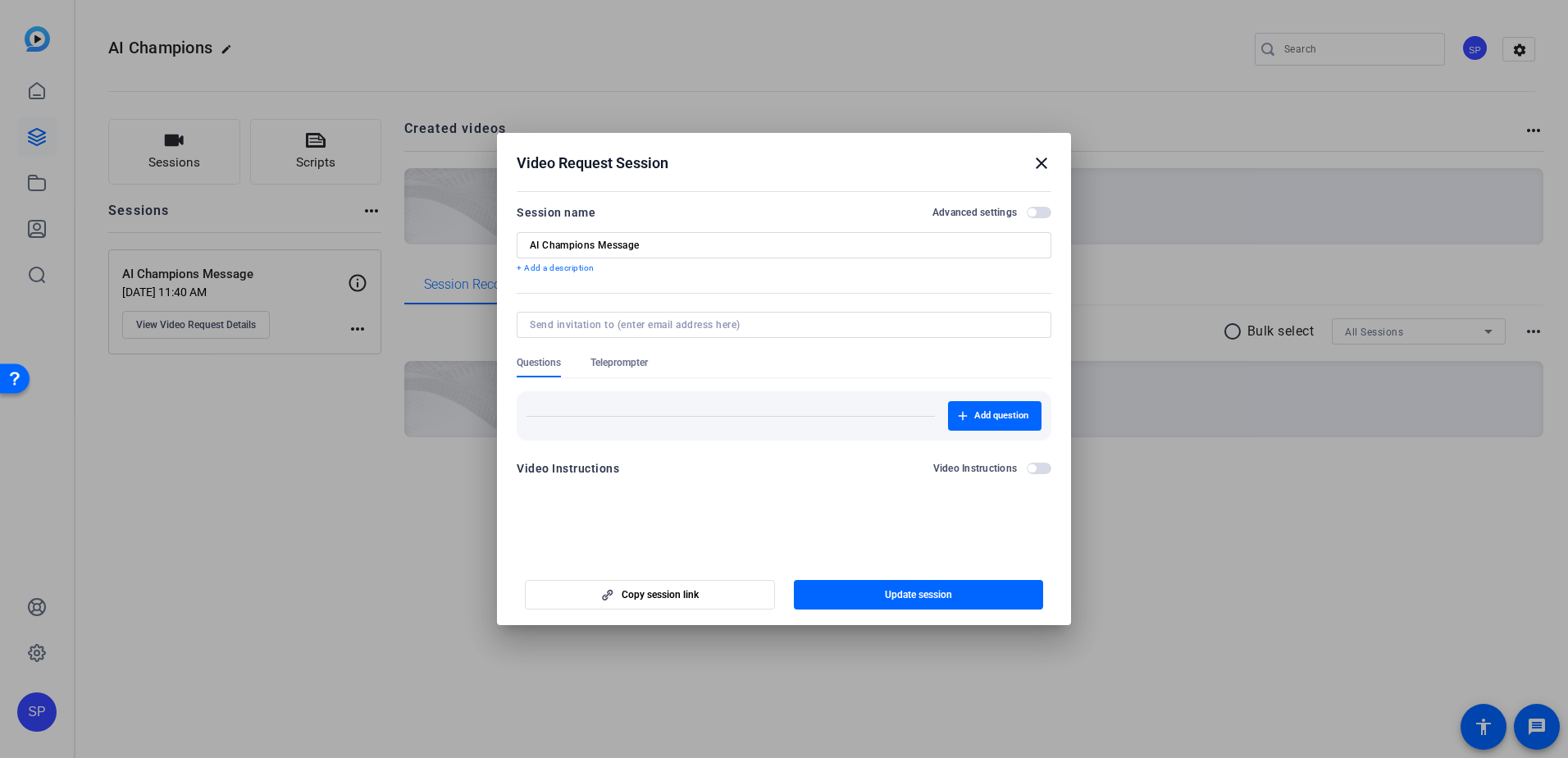
click at [804, 198] on mat-dialog-content "Session name Advanced settings AI Champions Message + Add a description Questio…" at bounding box center [784, 346] width 574 height 320
click at [1038, 468] on span "button" at bounding box center [1039, 468] width 25 height 12
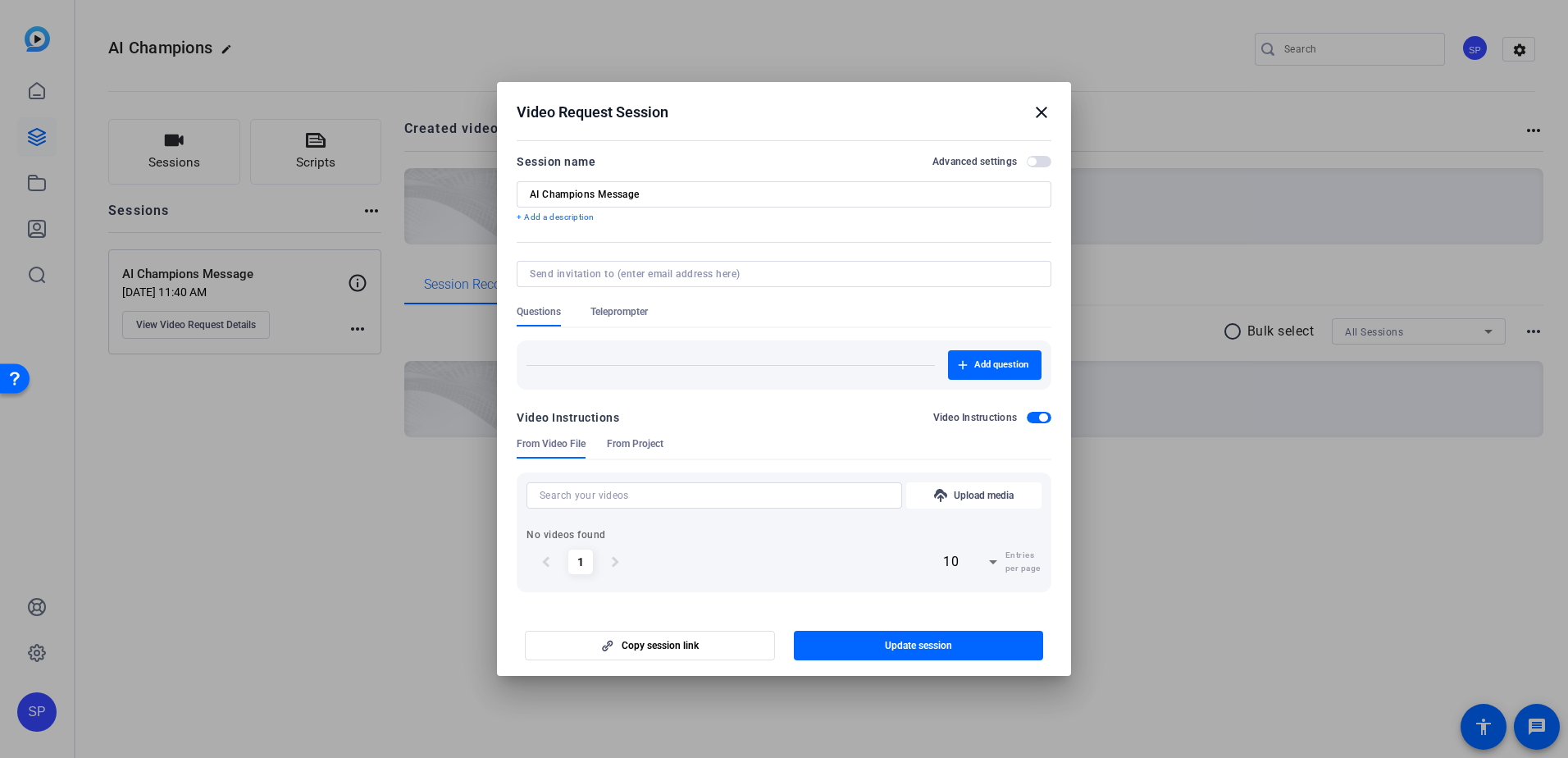
click at [709, 276] on input at bounding box center [781, 274] width 502 height 13
click at [768, 273] on input at bounding box center [781, 274] width 502 height 13
click at [834, 449] on div "From Video File From Project" at bounding box center [784, 447] width 534 height 21
click at [627, 439] on span "From Project" at bounding box center [635, 444] width 56 height 13
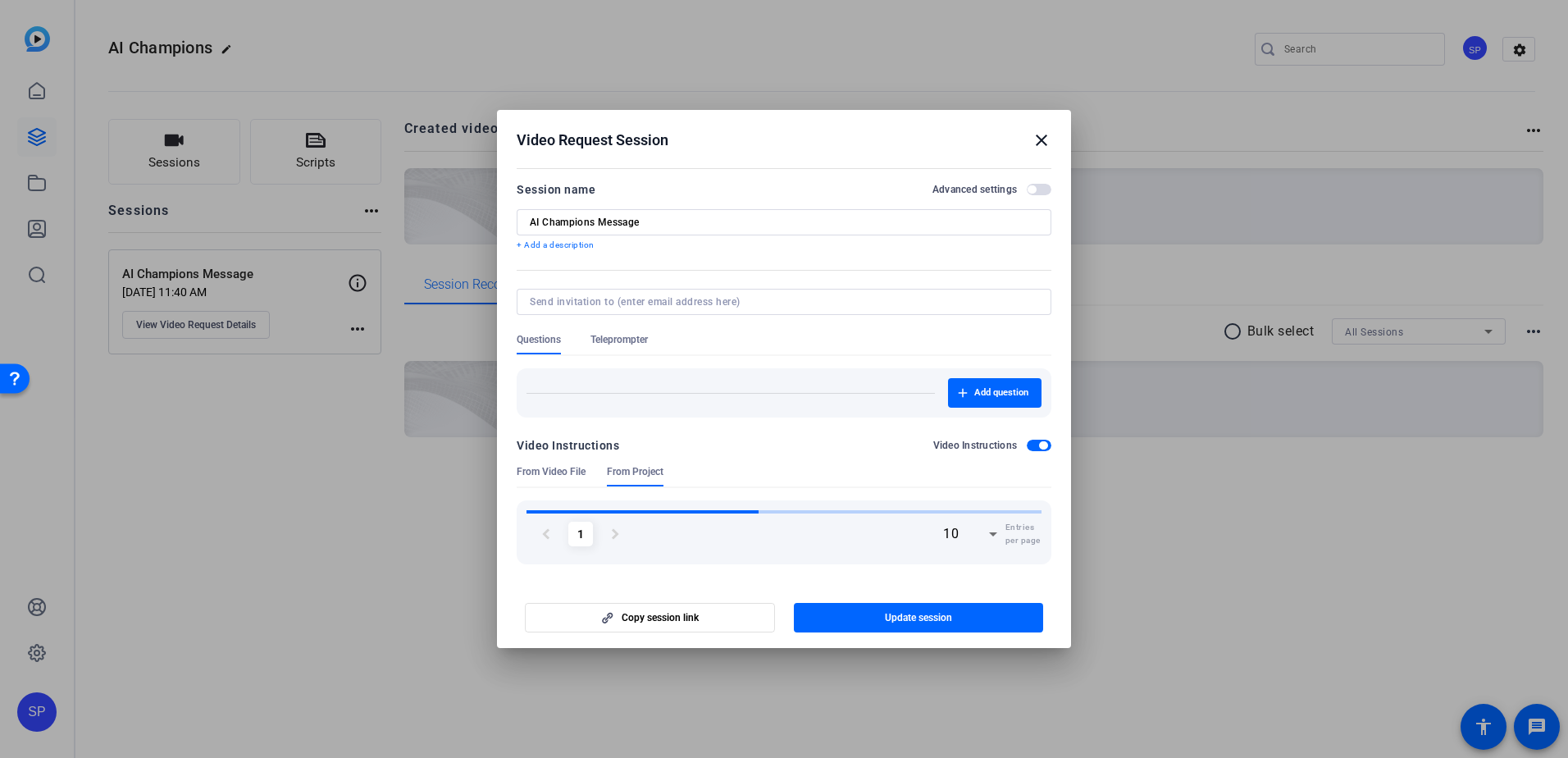
click at [560, 444] on div "Video Instructions" at bounding box center [567, 445] width 103 height 20
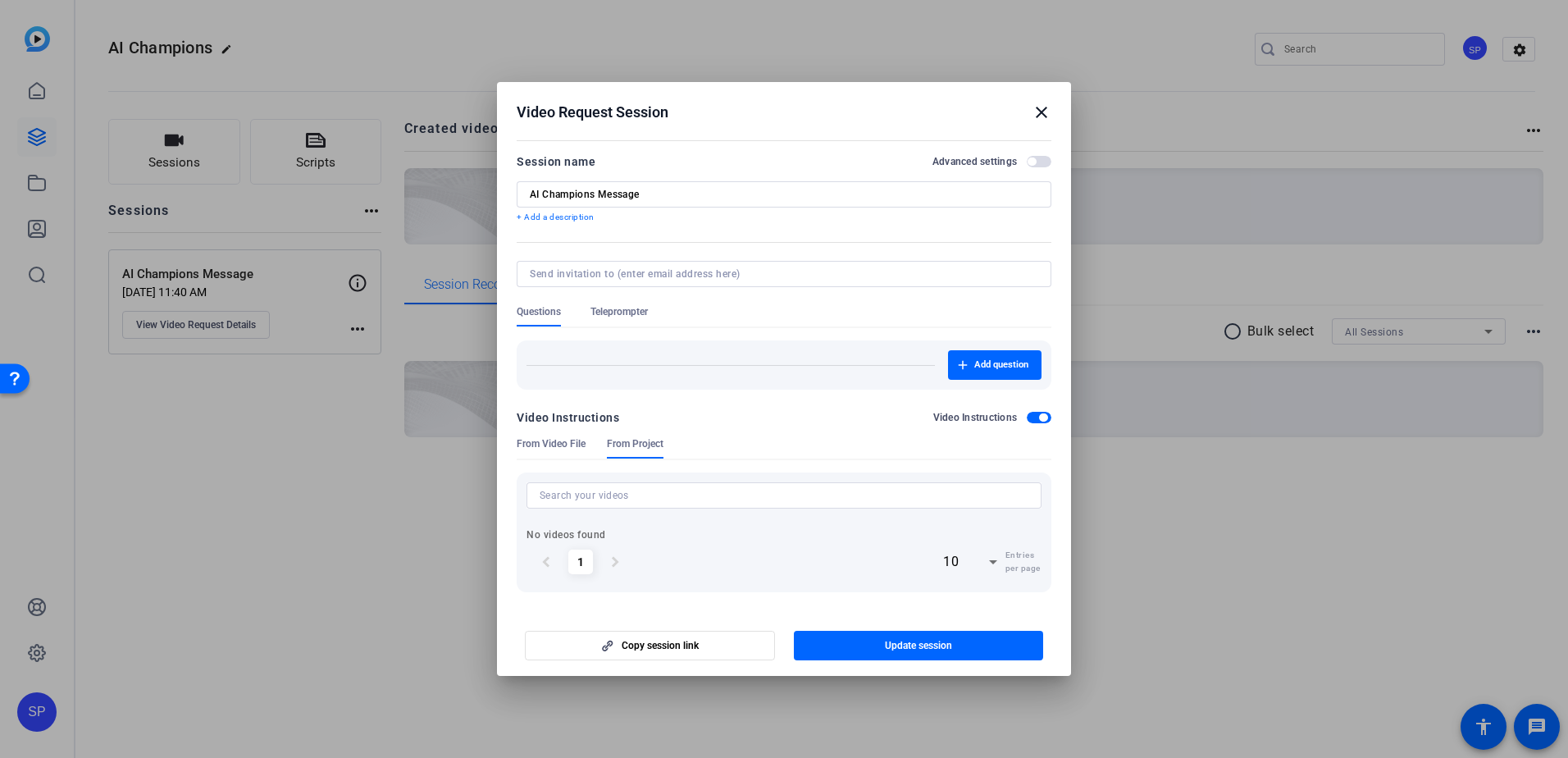
click at [1049, 114] on mat-icon "close" at bounding box center [1042, 113] width 20 height 20
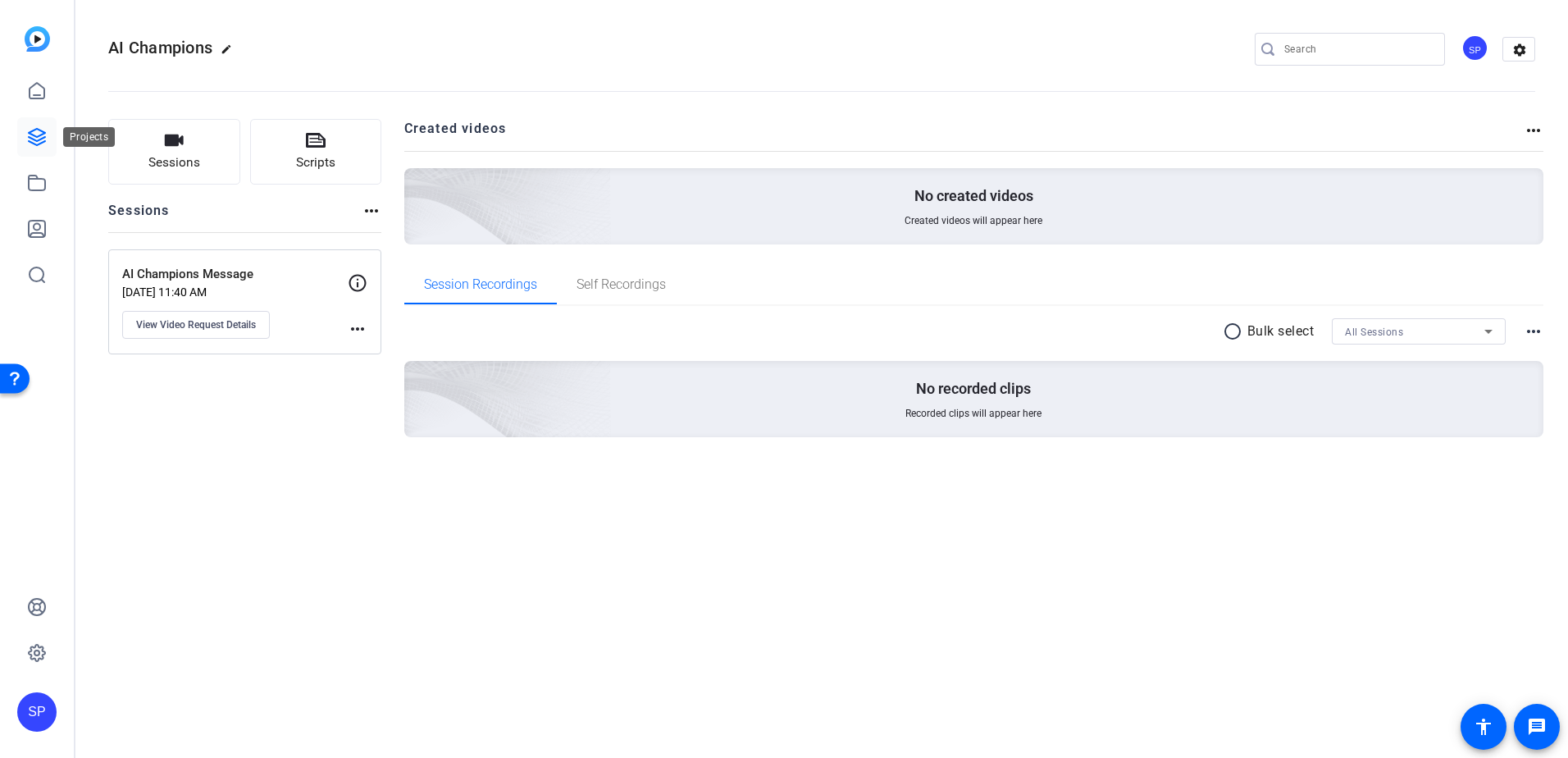
click at [43, 135] on icon at bounding box center [37, 137] width 20 height 20
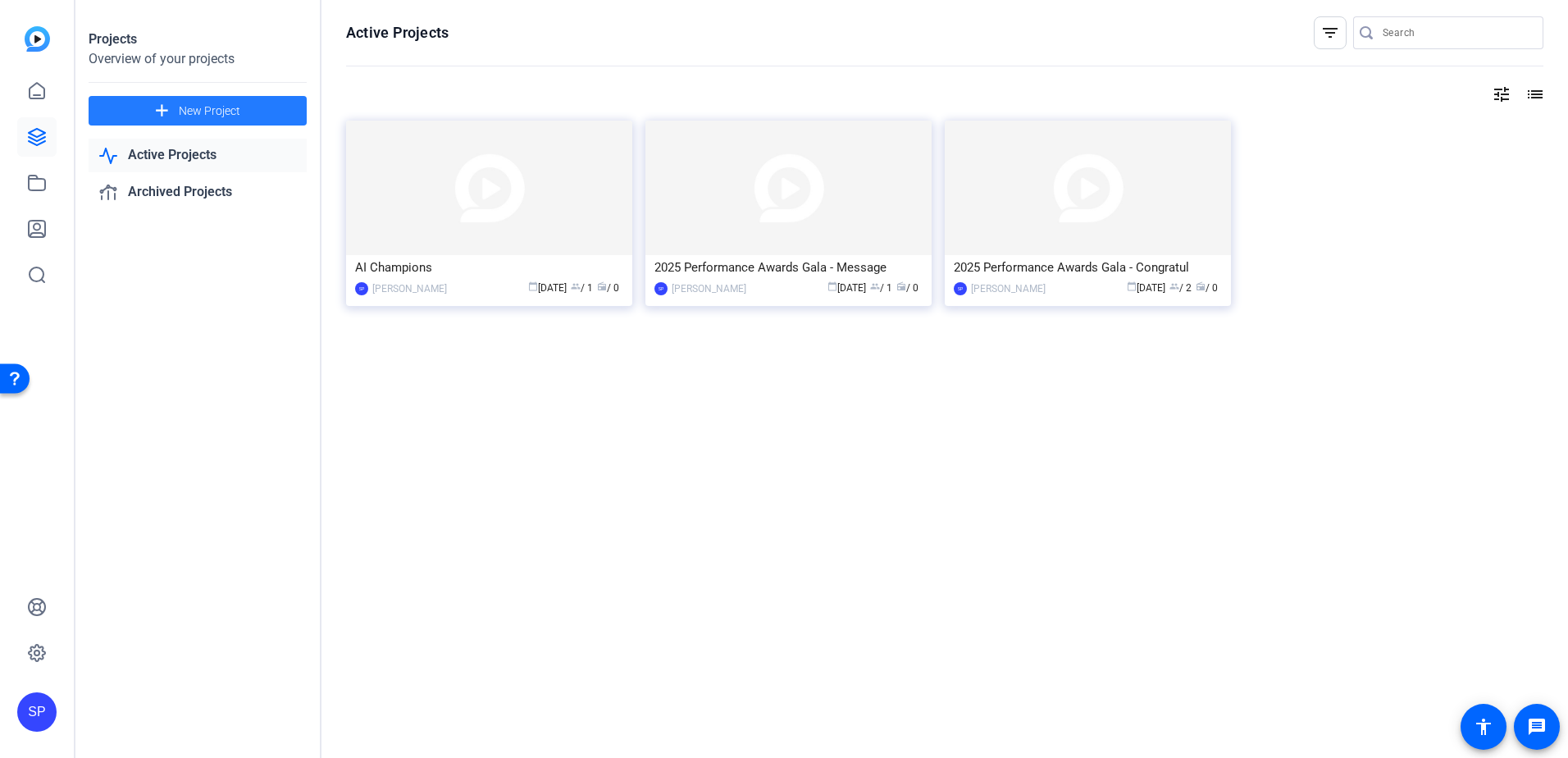
click at [213, 106] on span "New Project" at bounding box center [210, 111] width 62 height 17
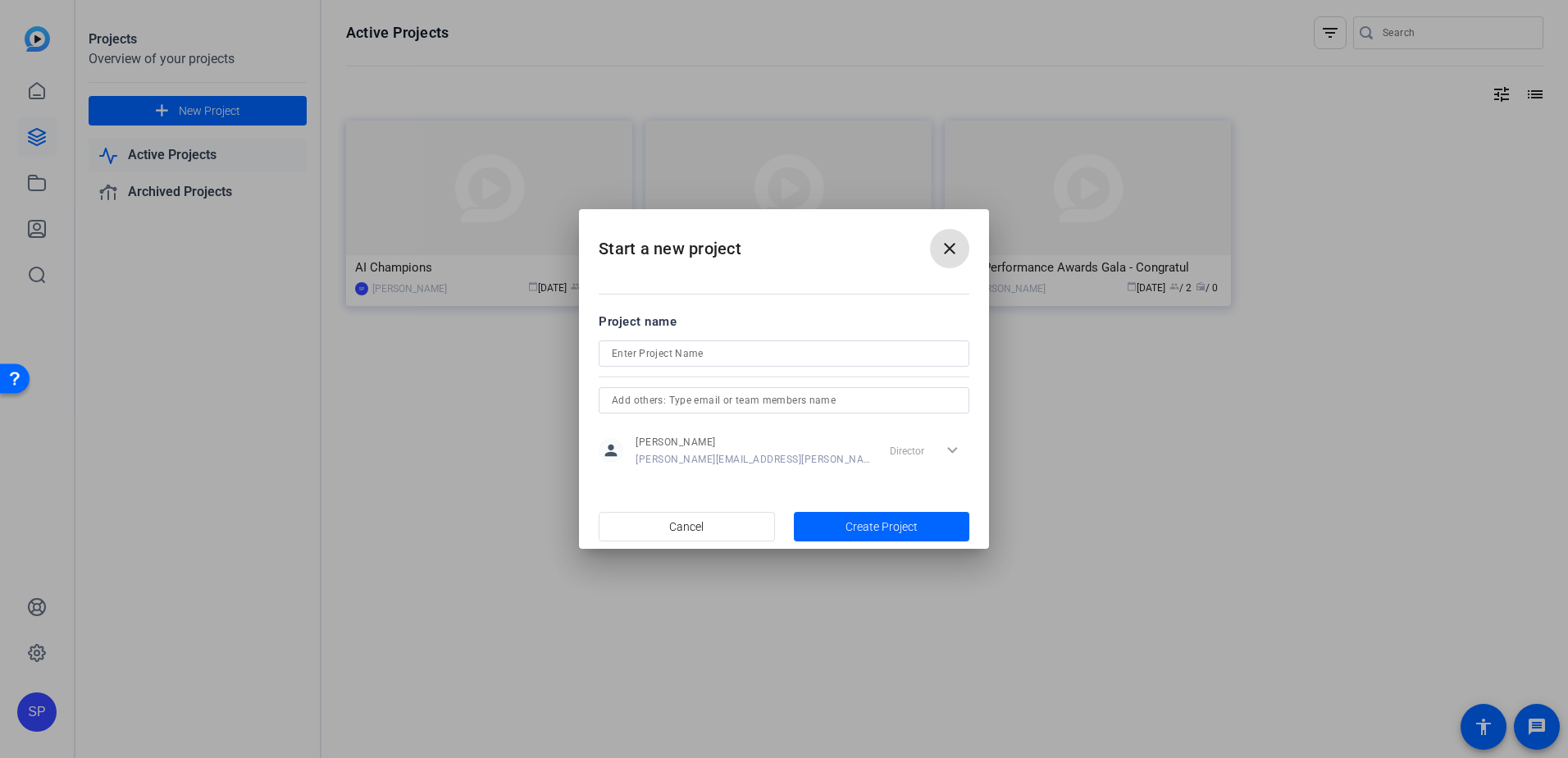
click at [733, 393] on input "text" at bounding box center [784, 400] width 345 height 20
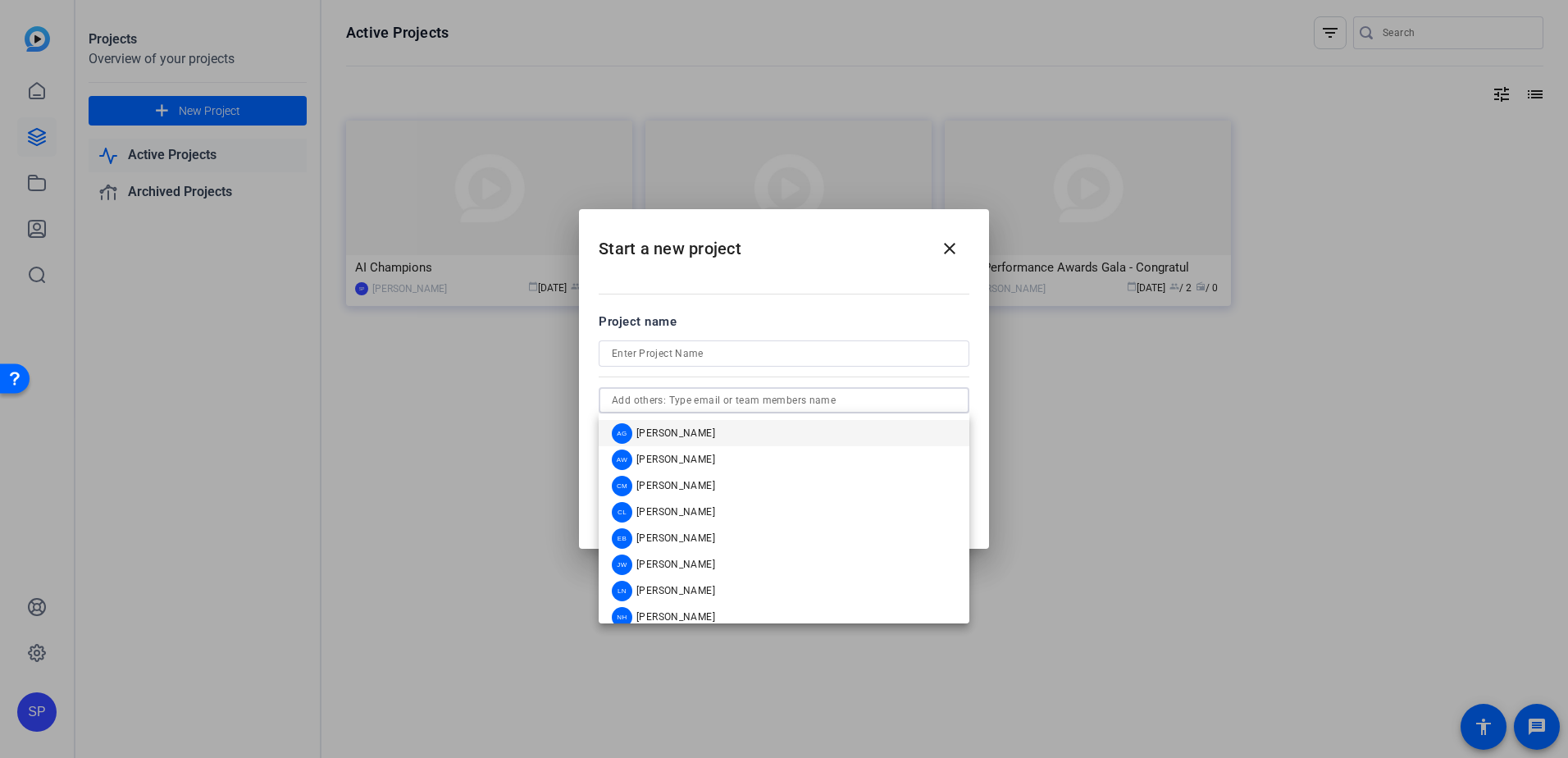
click at [734, 406] on input "text" at bounding box center [784, 400] width 345 height 20
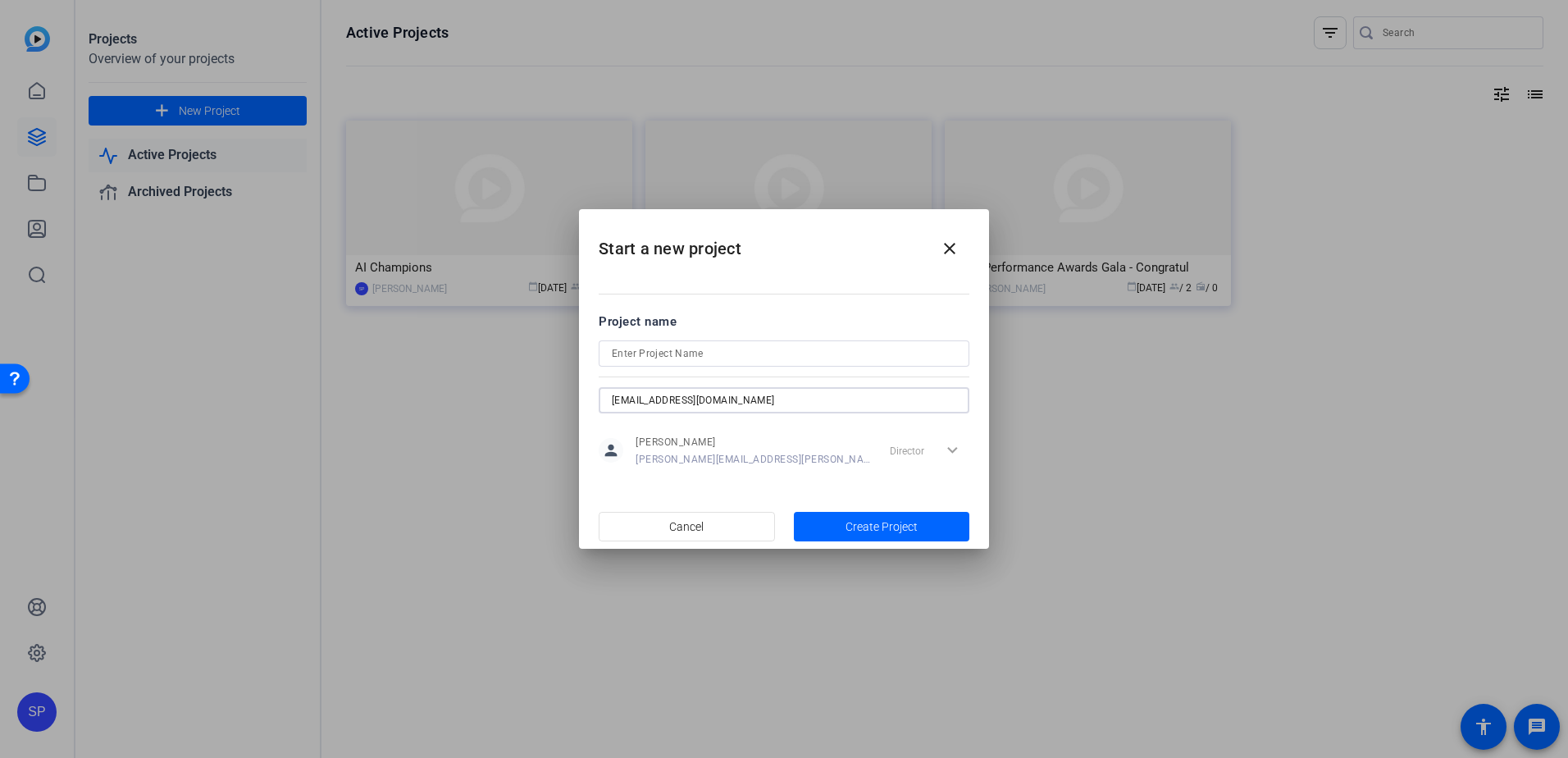
type input "[EMAIL_ADDRESS][DOMAIN_NAME]"
click at [753, 348] on input at bounding box center [784, 354] width 345 height 20
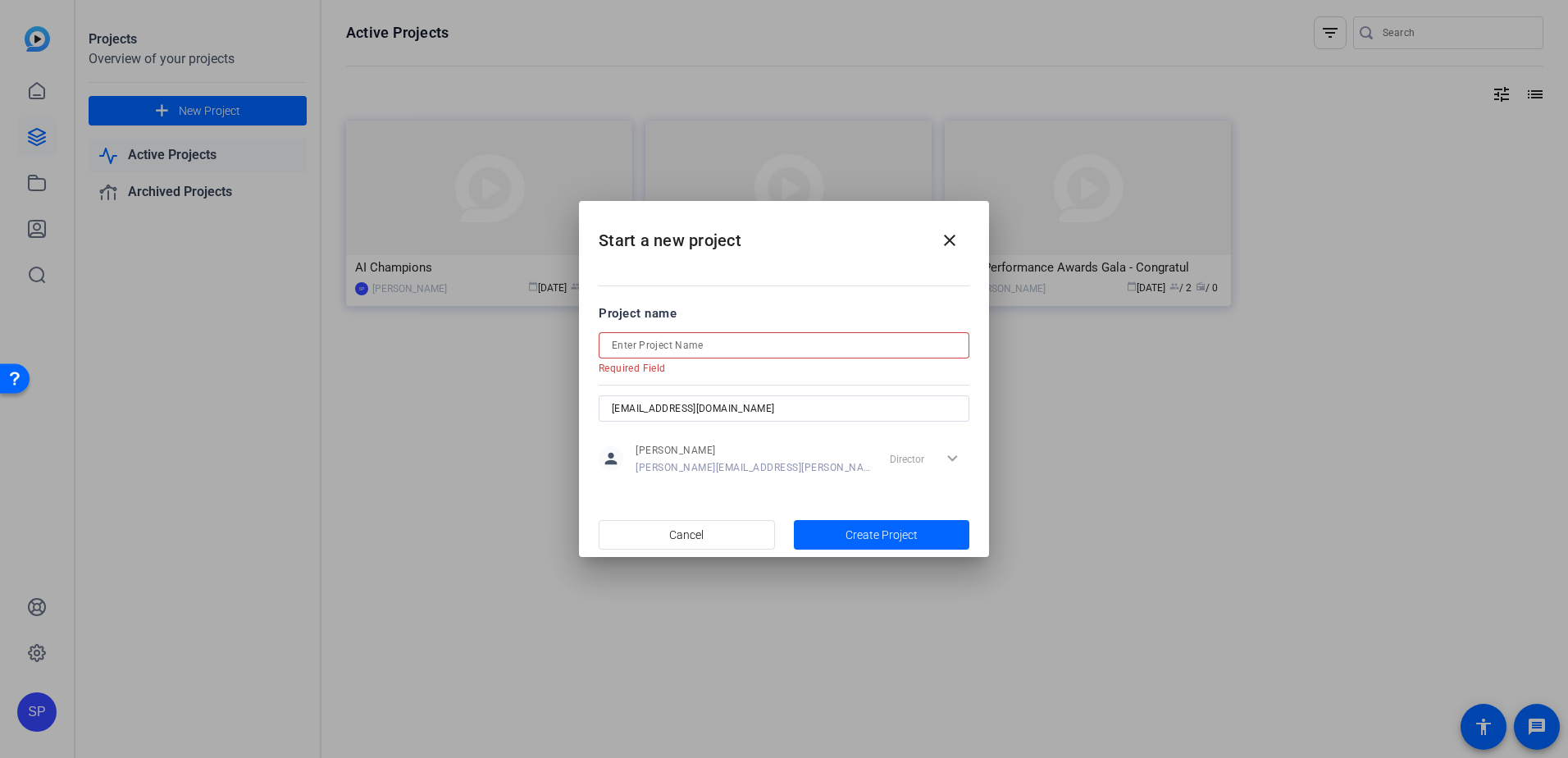
drag, startPoint x: 951, startPoint y: 251, endPoint x: 814, endPoint y: 343, distance: 165.0
click at [0, 0] on openreel-create-project "Start a new project close Project name Required Field [EMAIL_ADDRESS][DOMAIN_NA…" at bounding box center [0, 0] width 0 height 0
click at [809, 343] on input at bounding box center [784, 345] width 345 height 20
click at [956, 233] on mat-icon "close" at bounding box center [950, 241] width 20 height 20
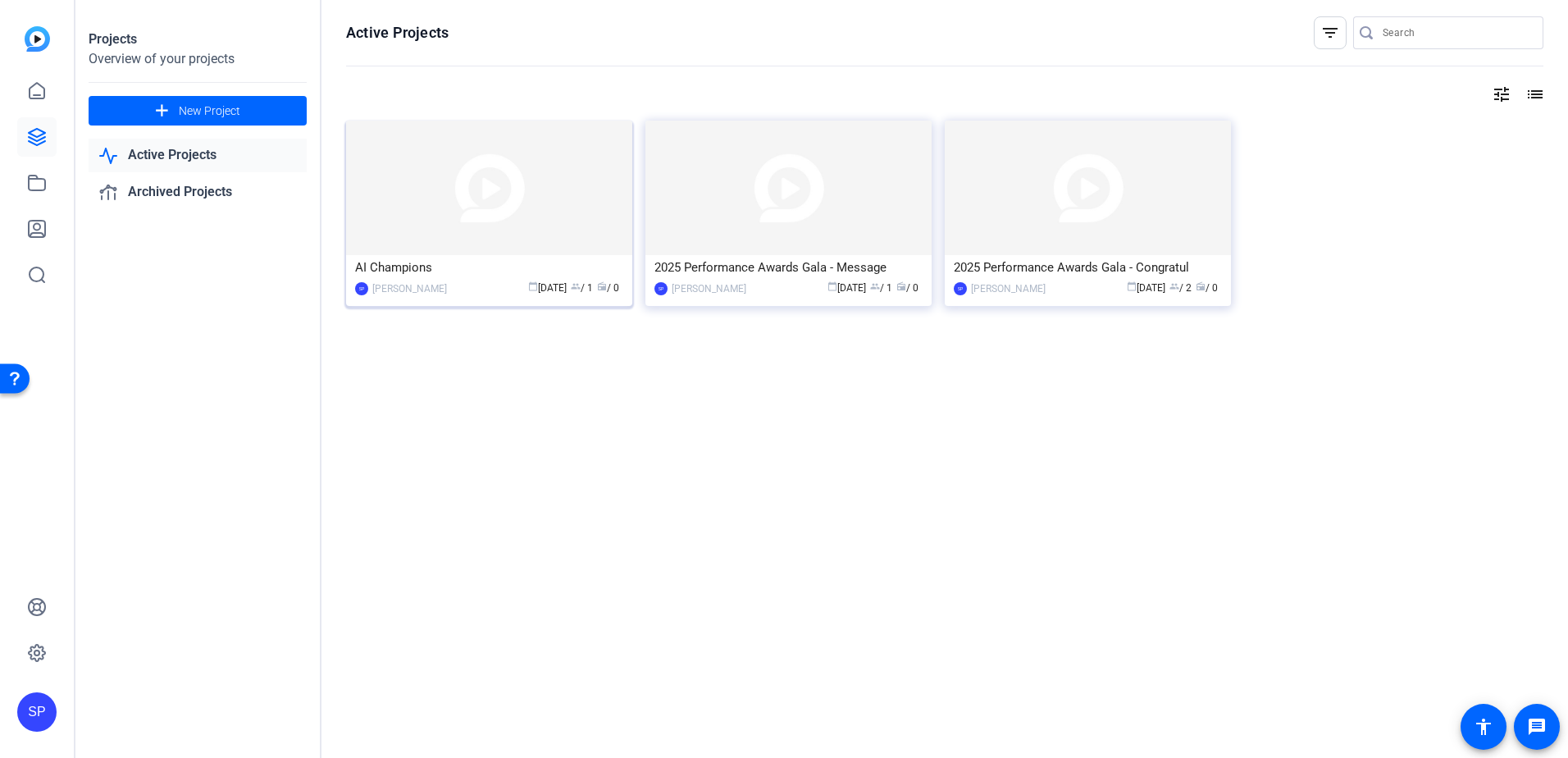
click at [461, 200] on img at bounding box center [489, 188] width 286 height 135
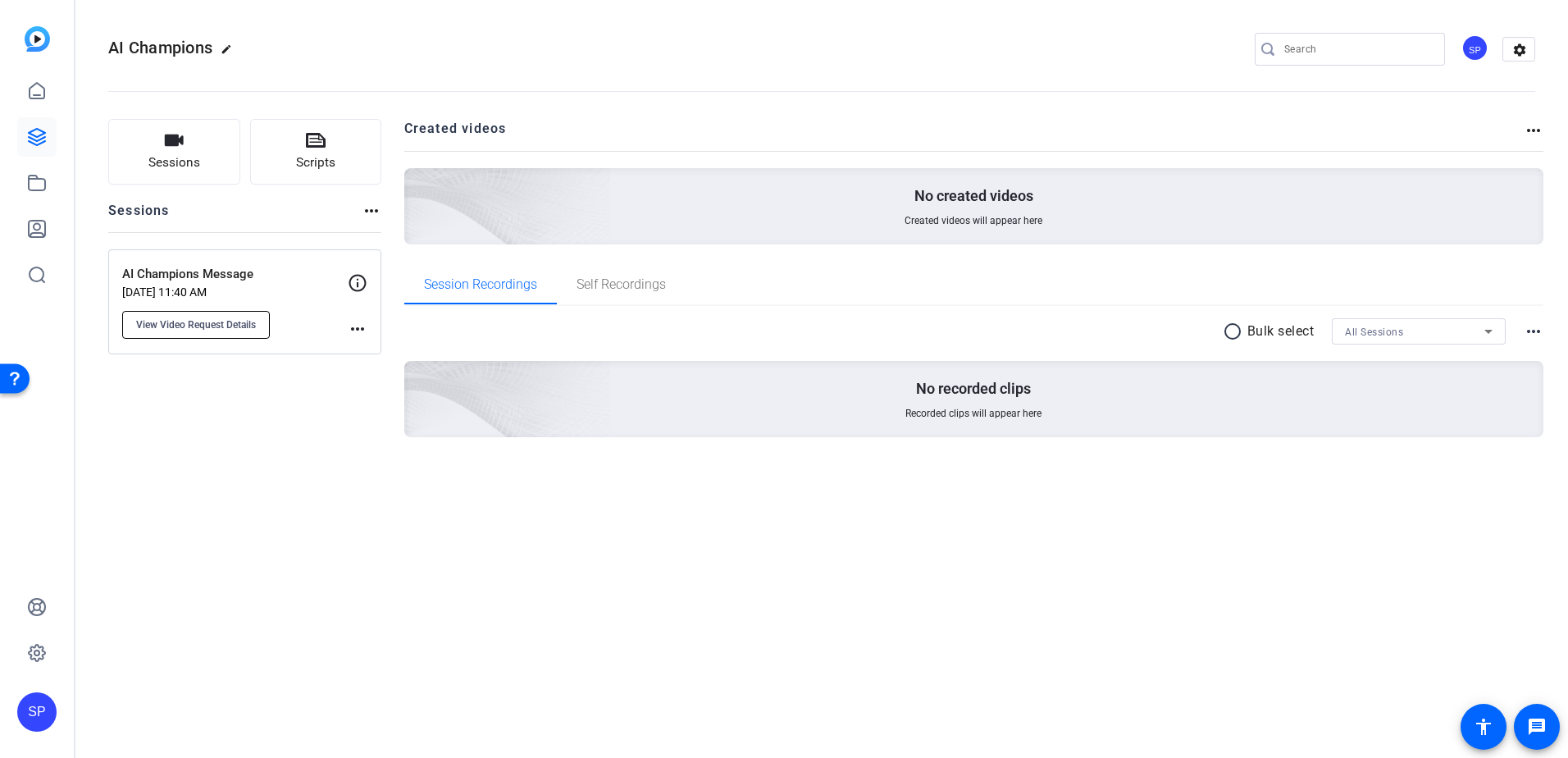
click at [215, 320] on span "View Video Request Details" at bounding box center [196, 324] width 120 height 13
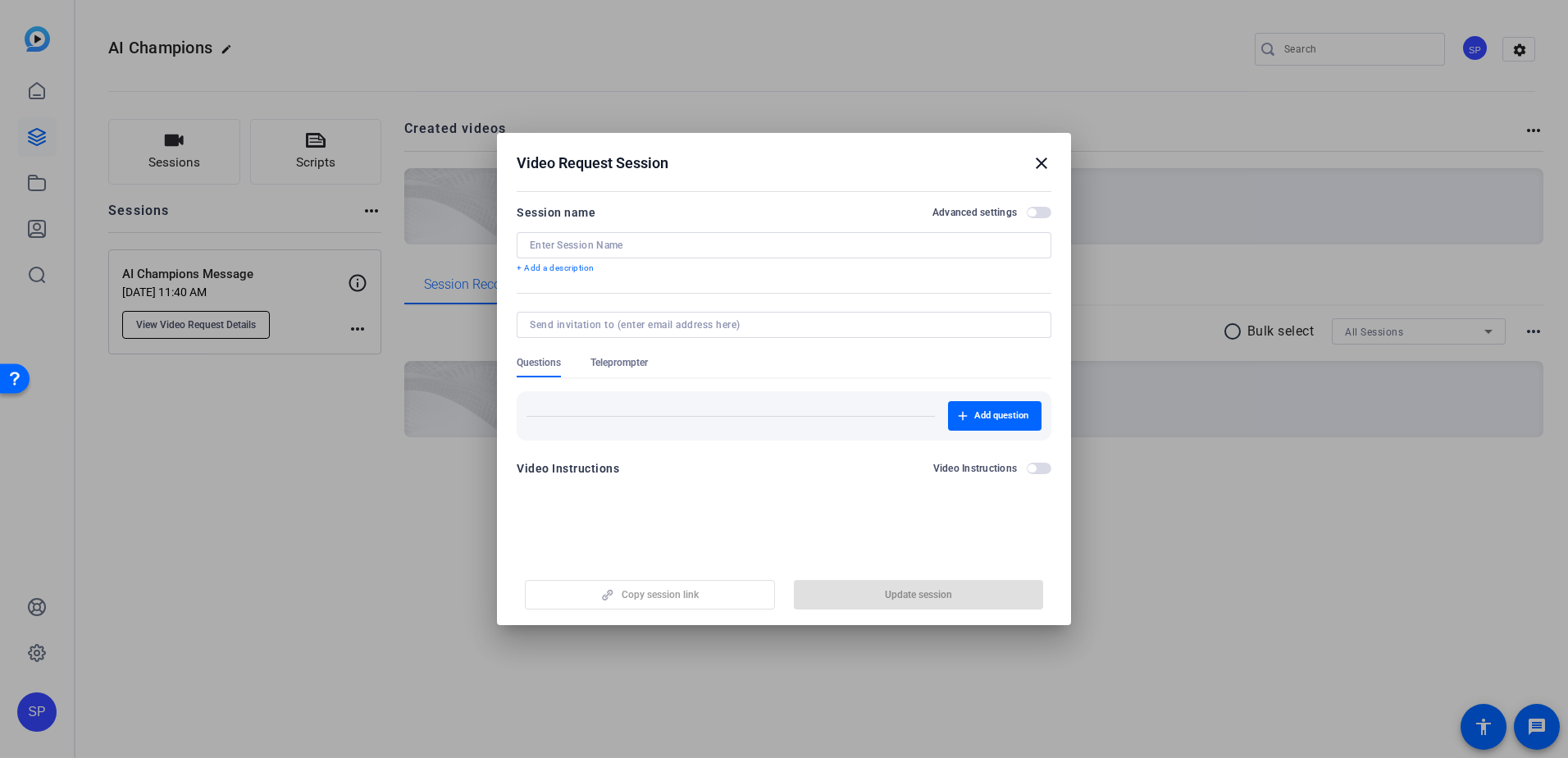
type input "AI Champions Message"
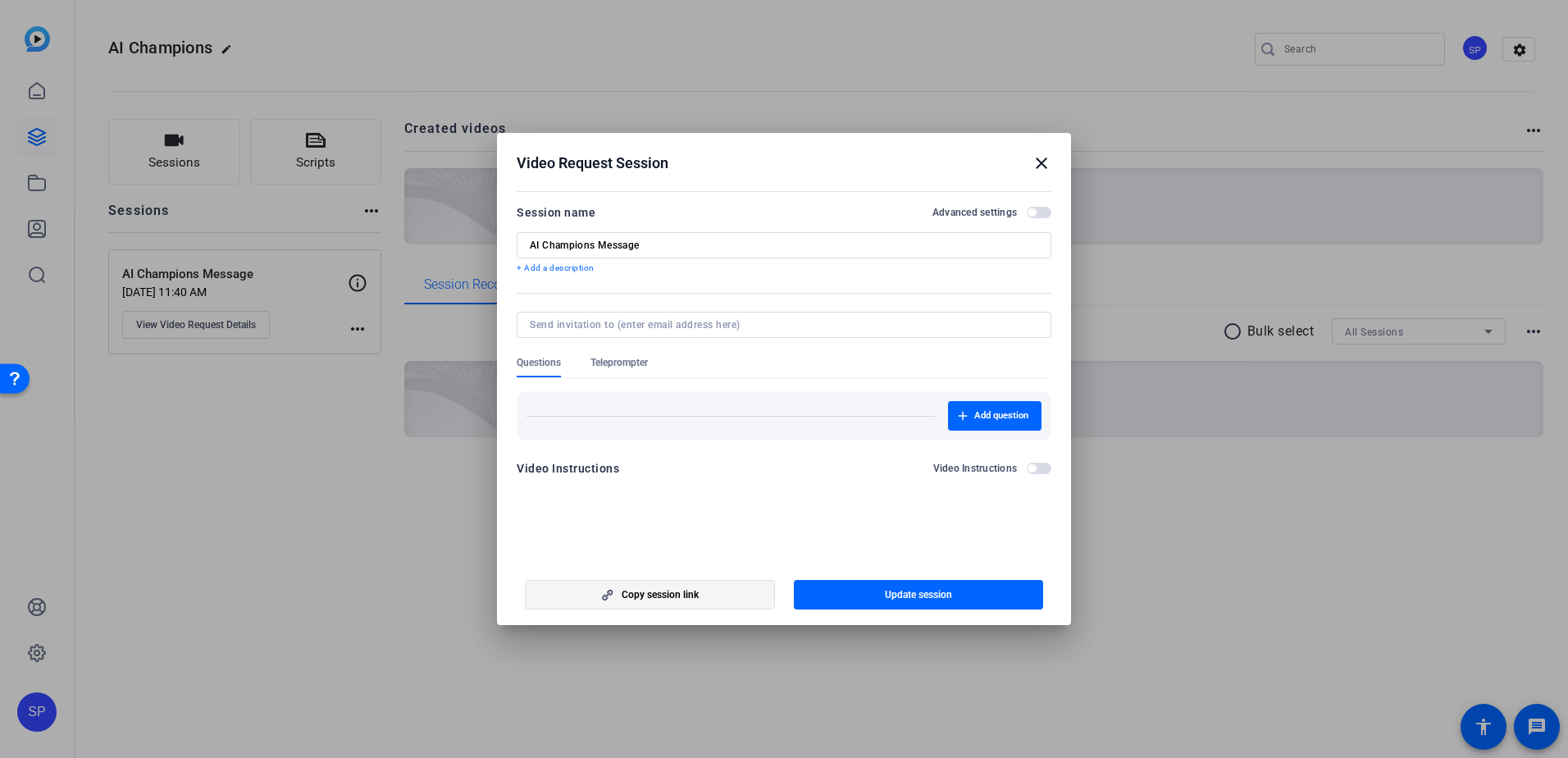
click at [691, 600] on span "Copy session link" at bounding box center [660, 594] width 77 height 13
click at [1044, 157] on mat-icon "close" at bounding box center [1042, 164] width 20 height 20
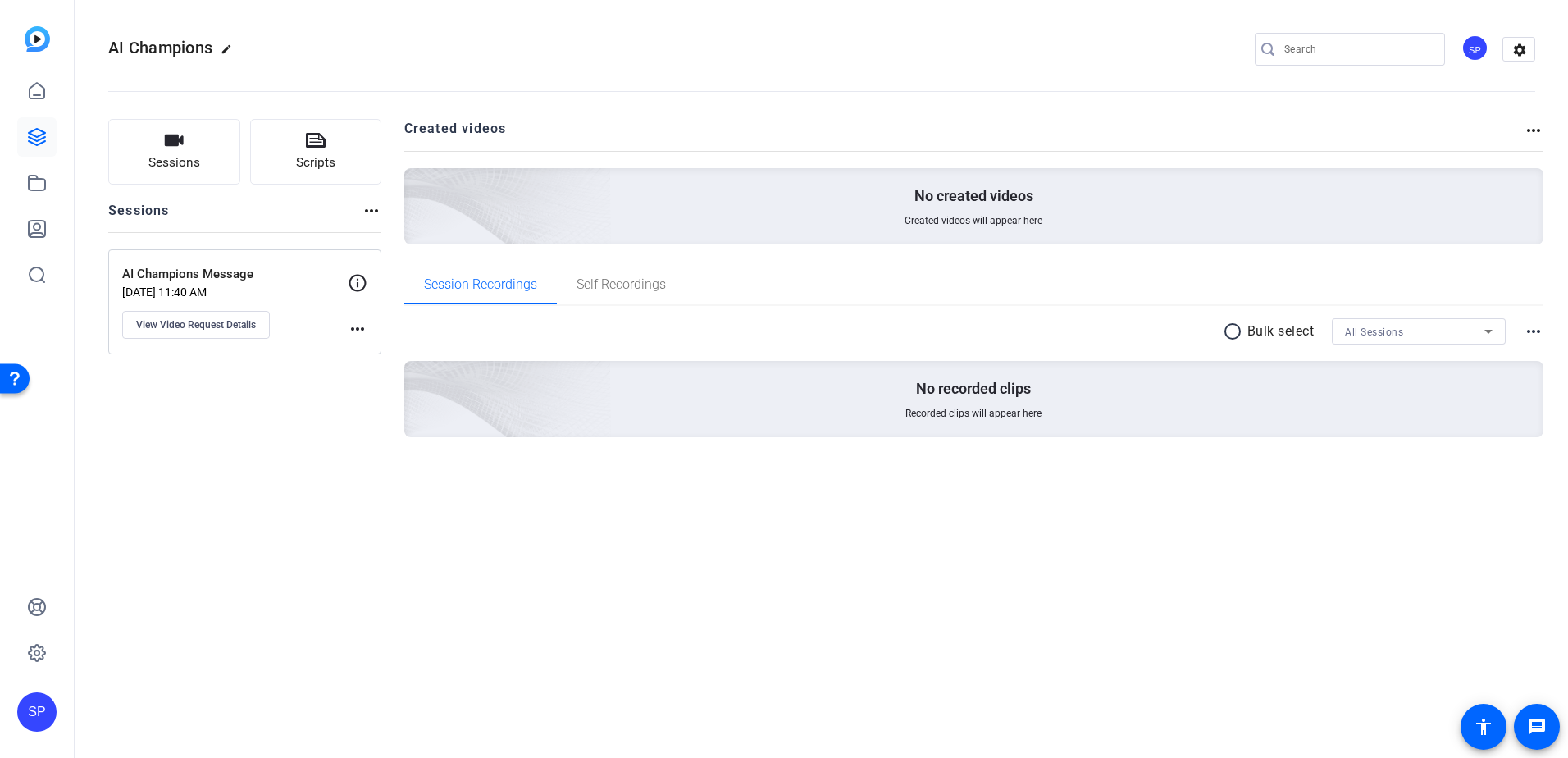
click at [1195, 78] on openreel-divider-bar at bounding box center [822, 86] width 1427 height 50
click at [180, 153] on button "Sessions" at bounding box center [174, 152] width 132 height 65
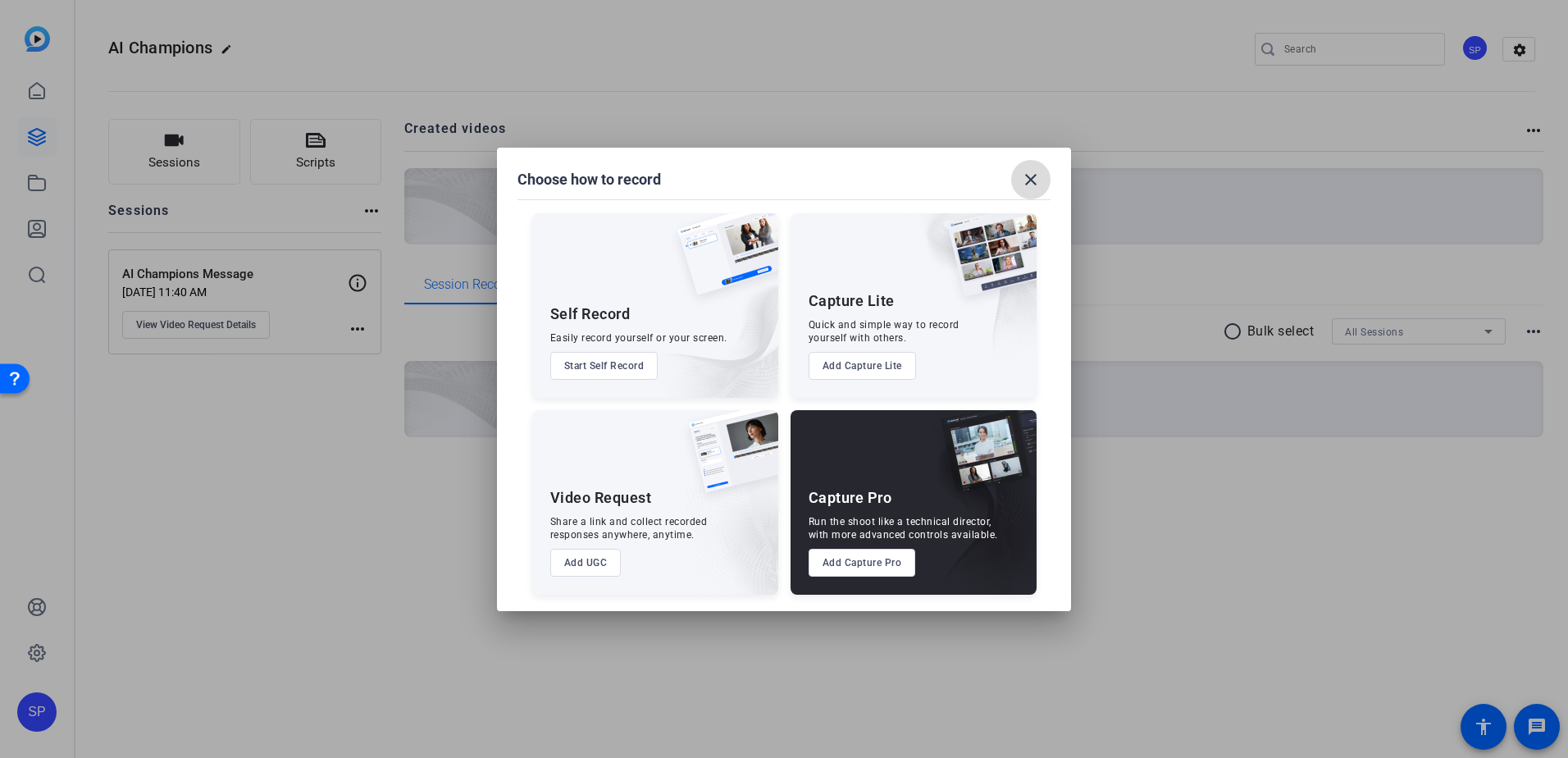
click at [1034, 180] on mat-icon "close" at bounding box center [1031, 180] width 20 height 20
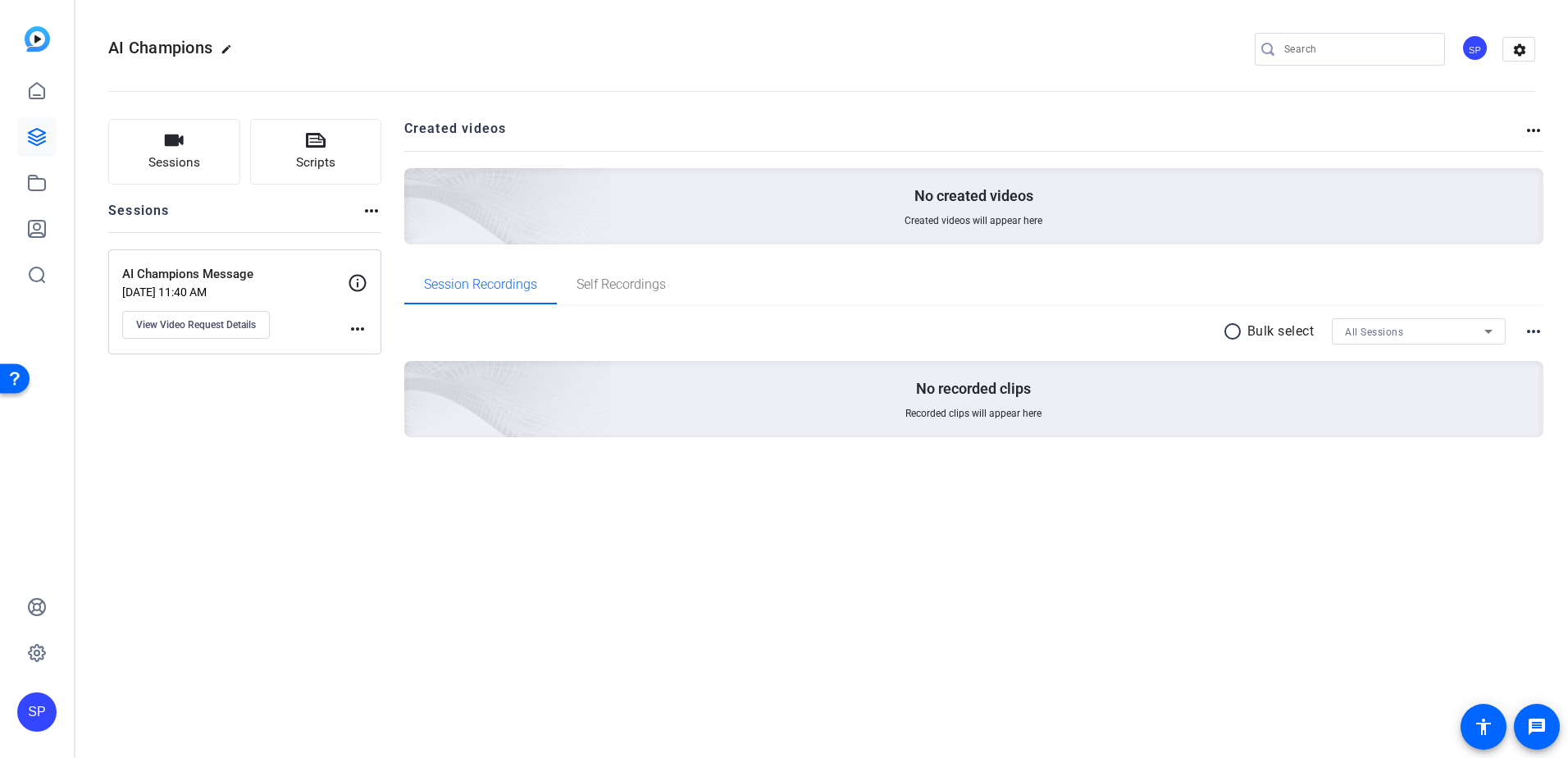
click at [356, 282] on icon at bounding box center [357, 282] width 17 height 17
click at [365, 331] on mat-icon "more_horiz" at bounding box center [358, 329] width 20 height 20
click at [265, 376] on div at bounding box center [784, 379] width 1568 height 758
click at [36, 135] on icon at bounding box center [37, 137] width 20 height 20
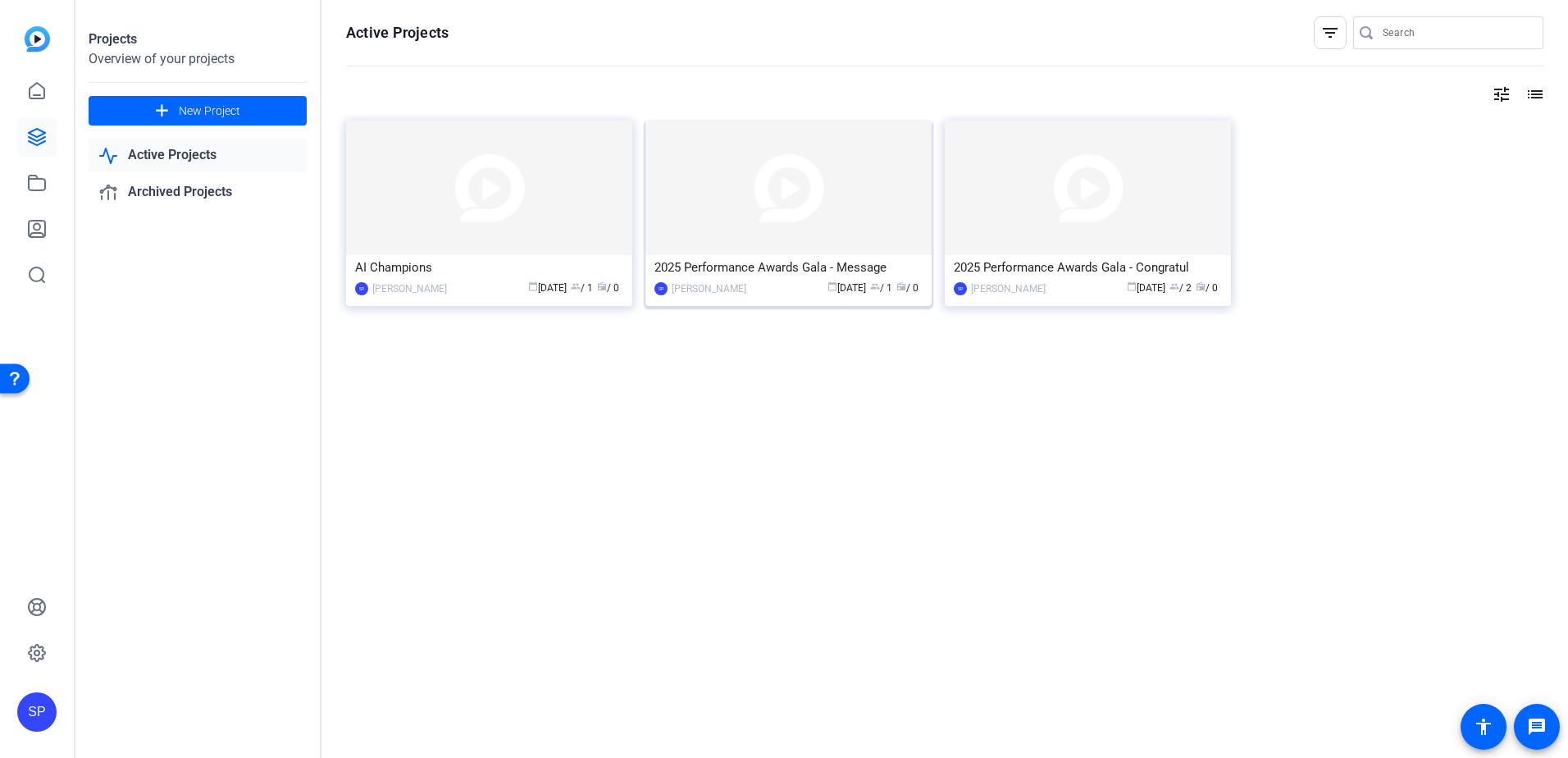
click at [774, 213] on img at bounding box center [788, 188] width 286 height 135
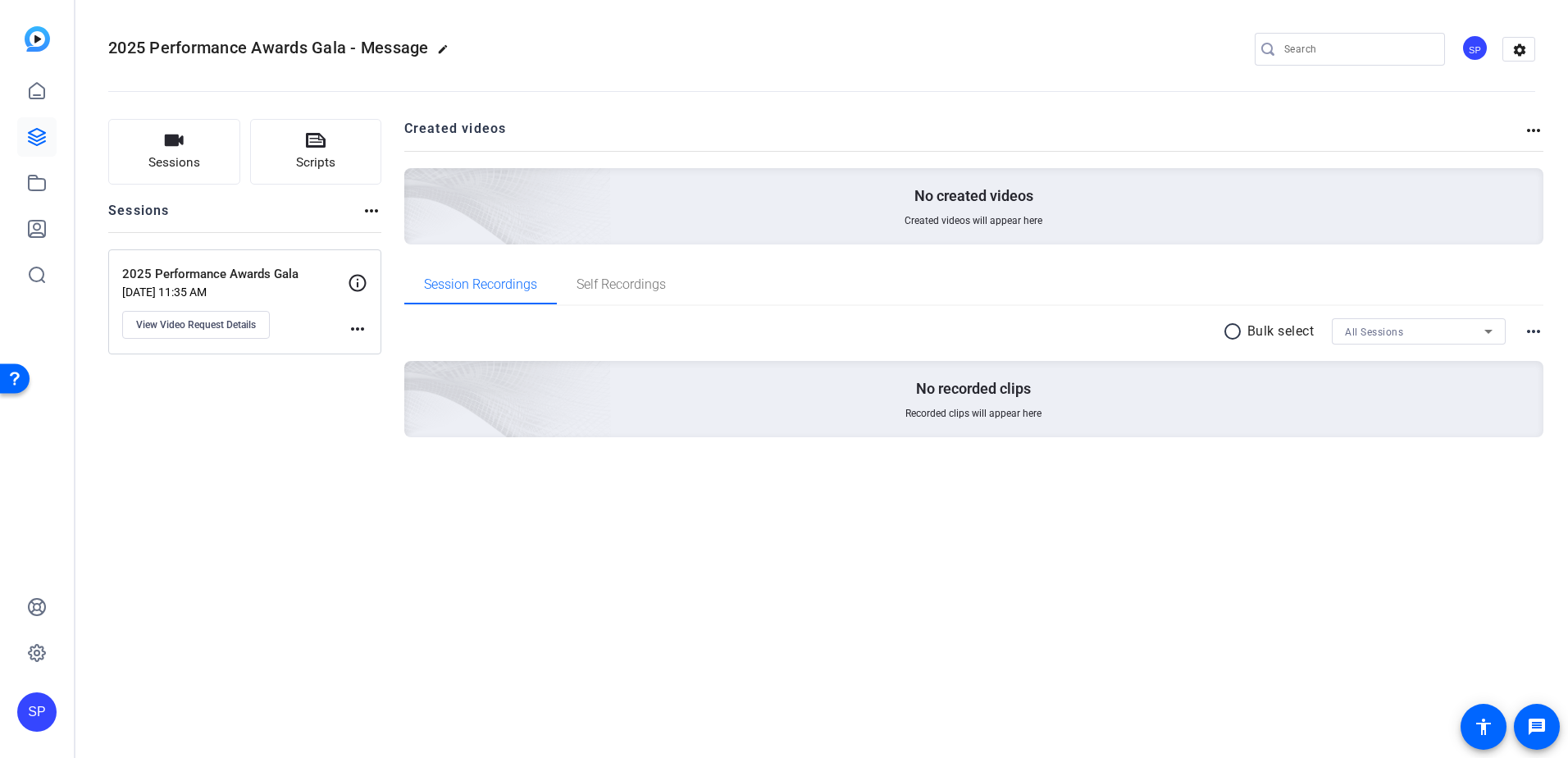
click at [1534, 131] on mat-icon "more_horiz" at bounding box center [1533, 131] width 20 height 20
click at [1535, 336] on div at bounding box center [784, 379] width 1568 height 758
click at [1536, 331] on mat-icon "more_horiz" at bounding box center [1533, 332] width 20 height 20
click at [1536, 331] on div at bounding box center [784, 379] width 1568 height 758
click at [1299, 600] on div "2025 Performance Awards Gala - Message edit SP settings Sessions Scripts Sessio…" at bounding box center [822, 379] width 1493 height 758
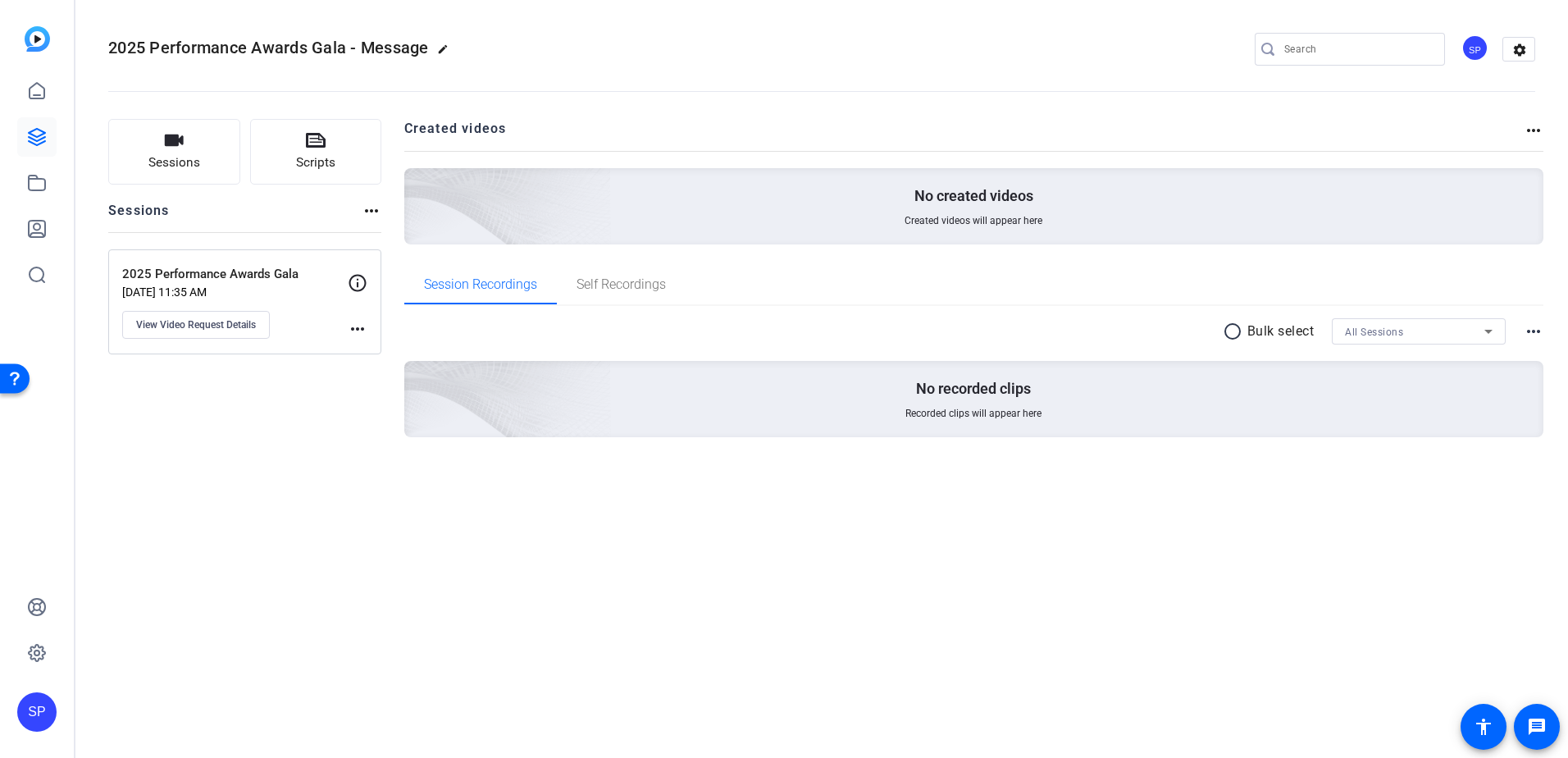
click at [1472, 52] on div "SP" at bounding box center [1475, 48] width 27 height 27
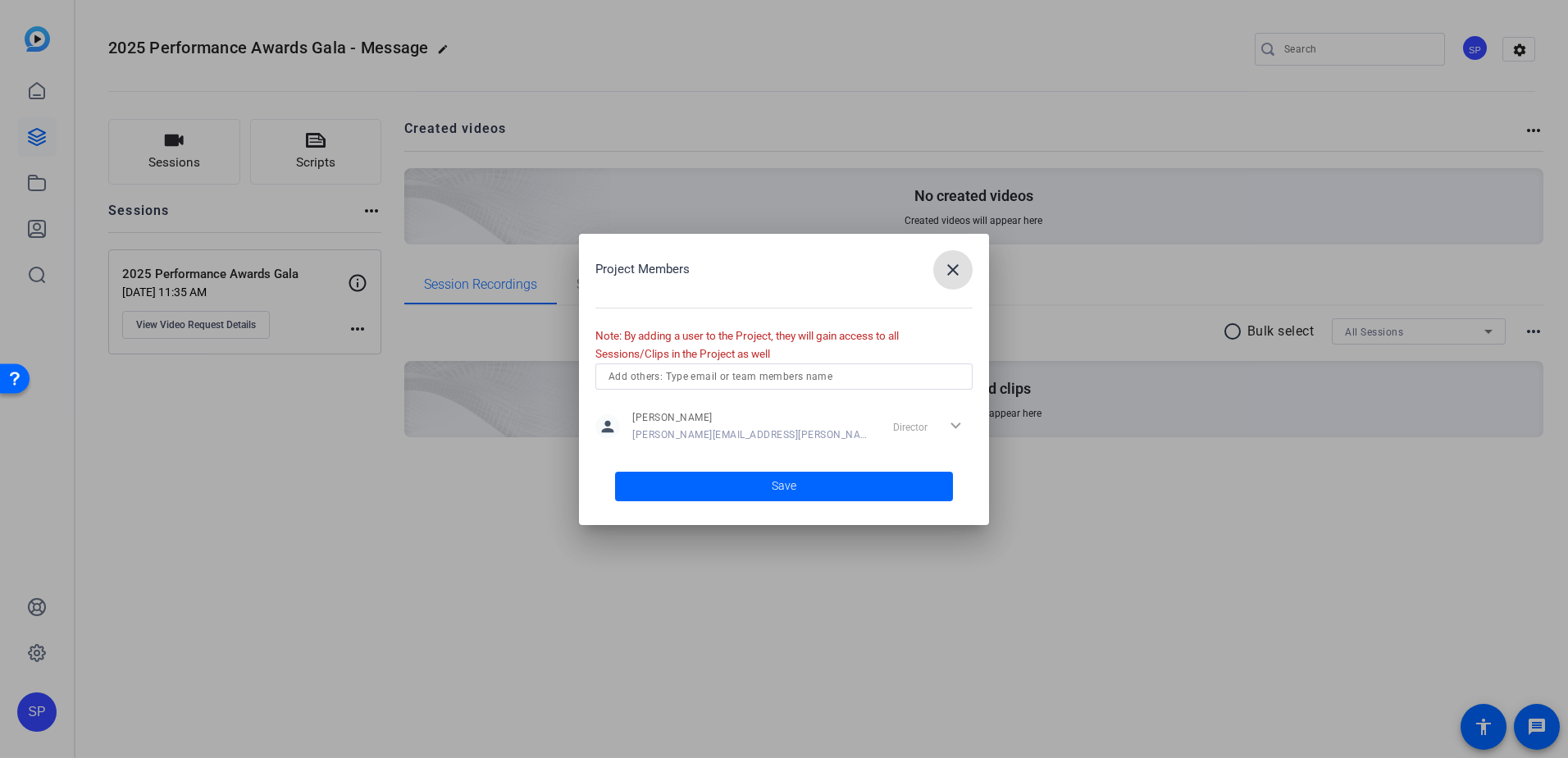
click at [717, 378] on input "text" at bounding box center [784, 376] width 351 height 20
click at [764, 374] on input "[EMAIL_ADDRESS][DOMAIN_NAME]" at bounding box center [784, 376] width 351 height 20
type input "[EMAIL_ADDRESS][DOMAIN_NAME]"
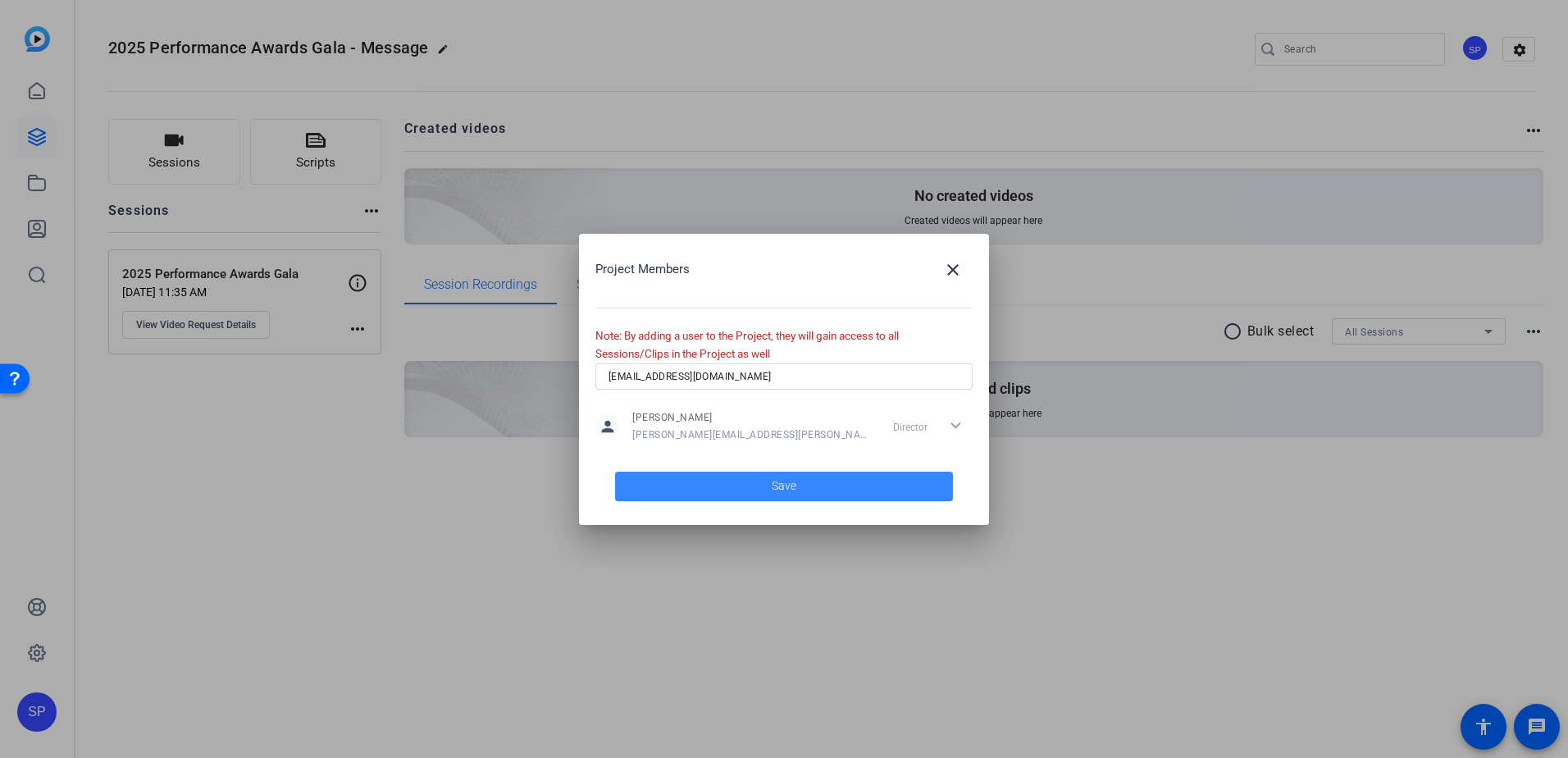
click at [778, 485] on span "Save" at bounding box center [784, 485] width 25 height 17
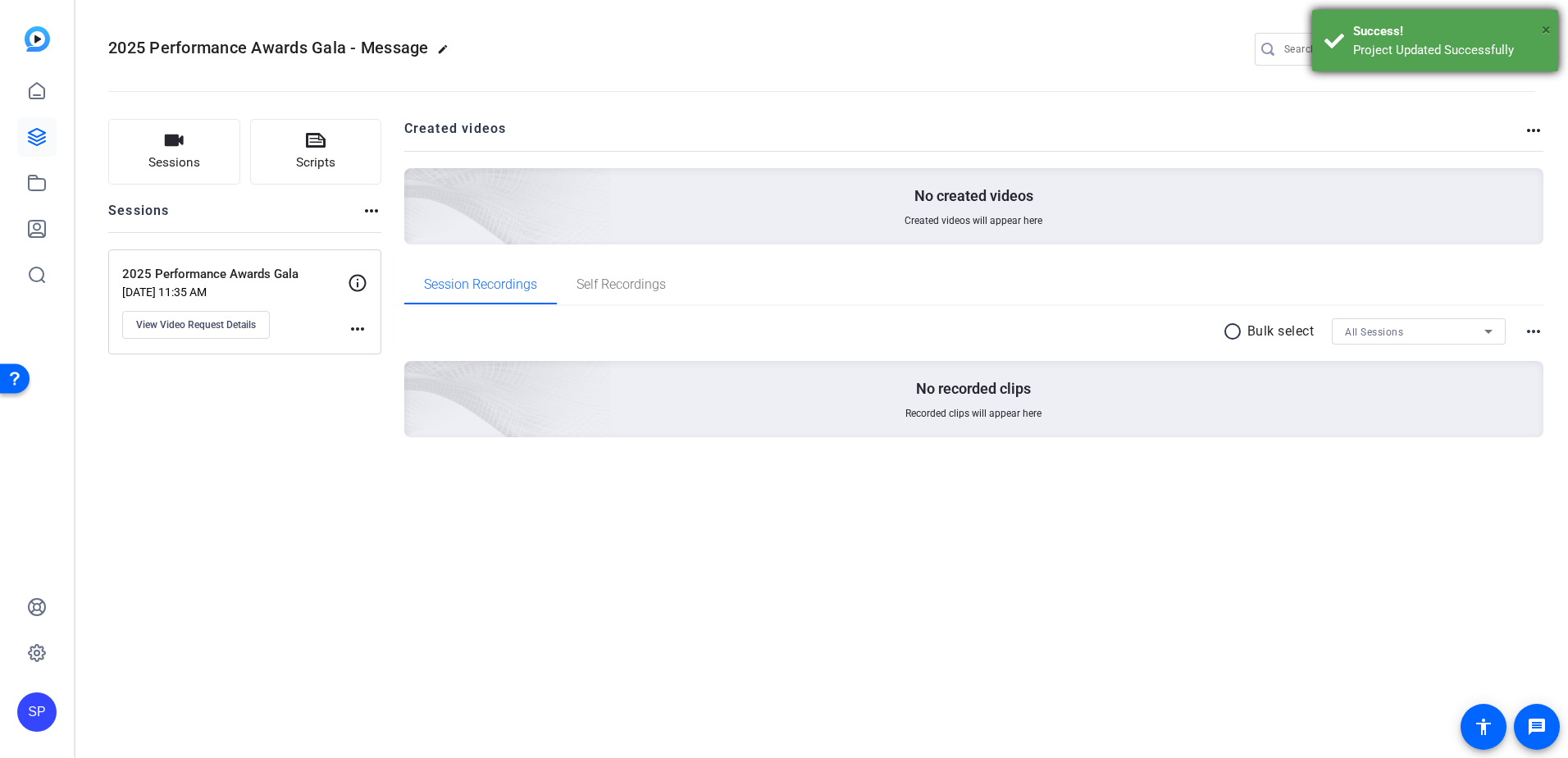
click at [1545, 25] on span "×" at bounding box center [1546, 30] width 9 height 20
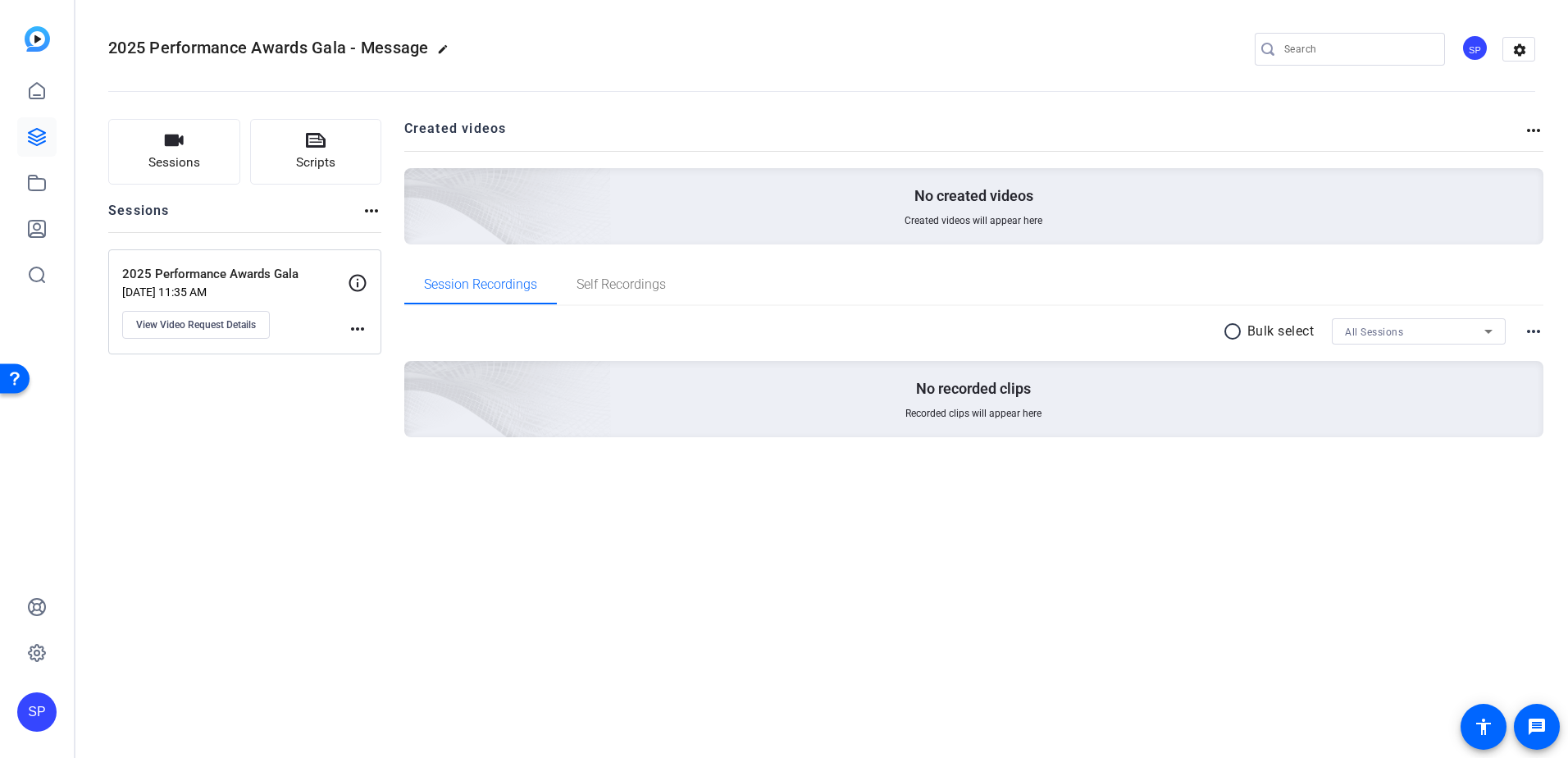
click at [1475, 54] on div "SP" at bounding box center [1475, 48] width 27 height 27
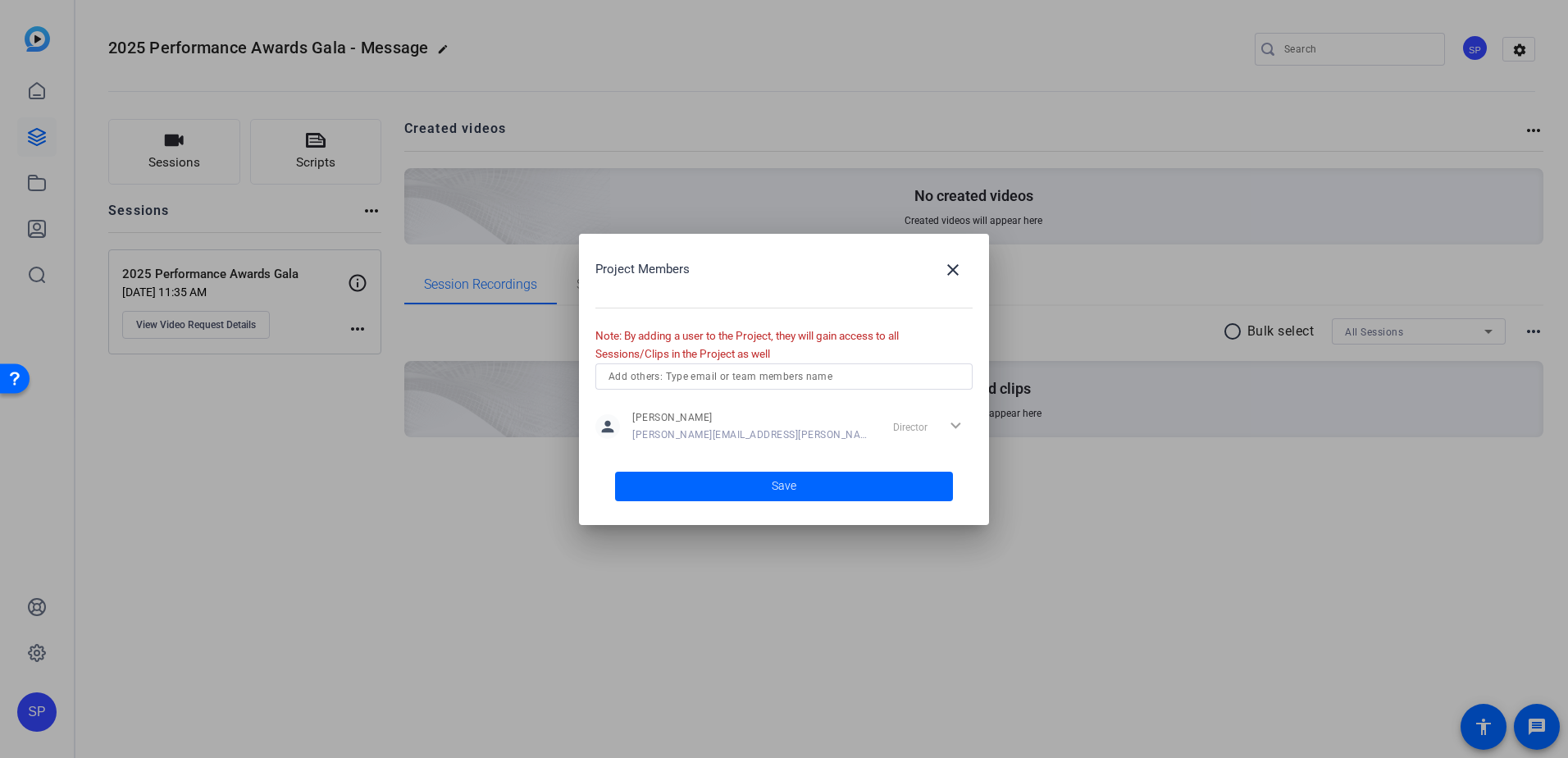
drag, startPoint x: 702, startPoint y: 340, endPoint x: 849, endPoint y: 340, distance: 147.0
click at [849, 340] on span "Note: By adding a user to the Project, they will gain access to all Sessions/Cl…" at bounding box center [747, 344] width 304 height 32
drag, startPoint x: 778, startPoint y: 347, endPoint x: 709, endPoint y: 347, distance: 69.0
click at [709, 347] on div "Project Members close Note: By adding a user to the Project, they will gain acc…" at bounding box center [784, 379] width 410 height 291
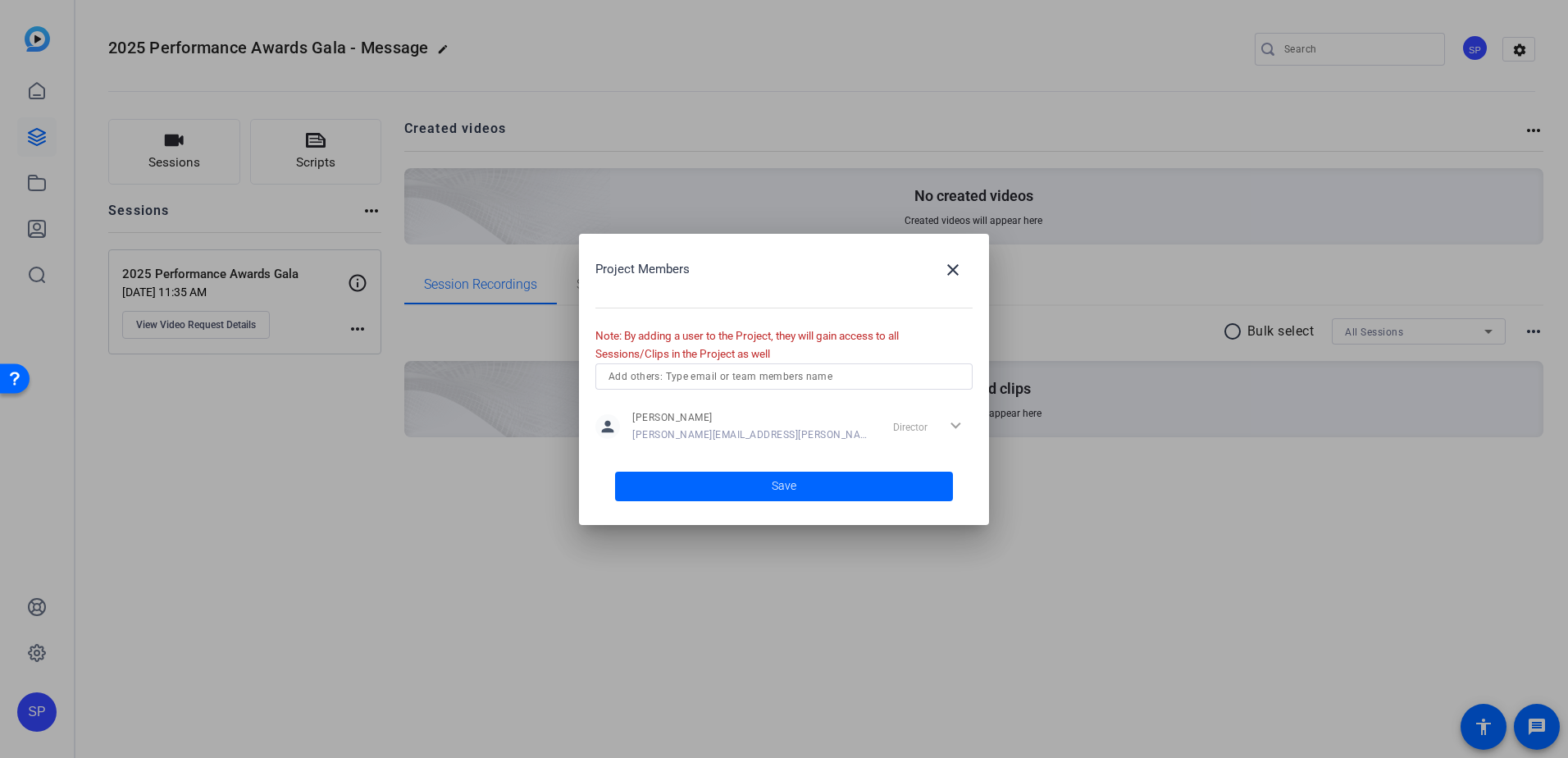
click at [709, 347] on span "Note: By adding a user to the Project, they will gain access to all Sessions/Cl…" at bounding box center [747, 344] width 304 height 32
click at [954, 267] on mat-icon "close" at bounding box center [954, 270] width 20 height 20
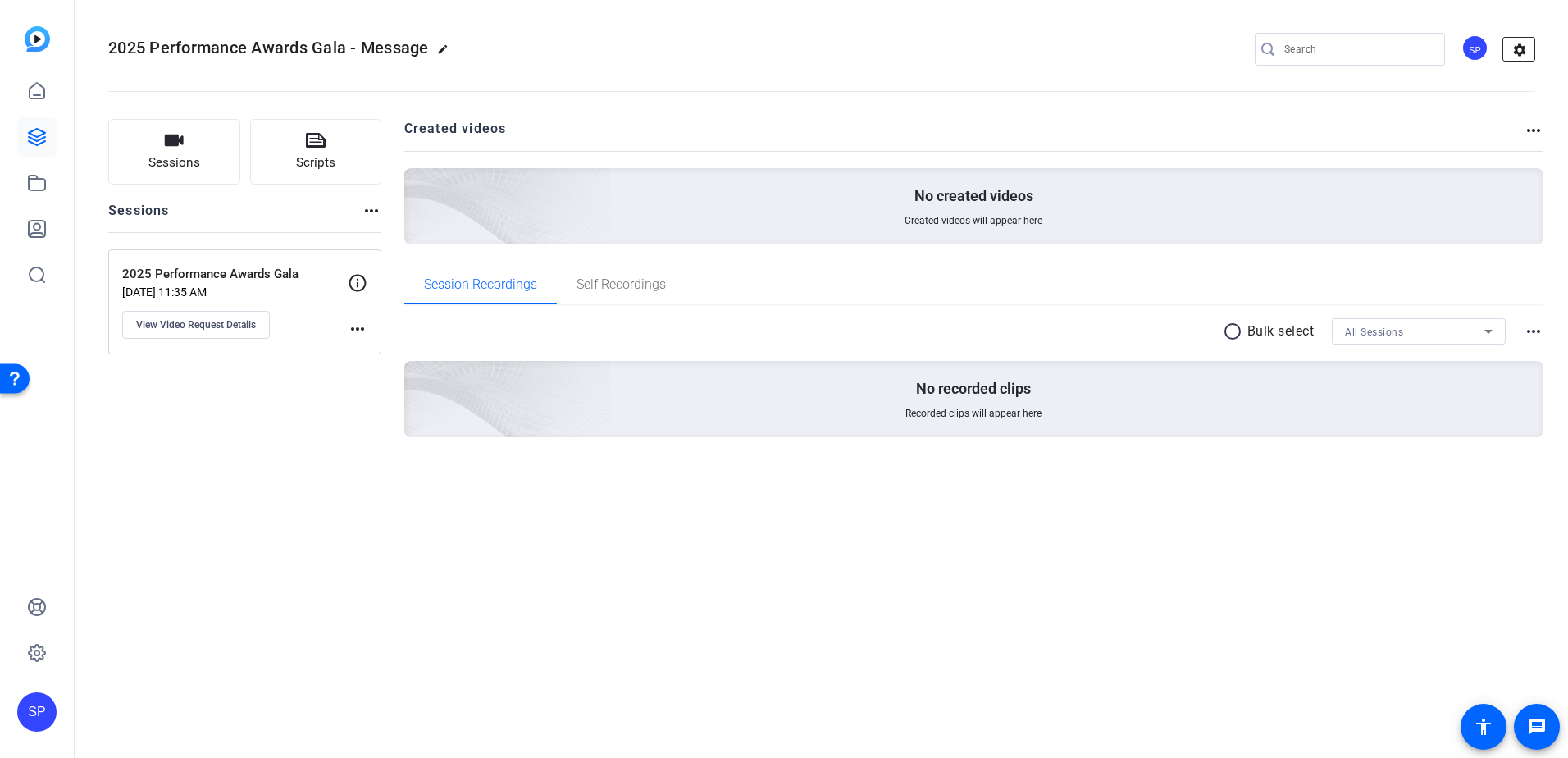
click at [1523, 51] on mat-icon "settings" at bounding box center [1520, 50] width 33 height 25
click at [1522, 49] on mat-icon "settings" at bounding box center [1520, 50] width 33 height 25
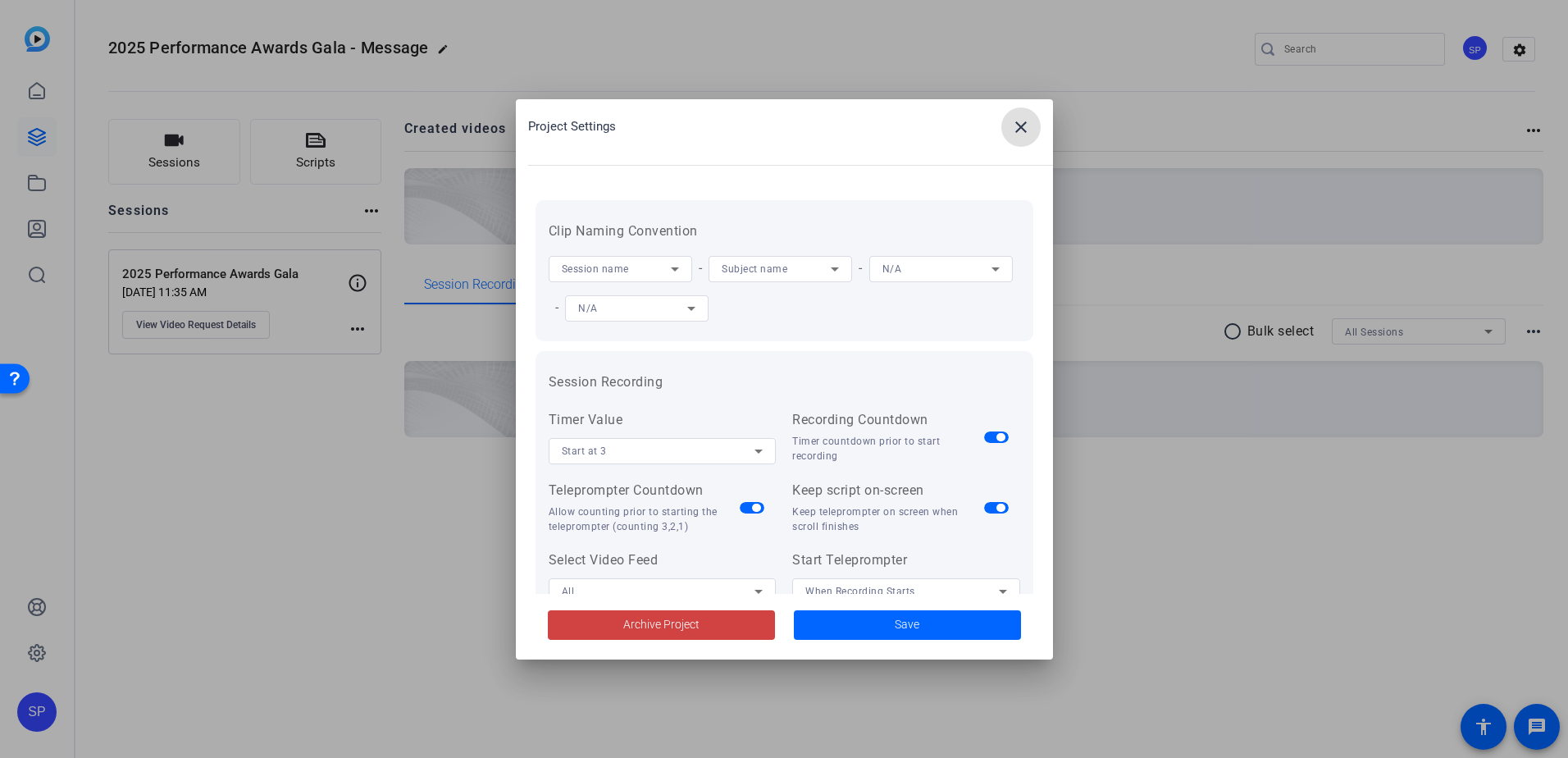
click at [1028, 130] on mat-icon "close" at bounding box center [1021, 127] width 20 height 20
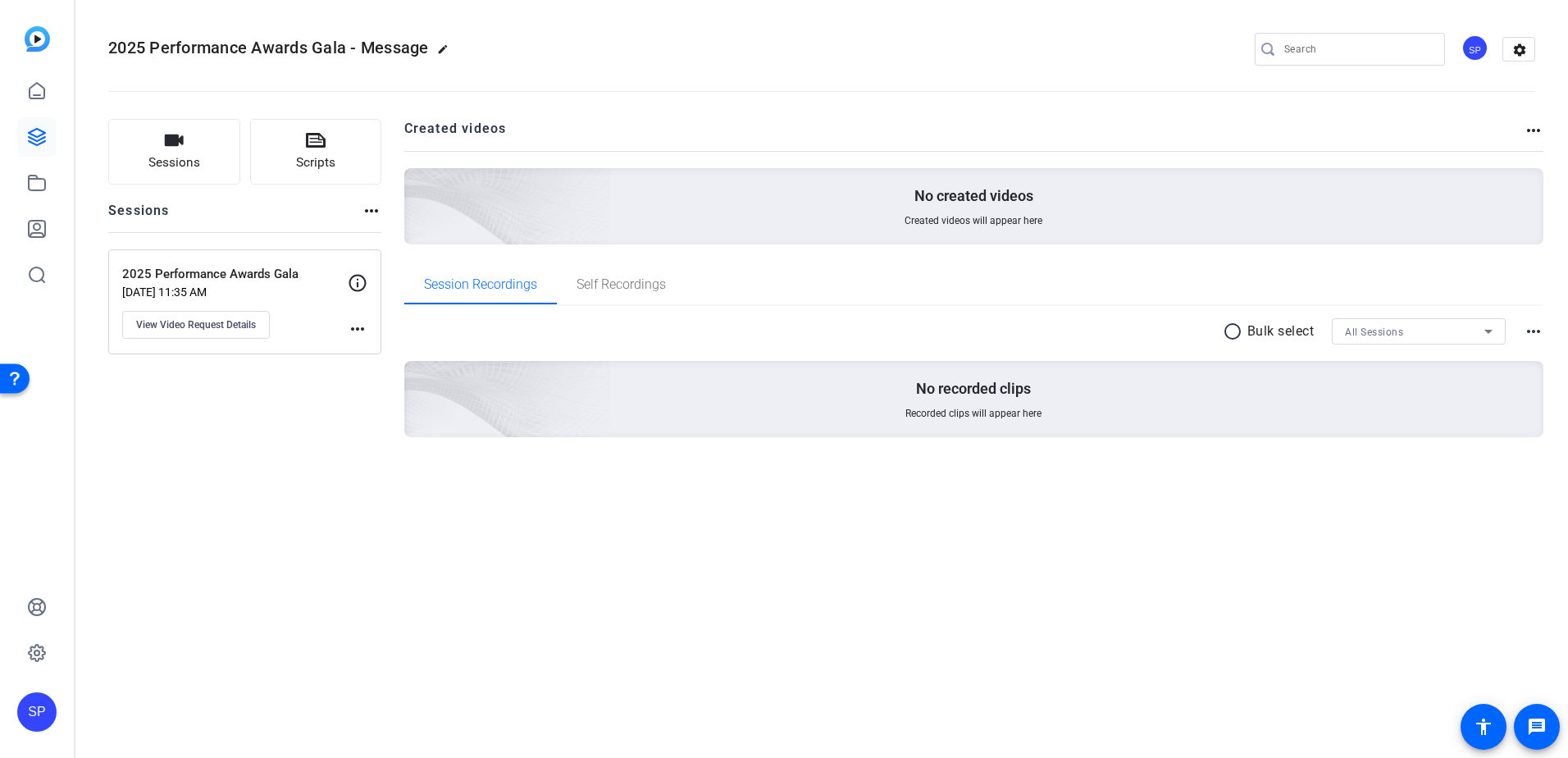
click at [624, 51] on div "2025 Performance Awards Gala - Message edit SP settings" at bounding box center [822, 49] width 1427 height 25
click at [1379, 50] on input "Search" at bounding box center [1358, 49] width 147 height 20
click at [637, 294] on span "Self Recordings" at bounding box center [621, 284] width 89 height 39
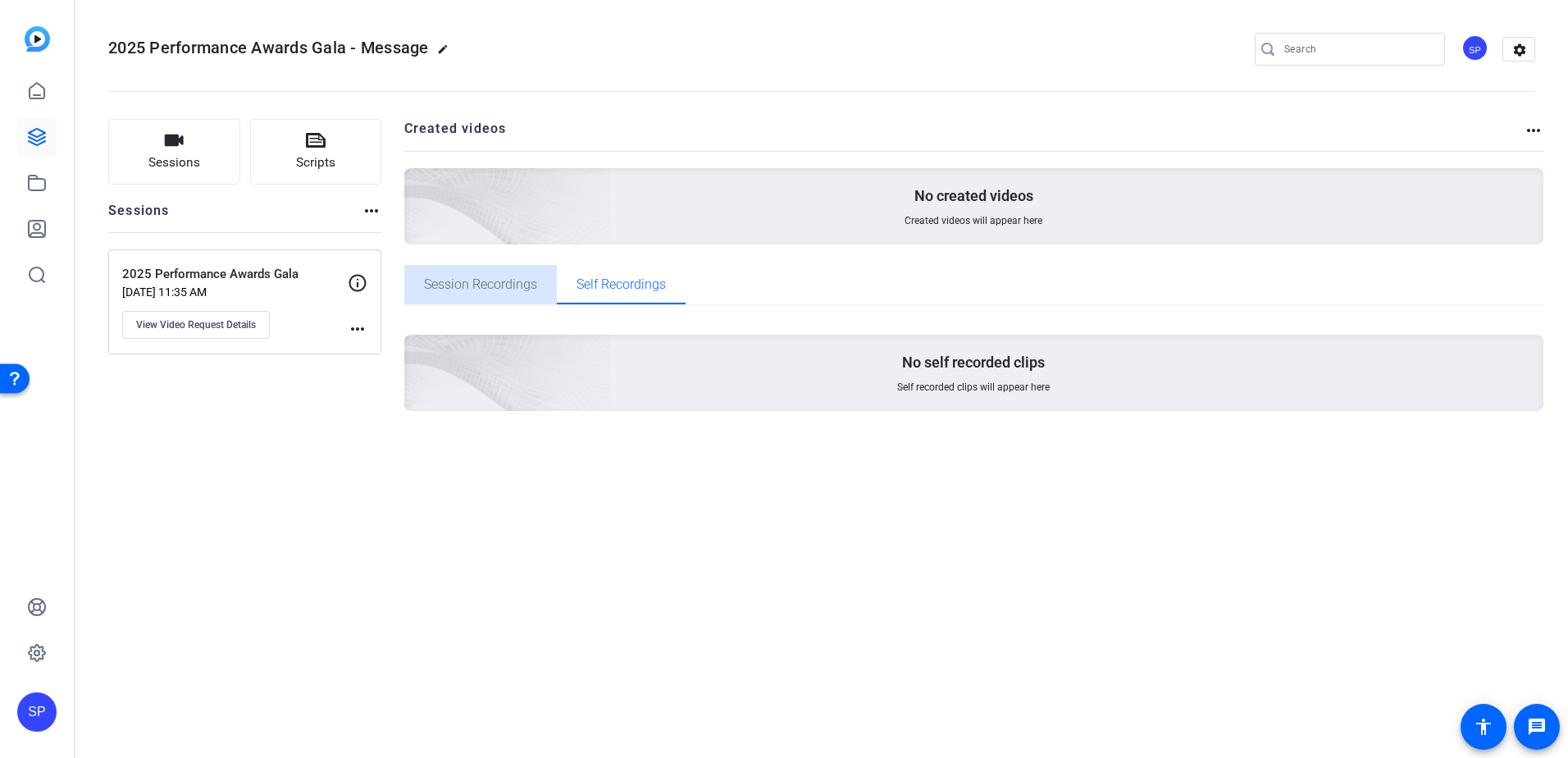
click at [494, 297] on span "Session Recordings" at bounding box center [480, 284] width 114 height 39
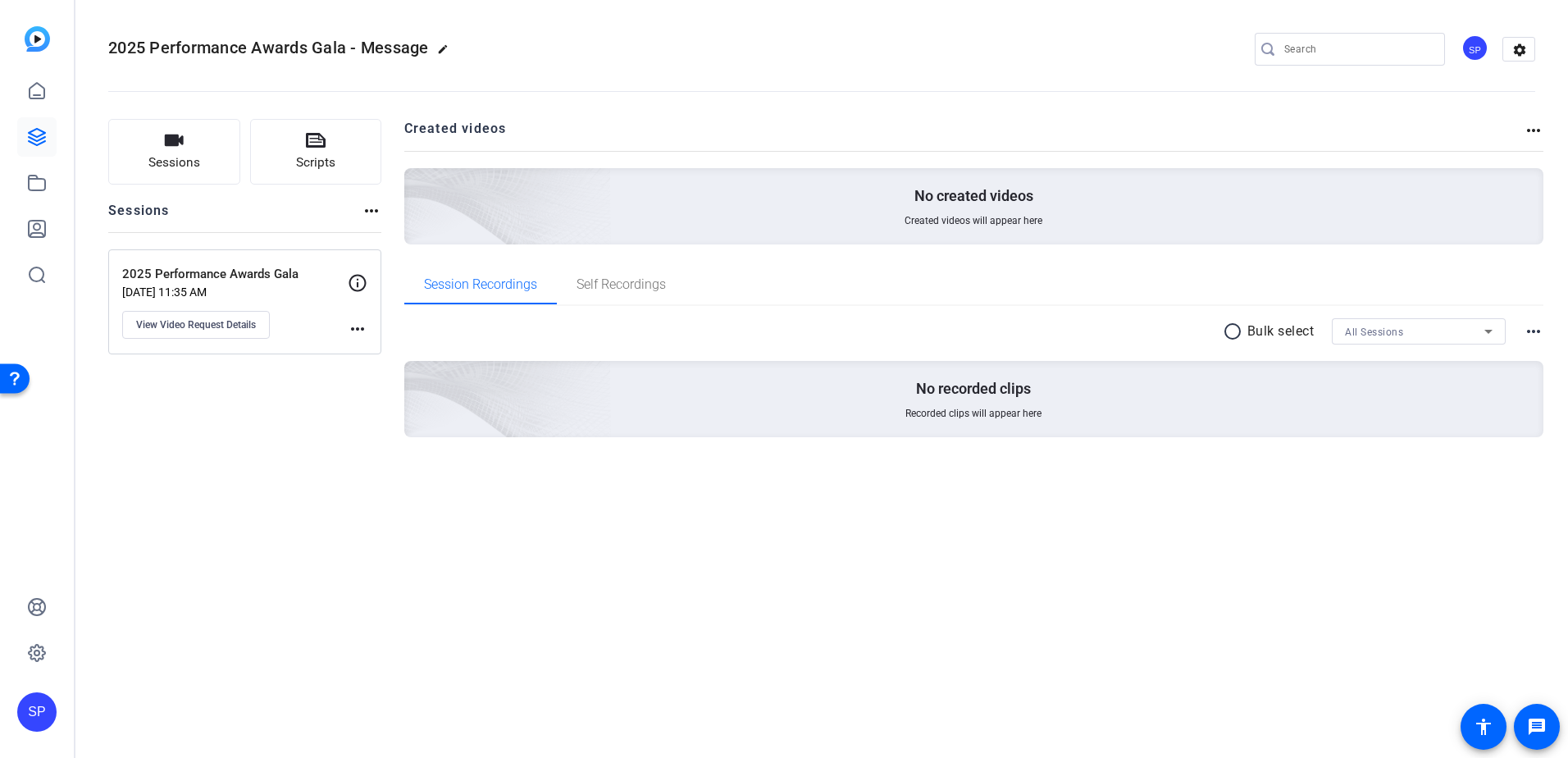
click at [13, 384] on div "Open Resource Center" at bounding box center [15, 378] width 13 height 13
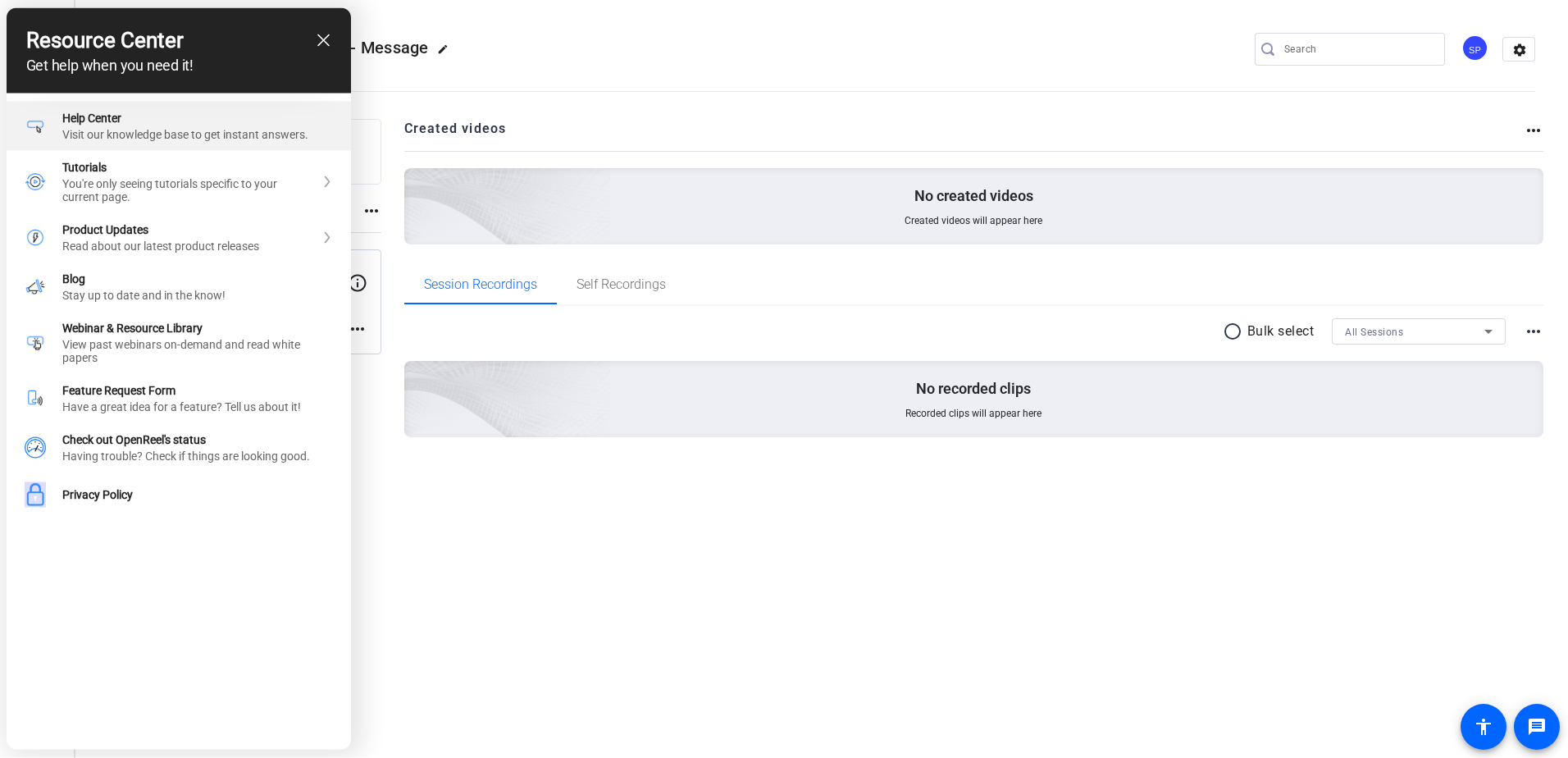
click at [237, 134] on div "Visit our knowledge base to get instant answers." at bounding box center [198, 135] width 271 height 13
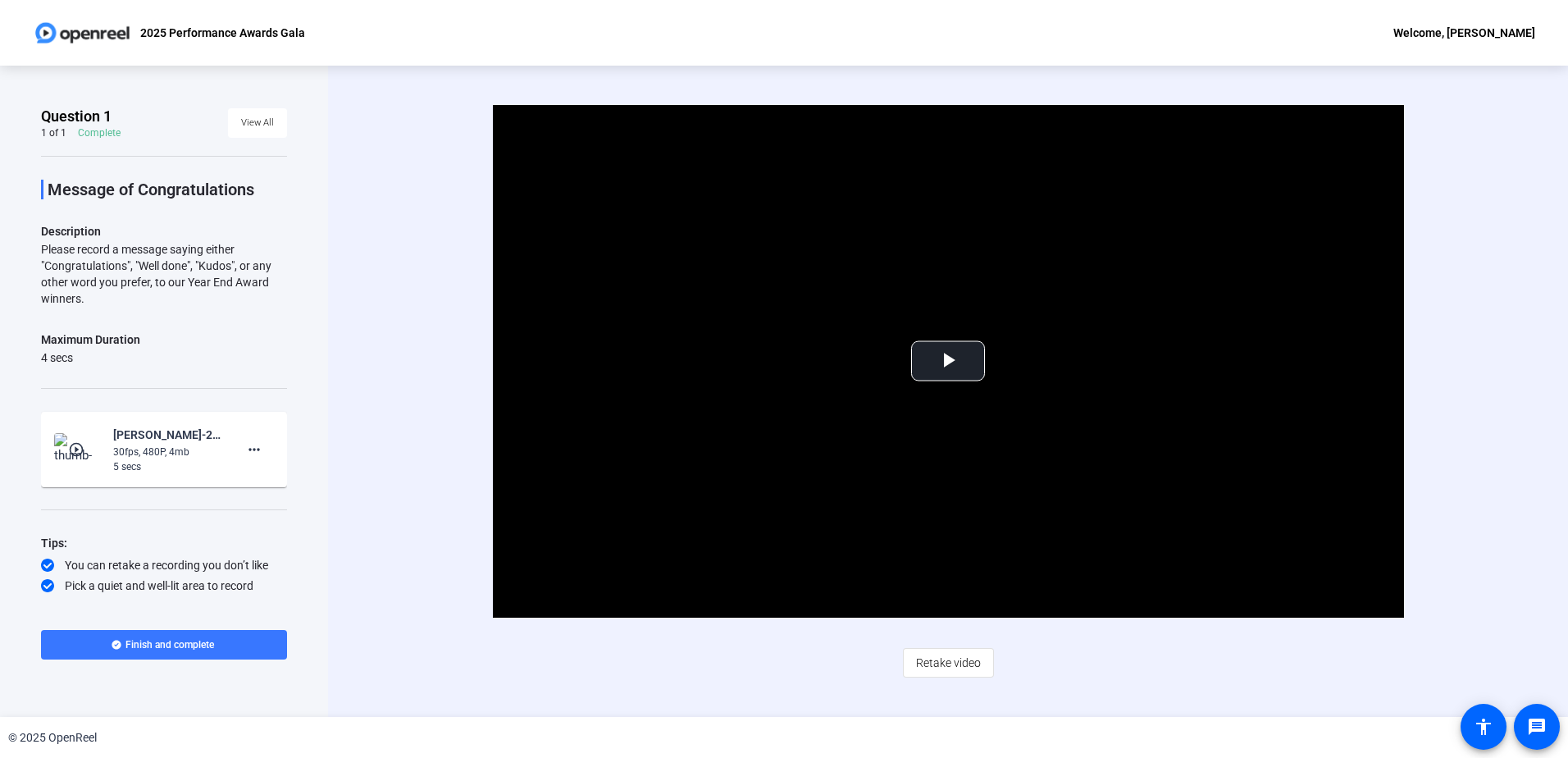
drag, startPoint x: 114, startPoint y: 303, endPoint x: 36, endPoint y: 253, distance: 92.6
click at [36, 253] on div "Question 1 1 of 1 Complete View All Message of Congratulations Description Plea…" at bounding box center [164, 391] width 328 height 651
copy div "Please record a message saying either "Congratulations", "Well done", "Kudos", …"
click at [141, 277] on div "Please record a message saying either "Congratulations", "Well done", "Kudos", …" at bounding box center [164, 274] width 246 height 65
drag, startPoint x: 115, startPoint y: 295, endPoint x: 36, endPoint y: 257, distance: 87.7
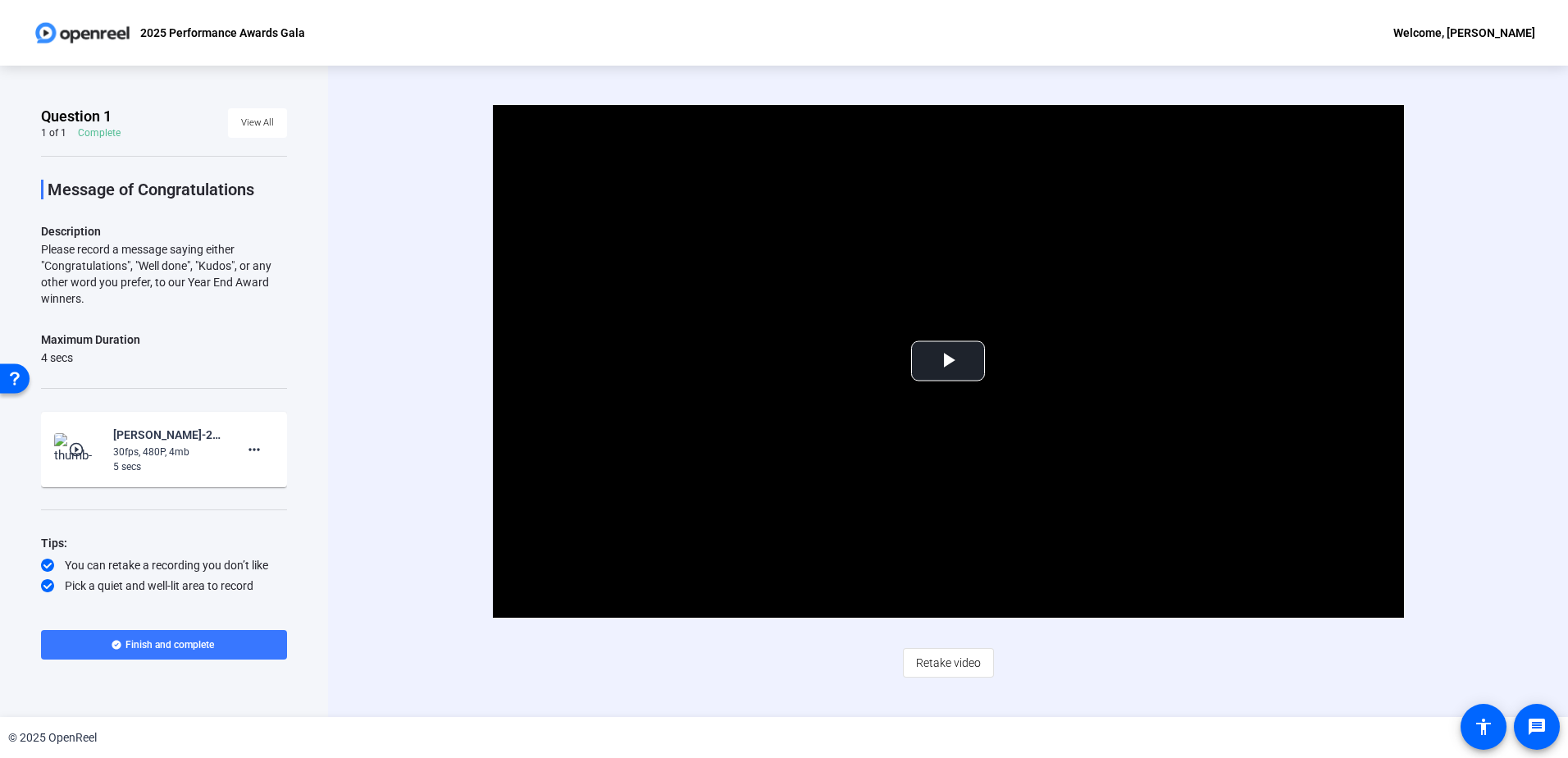
click at [36, 257] on div "Question 1 1 of 1 Complete View All Message of Congratulations Description Plea…" at bounding box center [164, 391] width 328 height 651
drag, startPoint x: 36, startPoint y: 257, endPoint x: 88, endPoint y: 256, distance: 52.0
click at [88, 256] on div "Please record a message saying either "Congratulations", "Well done", "Kudos", …" at bounding box center [164, 274] width 246 height 65
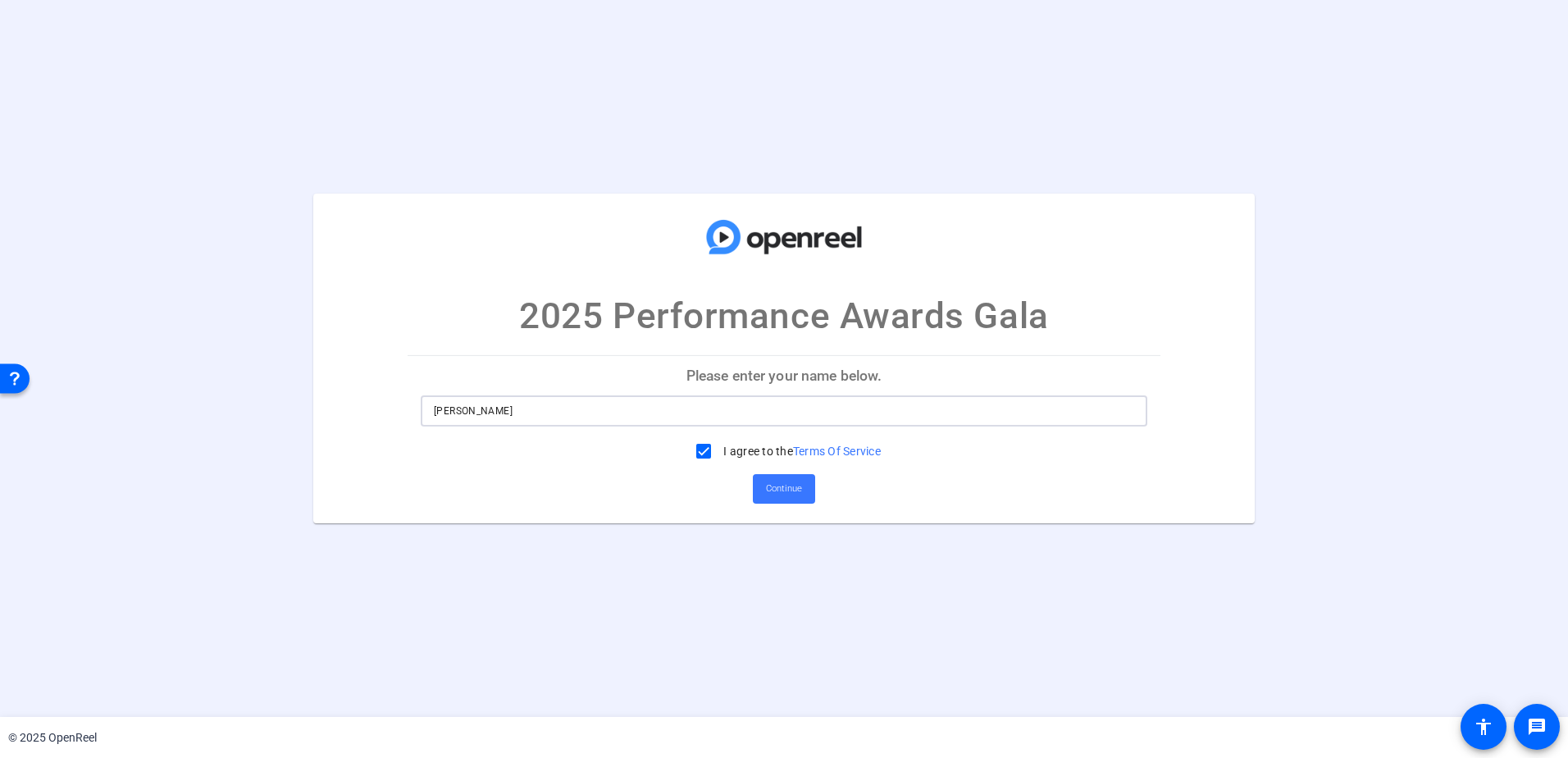
drag, startPoint x: 553, startPoint y: 413, endPoint x: 154, endPoint y: 356, distance: 403.1
click at [154, 356] on div "2025 Performance Awards Gala Please enter your name below. Spencer Peterson I a…" at bounding box center [784, 358] width 1568 height 330
type input "Sheree Lee Albaladejo"
click at [781, 489] on span "Continue" at bounding box center [784, 488] width 36 height 25
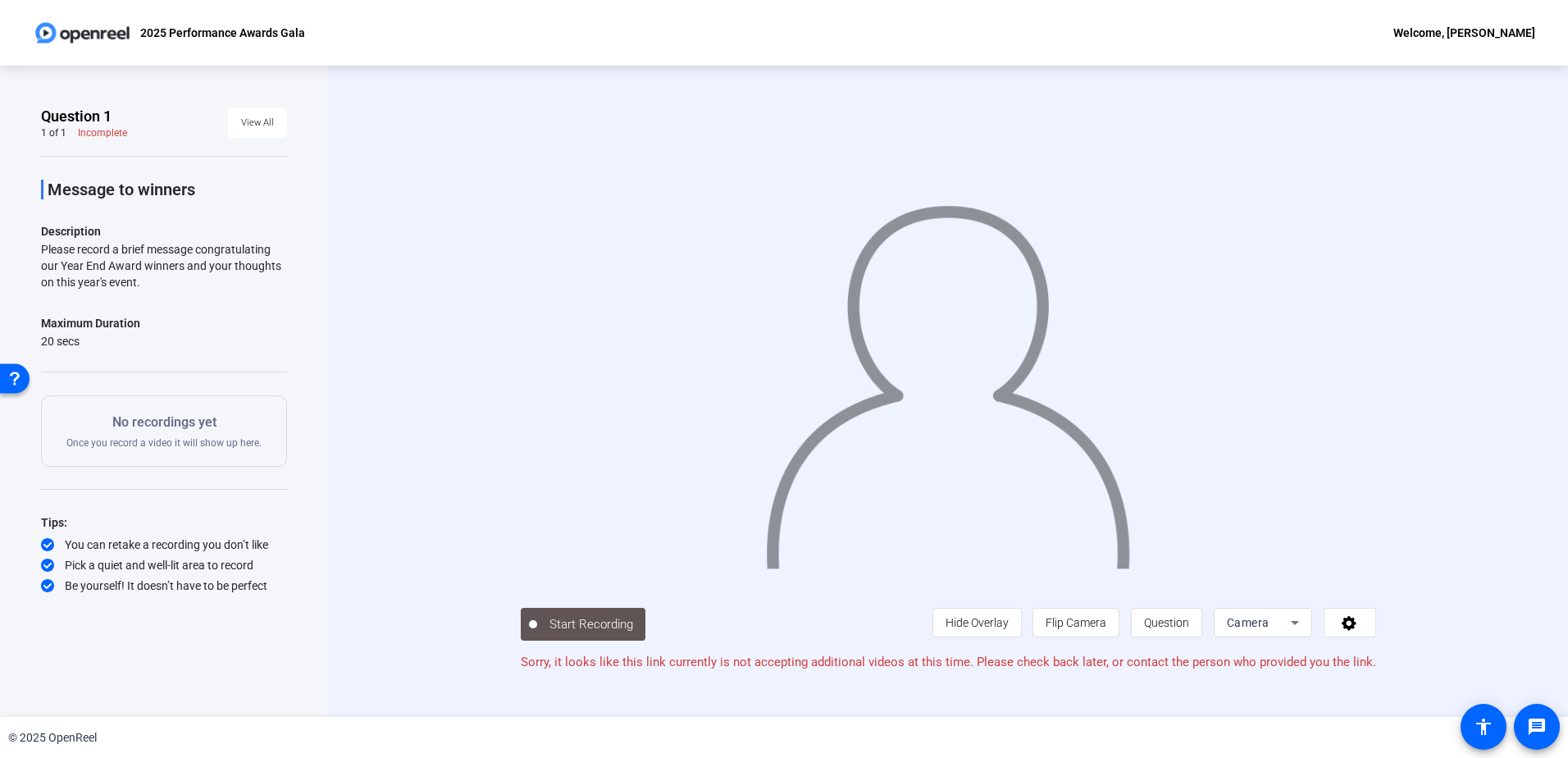
drag, startPoint x: 145, startPoint y: 281, endPoint x: 41, endPoint y: 253, distance: 107.7
click at [41, 253] on div "Please record a brief message congratulating our Year End Award winners and you…" at bounding box center [164, 265] width 246 height 49
copy div "Please record a brief message congratulating our Year End Award winners and you…"
click at [183, 291] on div "Message to winners Description Please record a brief message congratulating our…" at bounding box center [164, 374] width 246 height 438
drag, startPoint x: 177, startPoint y: 295, endPoint x: 62, endPoint y: 263, distance: 119.4
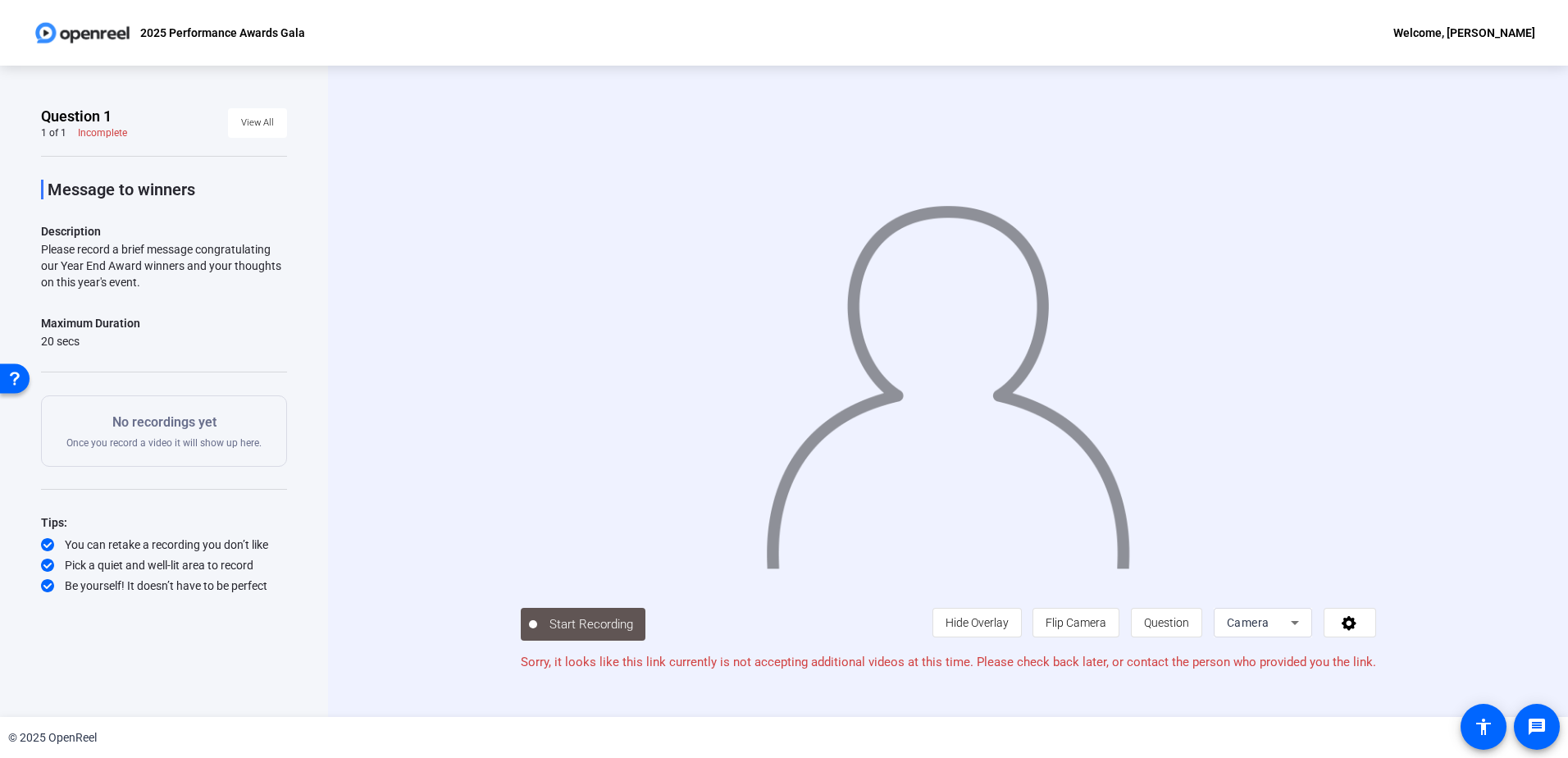
click at [62, 263] on div "Message to winners Description Please record a brief message congratulating our…" at bounding box center [164, 374] width 246 height 438
click at [93, 261] on div "Please record a brief message congratulating our Year End Award winners and you…" at bounding box center [164, 265] width 246 height 49
